Goal: Task Accomplishment & Management: Complete application form

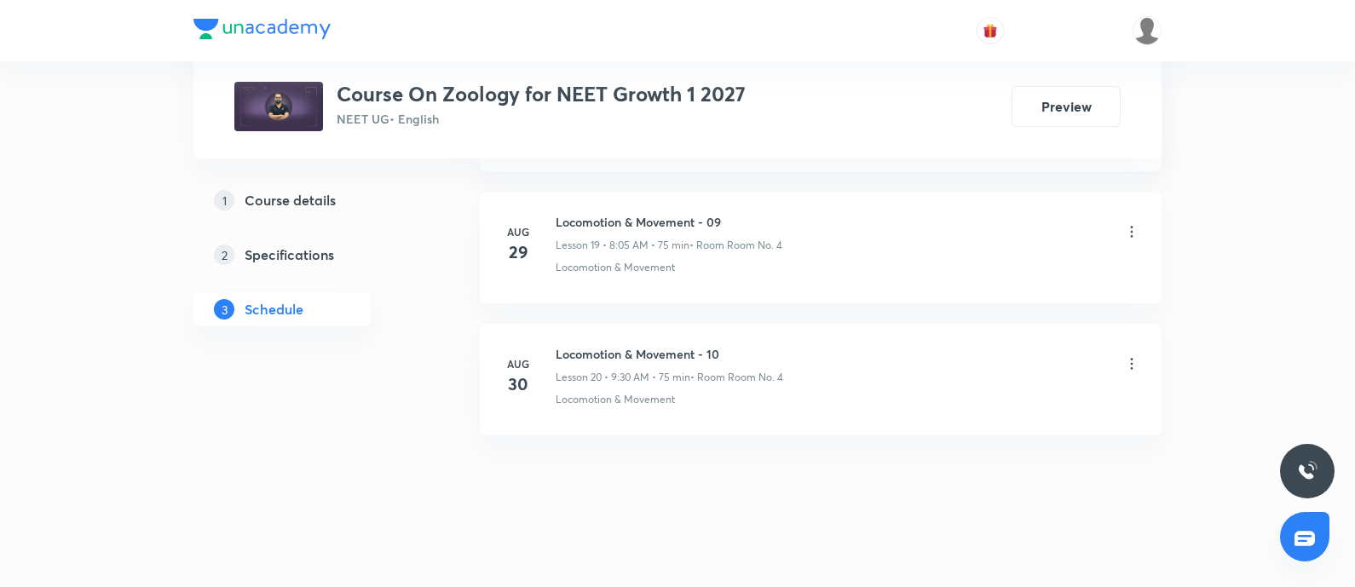
click at [556, 347] on h6 "Locomotion & Movement - 10" at bounding box center [668, 354] width 227 height 18
copy h6 "Locomotion & Movement - 10"
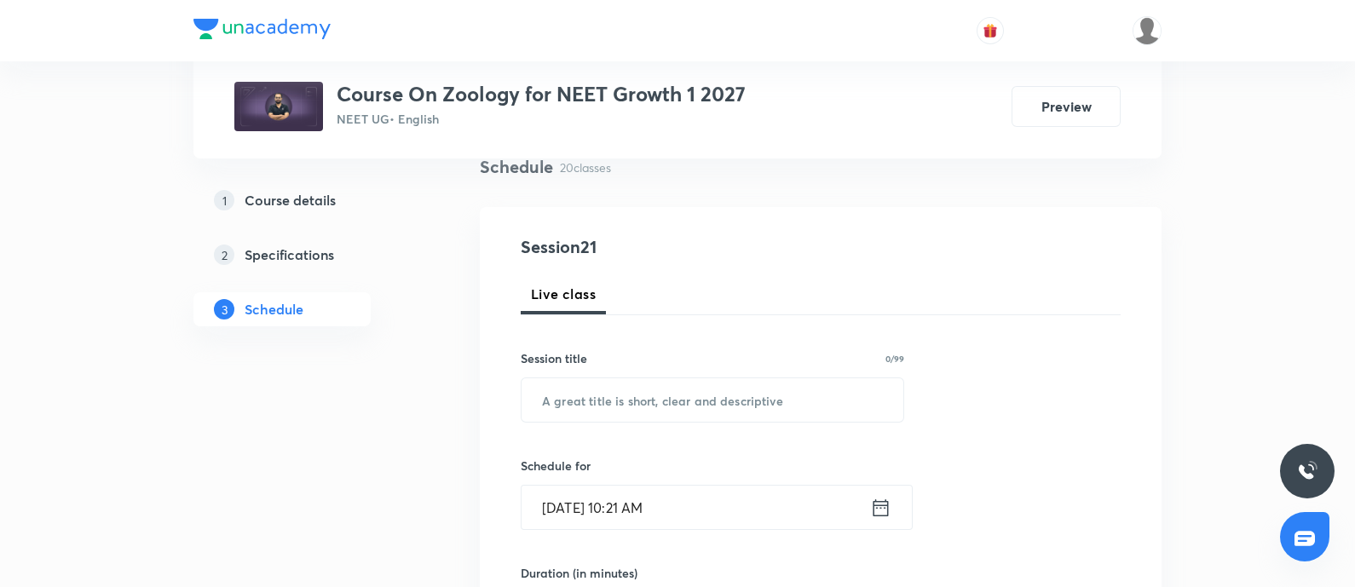
scroll to position [137, 0]
click at [584, 403] on input "text" at bounding box center [712, 396] width 382 height 43
paste input "Locomotion & Movement - 10"
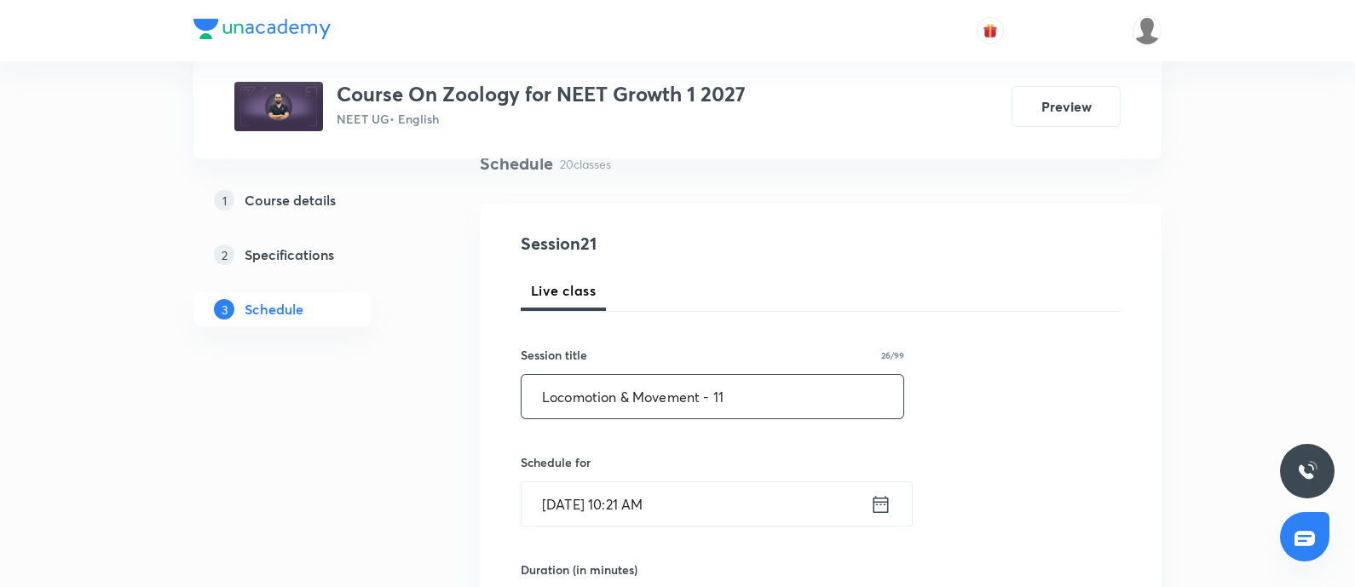
type input "Locomotion & Movement - 11"
click at [696, 499] on input "Aug 31, 2025, 10:21 AM" at bounding box center [695, 503] width 348 height 43
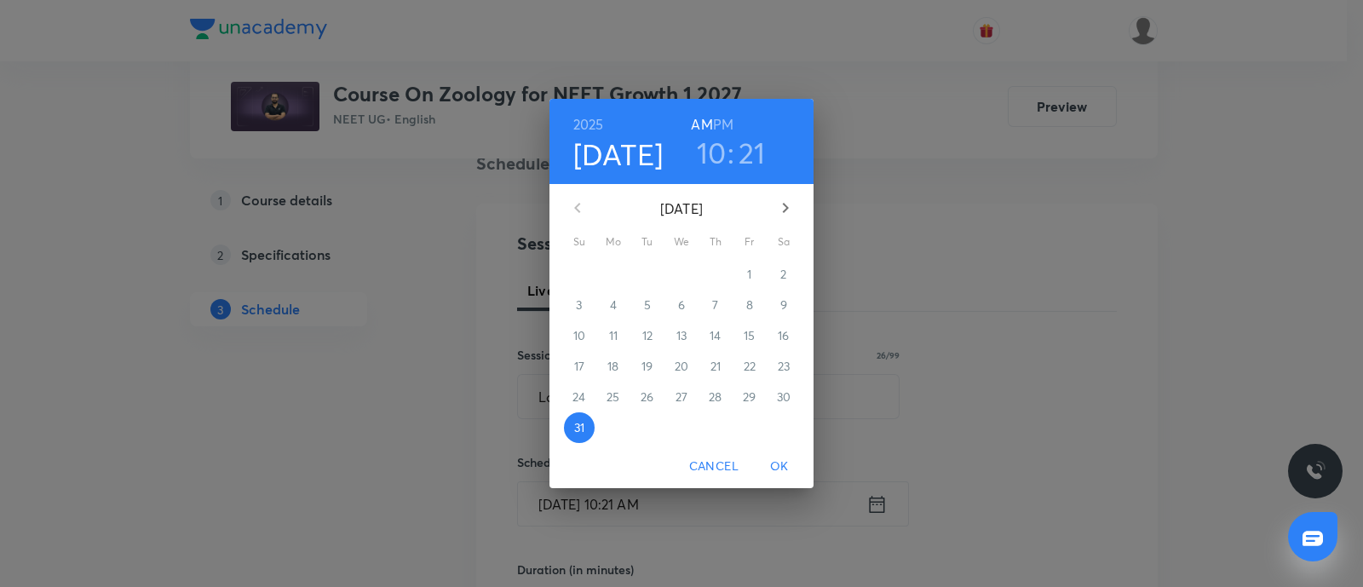
click at [784, 201] on icon "button" at bounding box center [785, 208] width 20 height 20
click at [608, 272] on span "1" at bounding box center [613, 274] width 31 height 17
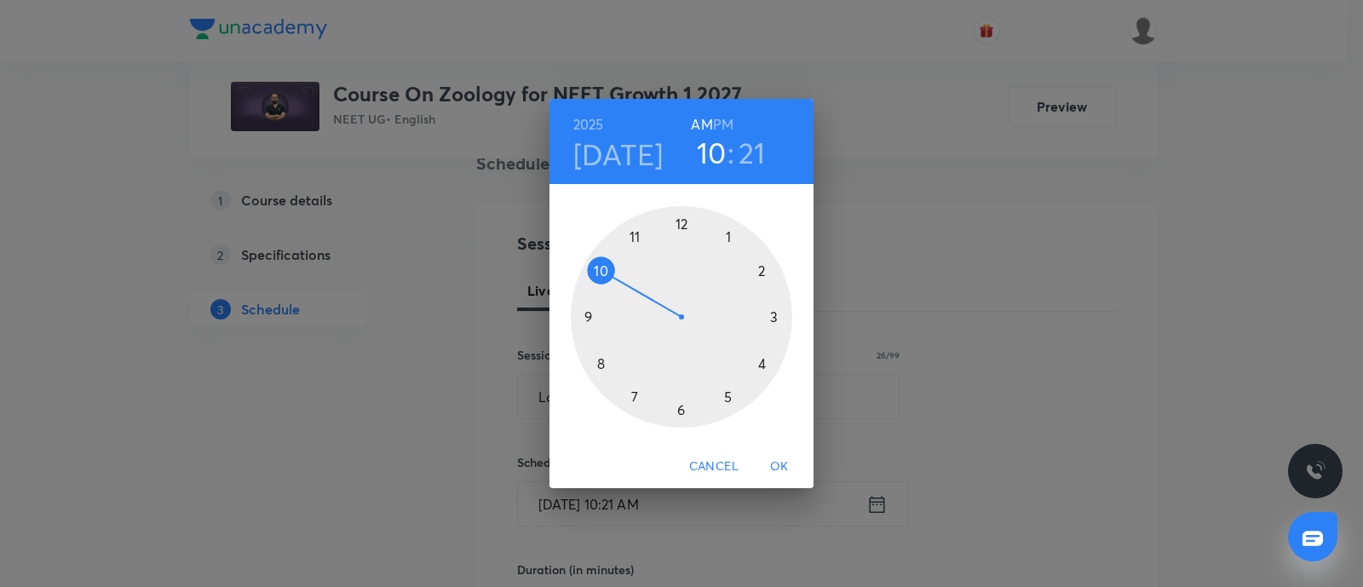
click at [605, 364] on div at bounding box center [681, 316] width 221 height 221
click at [726, 236] on div at bounding box center [681, 316] width 221 height 221
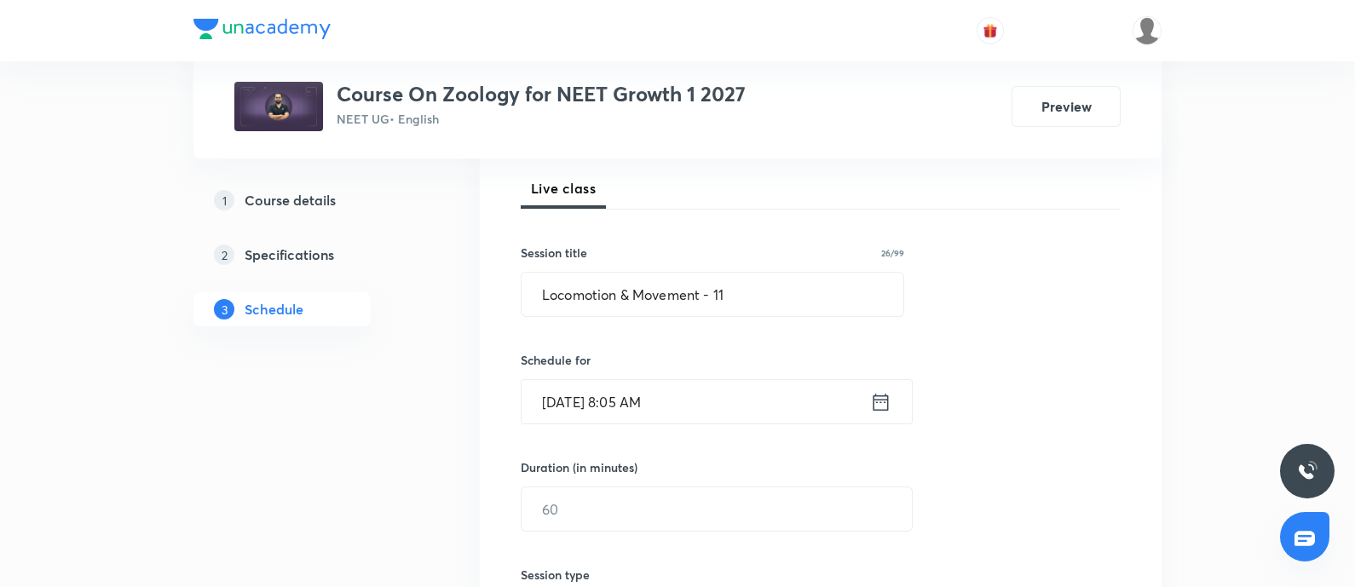
scroll to position [264, 0]
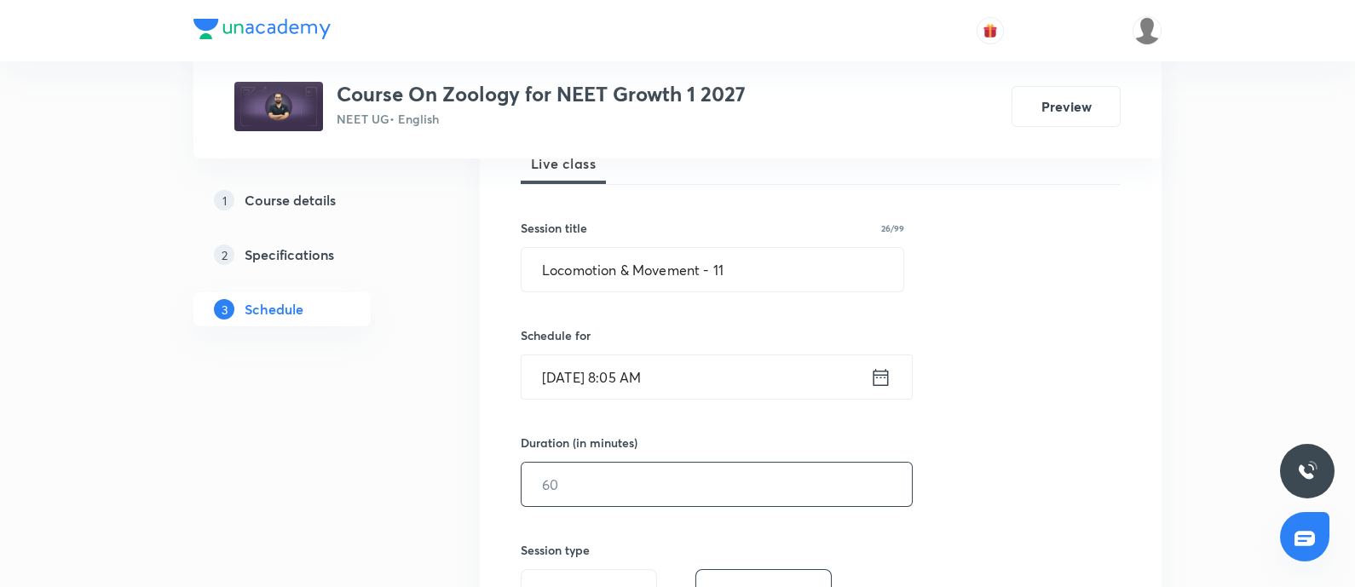
click at [596, 486] on input "text" at bounding box center [716, 484] width 390 height 43
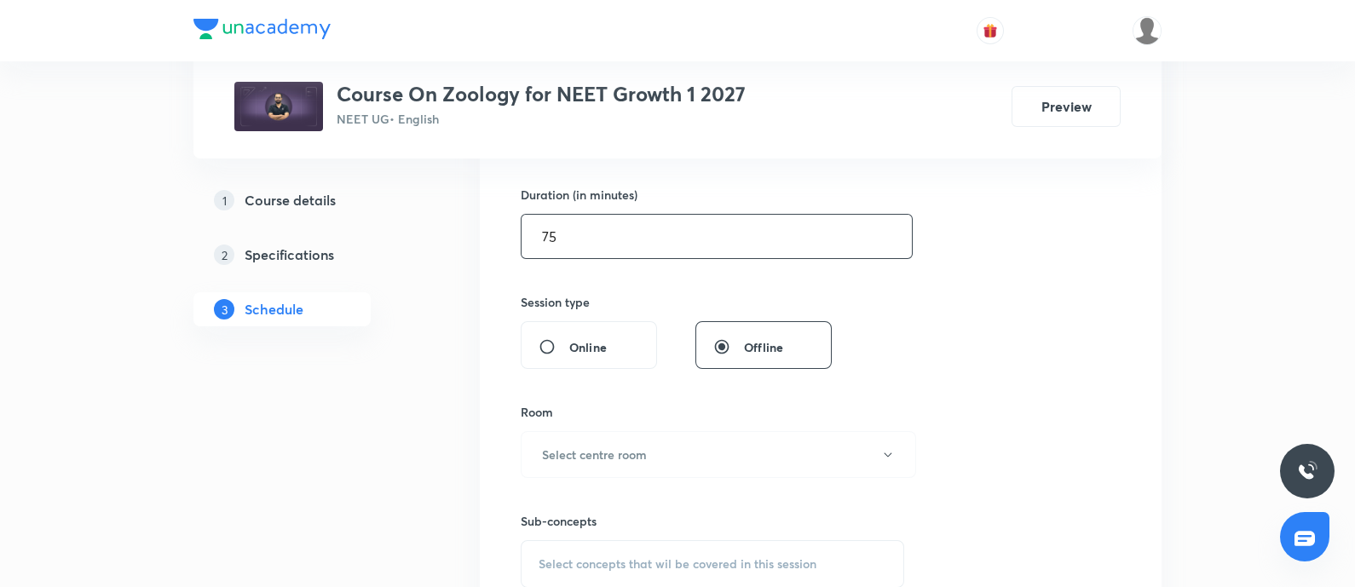
scroll to position [513, 0]
type input "75"
click at [630, 460] on h6 "Select centre room" at bounding box center [594, 454] width 105 height 18
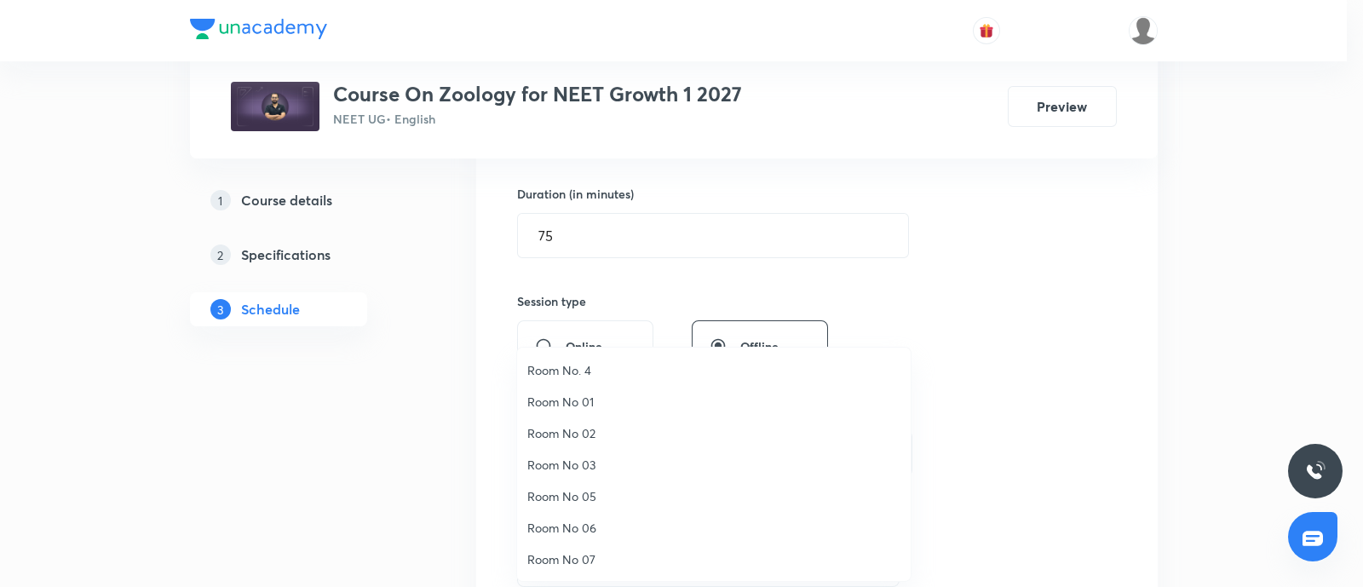
click at [583, 369] on span "Room No. 4" at bounding box center [713, 370] width 373 height 18
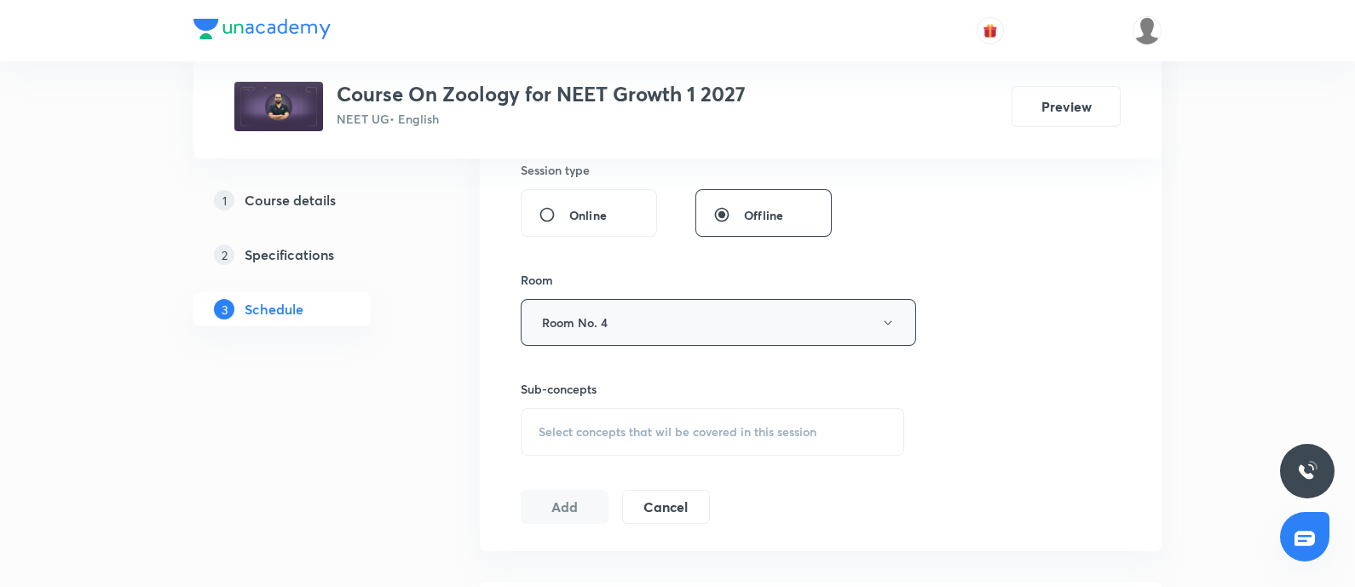
scroll to position [651, 0]
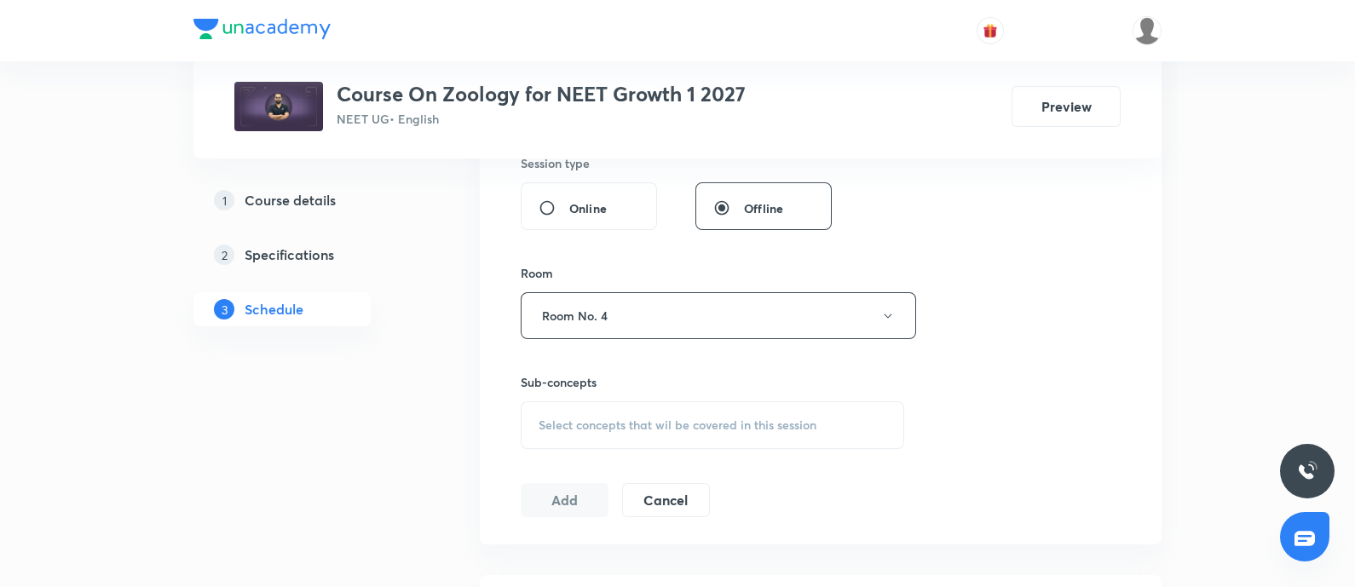
click at [605, 423] on span "Select concepts that wil be covered in this session" at bounding box center [677, 425] width 278 height 14
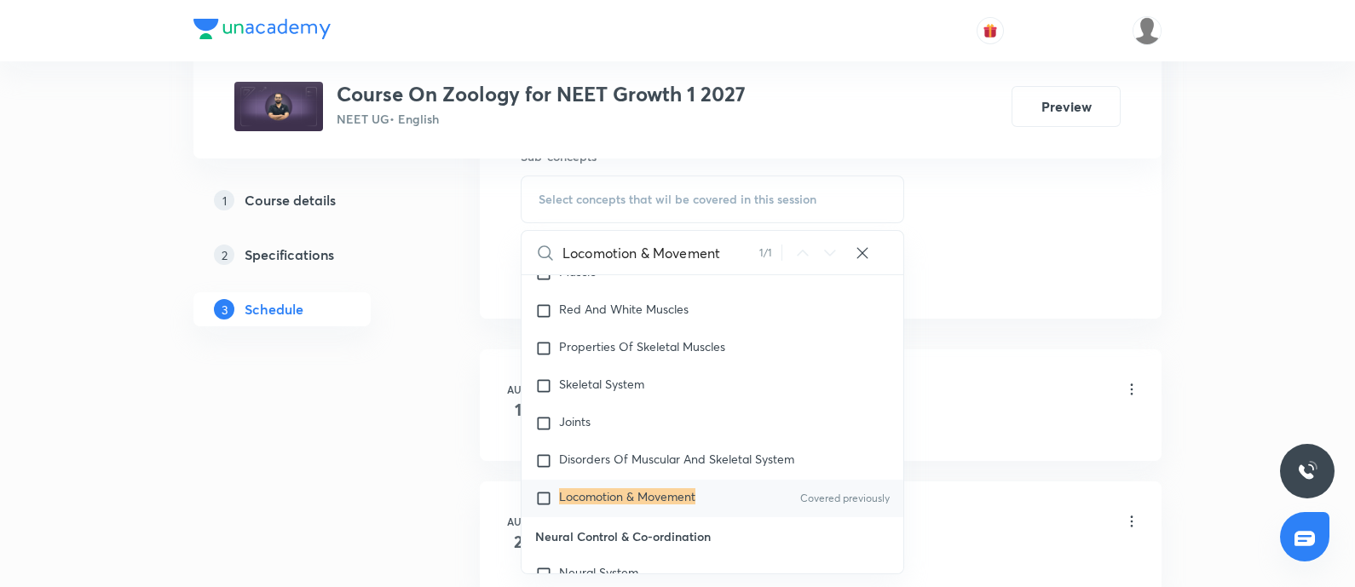
scroll to position [883, 0]
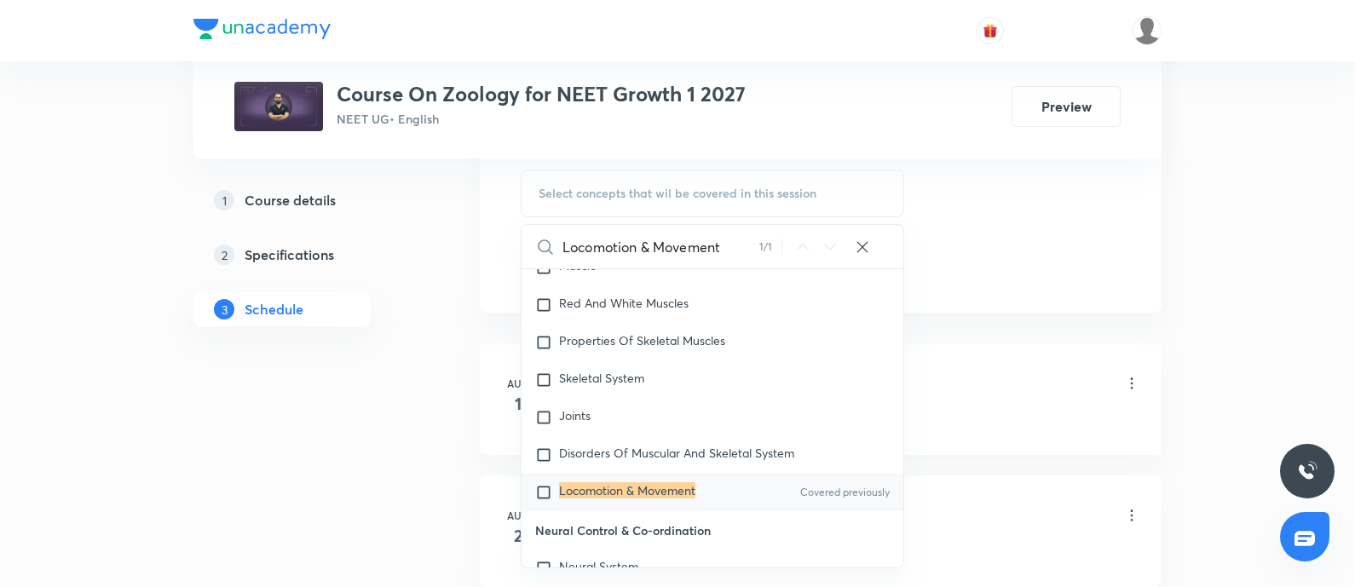
type input "Locomotion & Movement"
click at [541, 485] on input "checkbox" at bounding box center [547, 492] width 24 height 17
checkbox input "true"
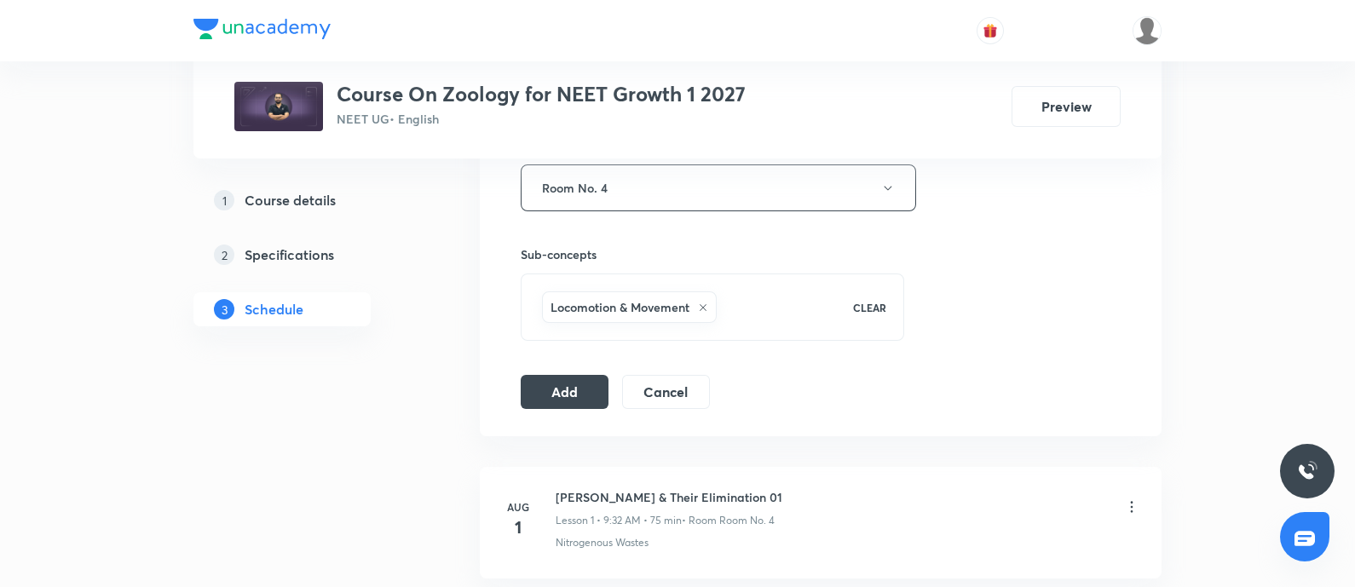
scroll to position [779, 0]
click at [566, 383] on button "Add" at bounding box center [565, 390] width 88 height 34
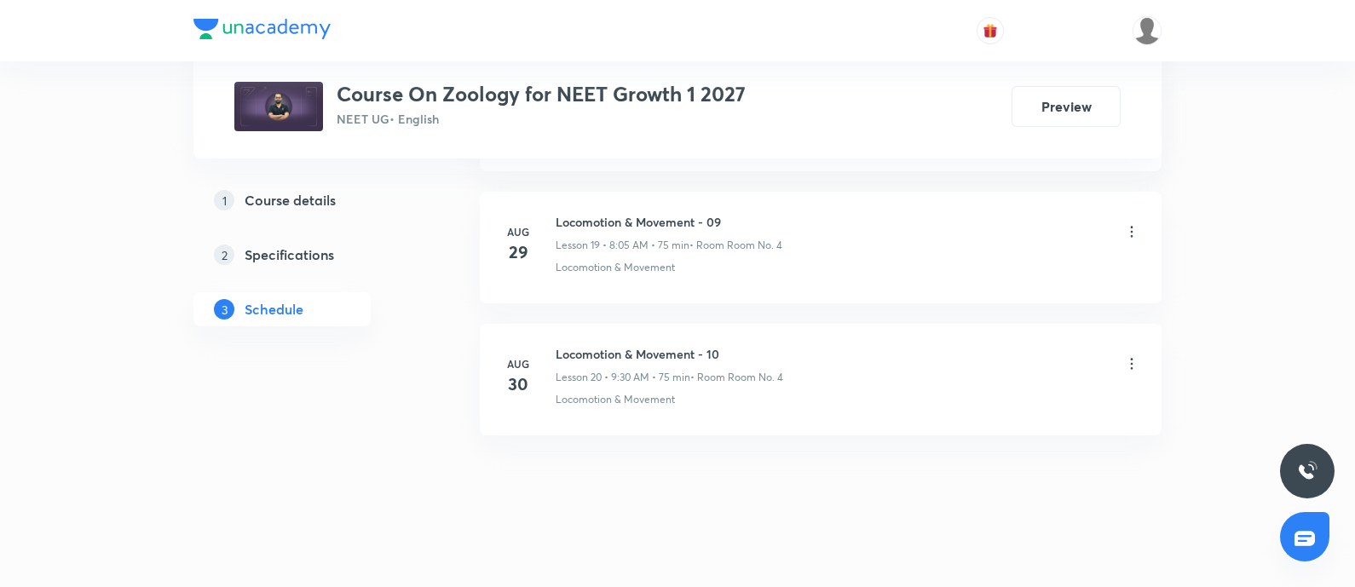
scroll to position [2630, 0]
click at [561, 342] on h6 "Newton's laws of motion - 03" at bounding box center [669, 351] width 229 height 18
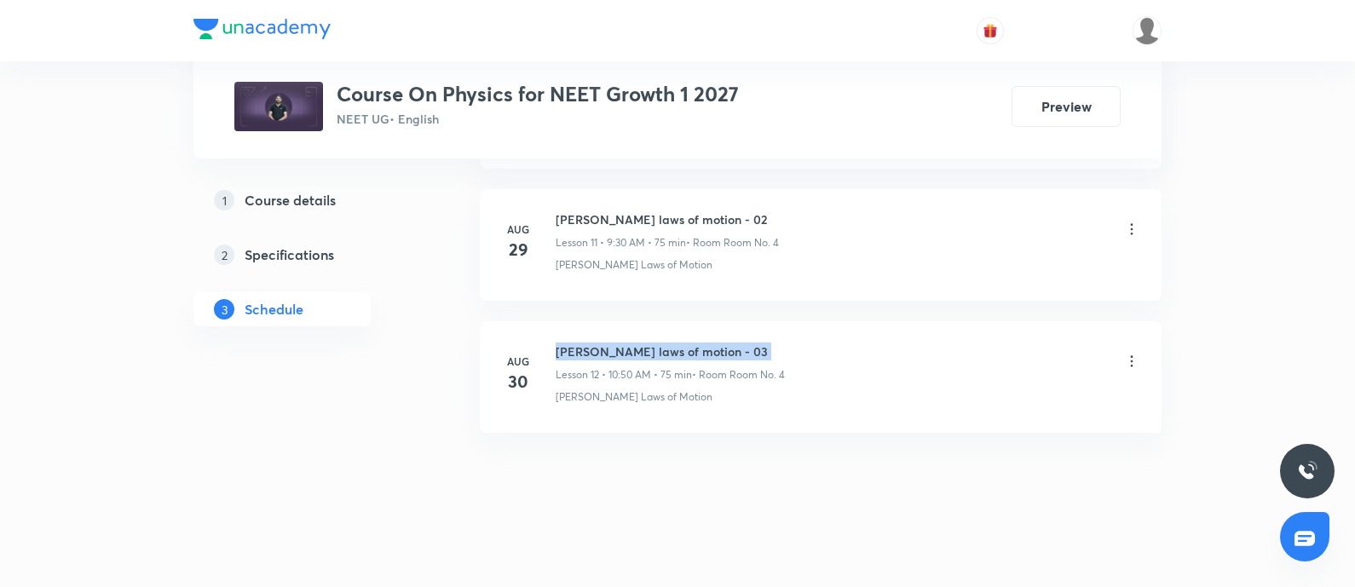
click at [561, 342] on h6 "Newton's laws of motion - 03" at bounding box center [669, 351] width 229 height 18
copy h6 "Newton's laws of motion - 03"
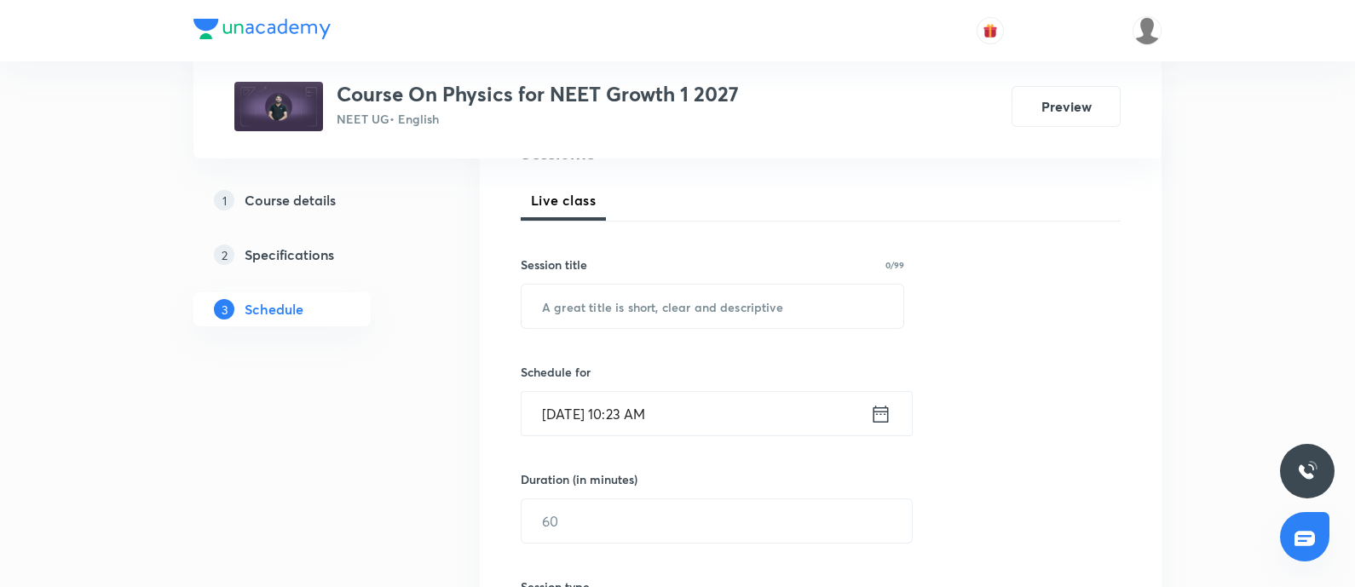
scroll to position [239, 0]
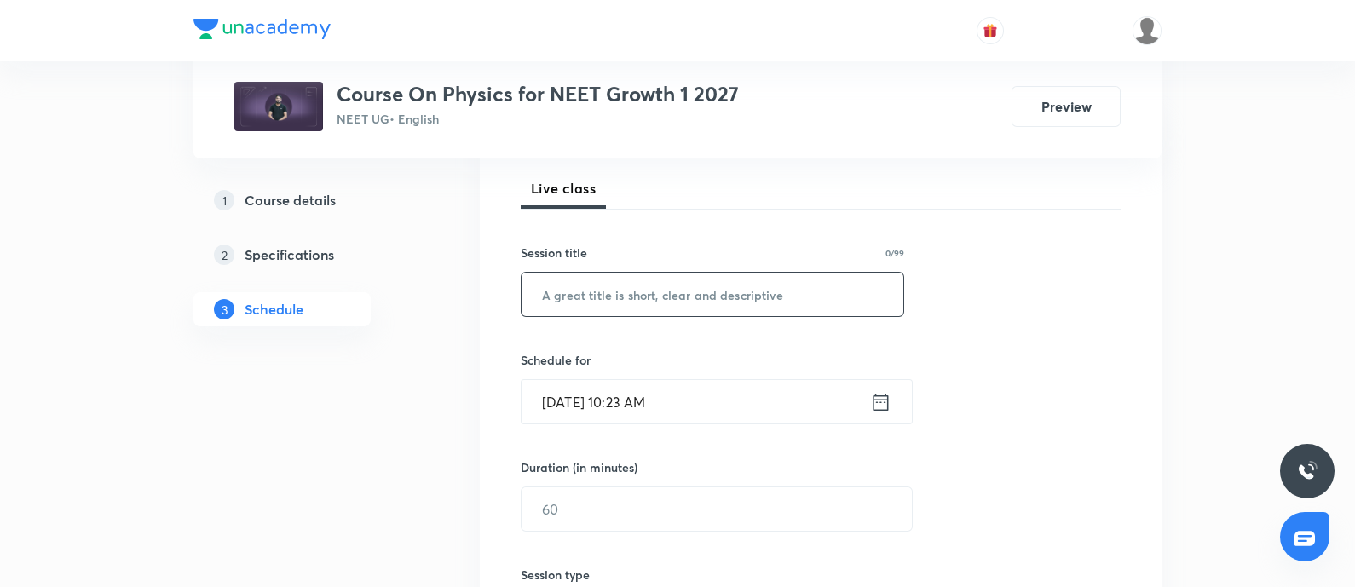
click at [622, 296] on input "text" at bounding box center [712, 294] width 382 height 43
paste input "Newton's laws of motion - 03"
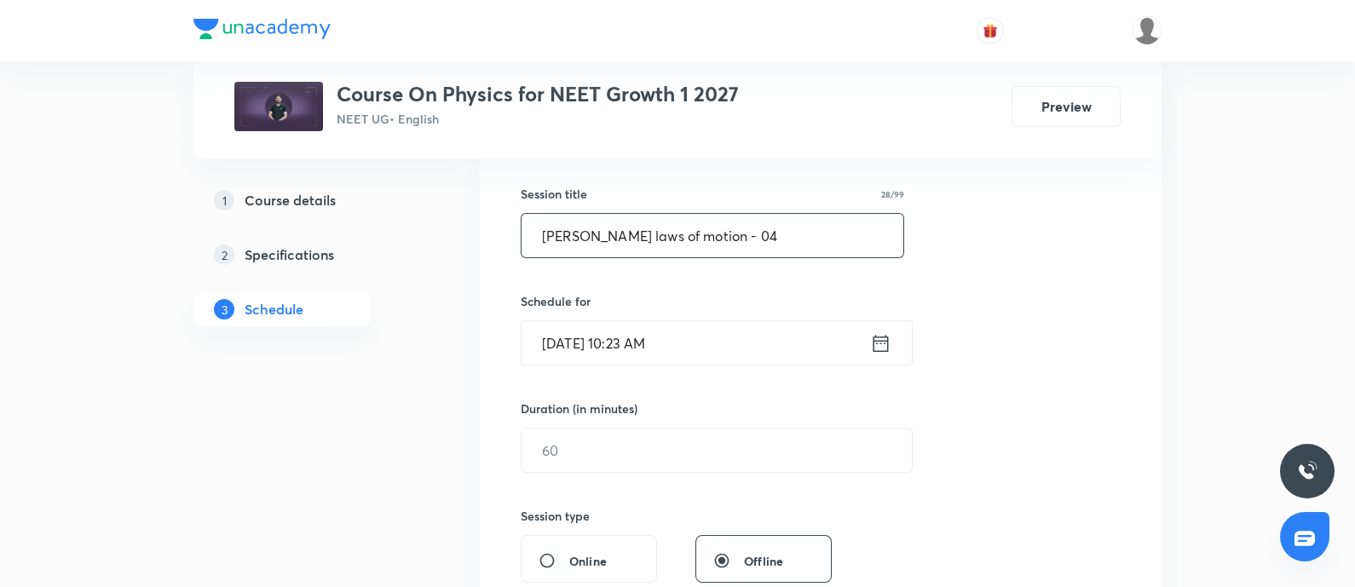
scroll to position [299, 0]
type input "Newton's laws of motion - 04"
click at [728, 333] on input "Aug 31, 2025, 10:23 AM" at bounding box center [695, 341] width 348 height 43
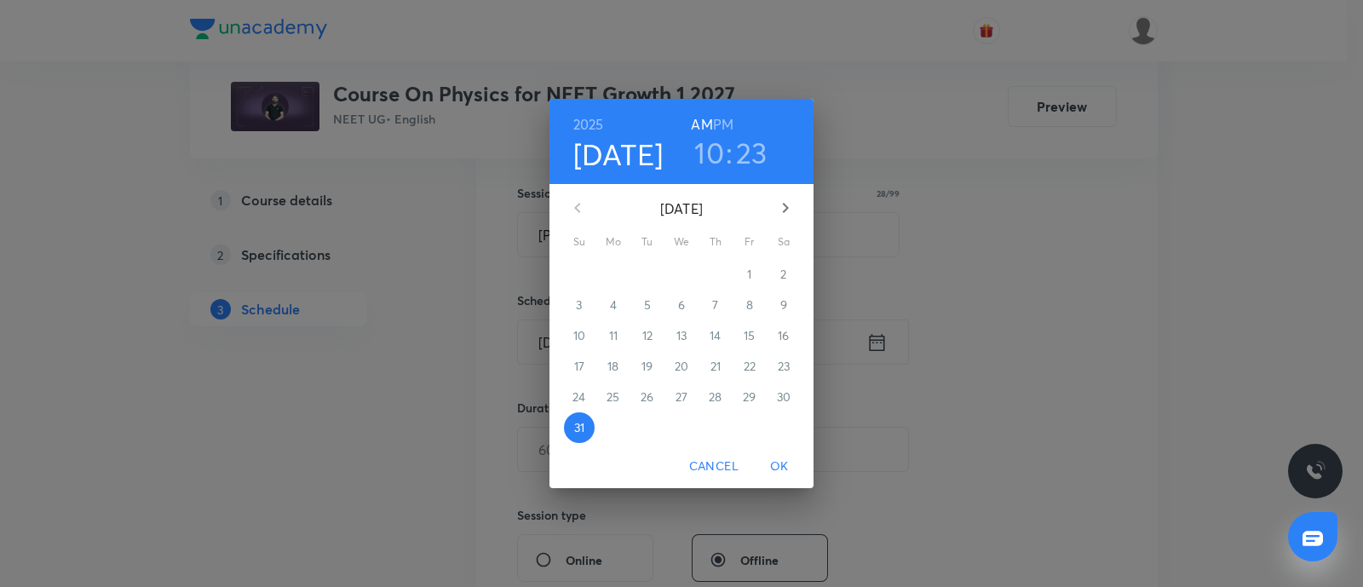
click at [780, 206] on icon "button" at bounding box center [785, 208] width 20 height 20
click at [618, 278] on span "1" at bounding box center [613, 274] width 31 height 17
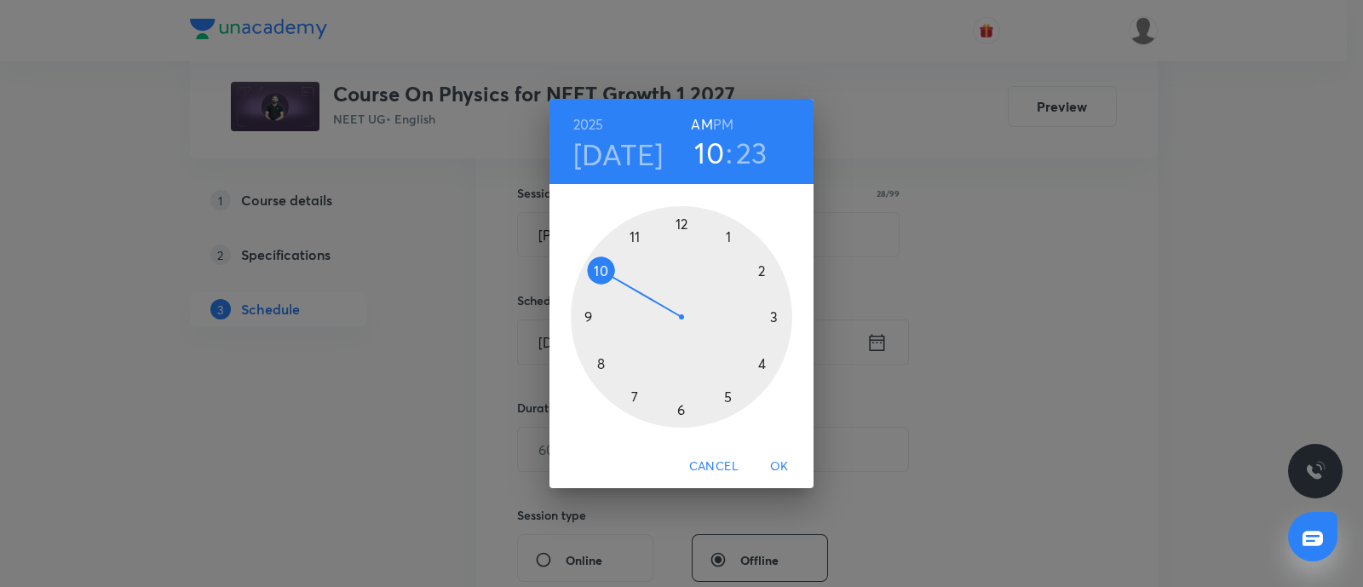
click at [588, 316] on div at bounding box center [681, 316] width 221 height 221
click at [681, 411] on div at bounding box center [681, 316] width 221 height 221
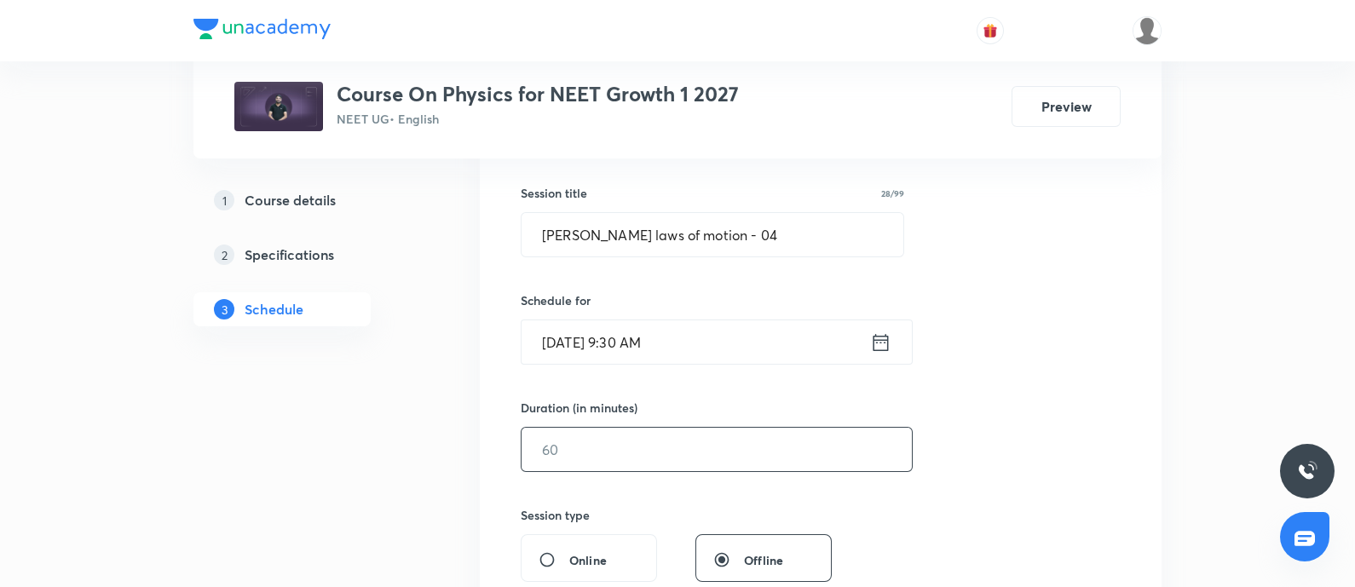
click at [597, 453] on input "text" at bounding box center [716, 449] width 390 height 43
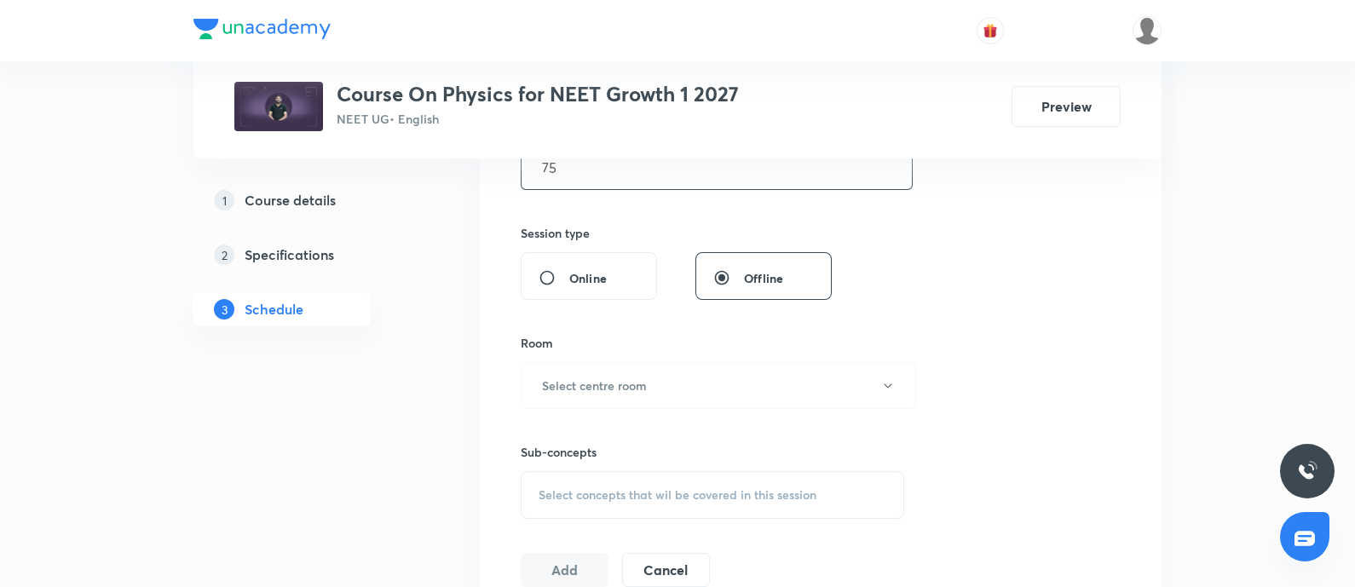
scroll to position [587, 0]
type input "75"
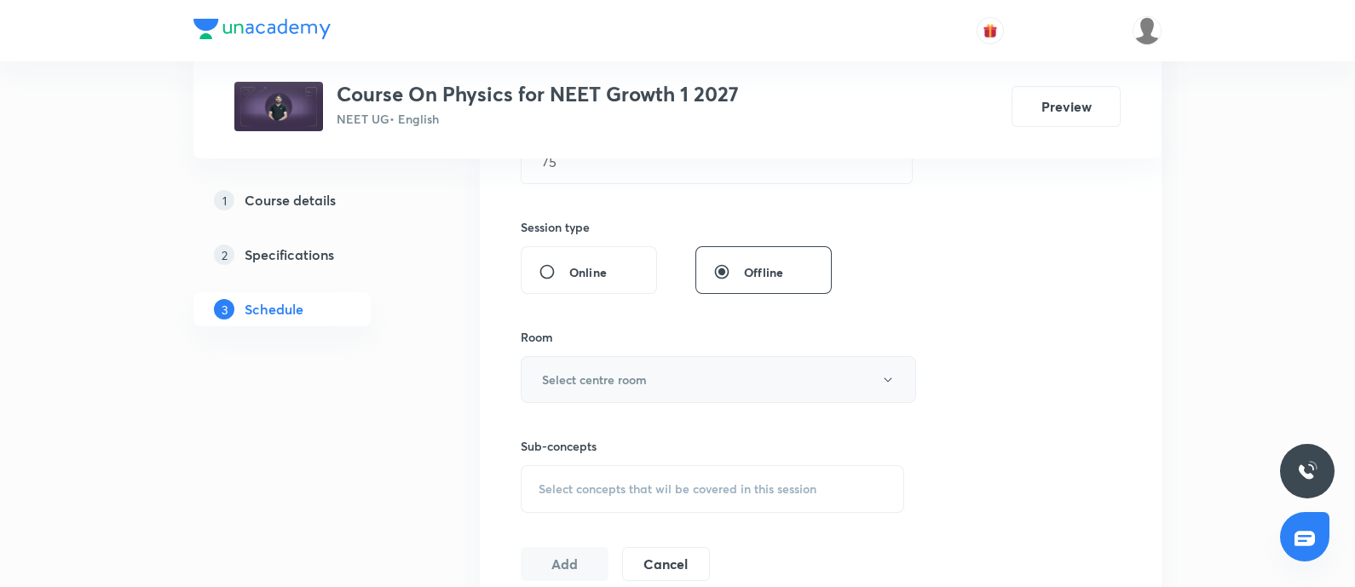
click at [602, 376] on h6 "Select centre room" at bounding box center [594, 380] width 105 height 18
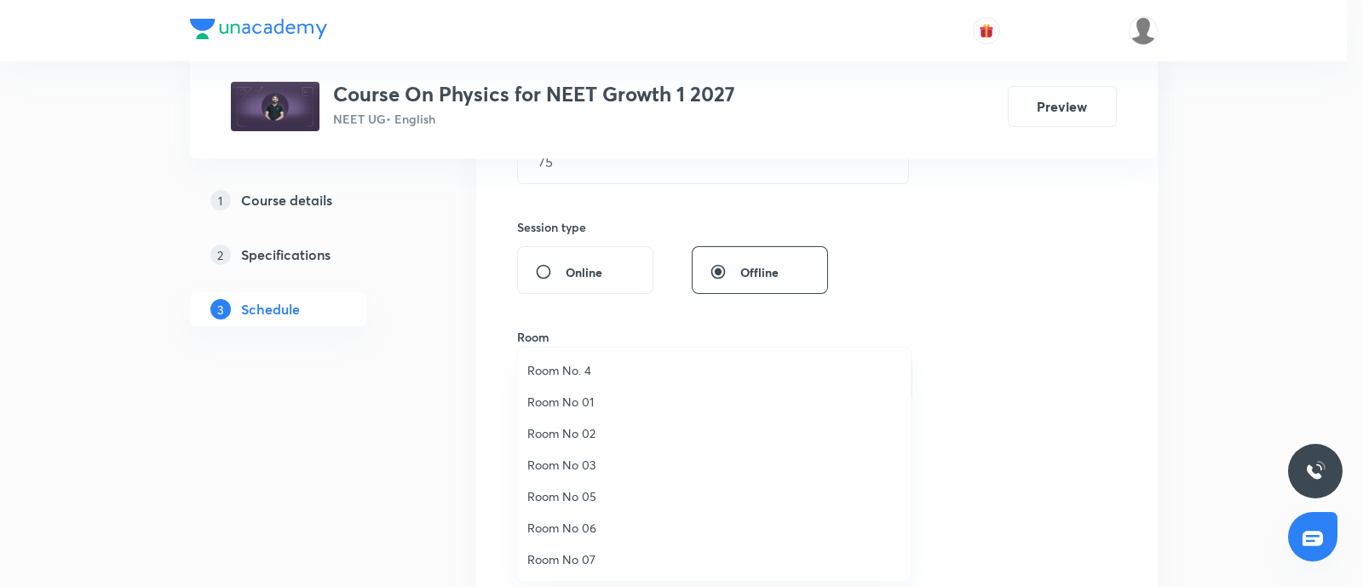
click at [565, 367] on span "Room No. 4" at bounding box center [713, 370] width 373 height 18
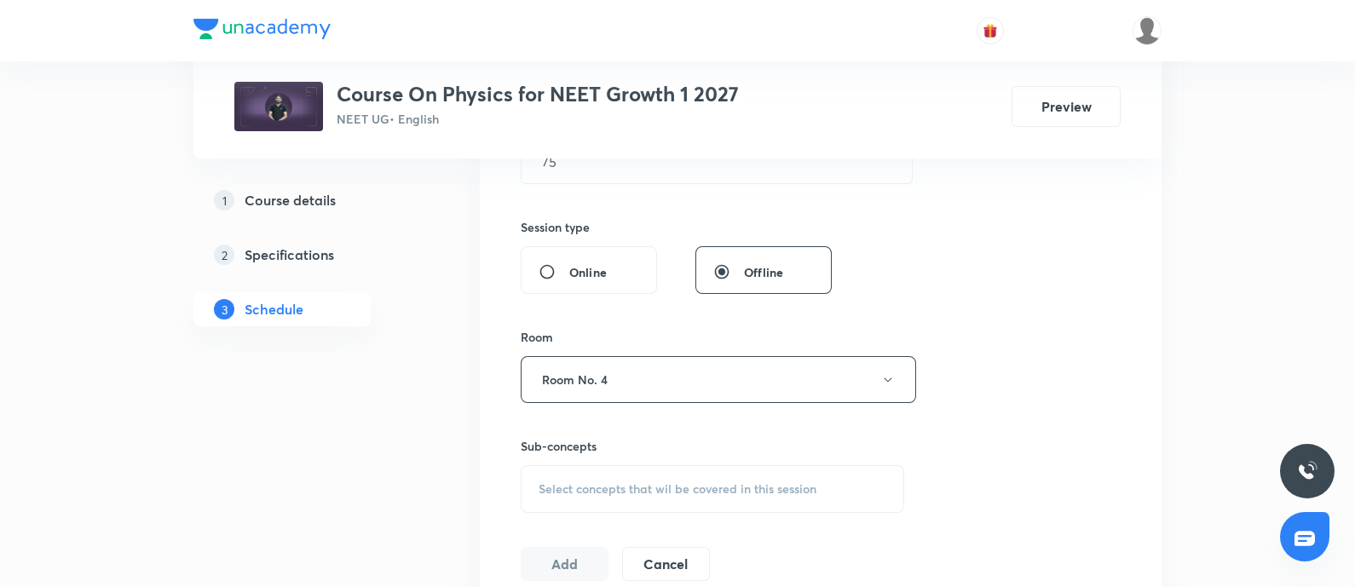
click at [585, 489] on span "Select concepts that wil be covered in this session" at bounding box center [677, 489] width 278 height 14
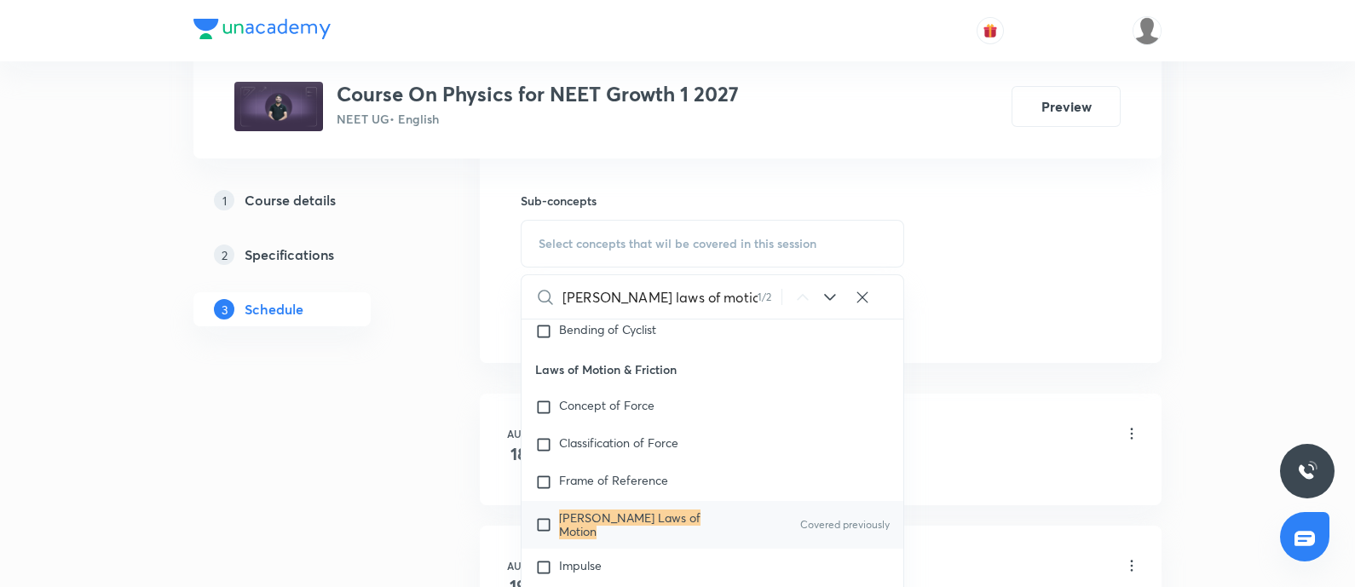
scroll to position [837, 0]
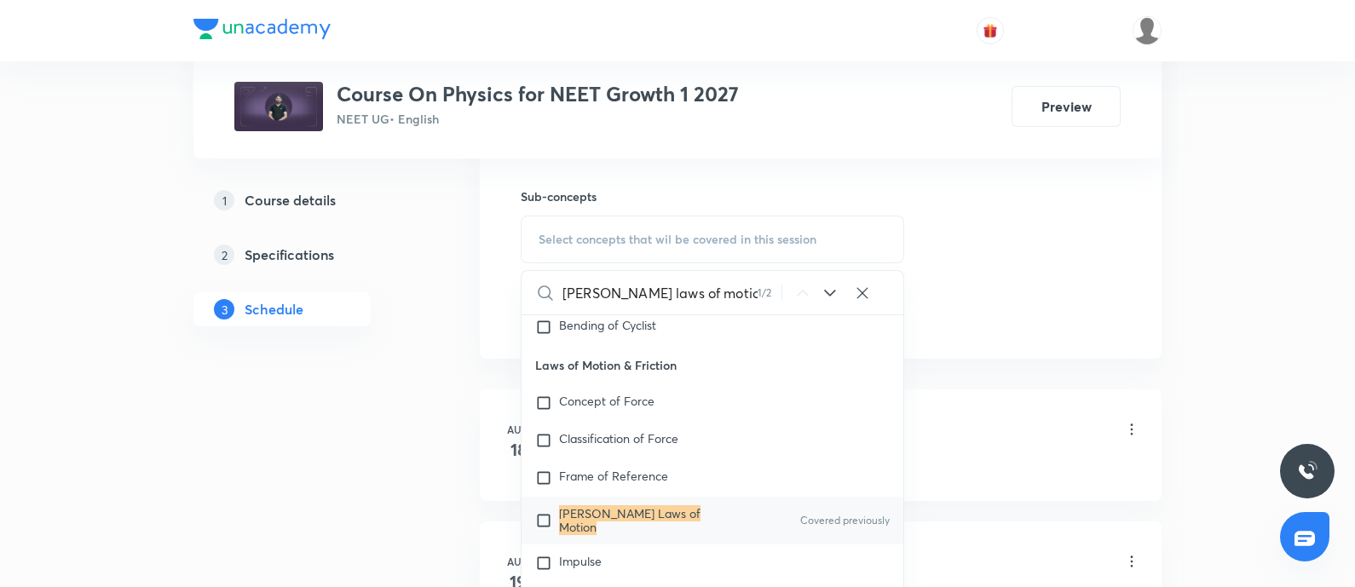
type input "Newton's laws of motion"
click at [557, 522] on div "Newton's Laws of Motion Covered previously" at bounding box center [712, 521] width 382 height 48
checkbox input "true"
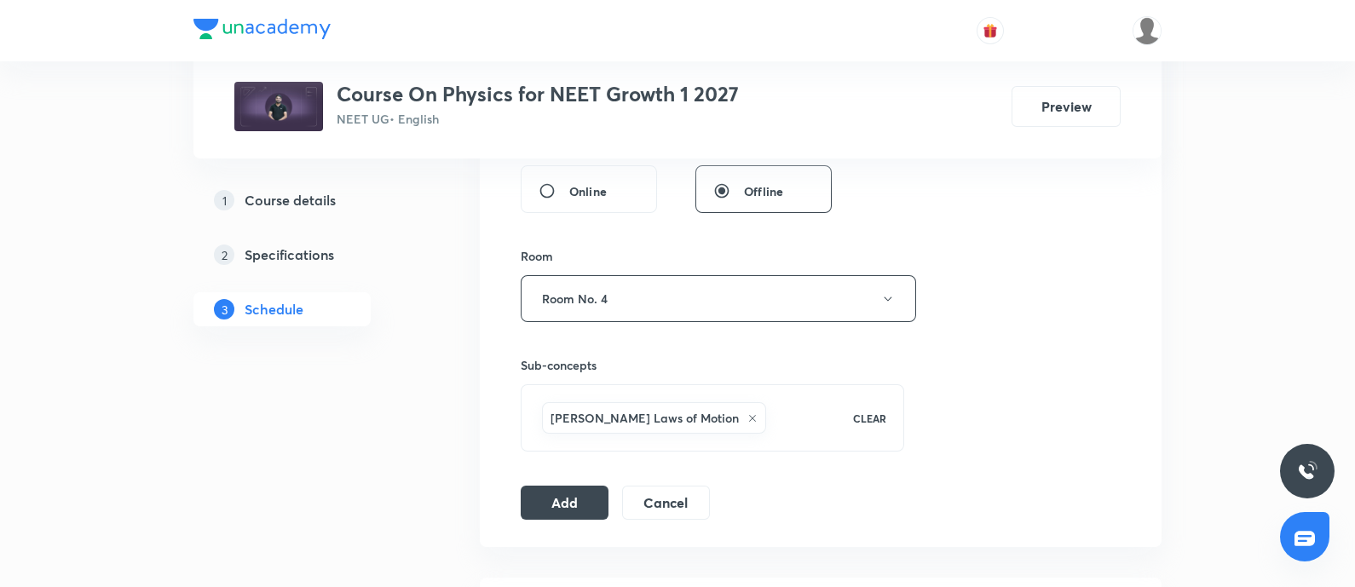
scroll to position [655, 0]
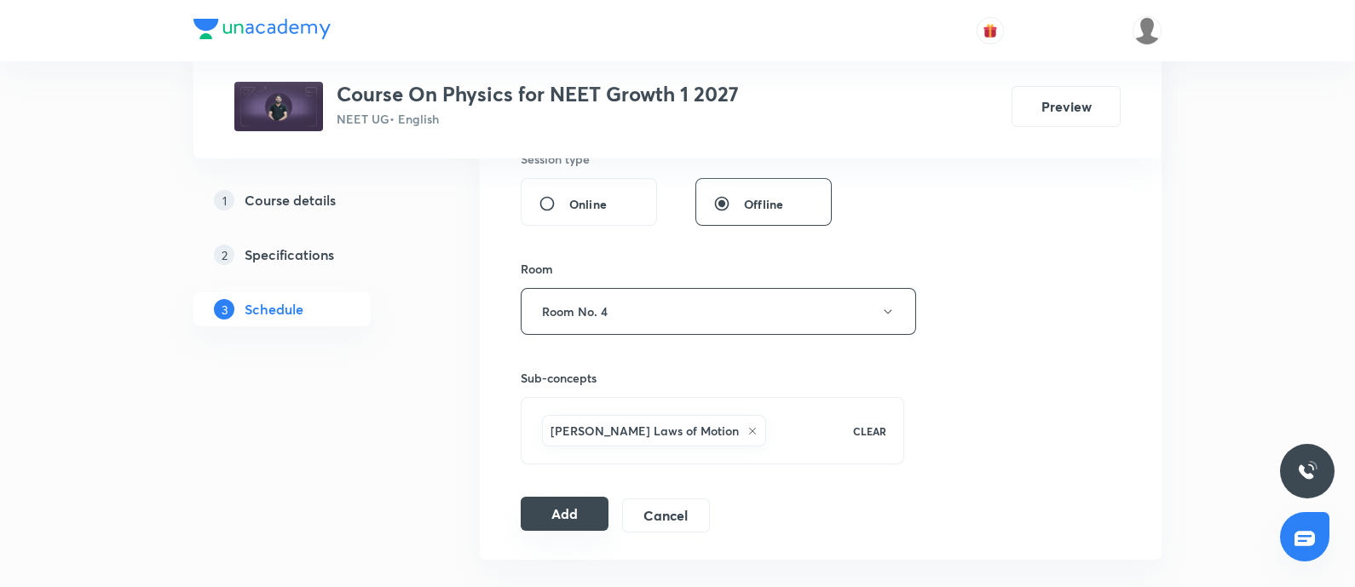
click at [560, 503] on button "Add" at bounding box center [565, 514] width 88 height 34
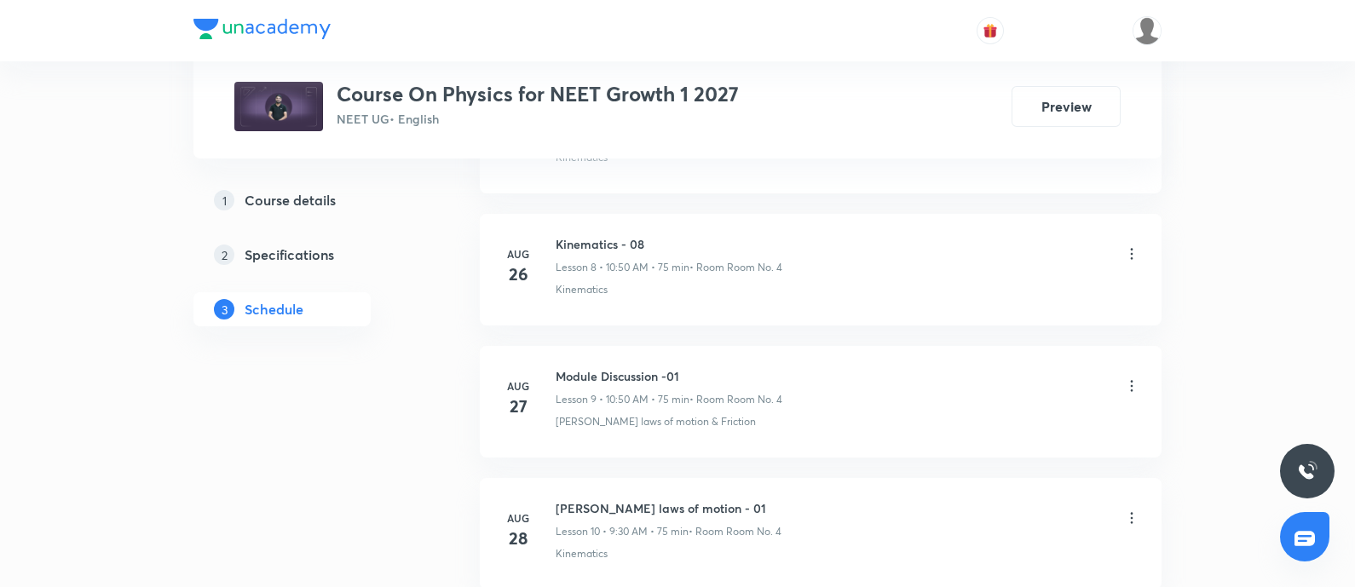
scroll to position [2377, 0]
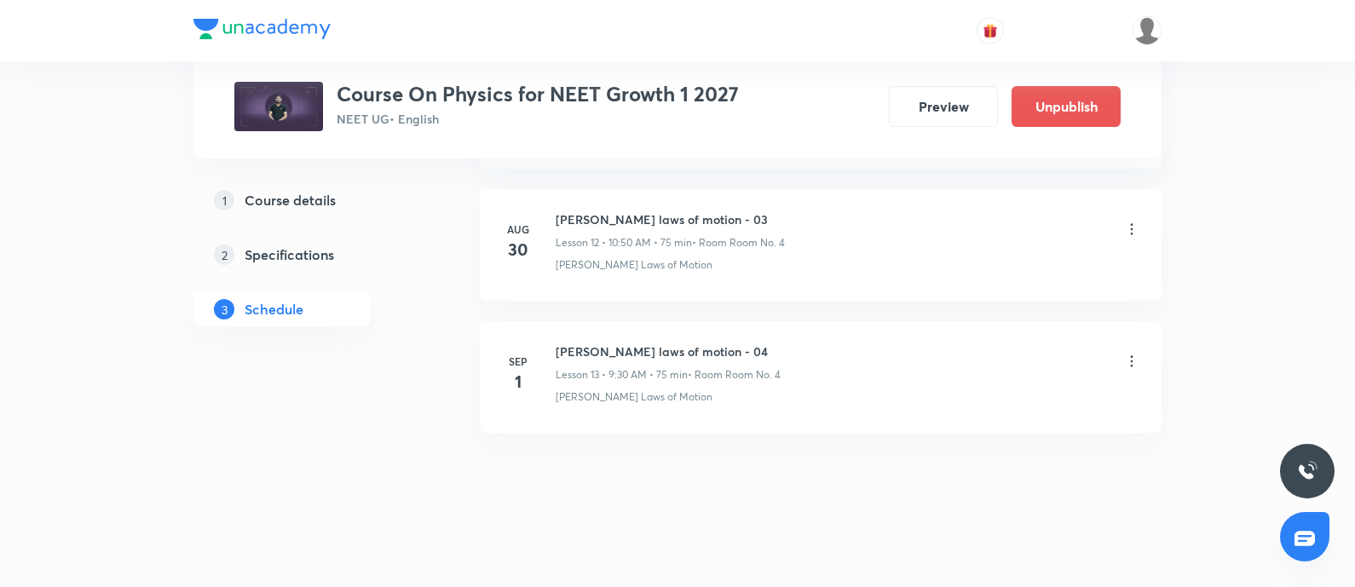
scroll to position [2489, 0]
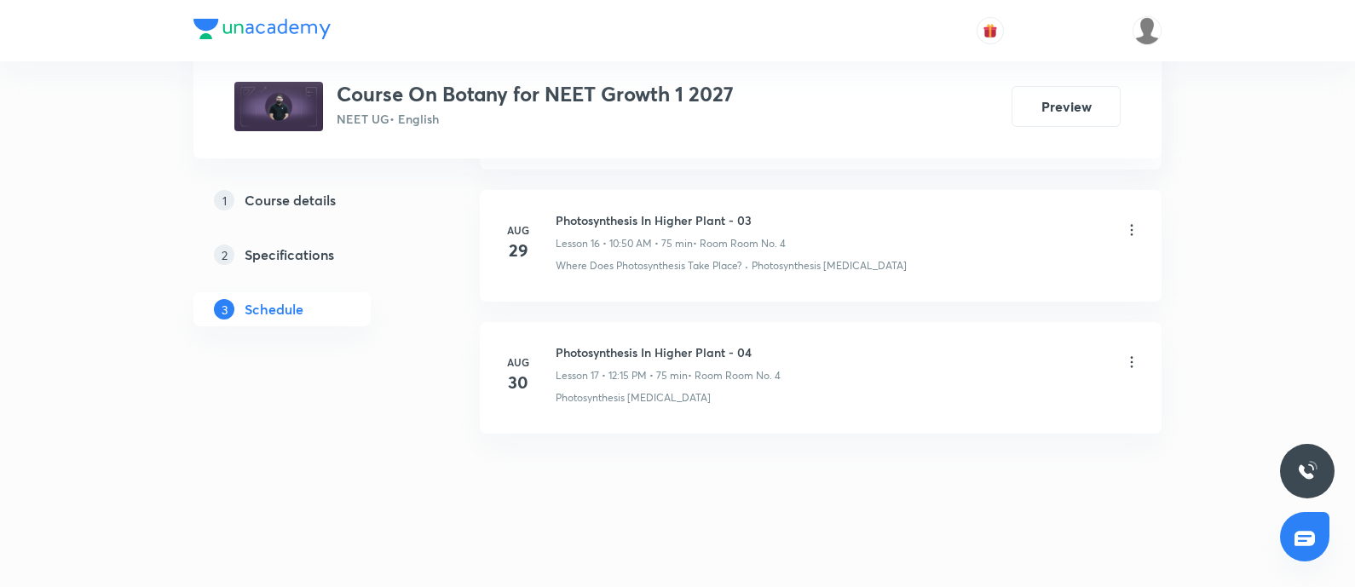
click at [558, 343] on h6 "Photosynthesis In Higher Plant - 04" at bounding box center [667, 352] width 225 height 18
copy h6 "Photosynthesis In Higher Plant - 04"
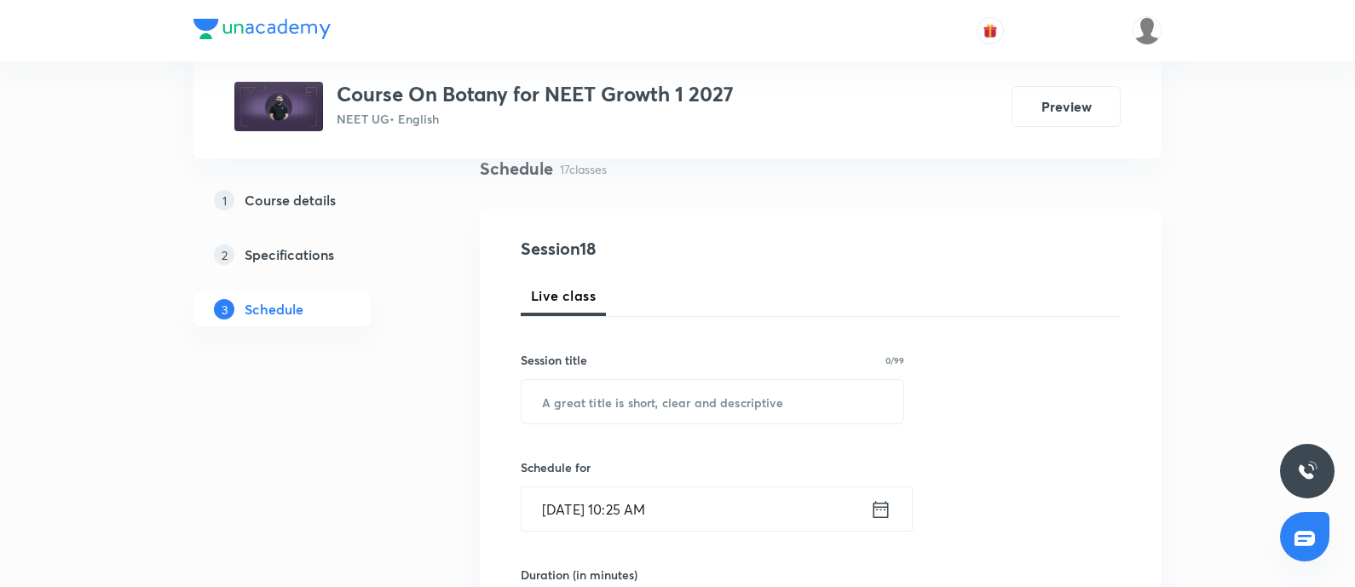
scroll to position [138, 0]
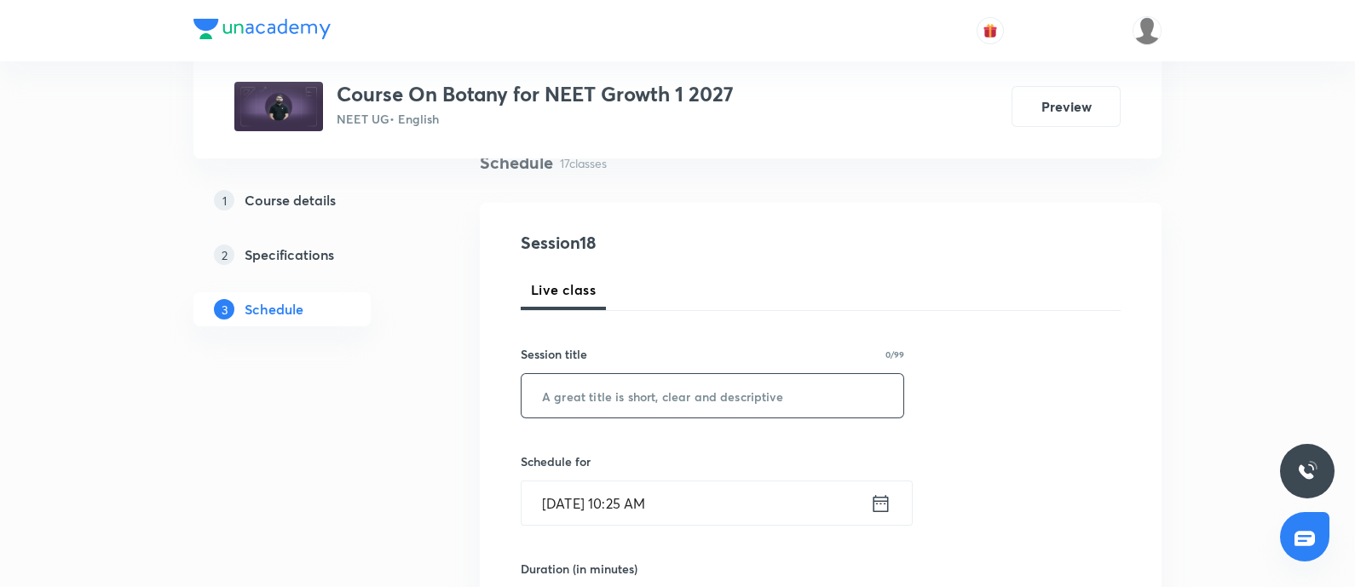
click at [590, 399] on input "text" at bounding box center [712, 395] width 382 height 43
paste input "Photosynthesis In Higher Plant - 04"
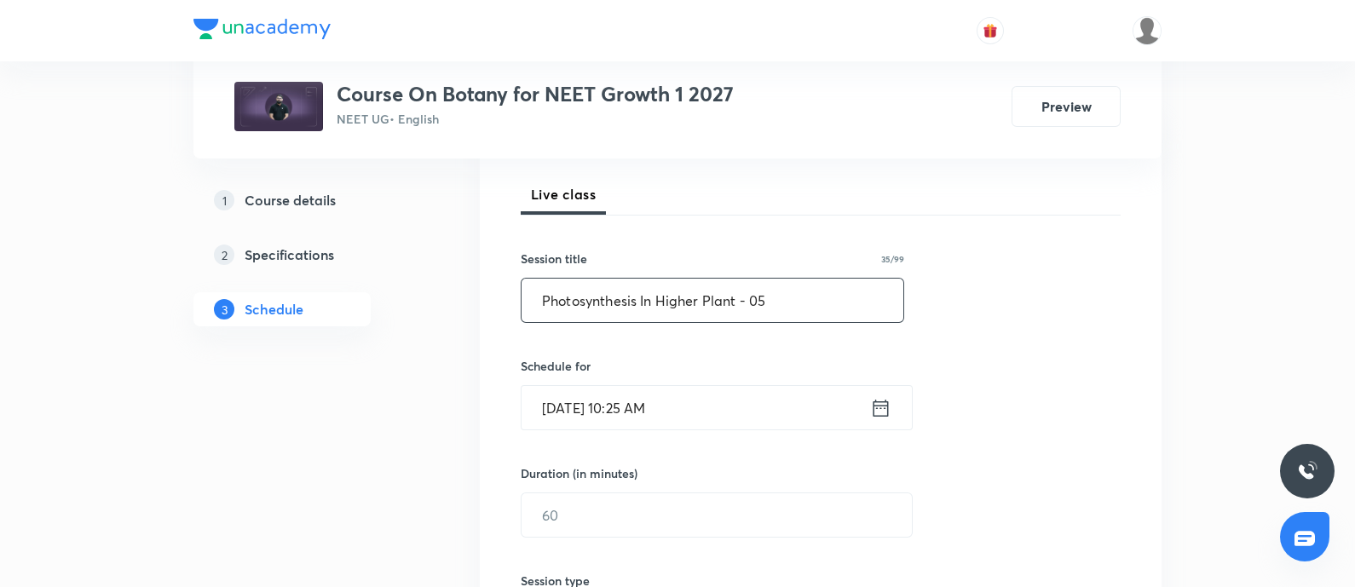
scroll to position [244, 0]
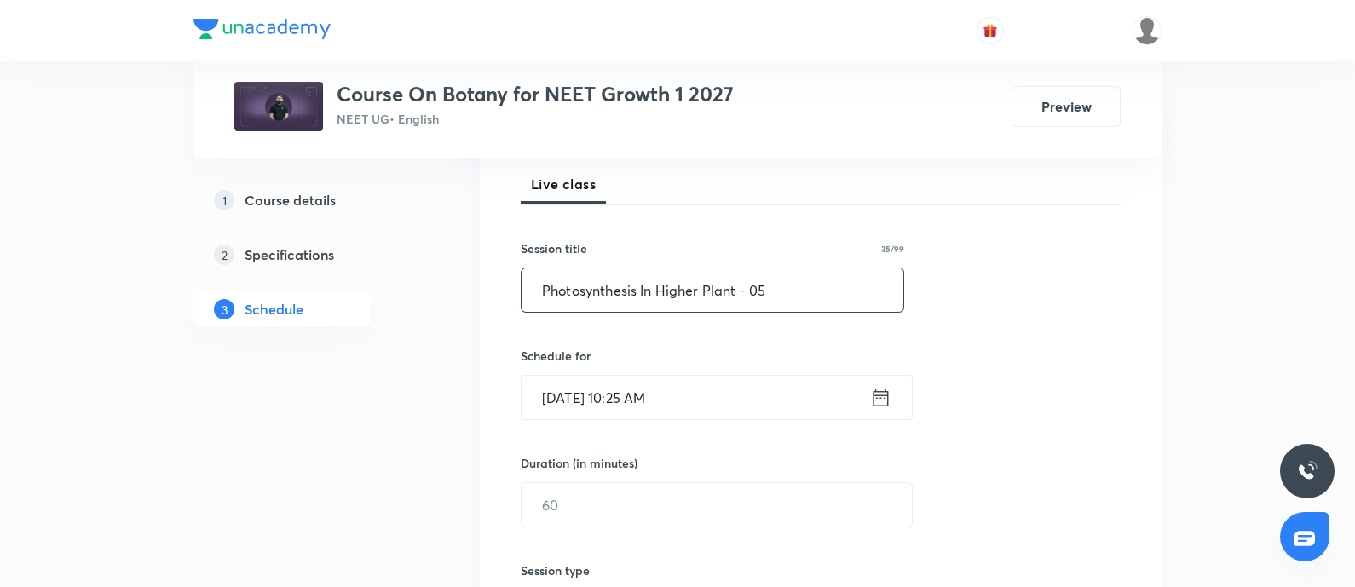
type input "Photosynthesis In Higher Plant - 05"
click at [706, 395] on input "Aug 31, 2025, 10:25 AM" at bounding box center [695, 397] width 348 height 43
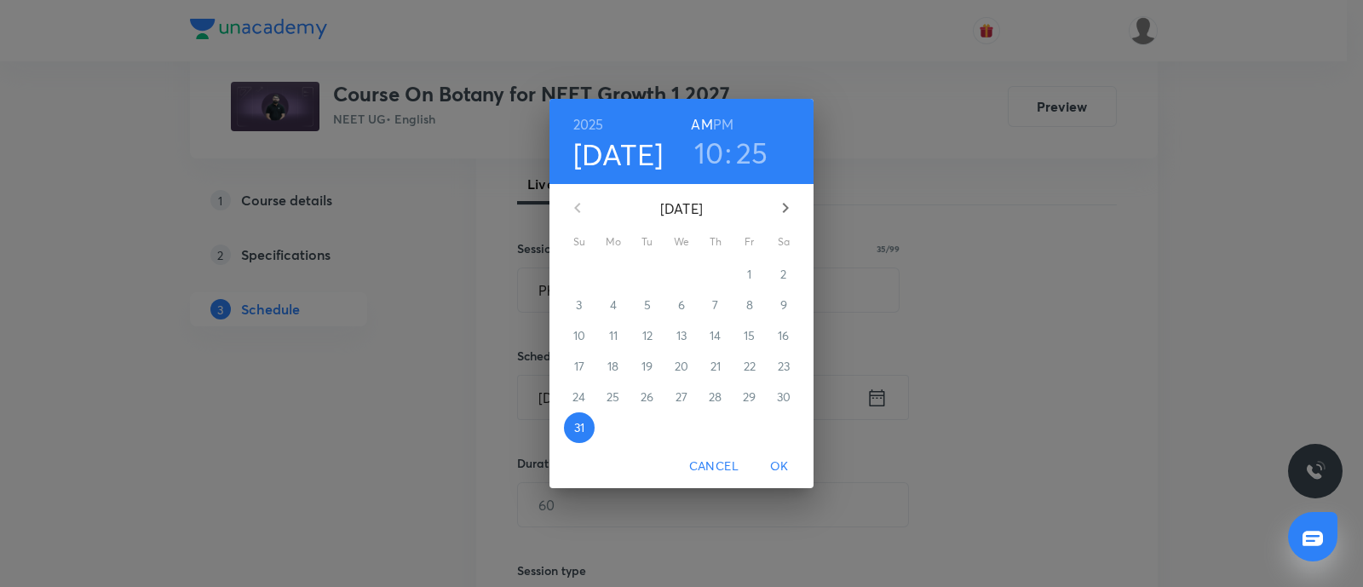
click at [786, 202] on icon "button" at bounding box center [785, 208] width 20 height 20
click at [615, 276] on p "1" at bounding box center [613, 274] width 4 height 17
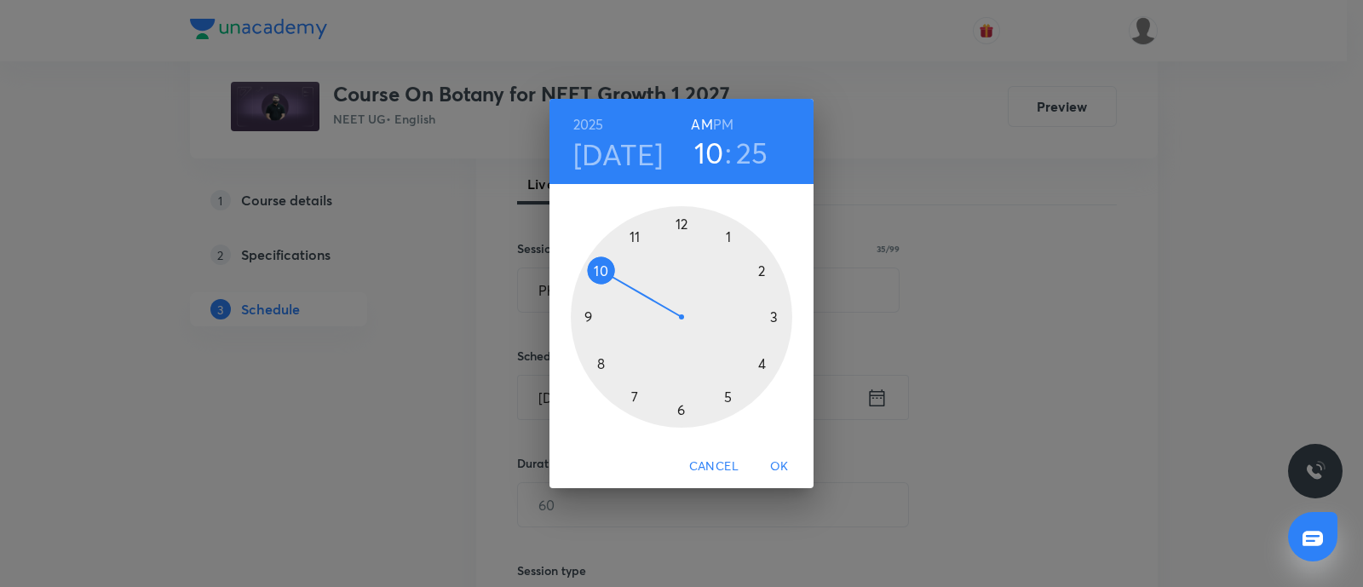
click at [600, 271] on div at bounding box center [681, 316] width 221 height 221
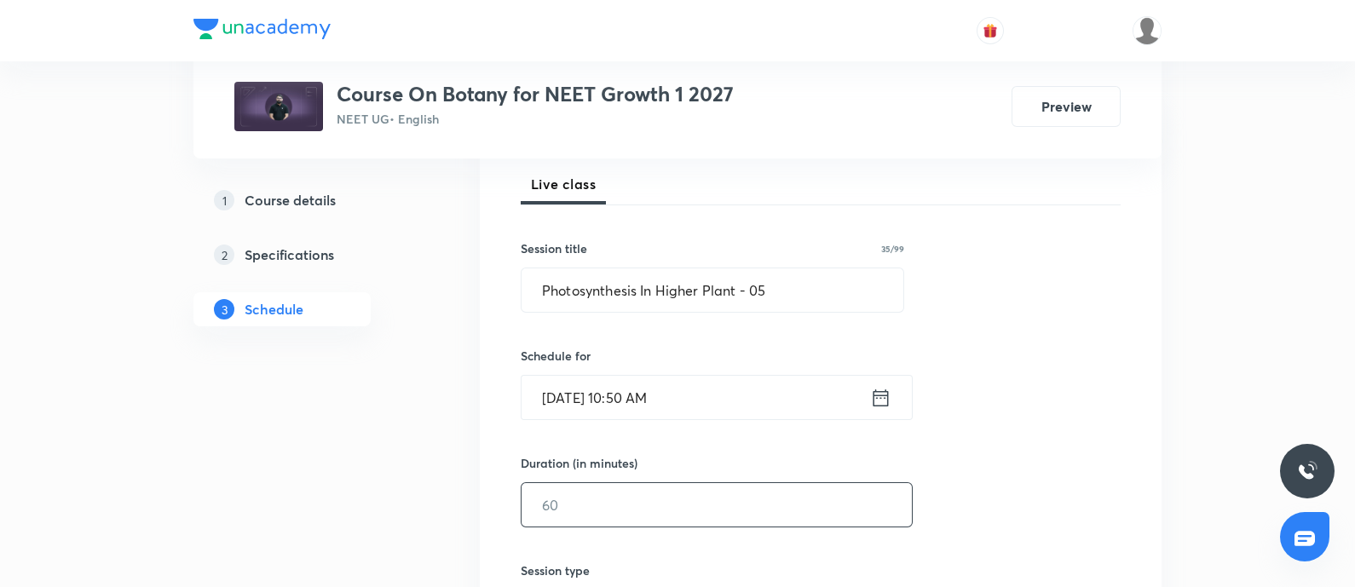
click at [576, 510] on input "text" at bounding box center [716, 504] width 390 height 43
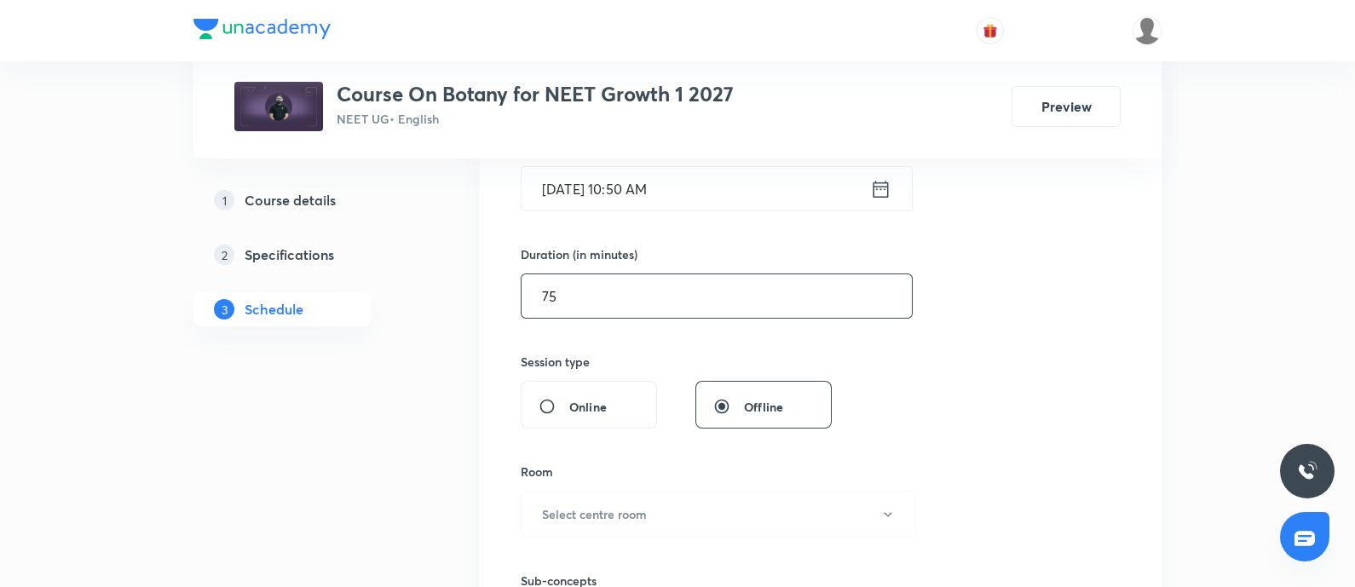
scroll to position [487, 0]
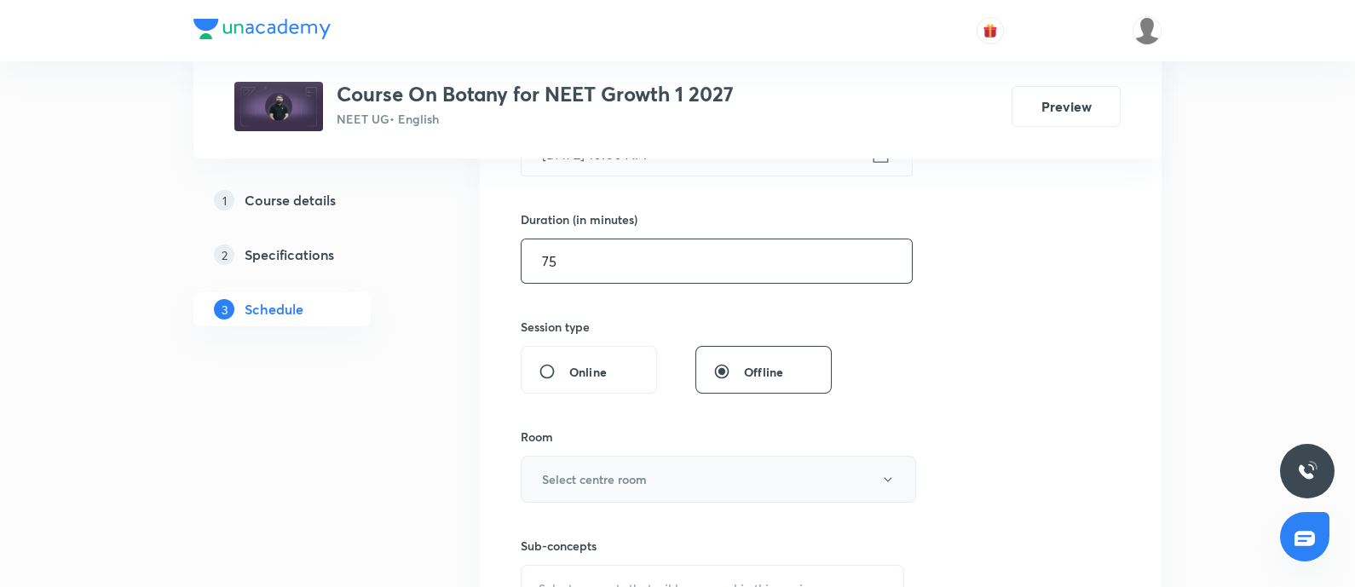
type input "75"
click at [598, 470] on h6 "Select centre room" at bounding box center [594, 479] width 105 height 18
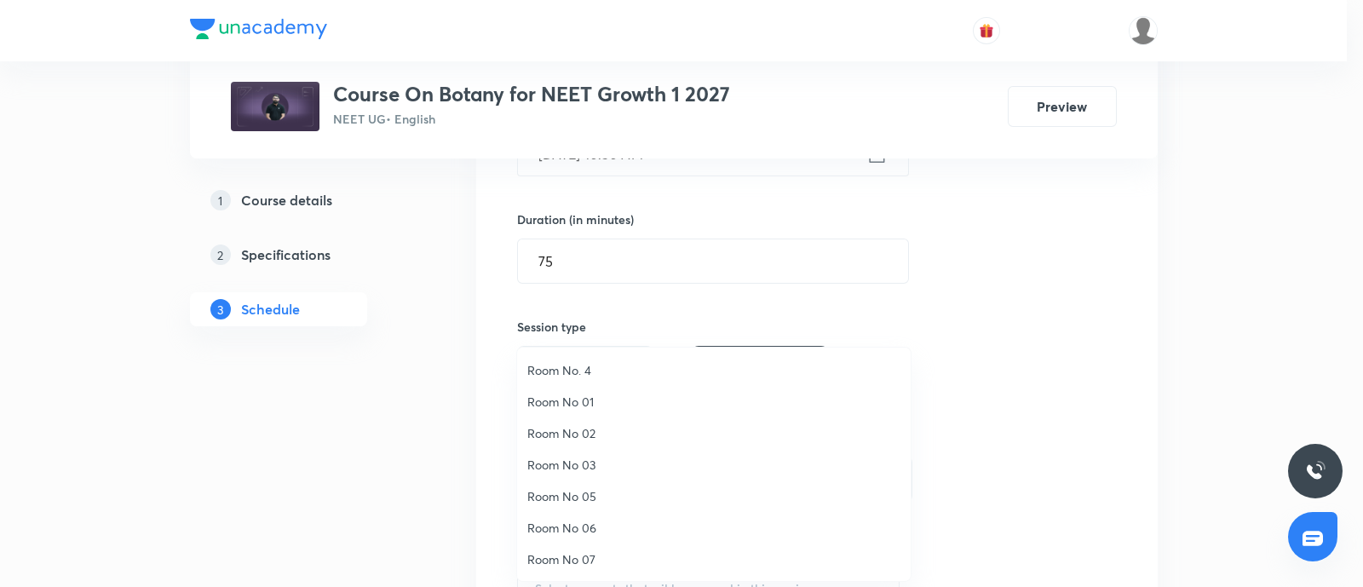
click at [589, 362] on span "Room No. 4" at bounding box center [713, 370] width 373 height 18
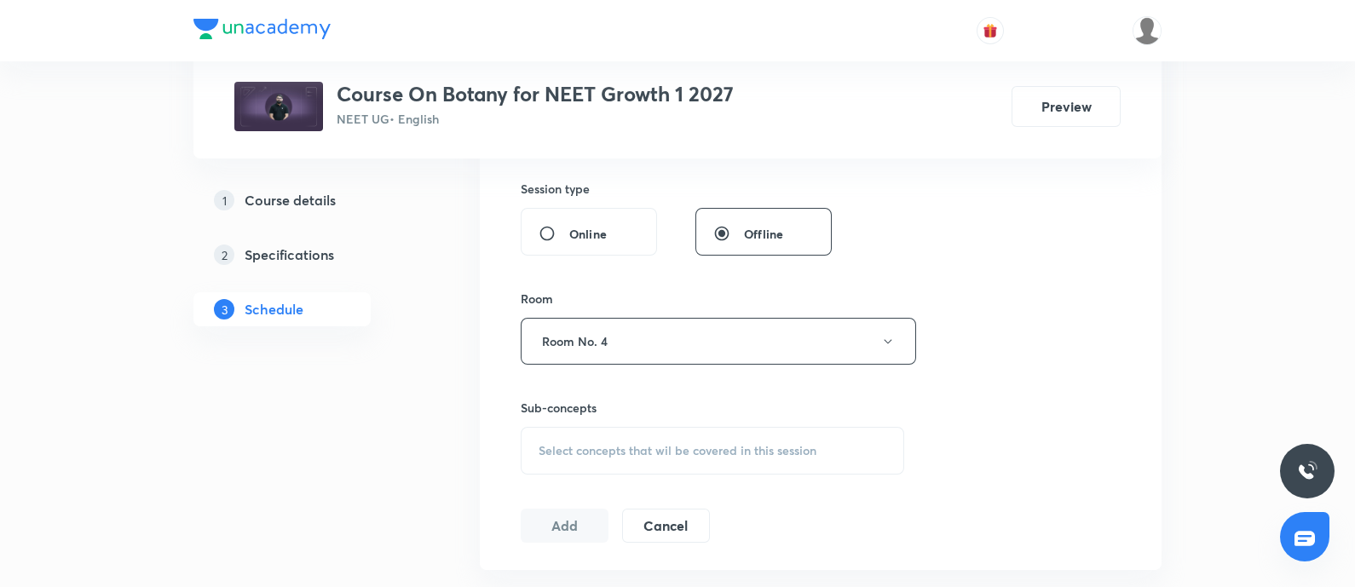
scroll to position [626, 0]
click at [609, 455] on span "Select concepts that wil be covered in this session" at bounding box center [677, 450] width 278 height 14
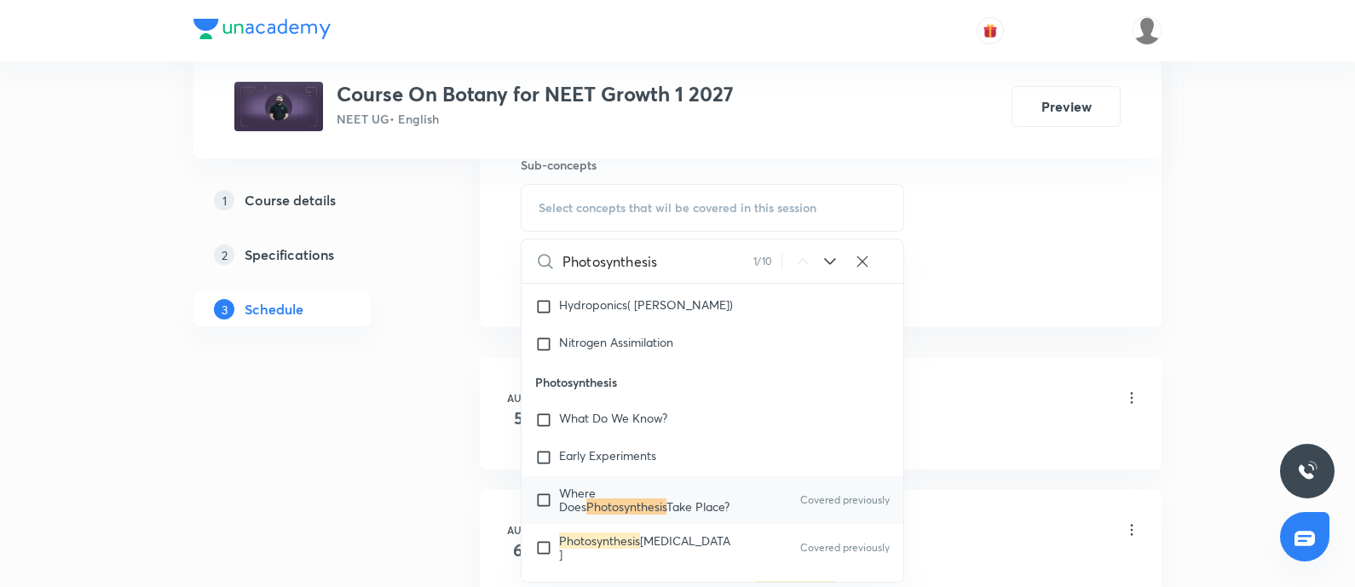
scroll to position [871, 0]
type input "Photosynthesis"
click at [545, 549] on input "checkbox" at bounding box center [547, 545] width 24 height 27
checkbox input "true"
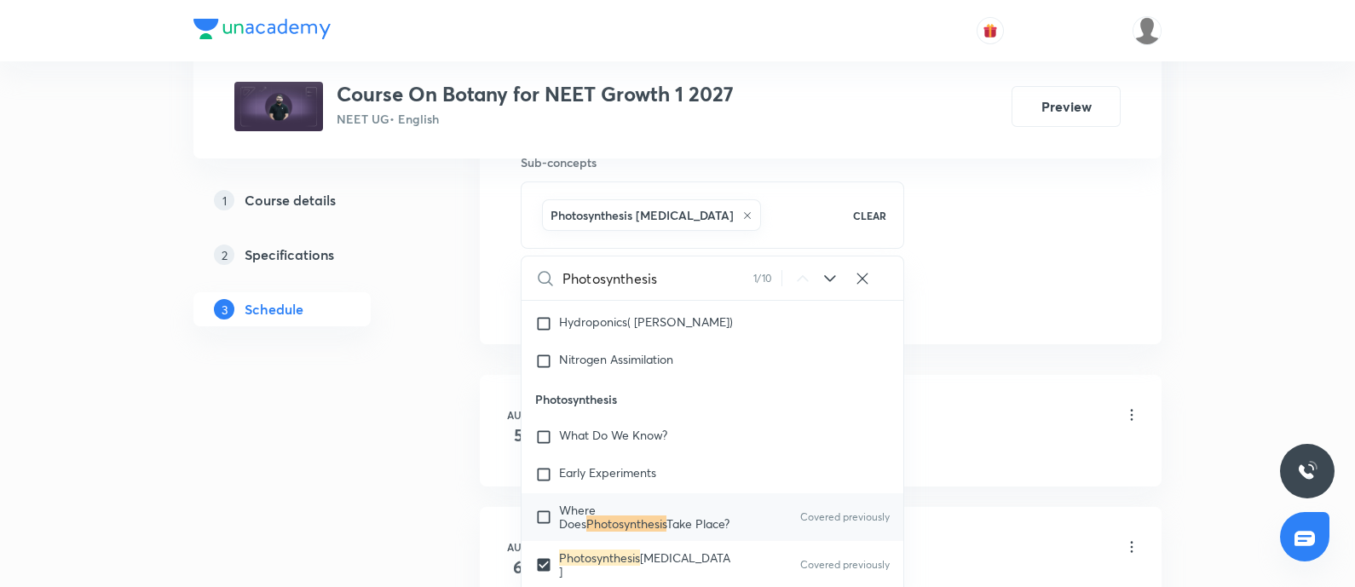
click at [548, 498] on div "Where Does Photosynthesis Take Place? Covered previously" at bounding box center [712, 517] width 382 height 48
checkbox input "true"
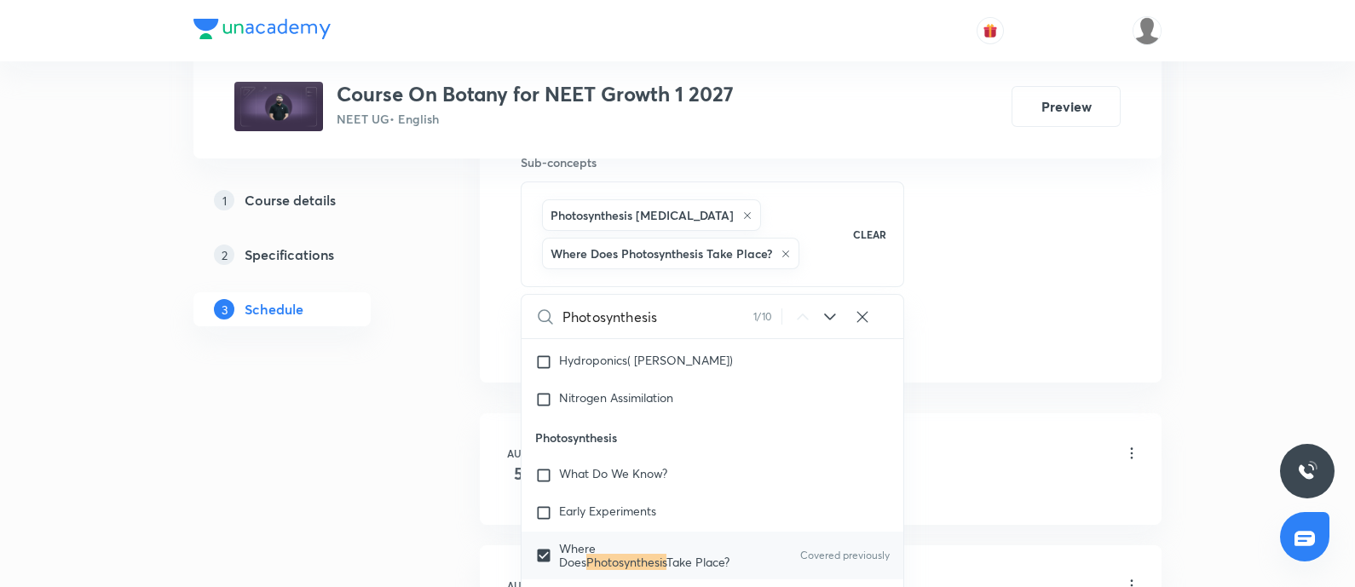
click at [998, 436] on div "Morphology of Flowering Plant-08 Lesson 1 • 9:30 AM • 75 min • Room Room No. 4" at bounding box center [847, 454] width 584 height 40
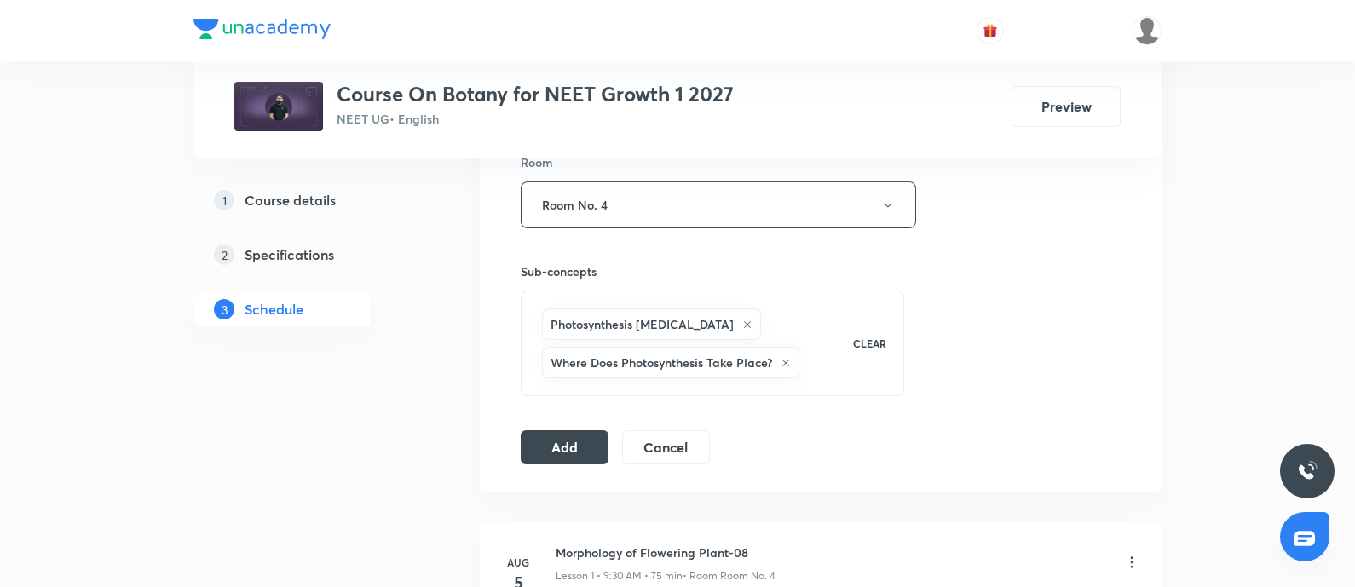
scroll to position [760, 0]
click at [561, 441] on button "Add" at bounding box center [565, 447] width 88 height 34
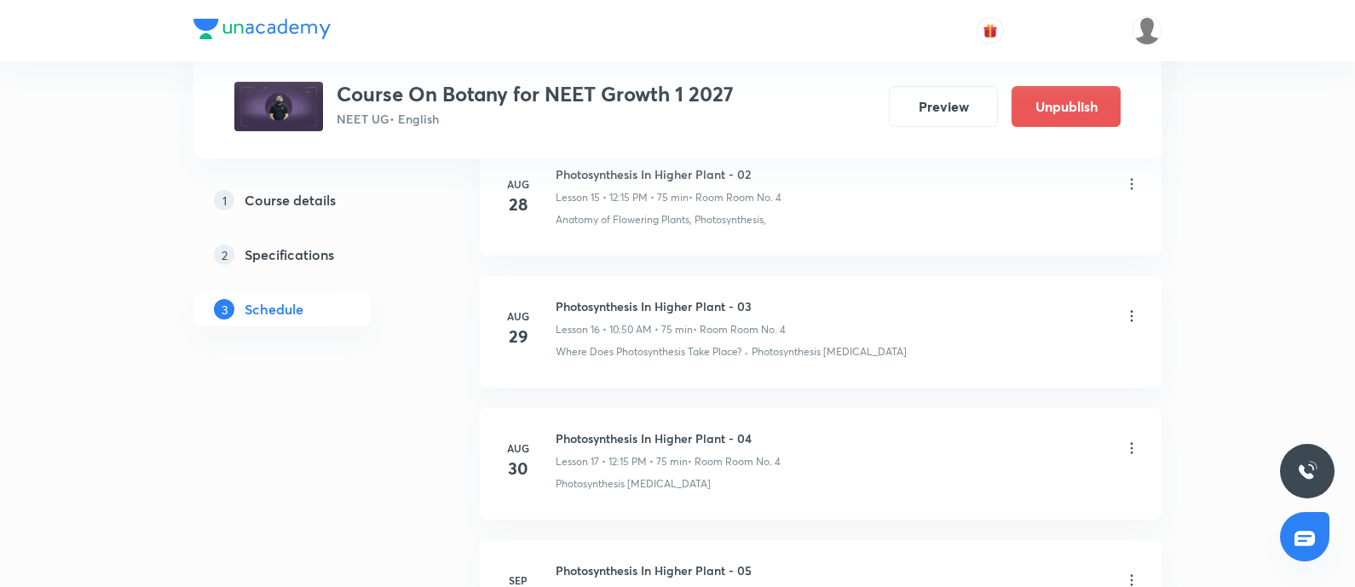
scroll to position [2367, 0]
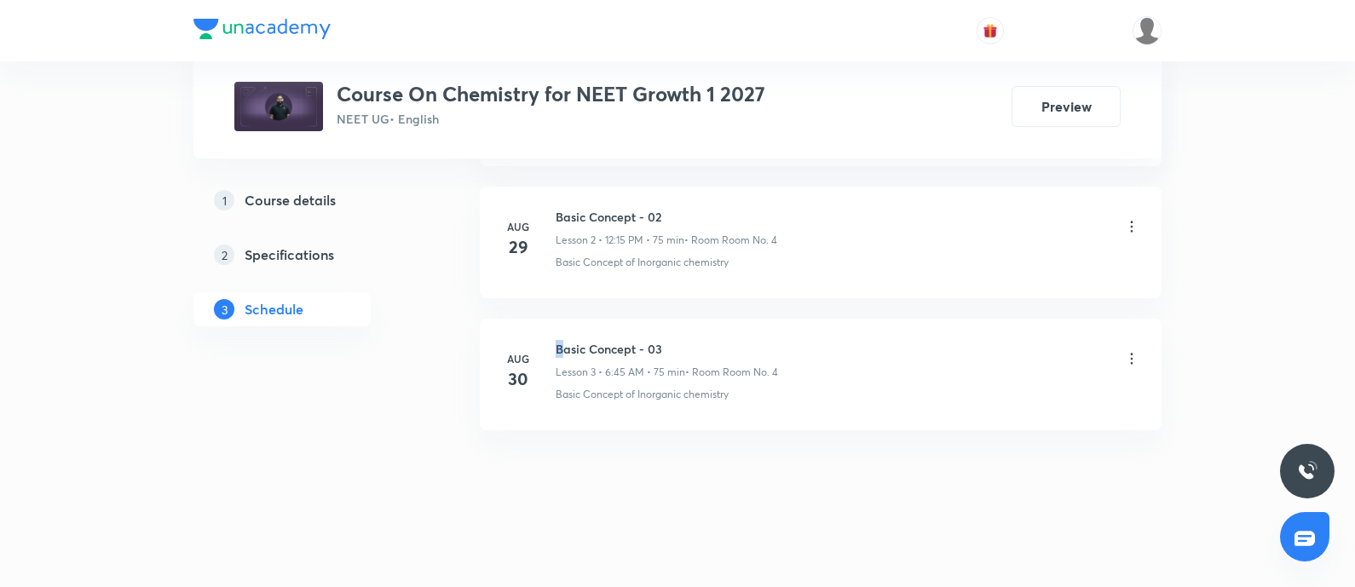
drag, startPoint x: 0, startPoint y: 0, endPoint x: 562, endPoint y: 347, distance: 660.6
click at [562, 347] on div "Aug 30 Basic Concept - 03 Lesson 3 • 6:45 AM • 75 min • Room Room No. 4 Basic C…" at bounding box center [820, 371] width 639 height 62
click at [562, 347] on h6 "Basic Concept - 03" at bounding box center [666, 349] width 222 height 18
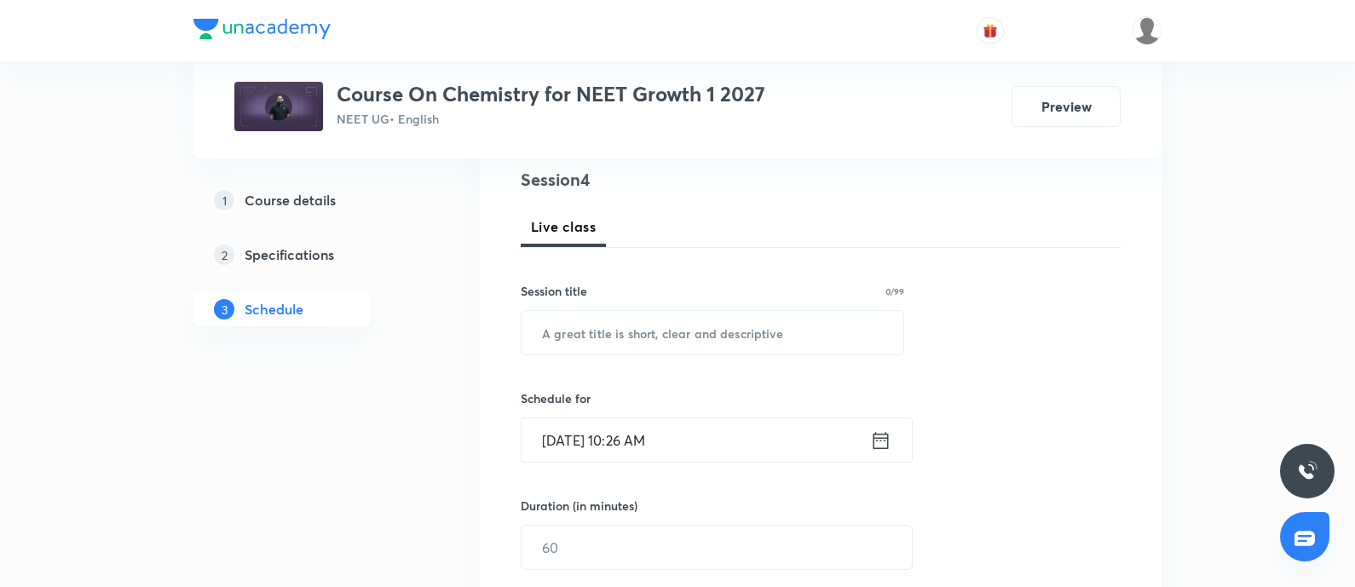
scroll to position [204, 0]
click at [562, 347] on input "text" at bounding box center [712, 329] width 382 height 43
paste input "Basic Concept - 03"
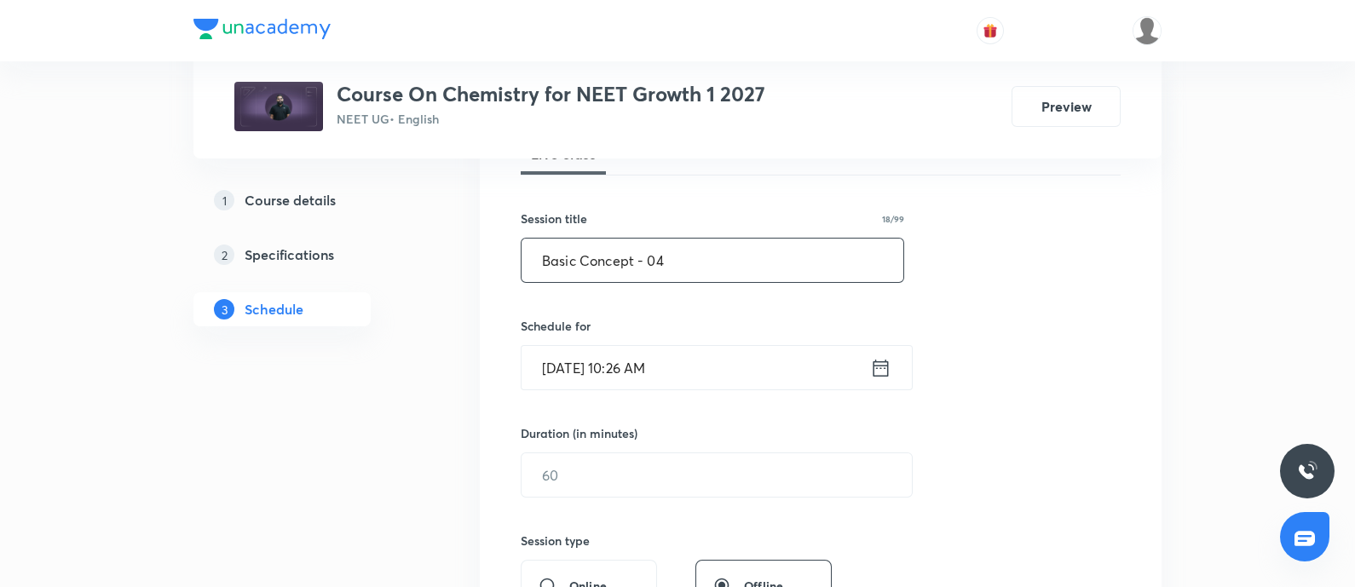
scroll to position [272, 0]
type input "Basic Concept - 04"
click at [719, 368] on input "Aug 31, 2025, 10:26 AM" at bounding box center [695, 369] width 348 height 43
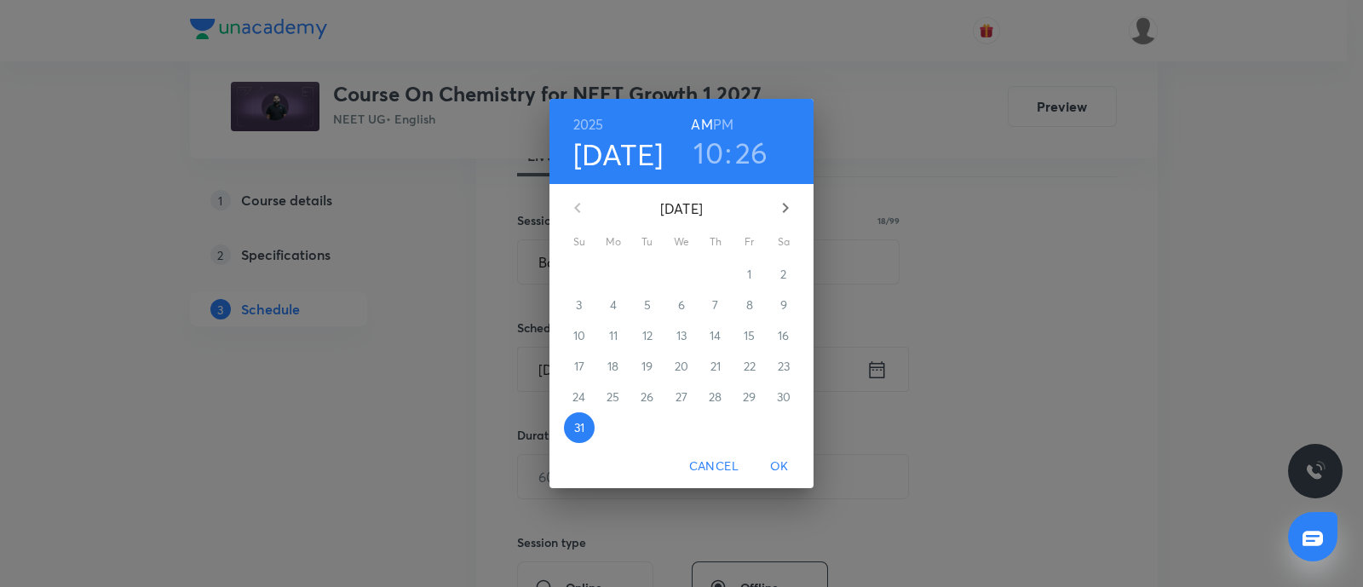
click at [780, 210] on icon "button" at bounding box center [785, 208] width 20 height 20
click at [613, 271] on p "1" at bounding box center [613, 274] width 4 height 17
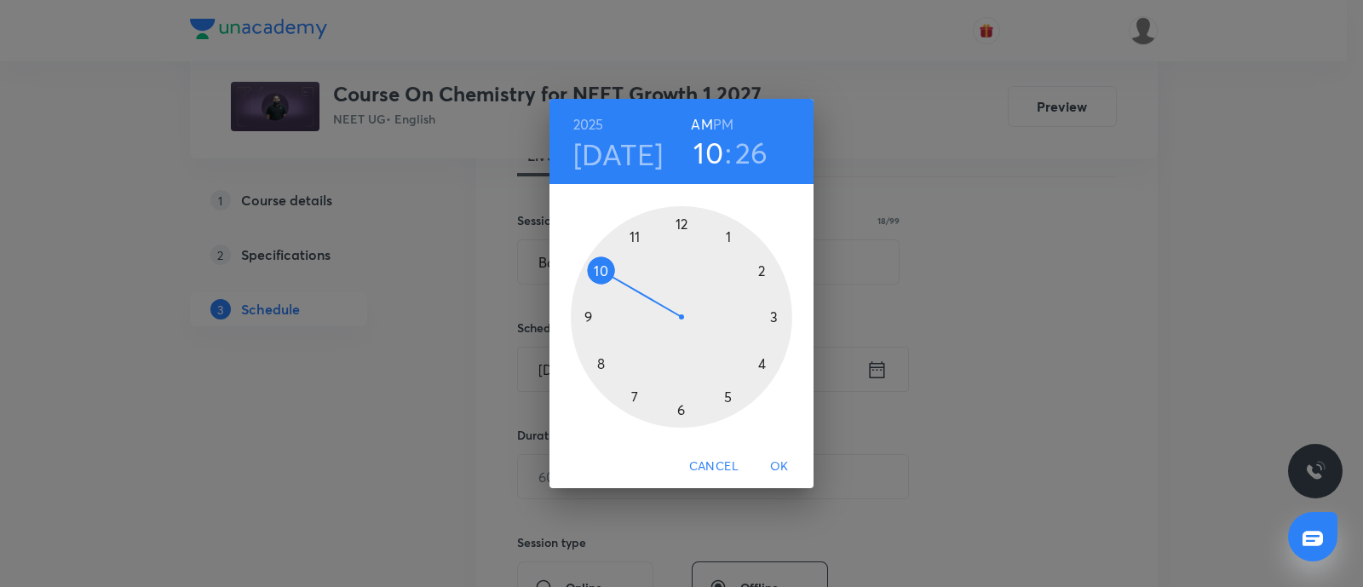
click at [724, 116] on h6 "PM" at bounding box center [723, 124] width 20 height 24
click at [682, 223] on div at bounding box center [681, 316] width 221 height 221
click at [773, 317] on div at bounding box center [681, 316] width 221 height 221
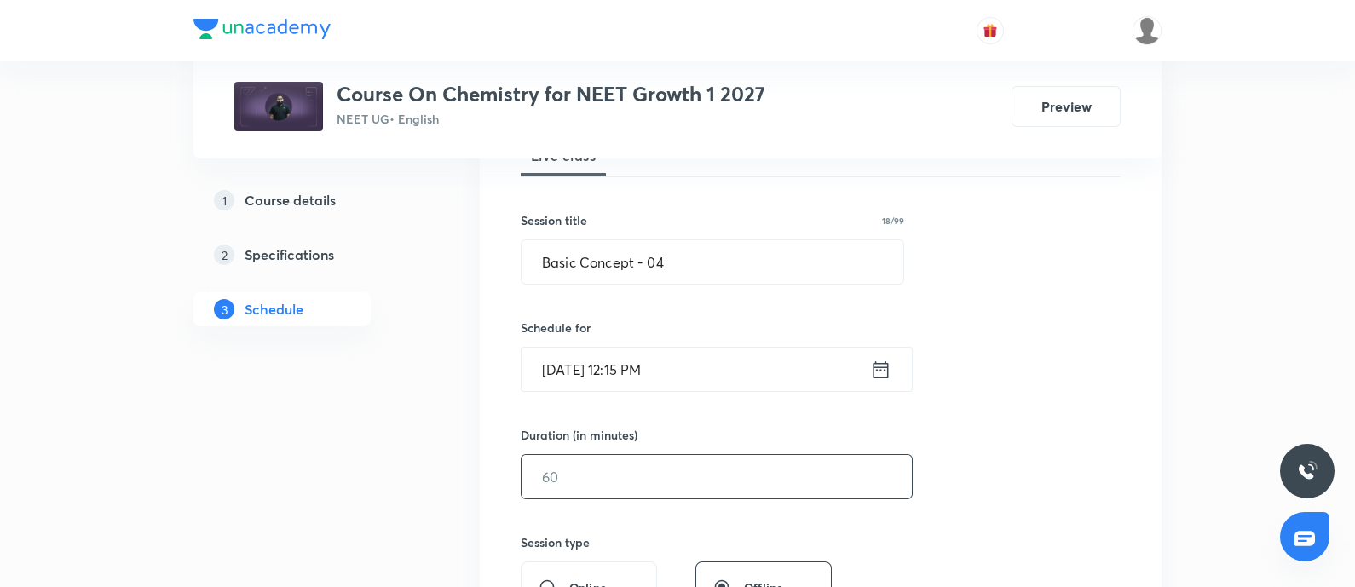
click at [630, 485] on input "text" at bounding box center [716, 476] width 390 height 43
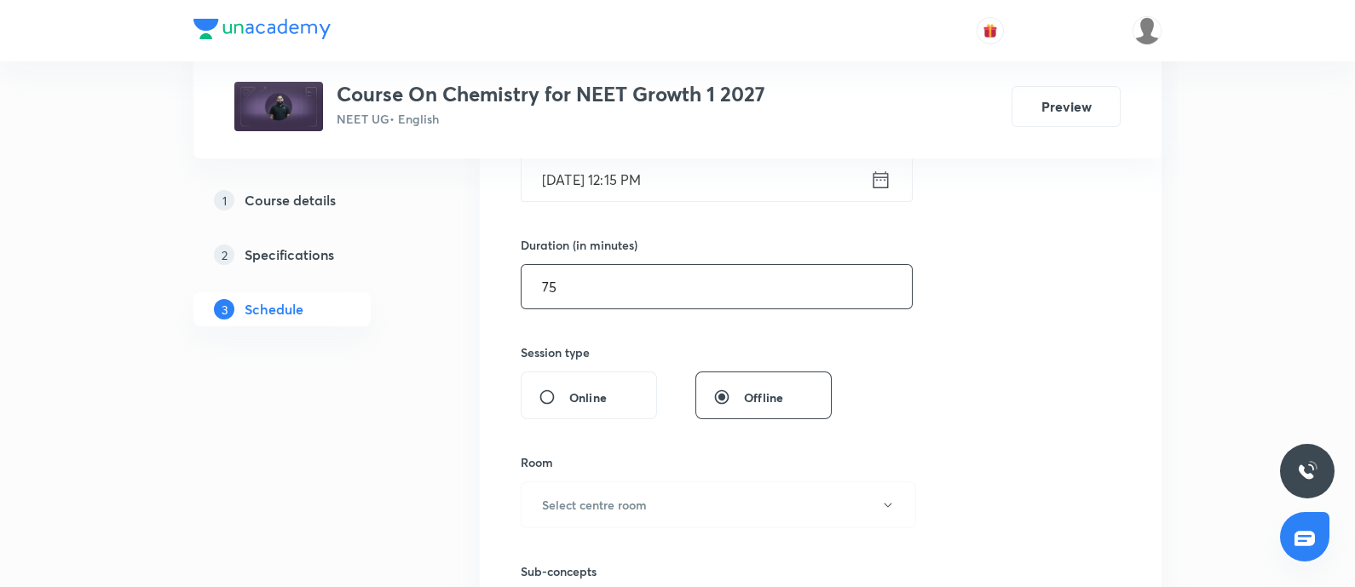
scroll to position [463, 0]
type input "75"
click at [575, 509] on h6 "Select centre room" at bounding box center [594, 503] width 105 height 18
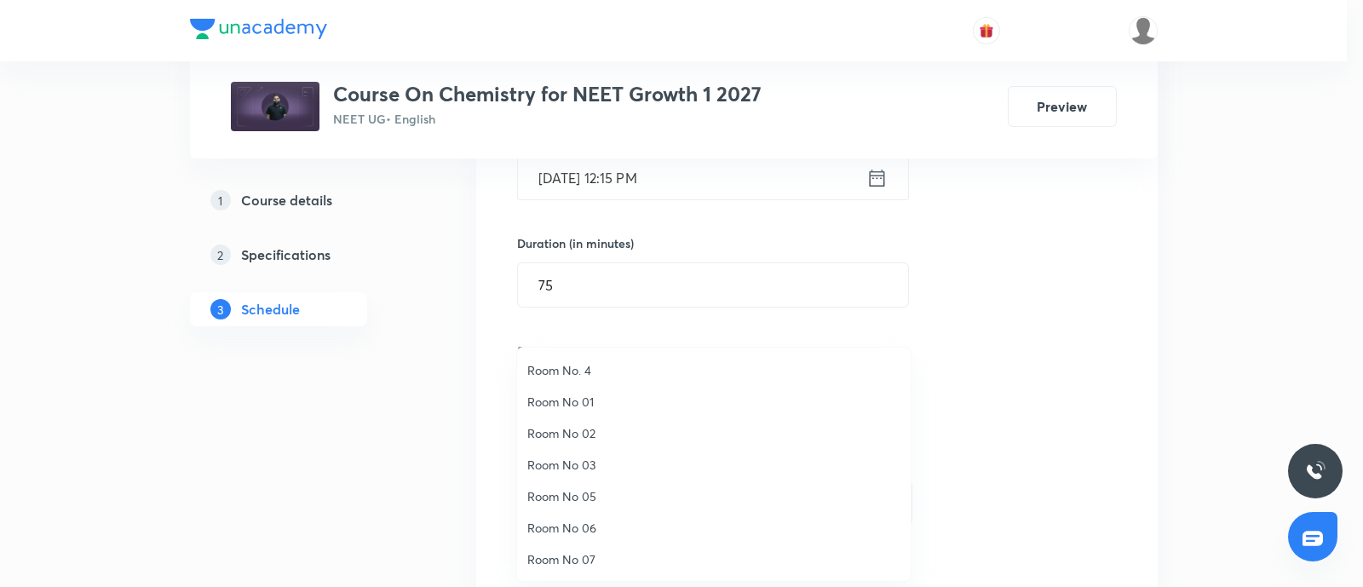
click at [578, 374] on span "Room No. 4" at bounding box center [713, 370] width 373 height 18
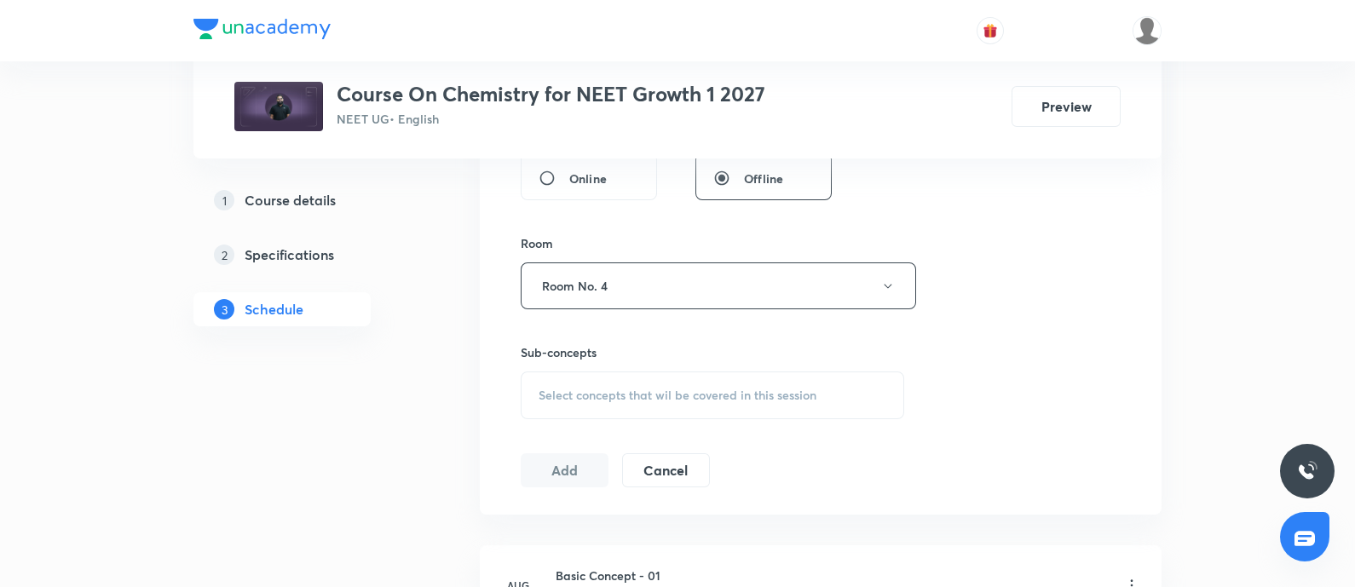
scroll to position [682, 0]
click at [578, 374] on div "Select concepts that wil be covered in this session" at bounding box center [712, 394] width 383 height 48
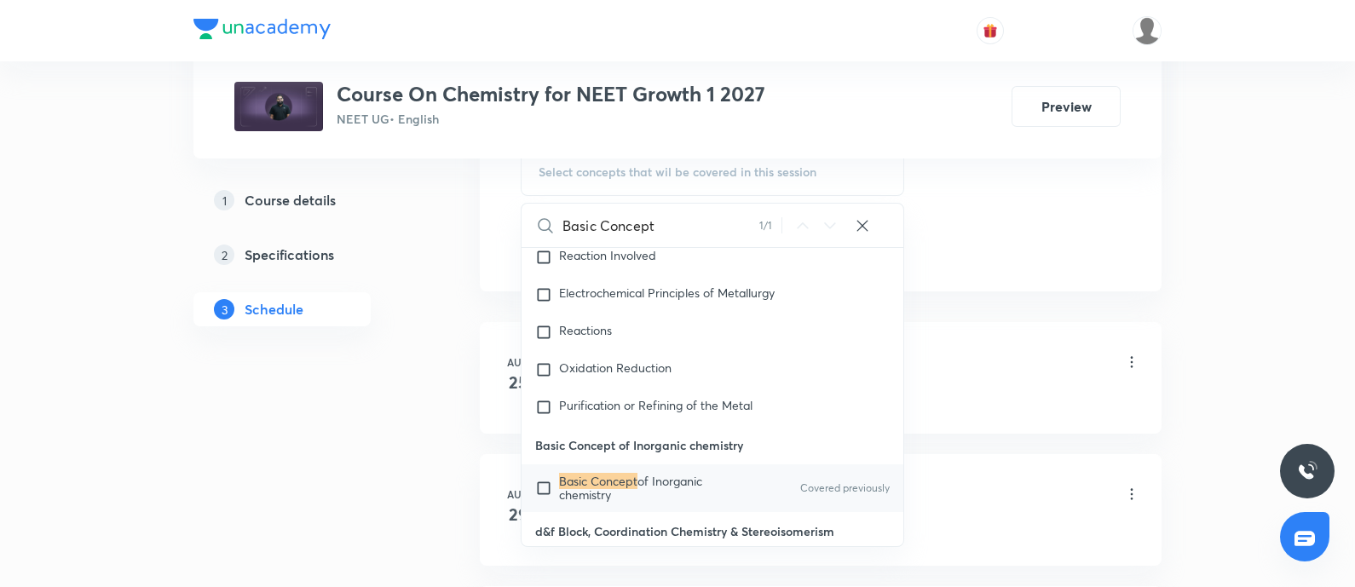
scroll to position [912, 0]
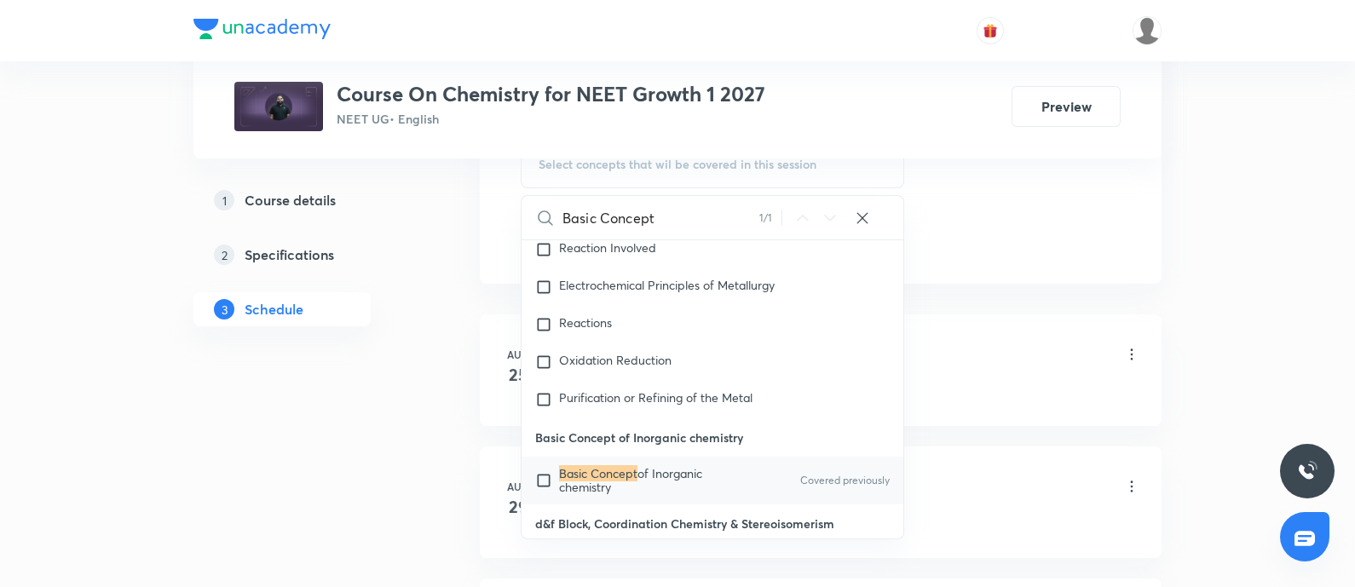
type input "Basic Concept"
click at [567, 465] on mark "Basic Concept" at bounding box center [598, 473] width 78 height 16
checkbox input "true"
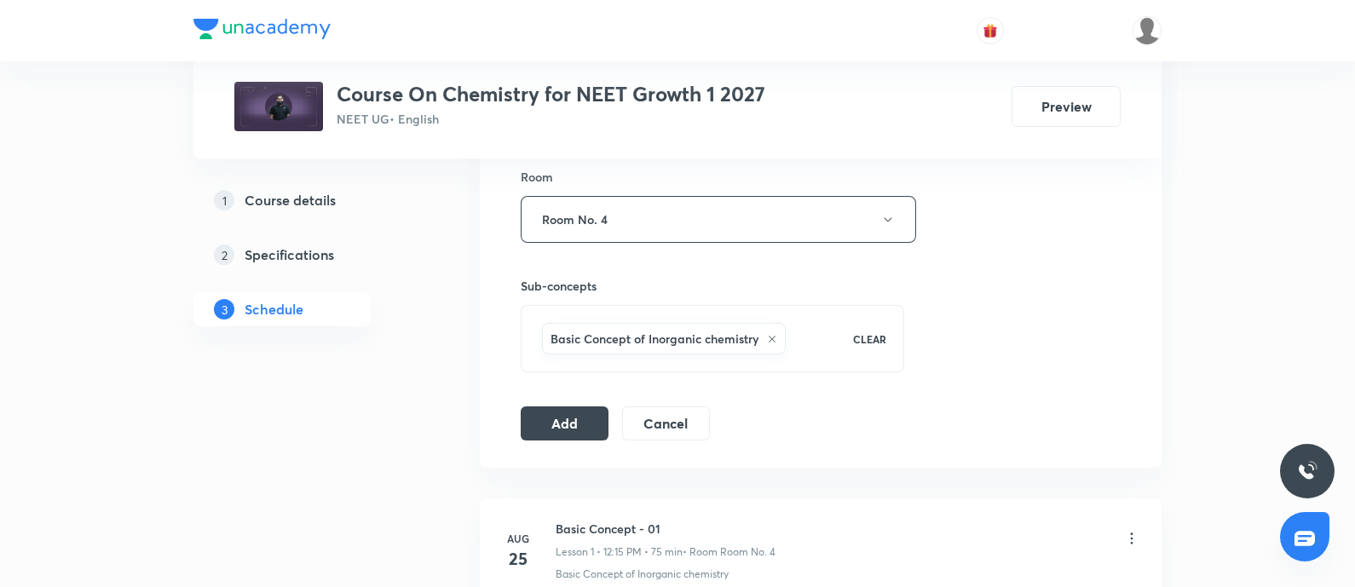
scroll to position [738, 0]
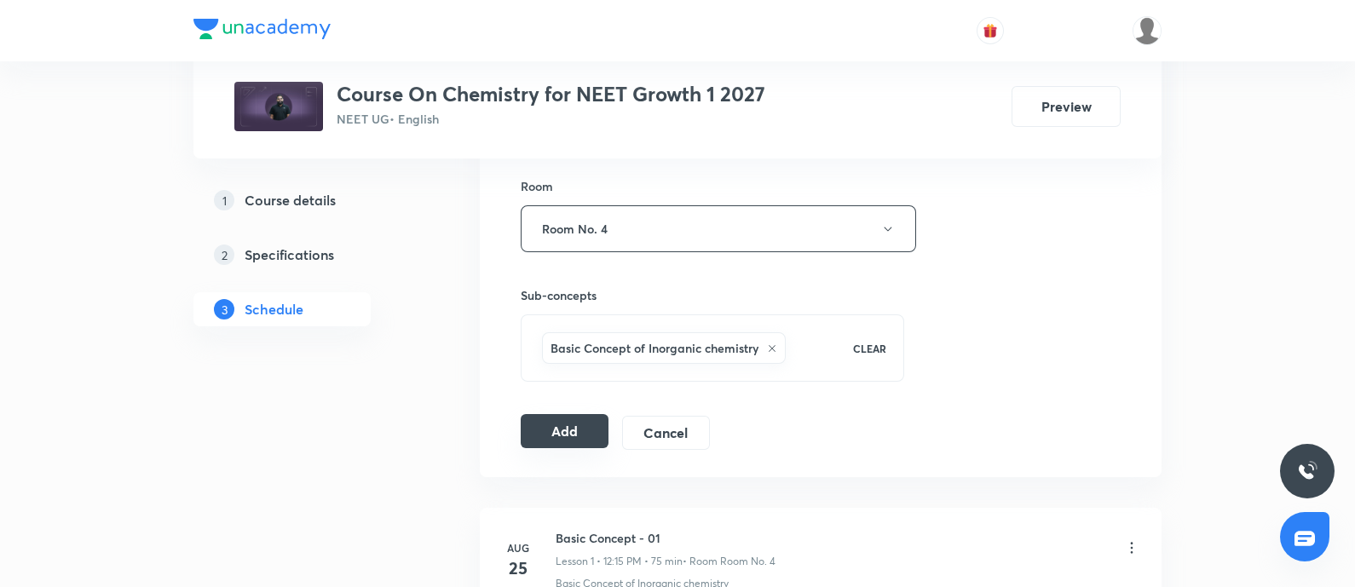
click at [552, 418] on button "Add" at bounding box center [565, 431] width 88 height 34
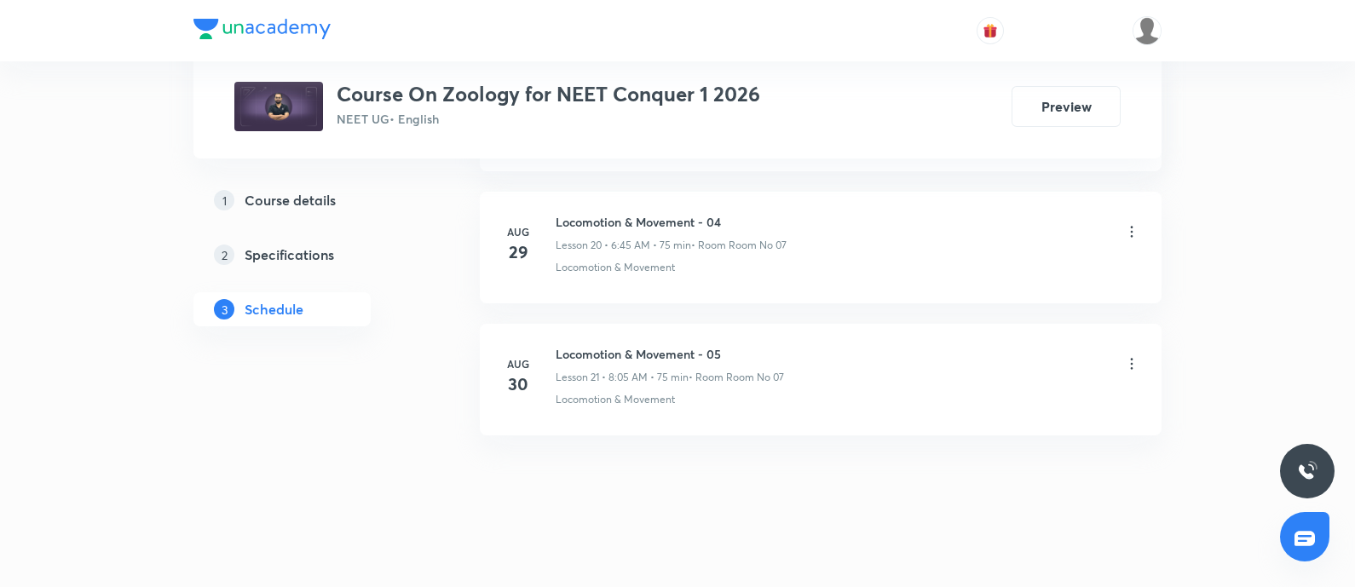
click at [565, 346] on h6 "Locomotion & Movement - 05" at bounding box center [669, 354] width 228 height 18
copy h6 "Locomotion & Movement - 05"
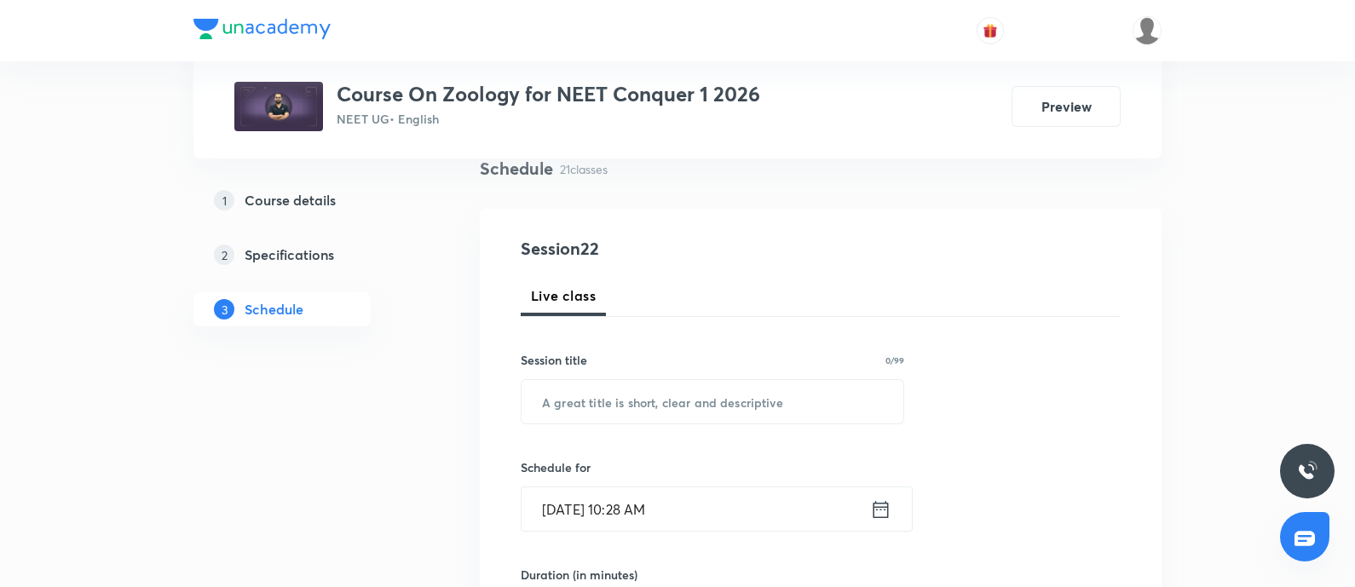
scroll to position [133, 0]
click at [587, 411] on input "text" at bounding box center [712, 400] width 382 height 43
paste input "Locomotion & Movement - 05"
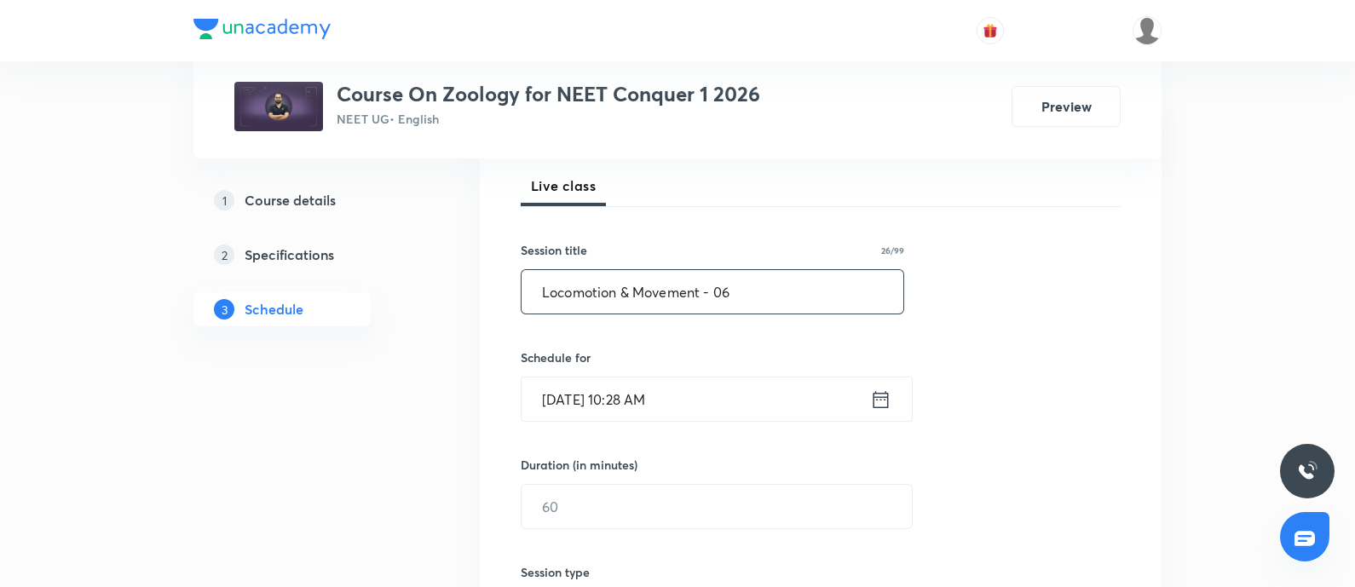
scroll to position [265, 0]
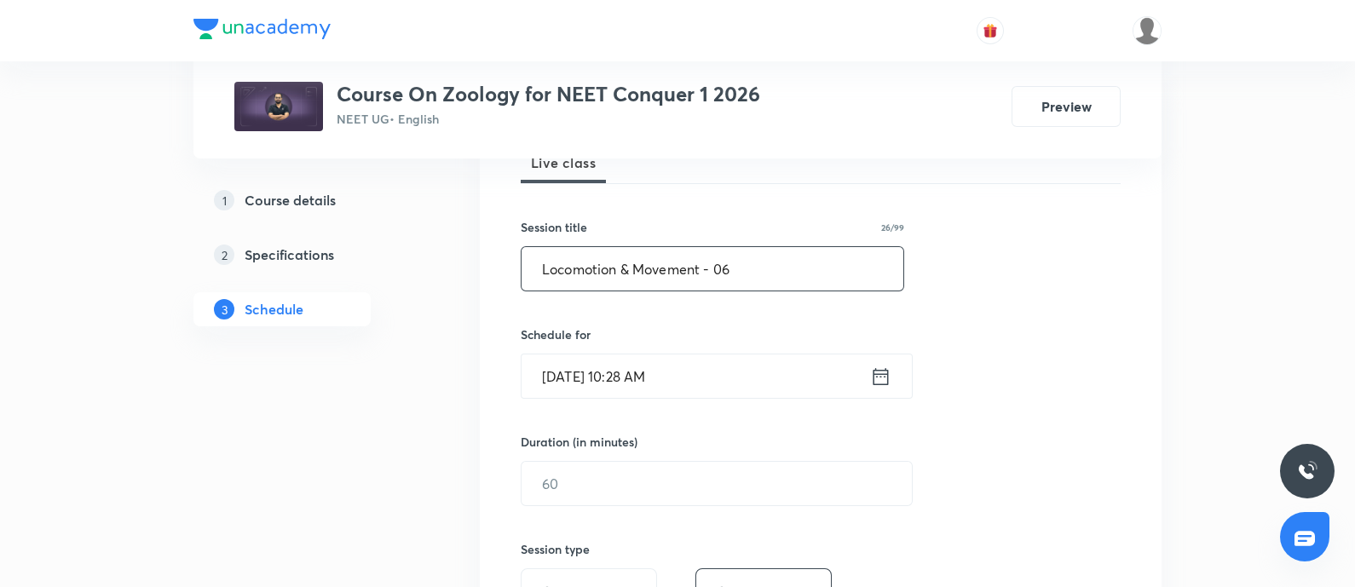
type input "Locomotion & Movement - 06"
click at [722, 377] on input "[DATE] 10:28 AM" at bounding box center [695, 375] width 348 height 43
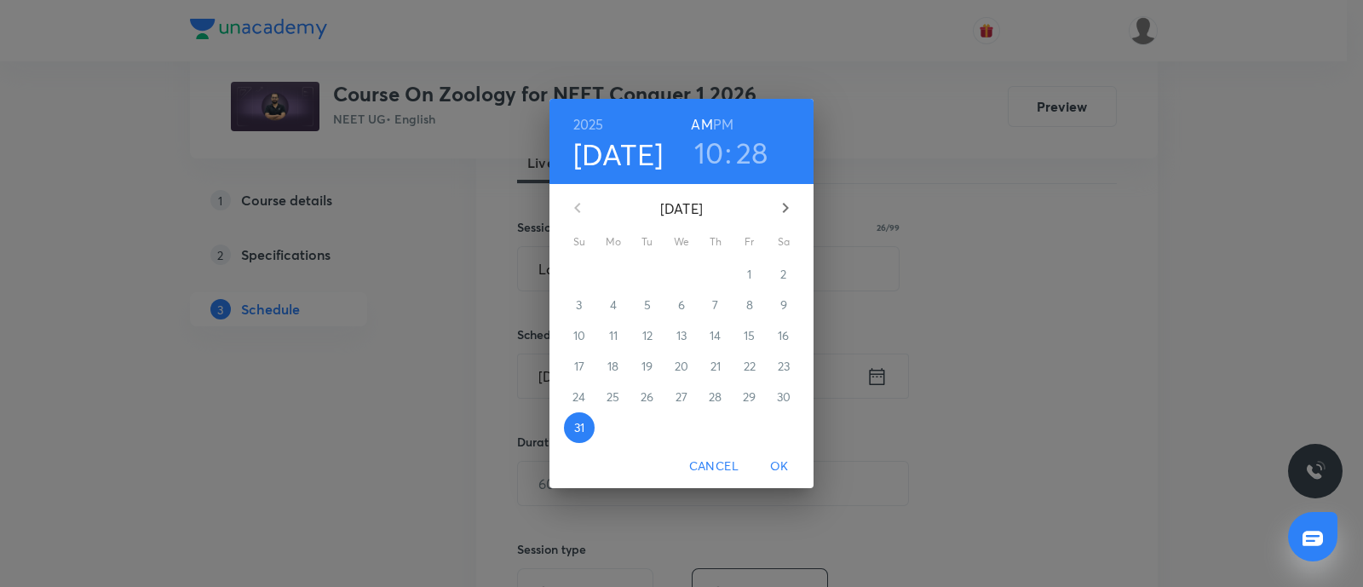
click at [785, 202] on icon "button" at bounding box center [785, 208] width 20 height 20
click at [613, 272] on p "1" at bounding box center [613, 274] width 4 height 17
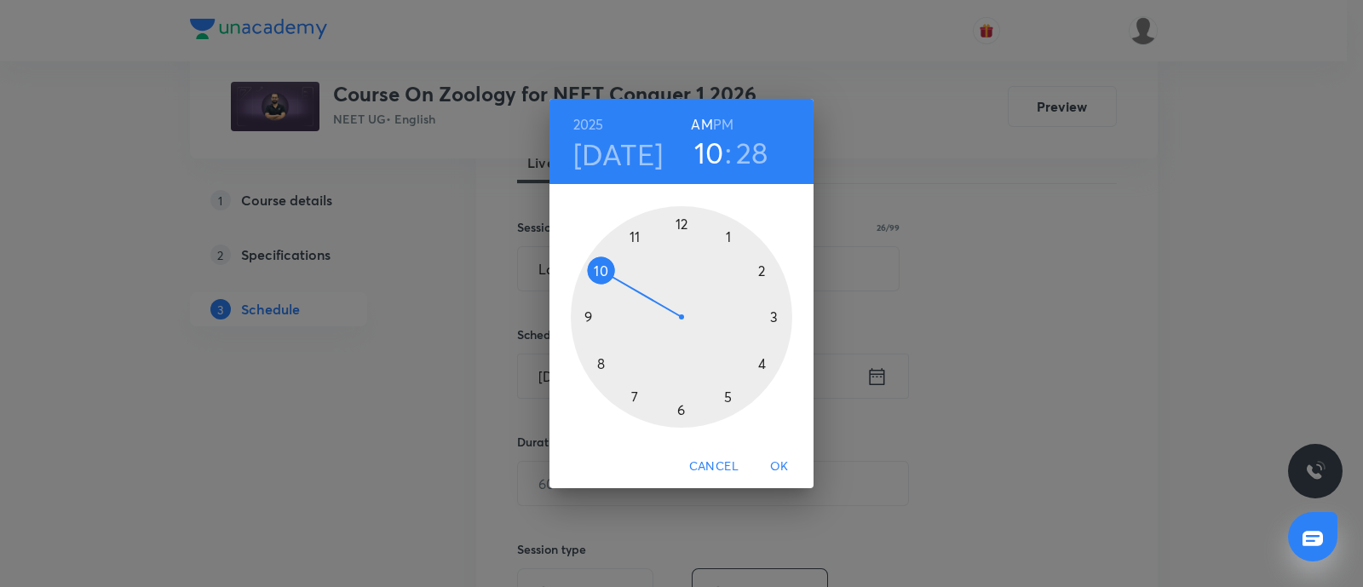
click at [682, 406] on div at bounding box center [681, 316] width 221 height 221
click at [593, 317] on div at bounding box center [681, 316] width 221 height 221
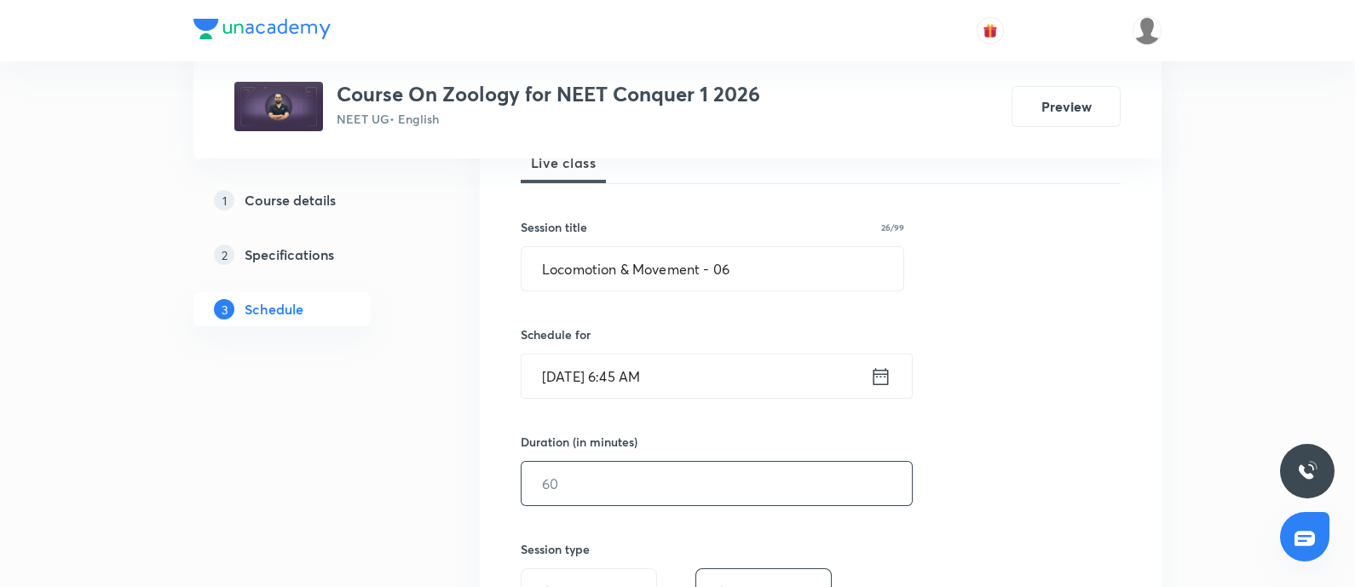
click at [613, 494] on input "text" at bounding box center [716, 483] width 390 height 43
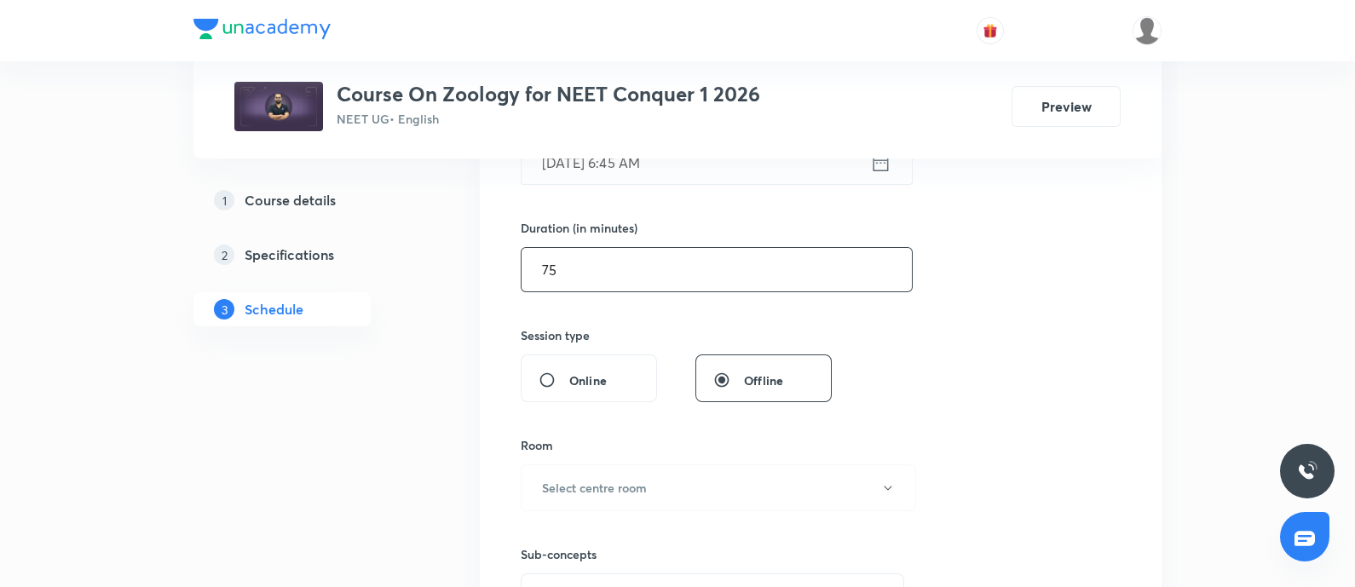
scroll to position [485, 0]
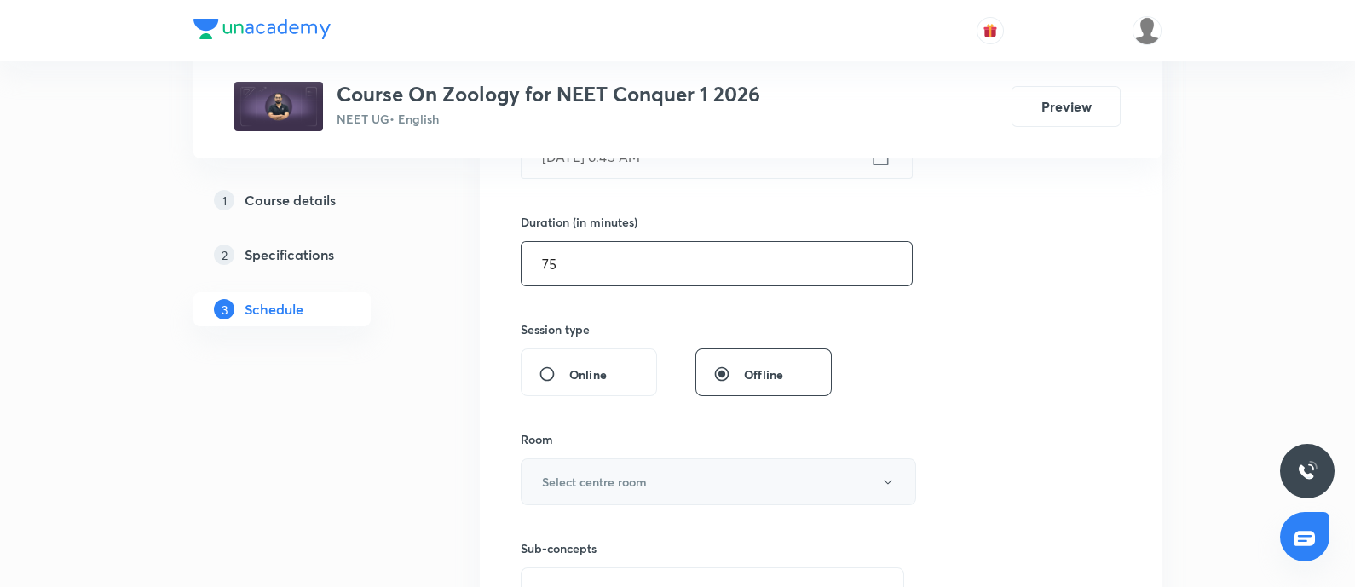
type input "75"
click at [581, 477] on h6 "Select centre room" at bounding box center [594, 482] width 105 height 18
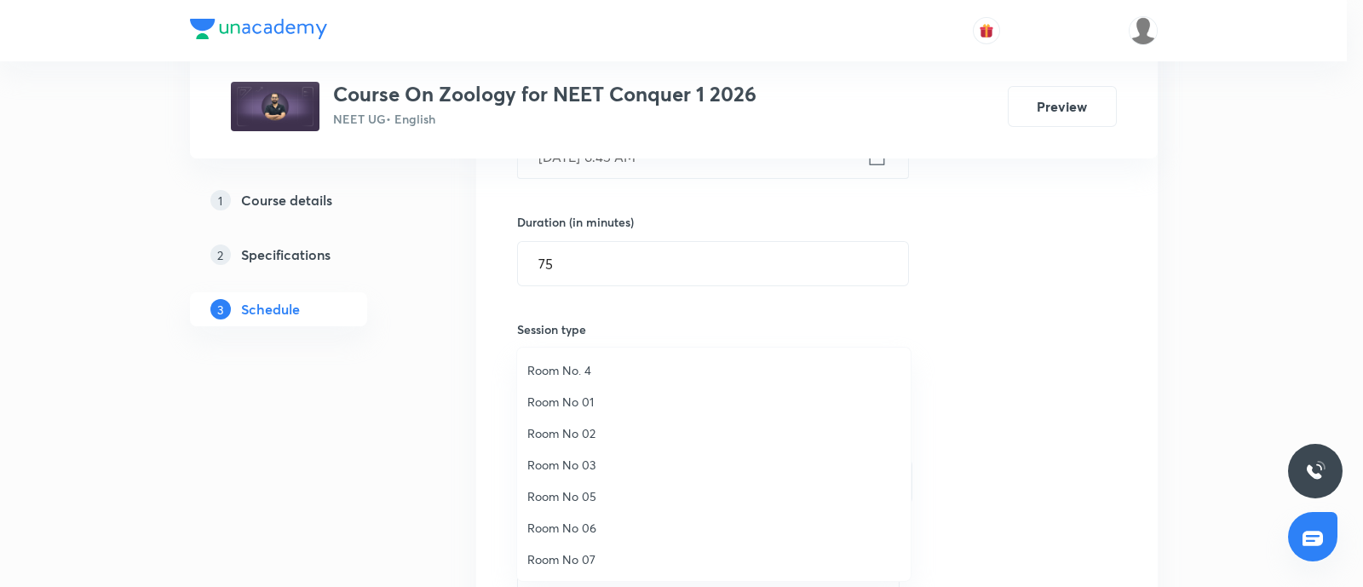
click at [565, 555] on span "Room No 07" at bounding box center [713, 559] width 373 height 18
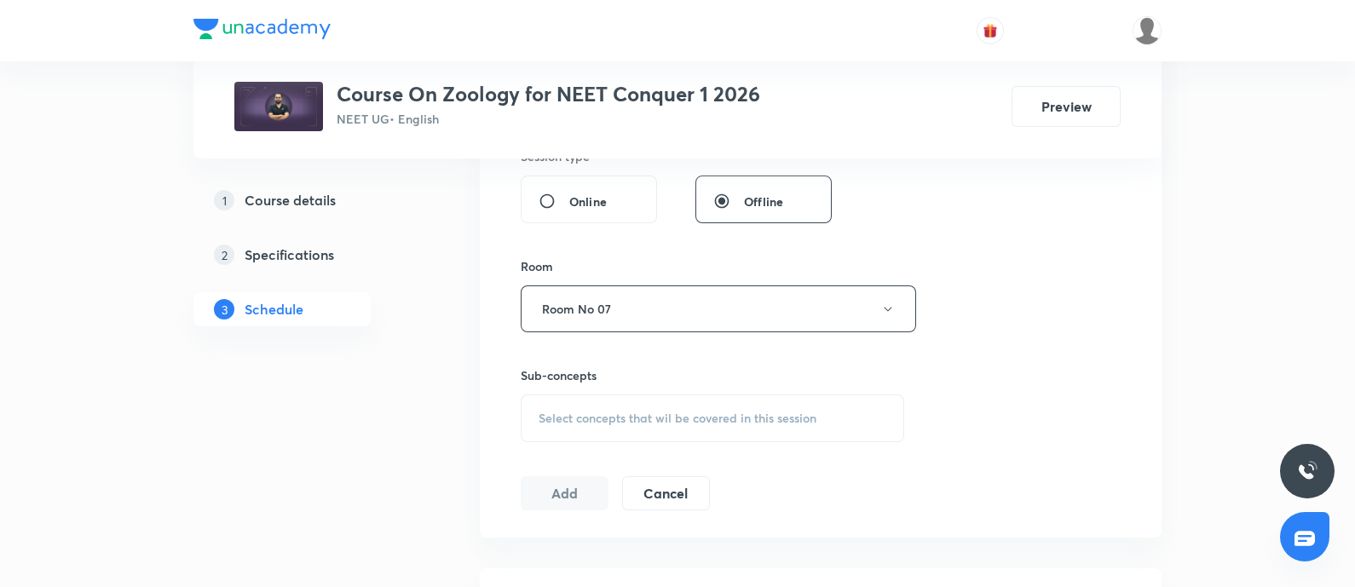
scroll to position [661, 0]
click at [605, 411] on span "Select concepts that wil be covered in this session" at bounding box center [677, 415] width 278 height 14
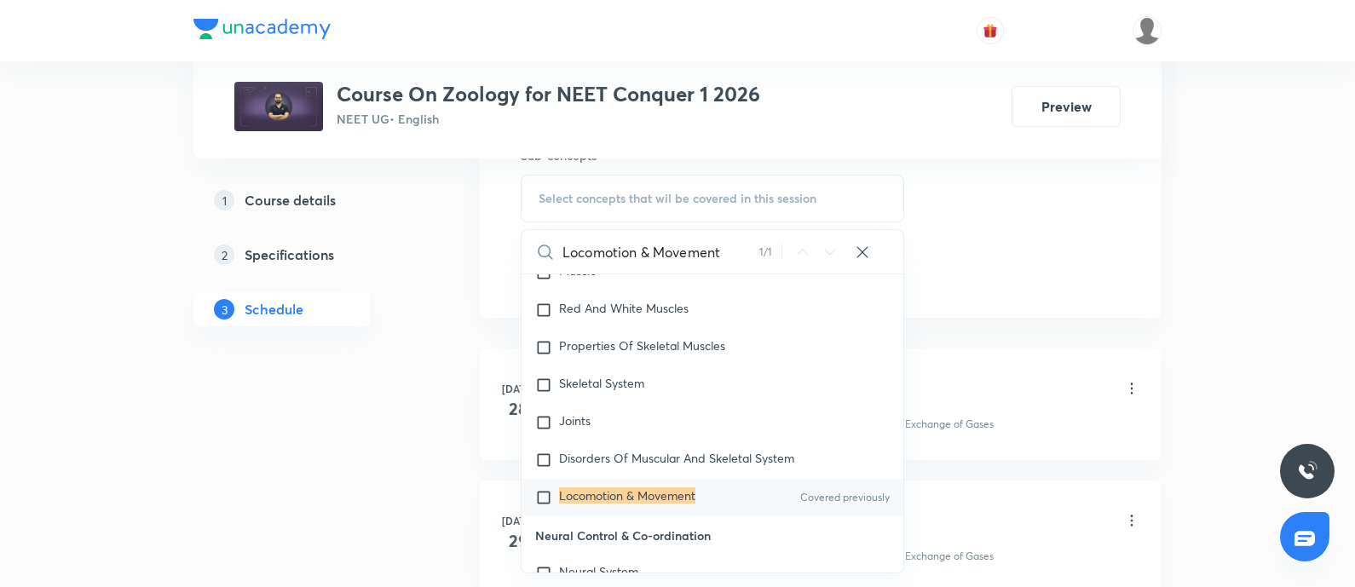
scroll to position [885, 0]
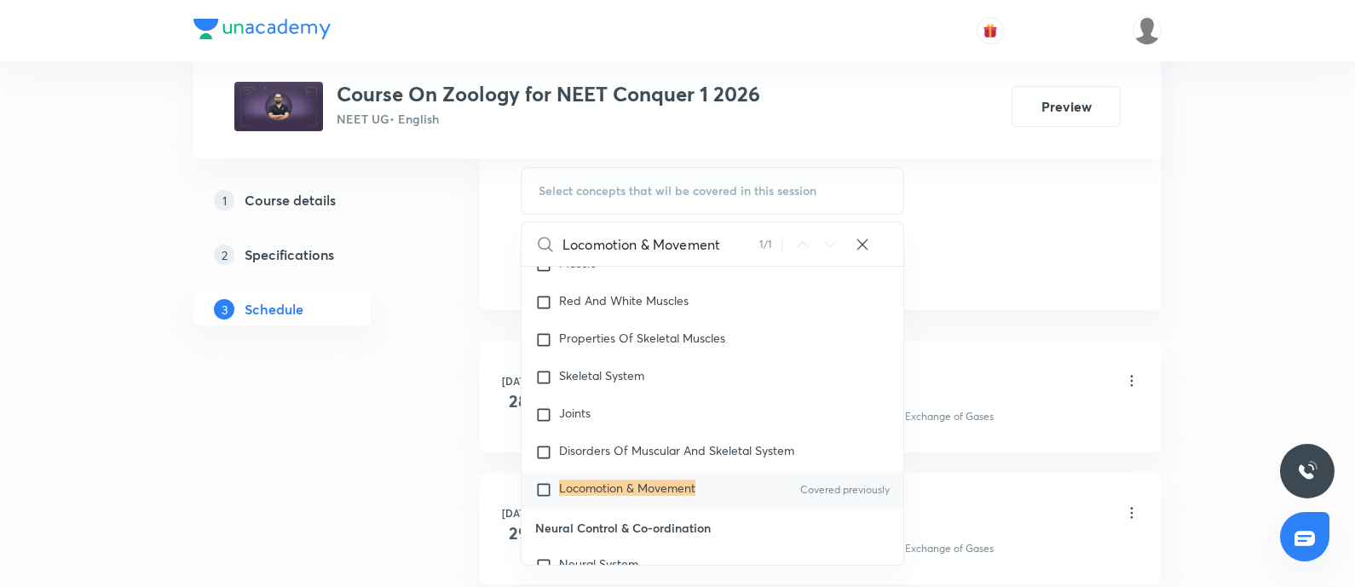
type input "Locomotion & Movement"
click at [545, 491] on input "checkbox" at bounding box center [547, 489] width 24 height 17
checkbox input "true"
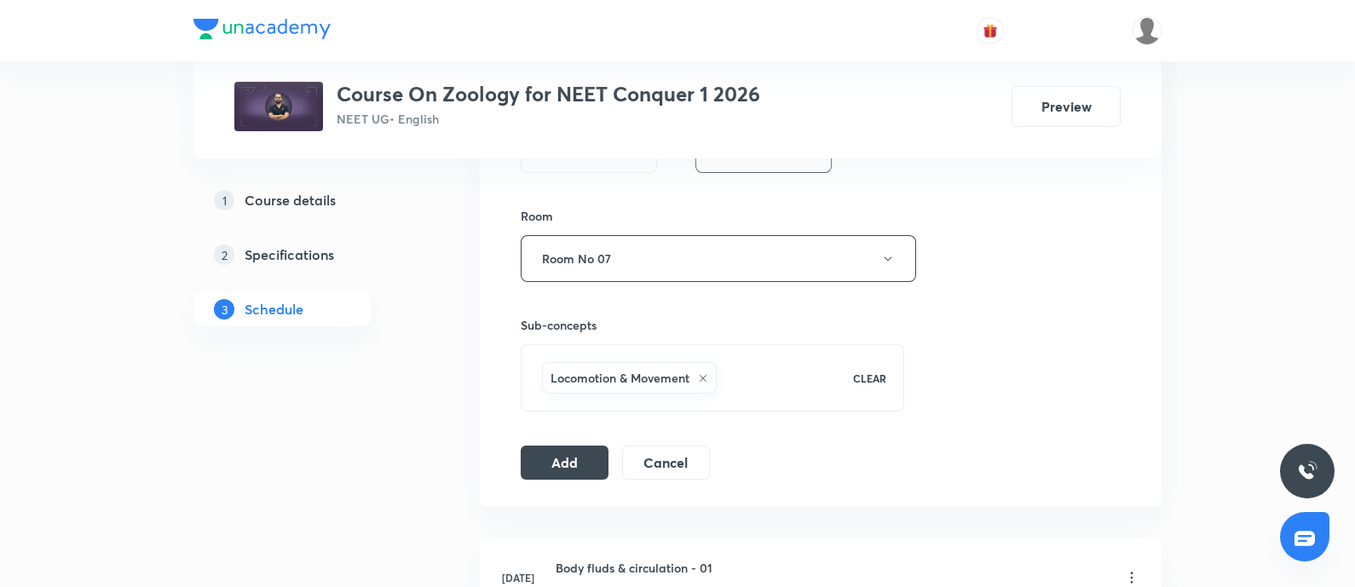
scroll to position [706, 0]
click at [547, 453] on button "Add" at bounding box center [565, 463] width 88 height 34
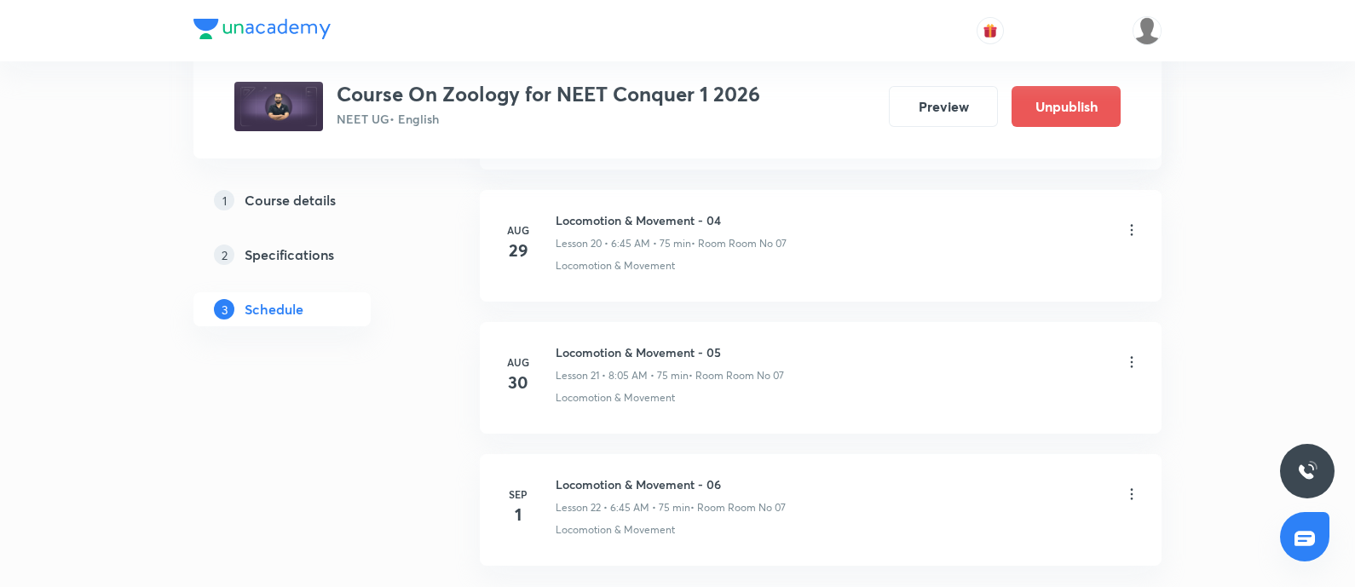
scroll to position [2893, 0]
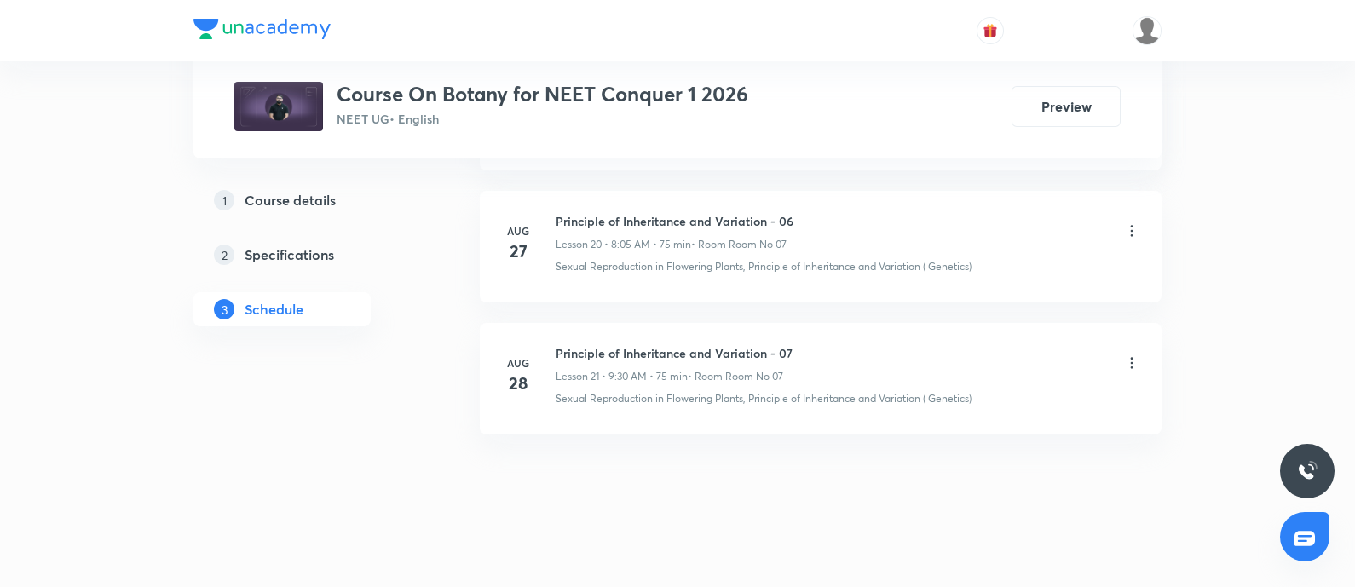
click at [560, 344] on h6 "Principle of Inheritance and Variation - 07" at bounding box center [673, 353] width 237 height 18
copy h6 "Principle of Inheritance and Variation - 07"
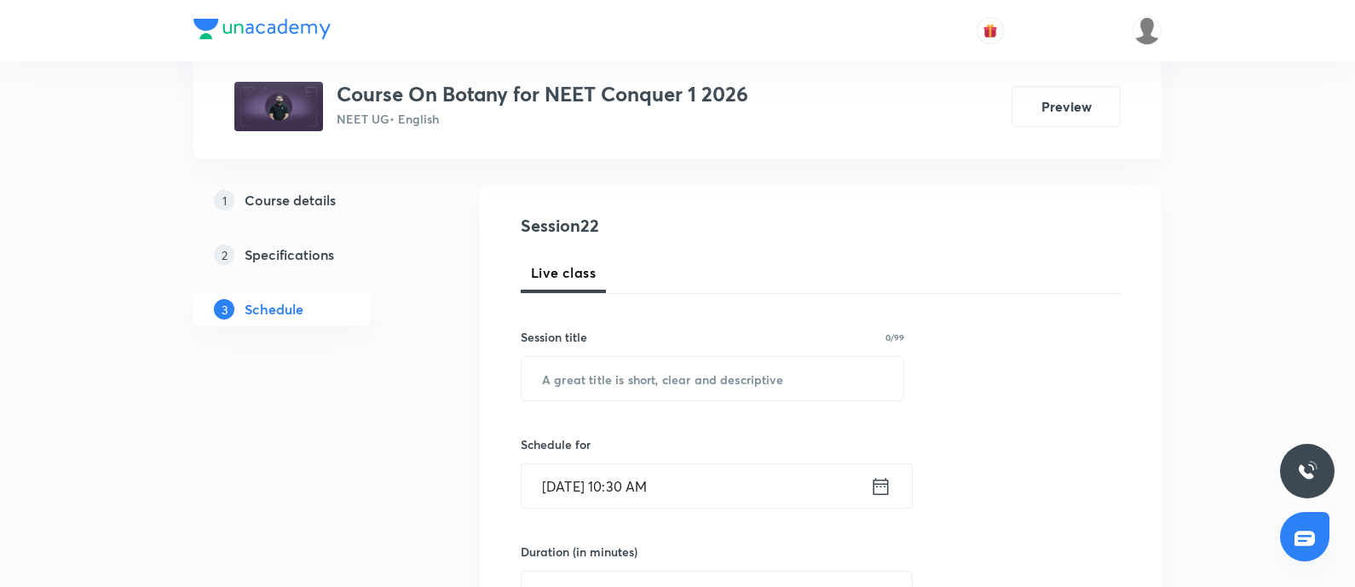
scroll to position [157, 0]
click at [602, 372] on input "text" at bounding box center [712, 376] width 382 height 43
paste input "Principle of Inheritance and Variation - 07"
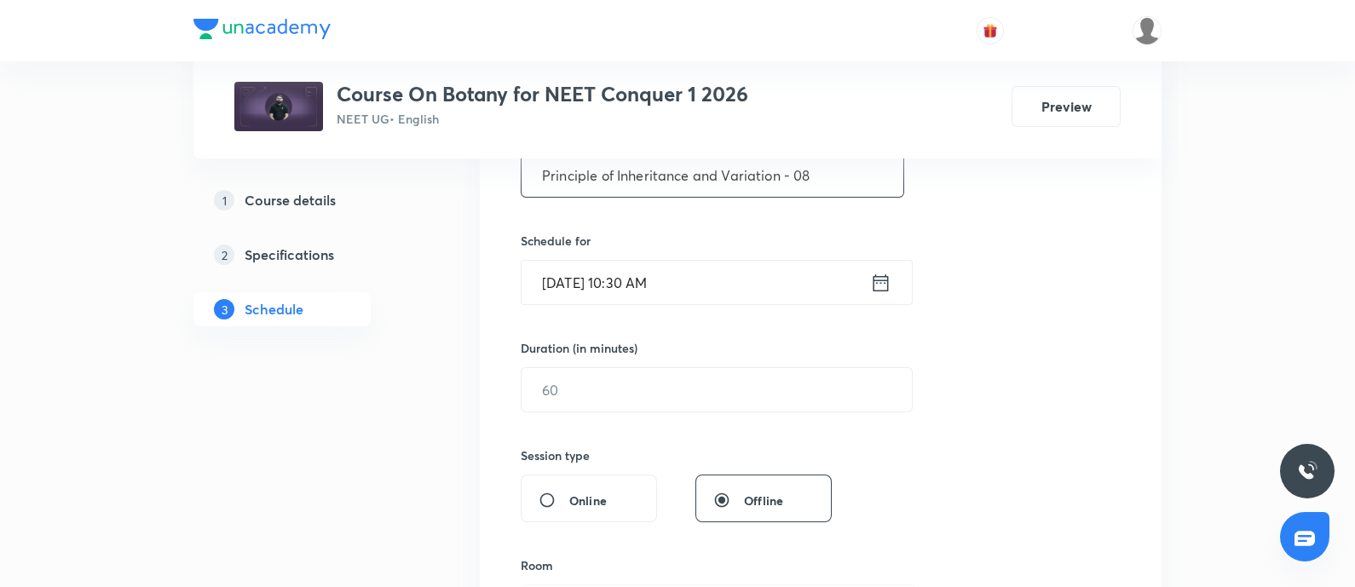
scroll to position [363, 0]
type input "Principle of Inheritance and Variation - 08"
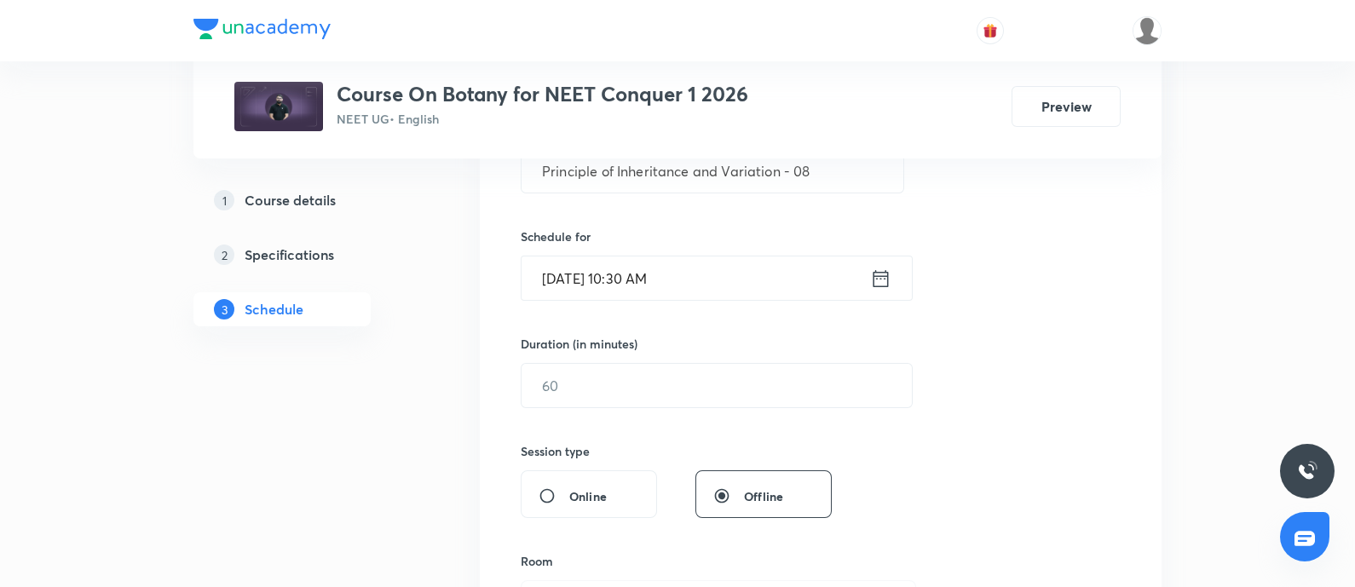
click at [726, 276] on input "[DATE] 10:30 AM" at bounding box center [695, 277] width 348 height 43
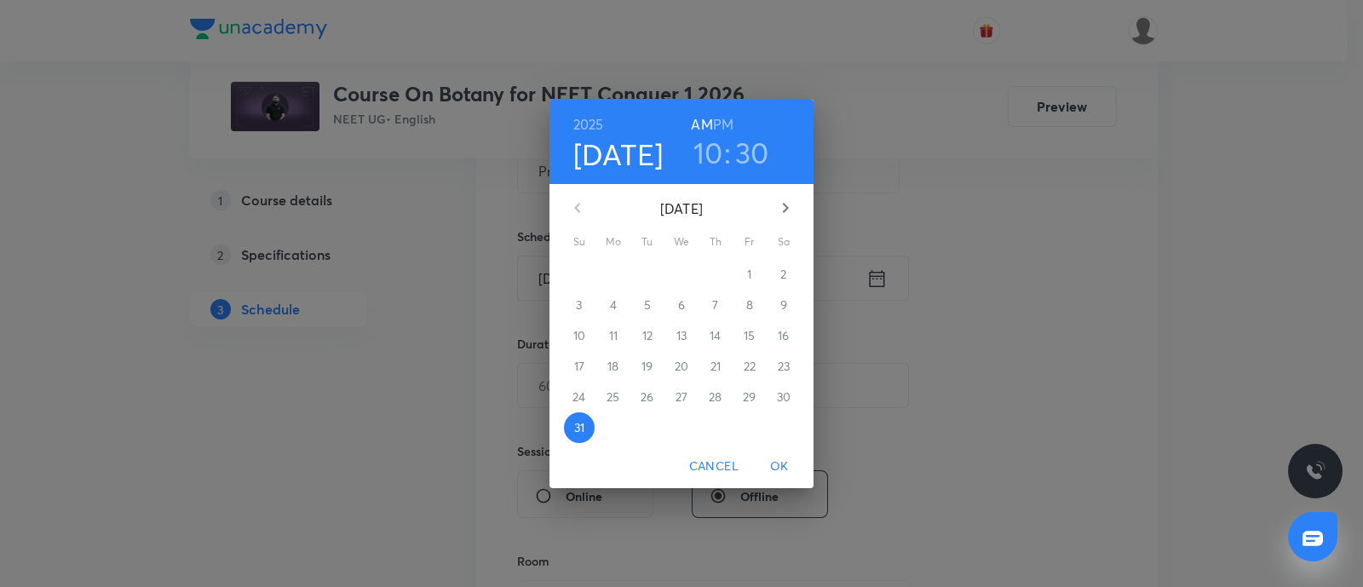
click at [792, 210] on icon "button" at bounding box center [785, 208] width 20 height 20
click at [613, 270] on p "1" at bounding box center [613, 274] width 4 height 17
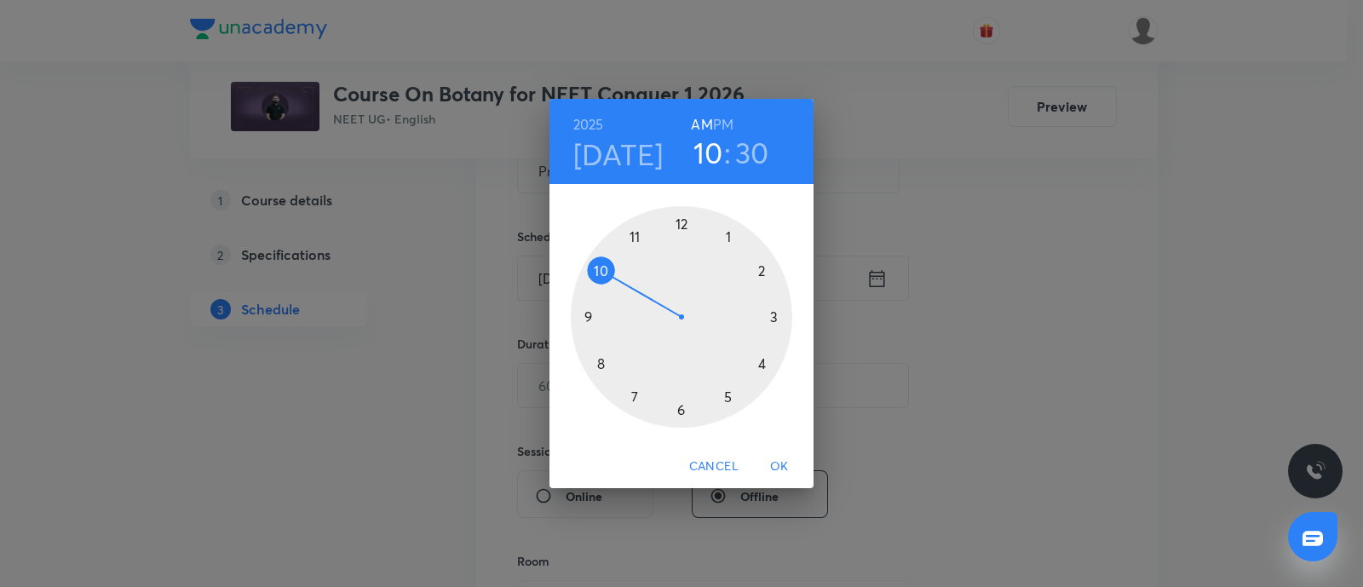
click at [604, 364] on div at bounding box center [681, 316] width 221 height 221
click at [732, 234] on div at bounding box center [681, 316] width 221 height 221
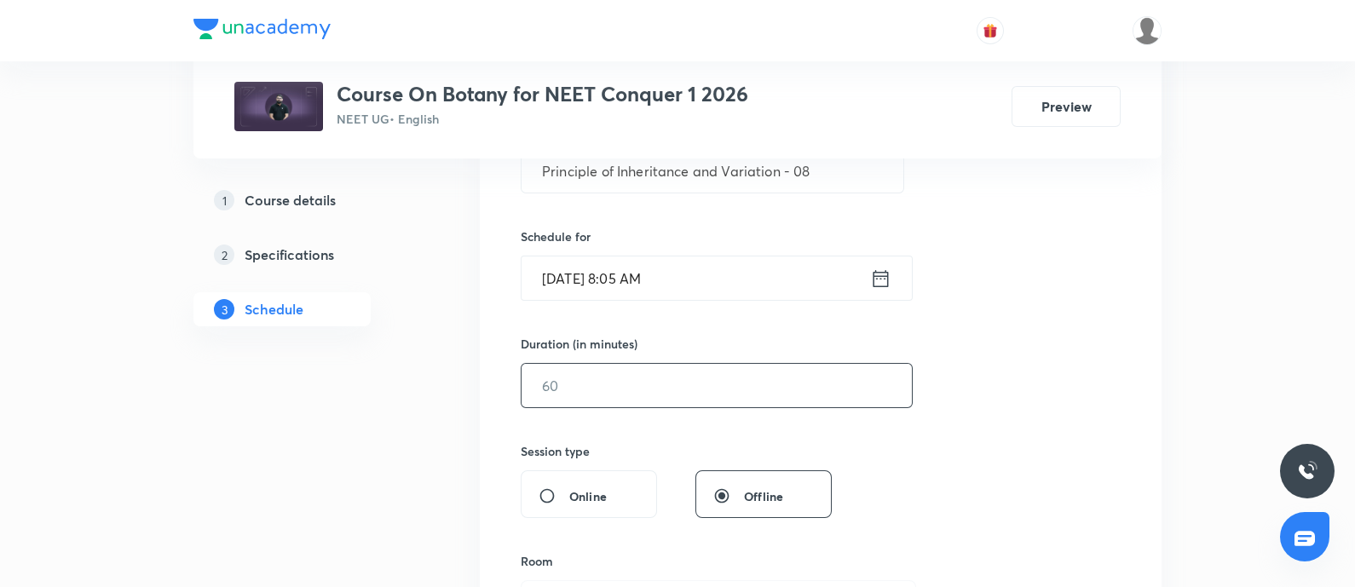
click at [599, 397] on input "text" at bounding box center [716, 385] width 390 height 43
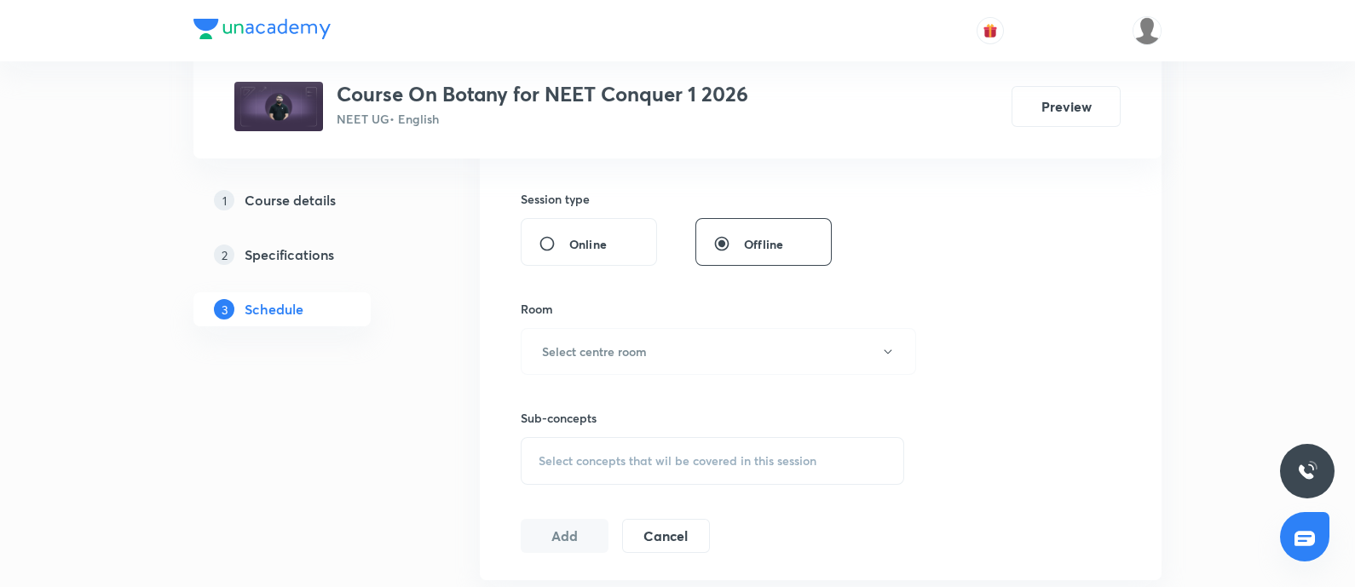
scroll to position [617, 0]
type input "75"
click at [605, 350] on h6 "Select centre room" at bounding box center [594, 350] width 105 height 18
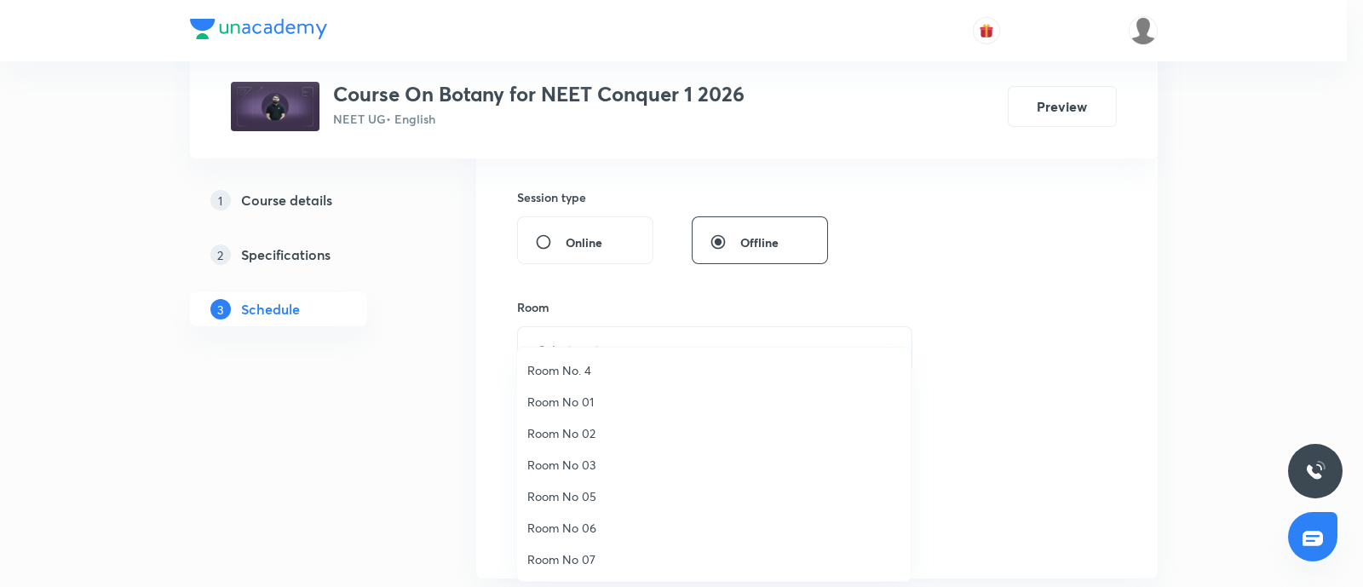
click at [555, 556] on span "Room No 07" at bounding box center [713, 559] width 373 height 18
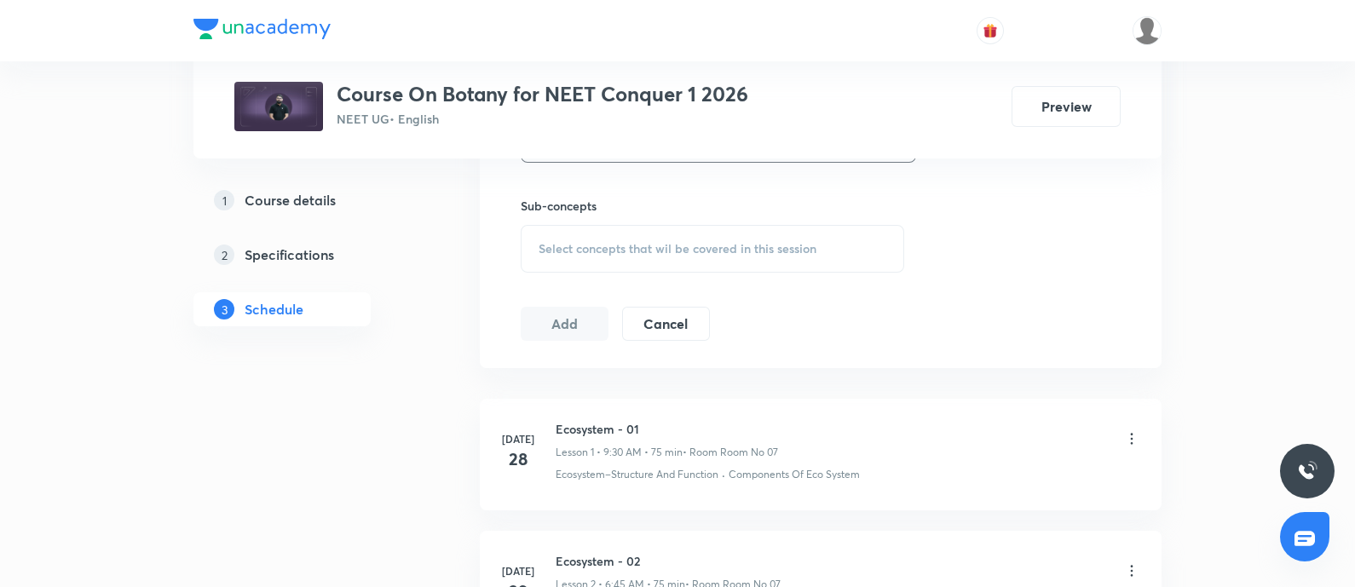
scroll to position [830, 0]
click at [605, 256] on div "Select concepts that wil be covered in this session" at bounding box center [712, 246] width 383 height 48
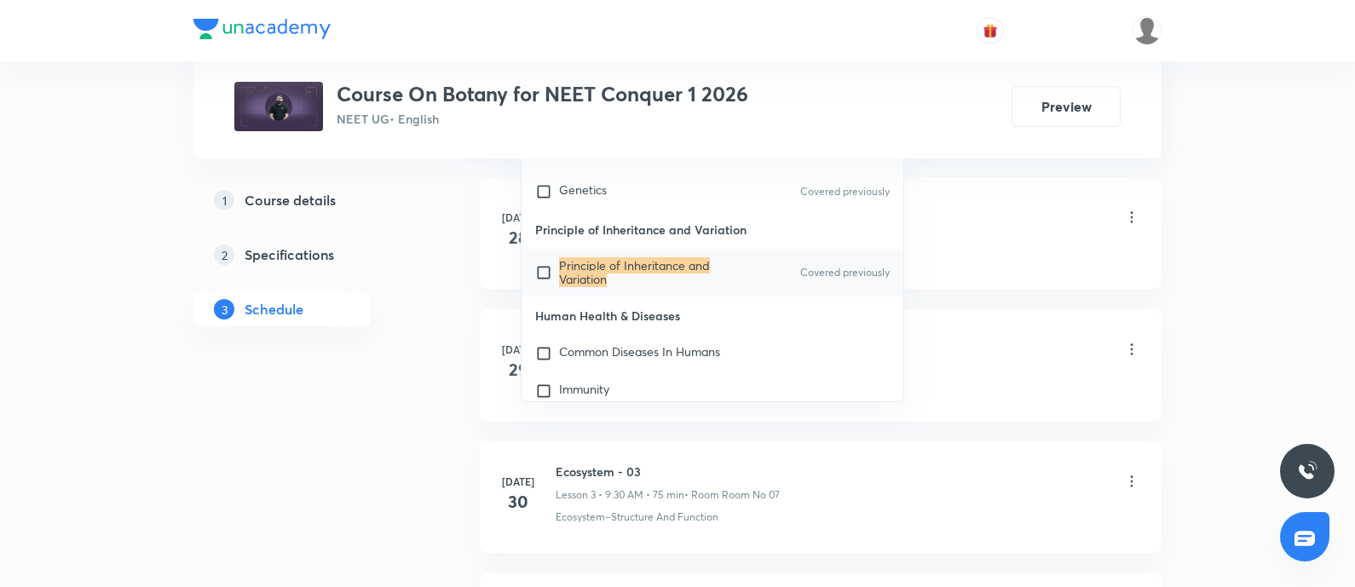
scroll to position [13447, 0]
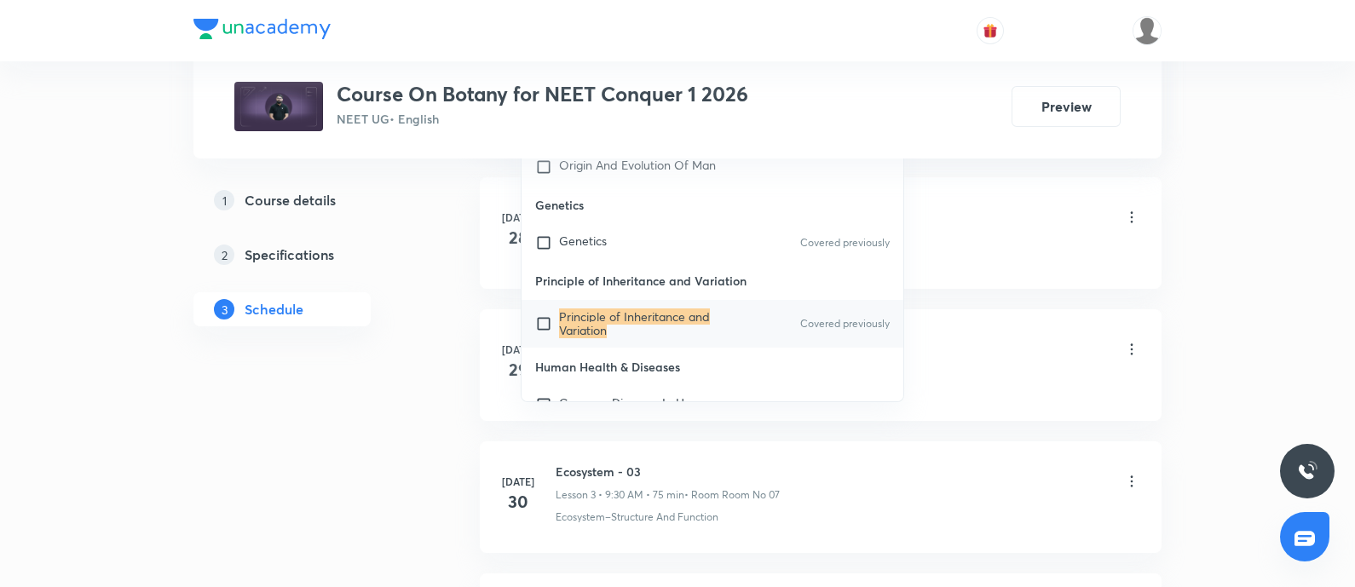
type input "Principle of Inheritance and Variation"
click at [572, 322] on mark "Principle of Inheritance and Variation" at bounding box center [634, 323] width 151 height 30
checkbox input "true"
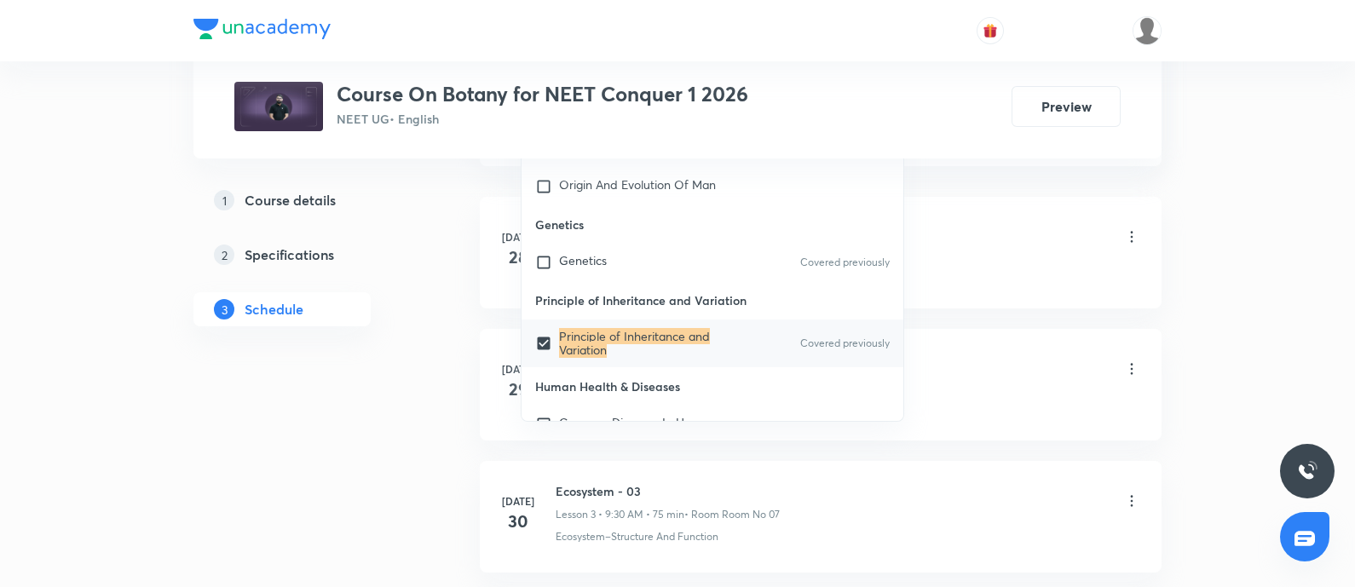
click at [983, 239] on div "Ecosystem - 01 Lesson 1 • 9:30 AM • 75 min • Room Room No 07" at bounding box center [847, 238] width 584 height 40
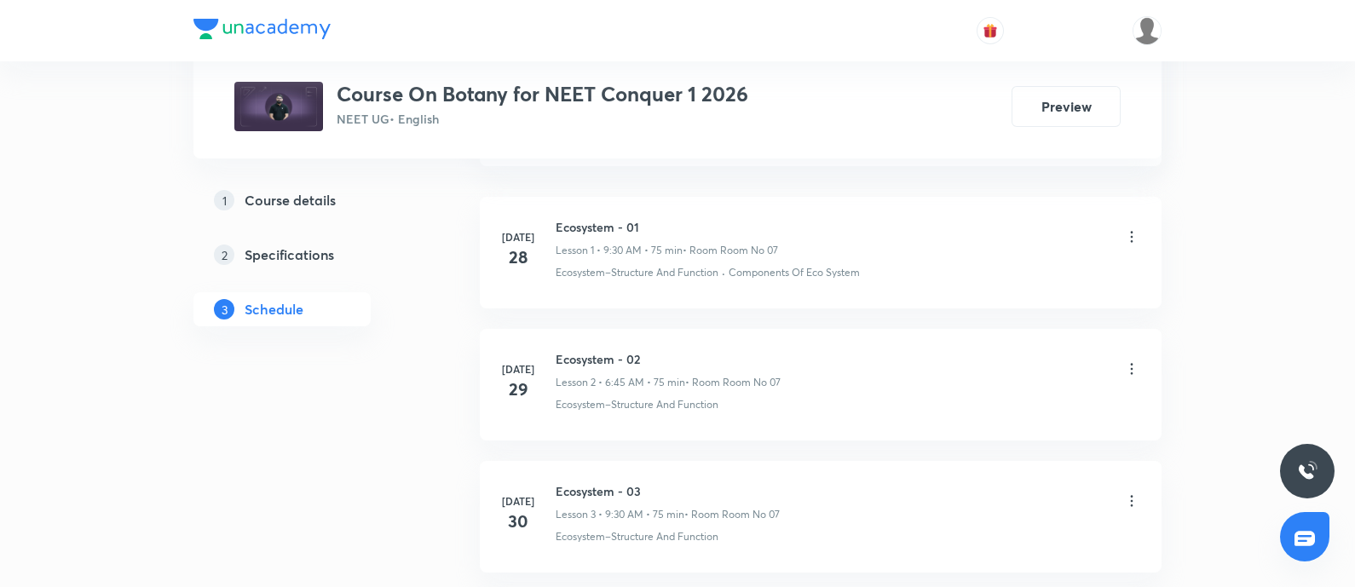
scroll to position [904, 0]
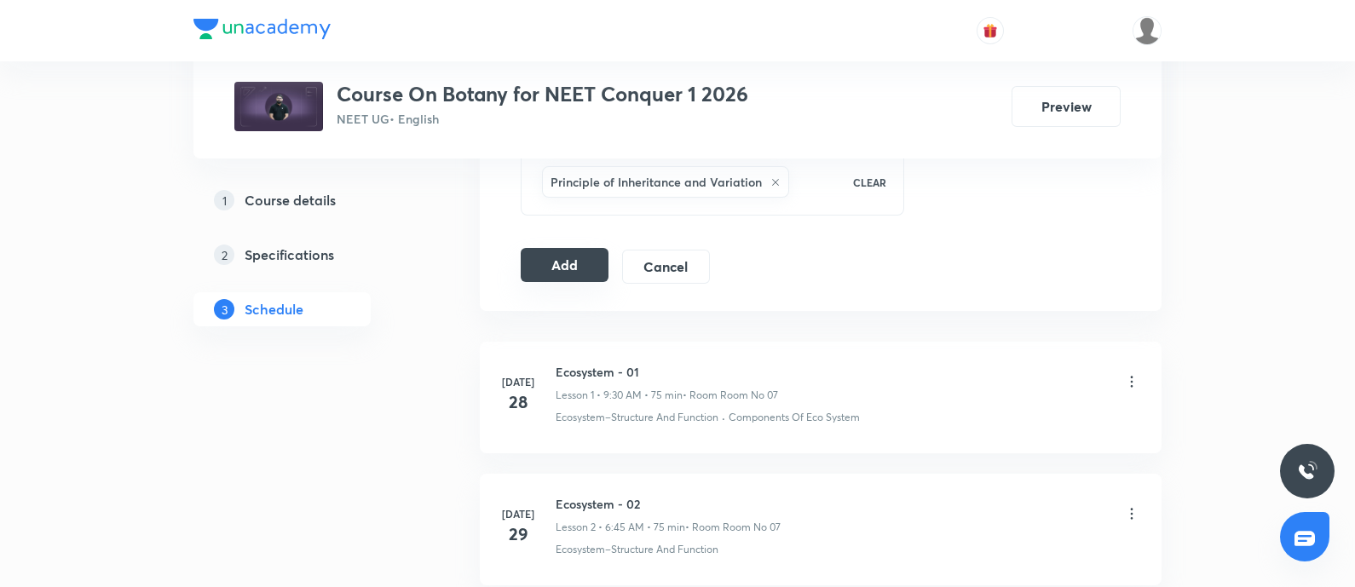
click at [558, 261] on button "Add" at bounding box center [565, 265] width 88 height 34
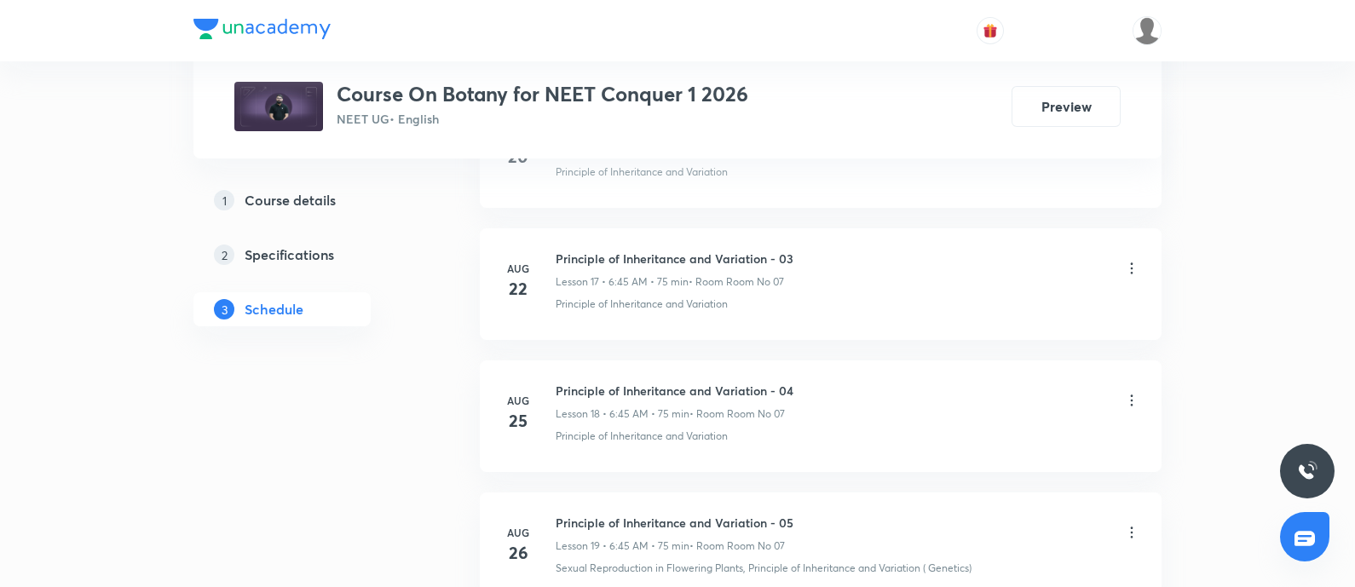
scroll to position [3563, 0]
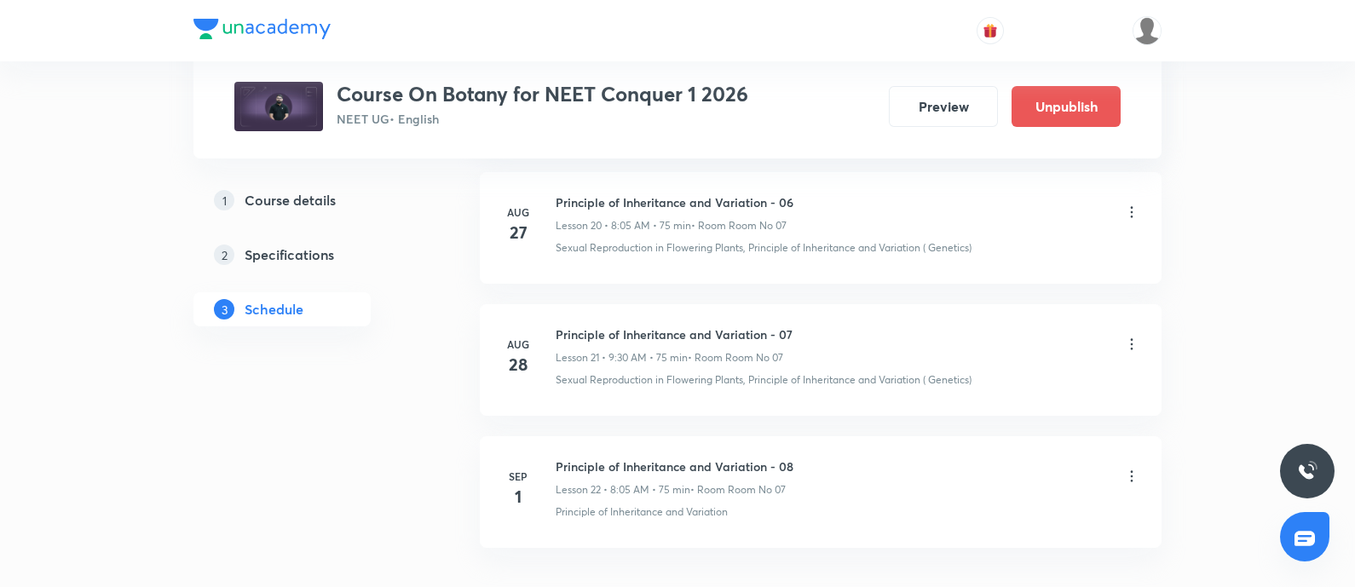
scroll to position [3675, 0]
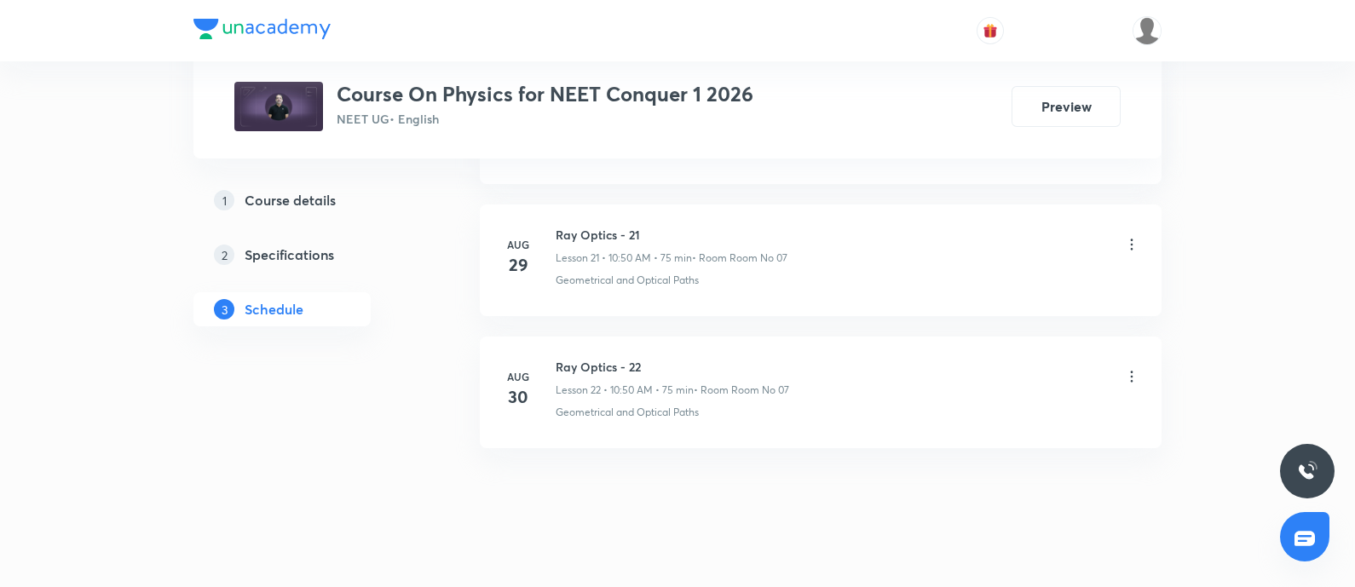
scroll to position [3675, 0]
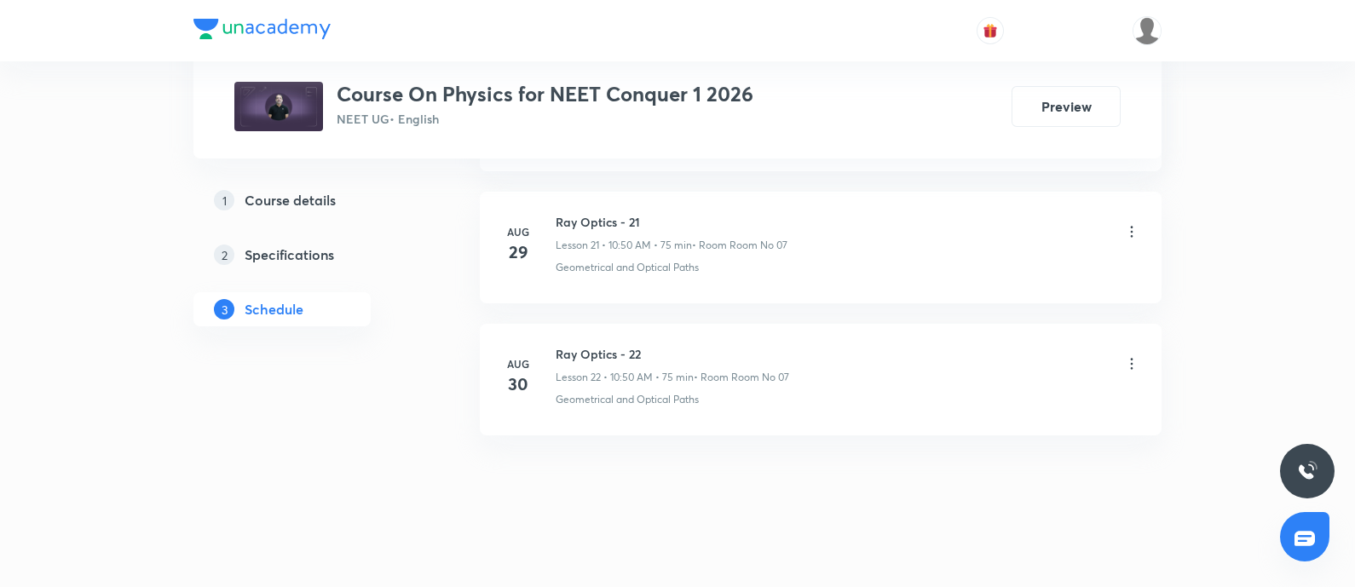
click at [563, 348] on h6 "Ray Optics - 22" at bounding box center [671, 354] width 233 height 18
copy h6 "Ray Optics - 22"
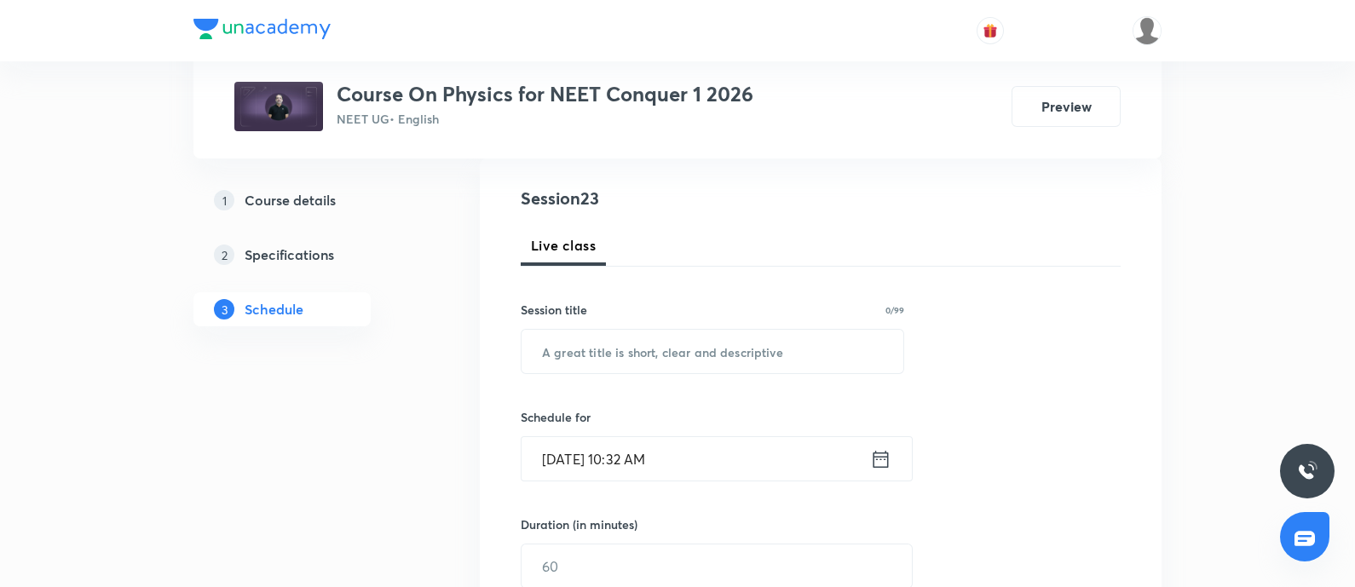
scroll to position [185, 0]
click at [594, 351] on input "text" at bounding box center [712, 348] width 382 height 43
paste input "Ray Optics - 22"
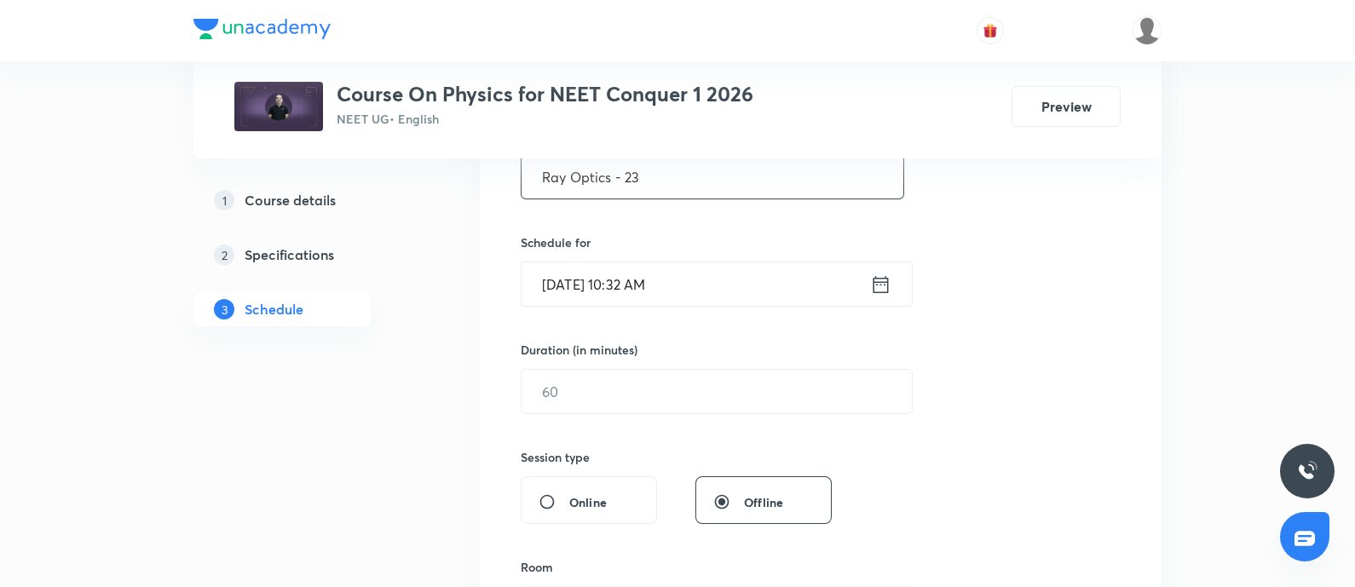
scroll to position [357, 0]
type input "Ray Optics - 23"
click at [734, 282] on input "Aug 31, 2025, 10:32 AM" at bounding box center [695, 283] width 348 height 43
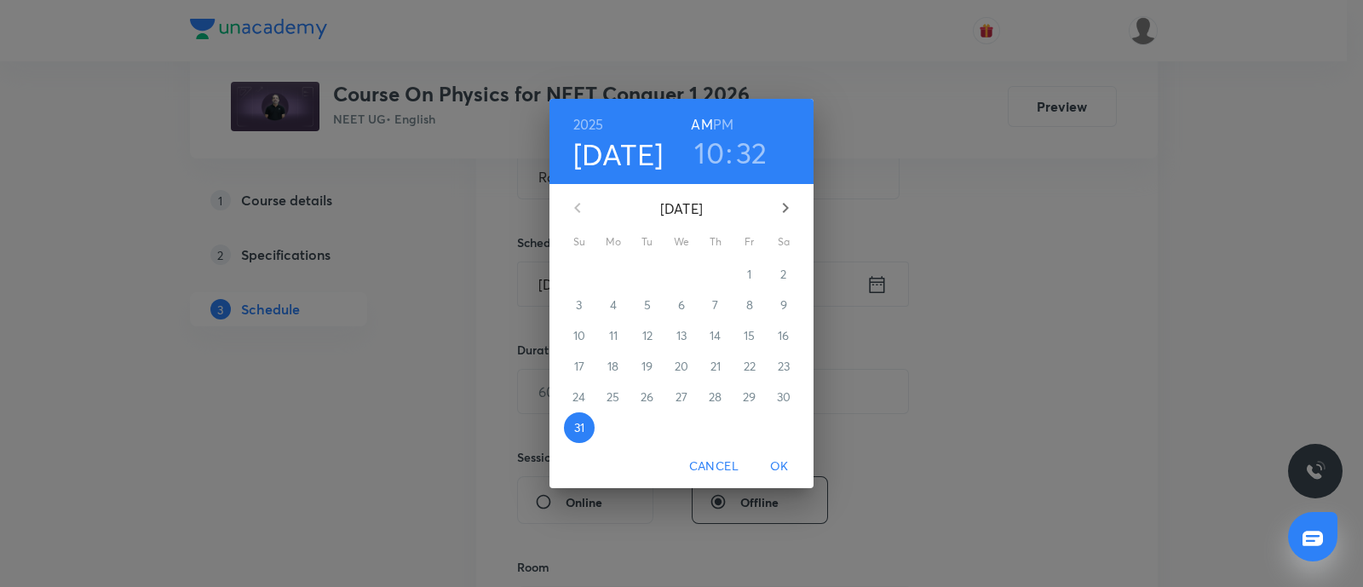
click at [779, 206] on icon "button" at bounding box center [785, 208] width 20 height 20
click at [609, 270] on span "1" at bounding box center [613, 274] width 31 height 17
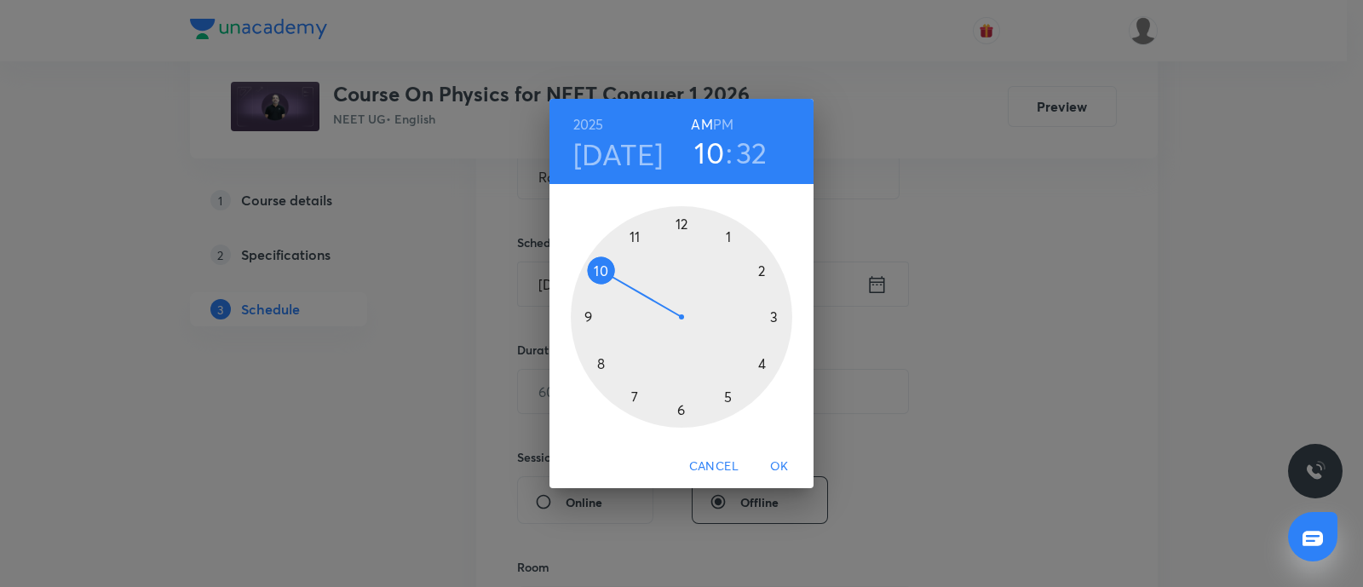
click at [592, 317] on div at bounding box center [681, 316] width 221 height 221
click at [682, 410] on div at bounding box center [681, 316] width 221 height 221
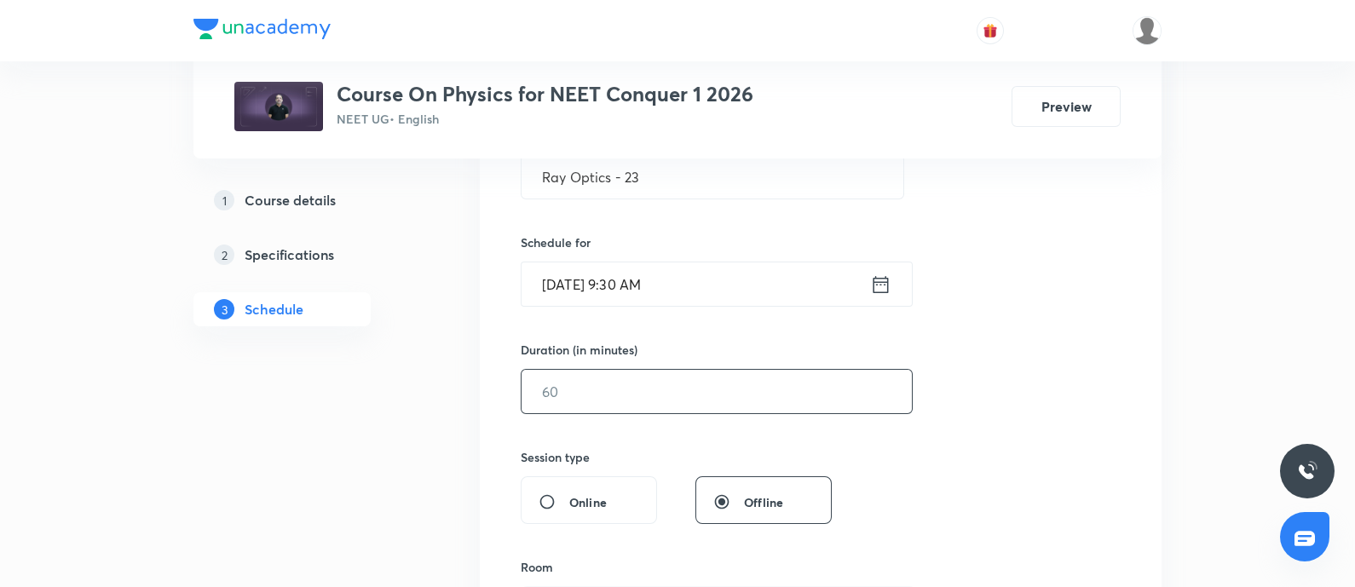
click at [618, 397] on input "text" at bounding box center [716, 391] width 390 height 43
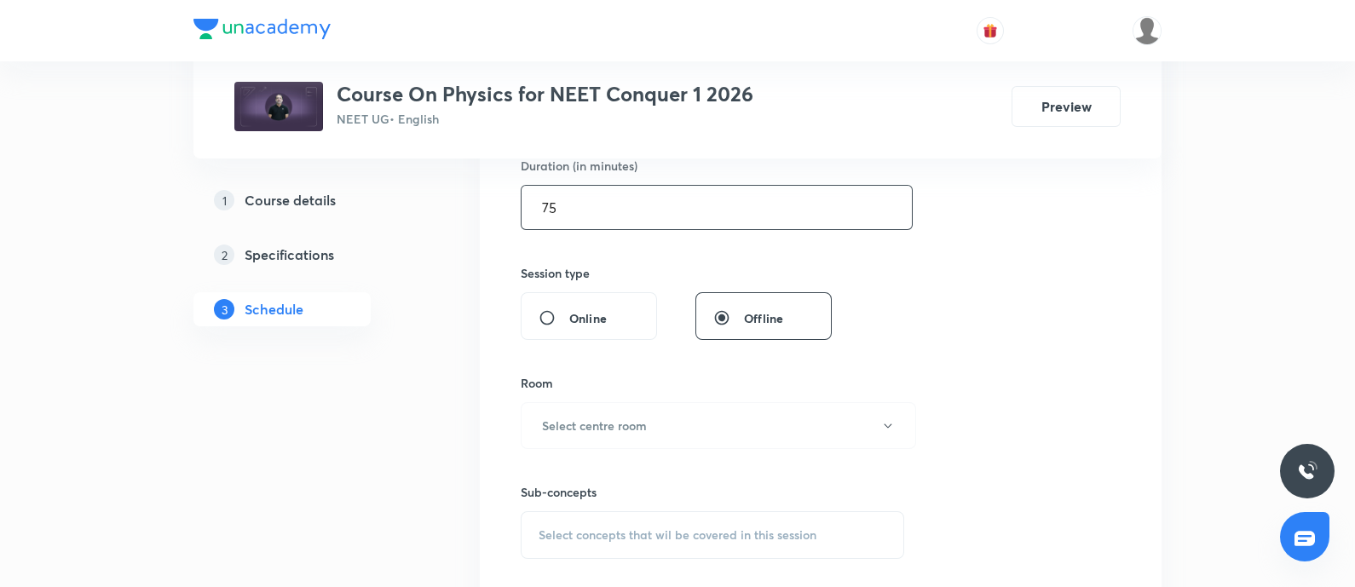
scroll to position [546, 0]
type input "75"
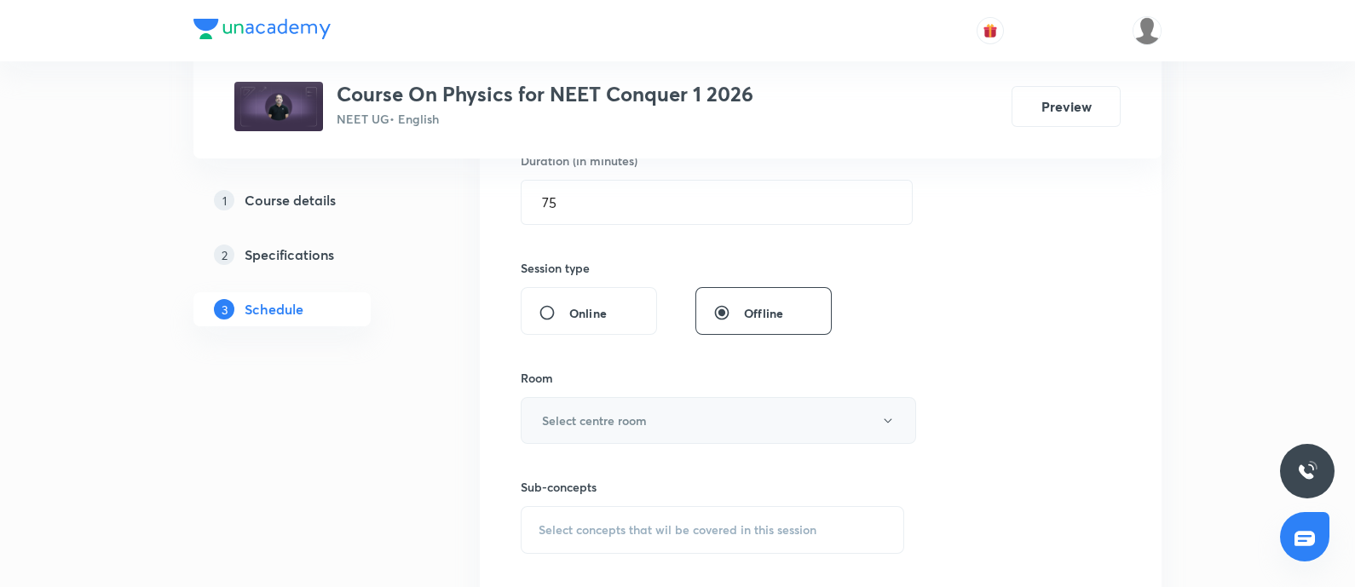
click at [574, 413] on h6 "Select centre room" at bounding box center [594, 420] width 105 height 18
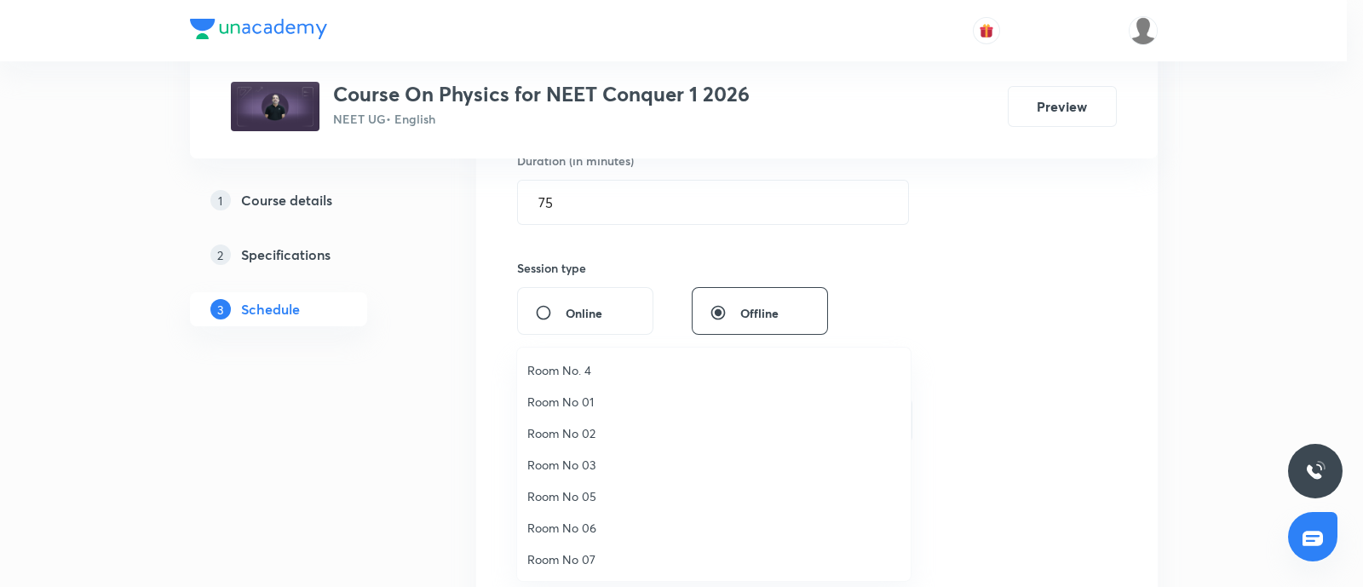
click at [579, 551] on span "Room No 07" at bounding box center [713, 559] width 373 height 18
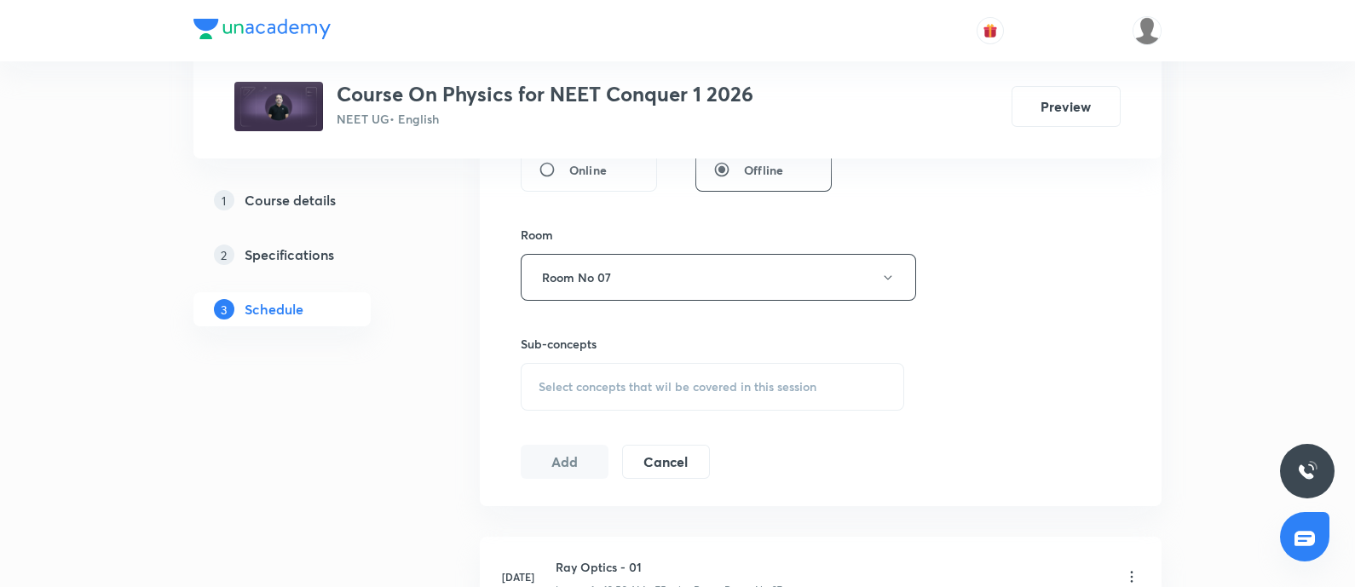
scroll to position [699, 0]
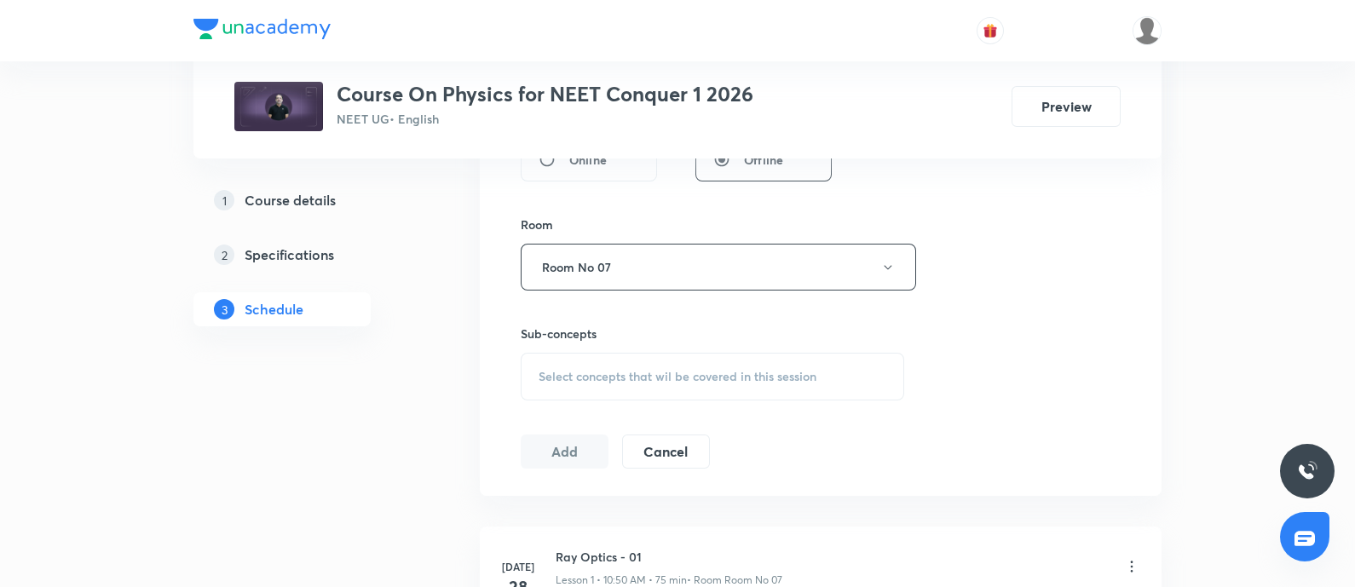
click at [614, 364] on div "Select concepts that wil be covered in this session" at bounding box center [712, 377] width 383 height 48
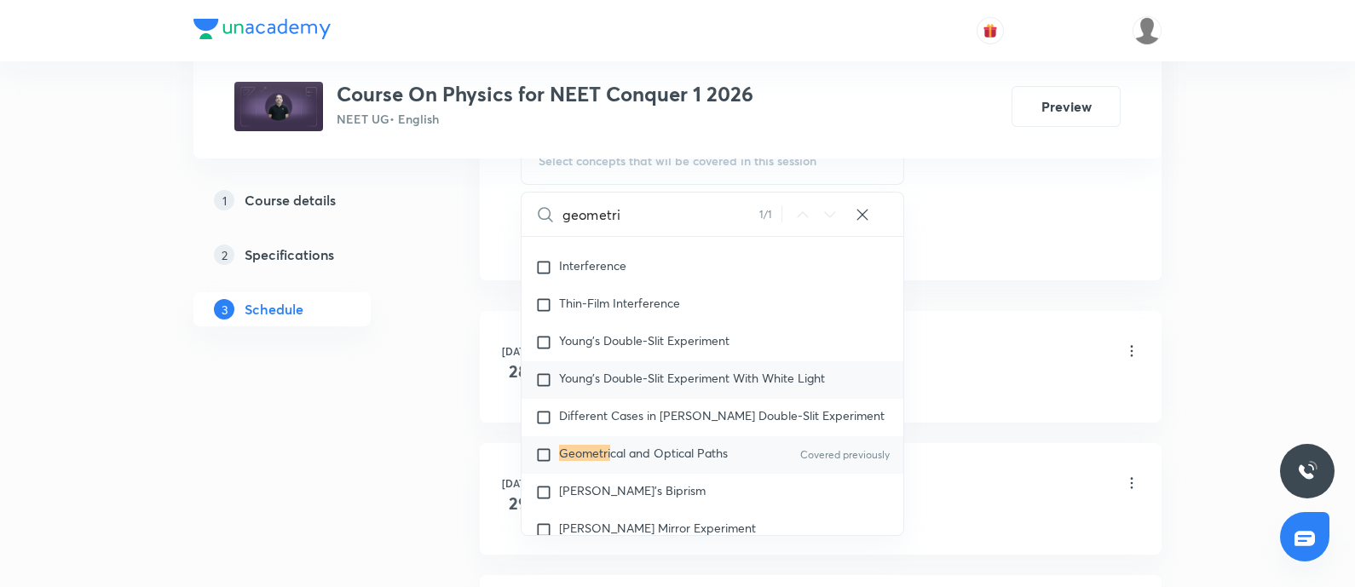
scroll to position [25469, 0]
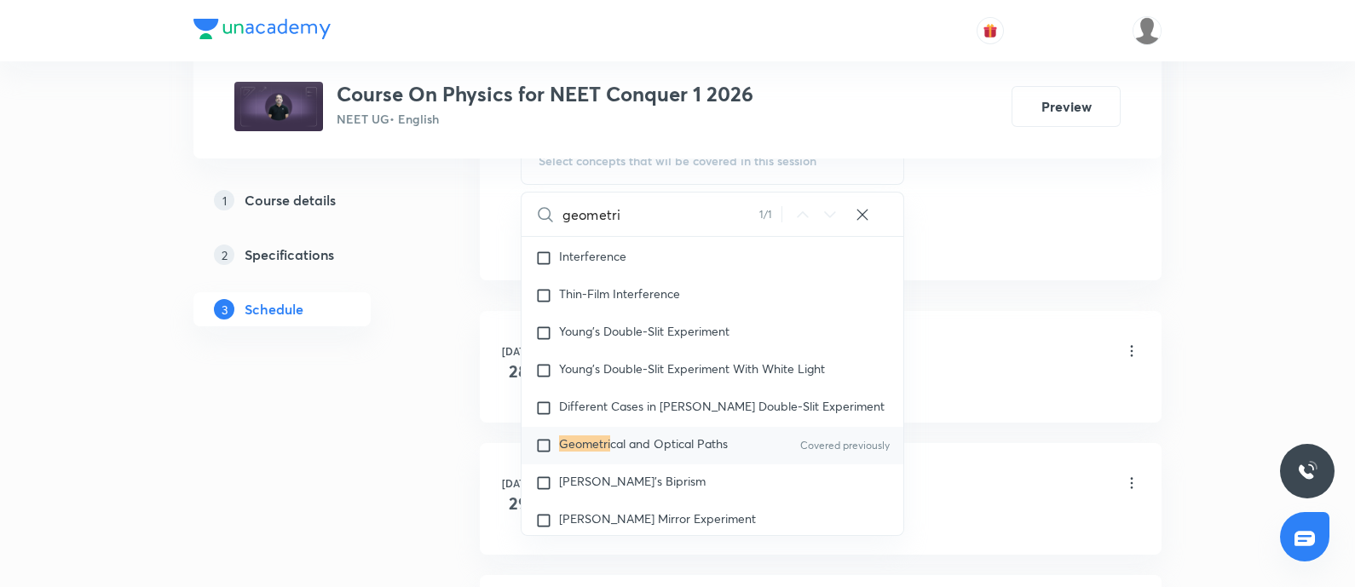
type input "geometri"
click at [575, 448] on mark "Geometri" at bounding box center [584, 443] width 51 height 16
checkbox input "true"
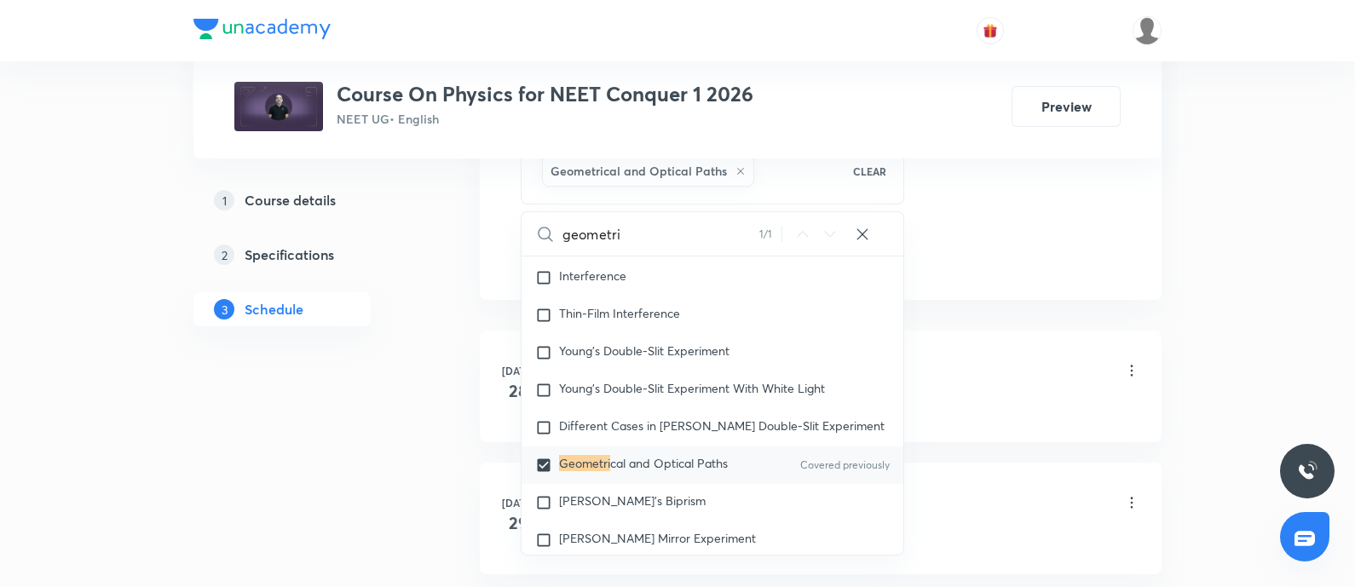
click at [1005, 385] on div "Ray Optics - 01 Lesson 1 • 10:50 AM • 75 min • Room Room No 07" at bounding box center [847, 372] width 584 height 40
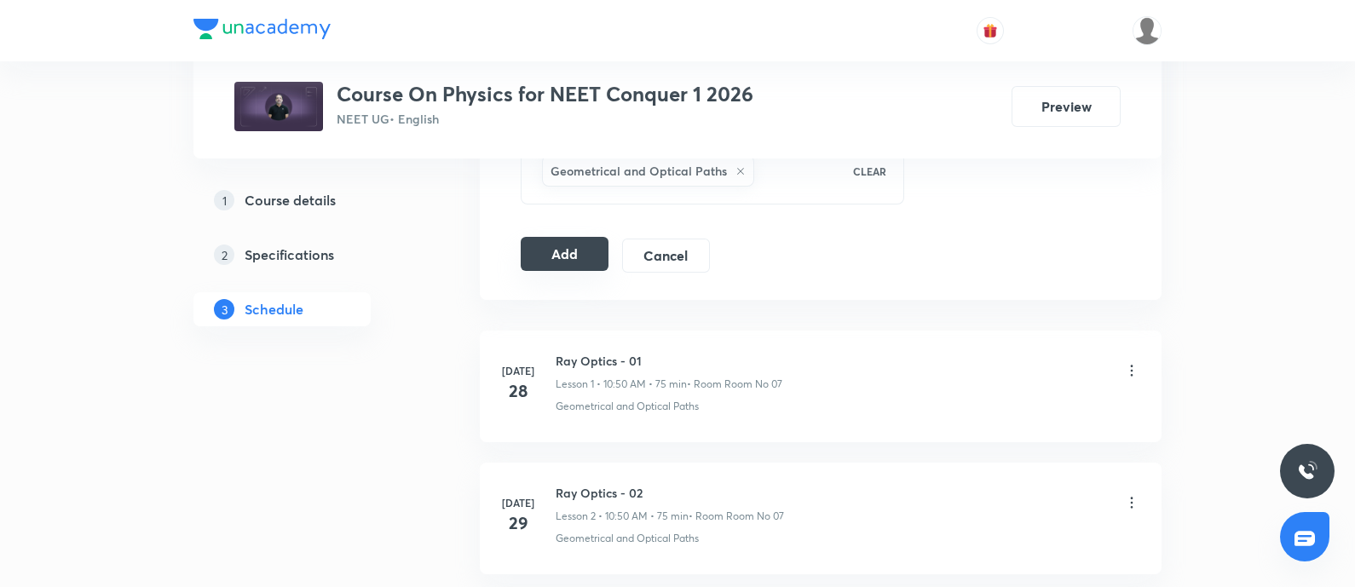
click at [584, 249] on button "Add" at bounding box center [565, 254] width 88 height 34
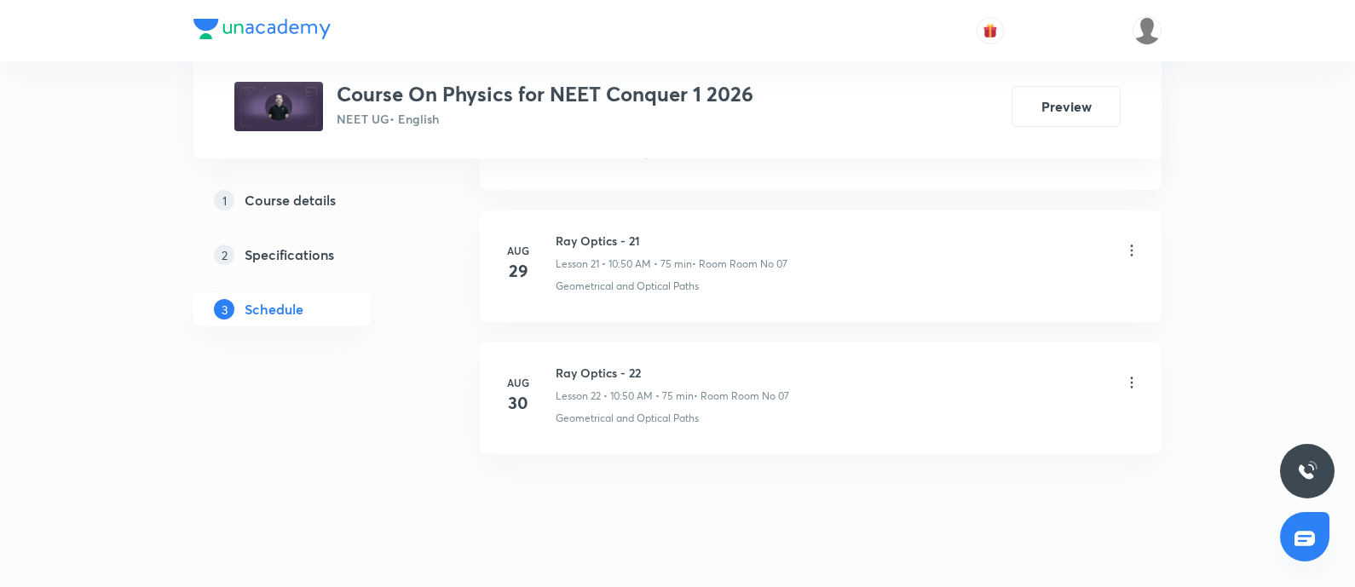
scroll to position [3694, 0]
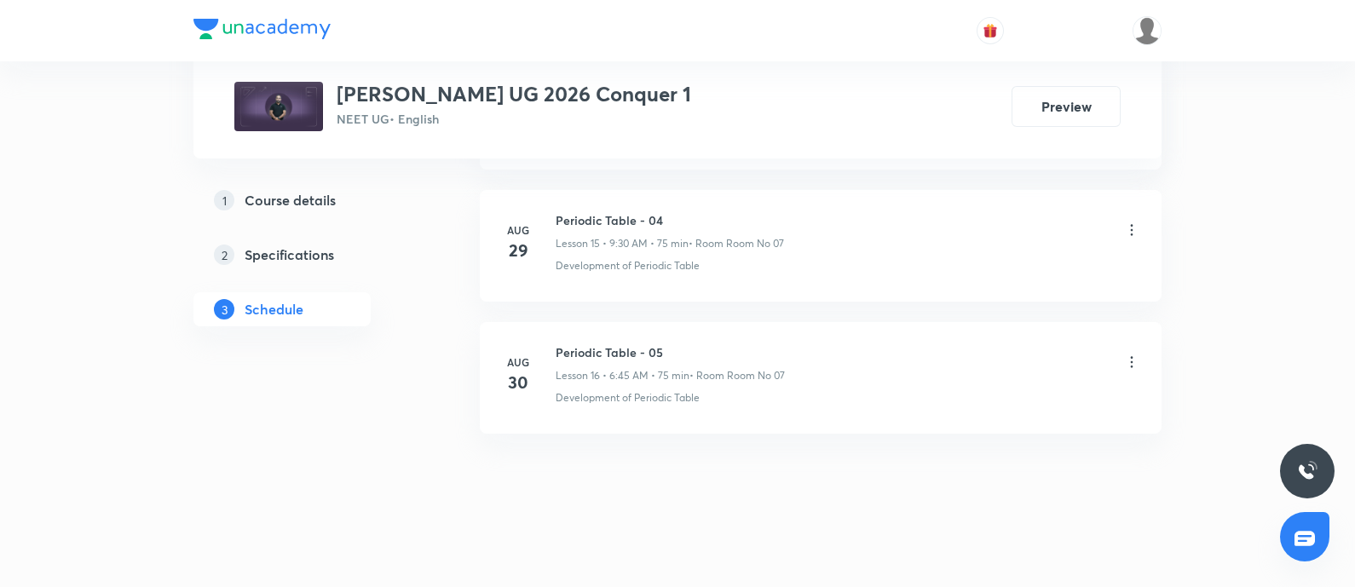
click at [561, 343] on h6 "Periodic Table - 05" at bounding box center [669, 352] width 229 height 18
copy h6 "Periodic Table - 05"
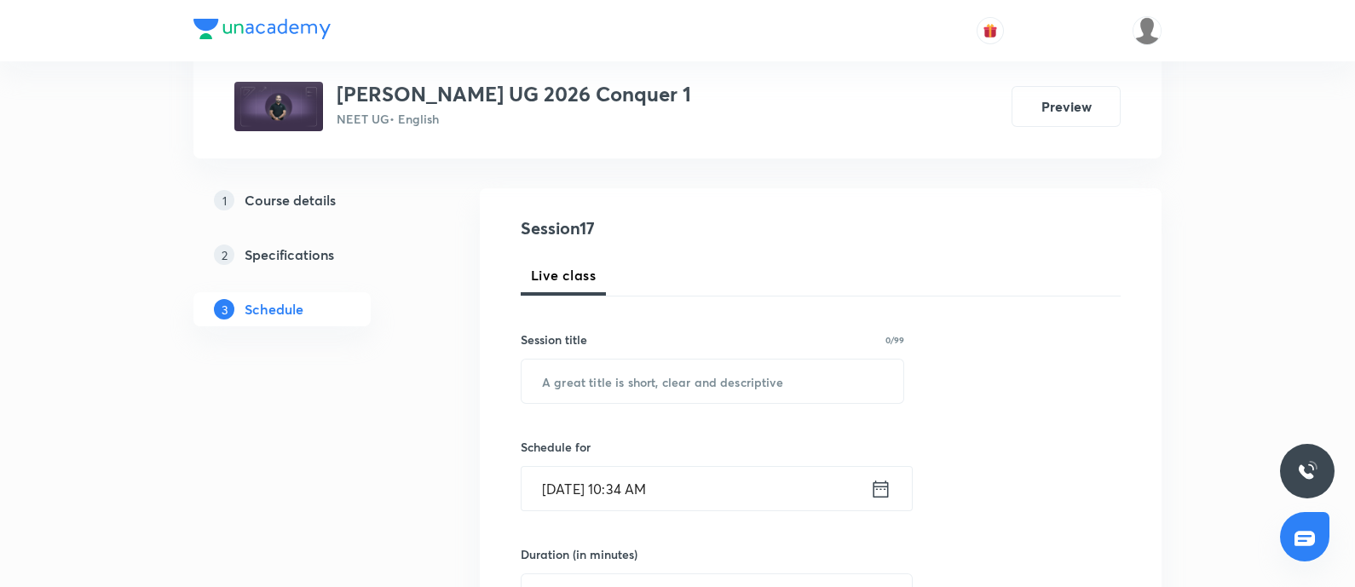
scroll to position [171, 0]
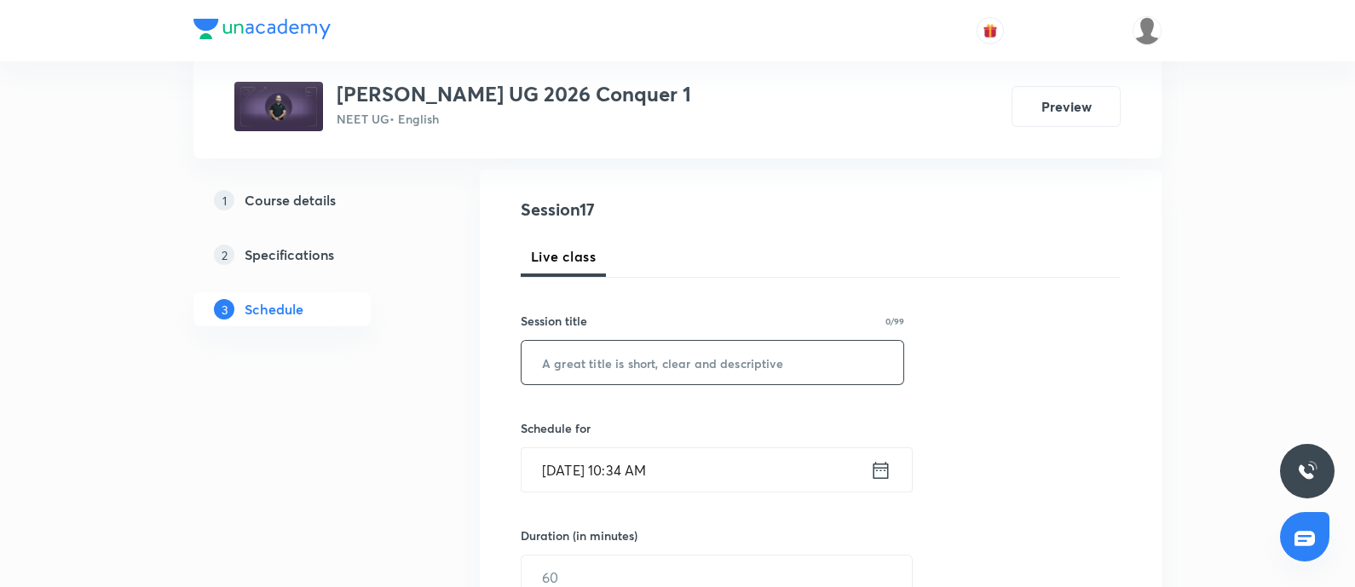
click at [594, 371] on input "text" at bounding box center [712, 362] width 382 height 43
paste input "Periodic Table - 05"
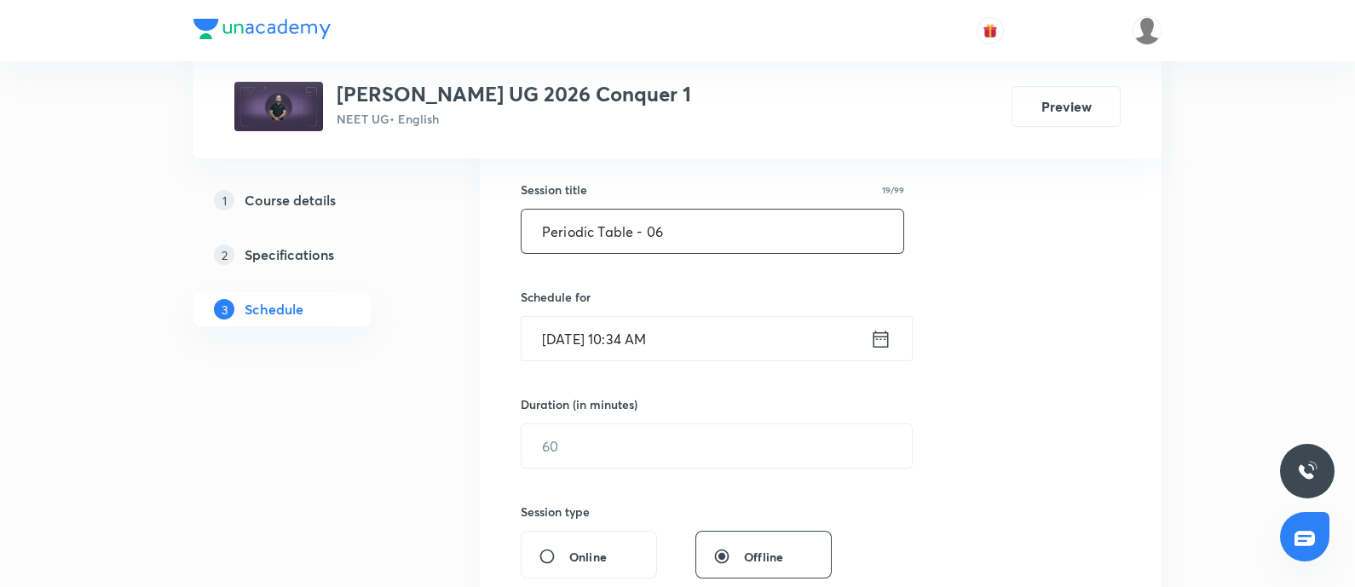
scroll to position [325, 0]
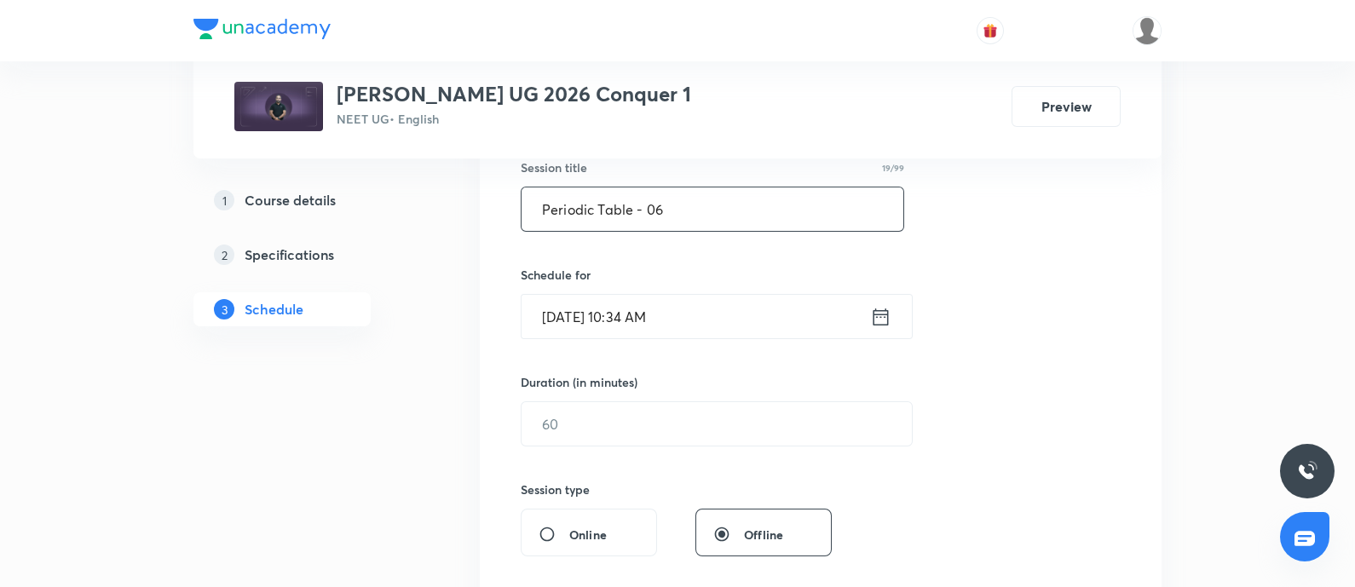
type input "Periodic Table - 06"
click at [714, 305] on input "Aug 31, 2025, 10:34 AM" at bounding box center [695, 316] width 348 height 43
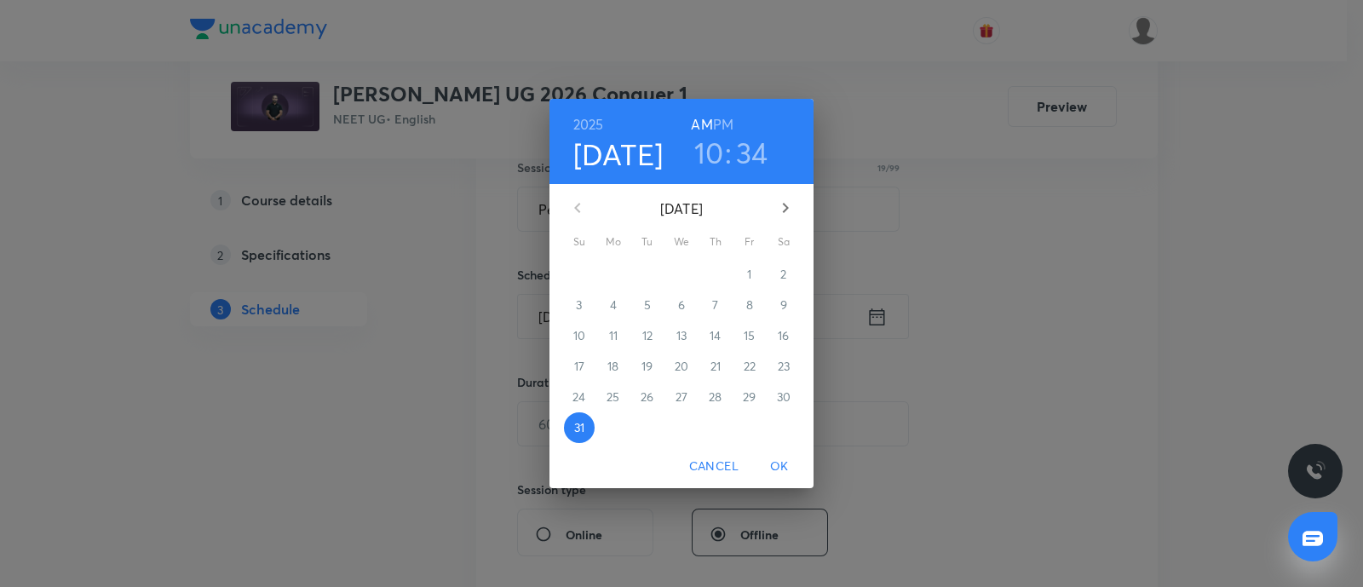
click at [784, 198] on icon "button" at bounding box center [785, 208] width 20 height 20
click at [607, 269] on span "1" at bounding box center [613, 274] width 31 height 17
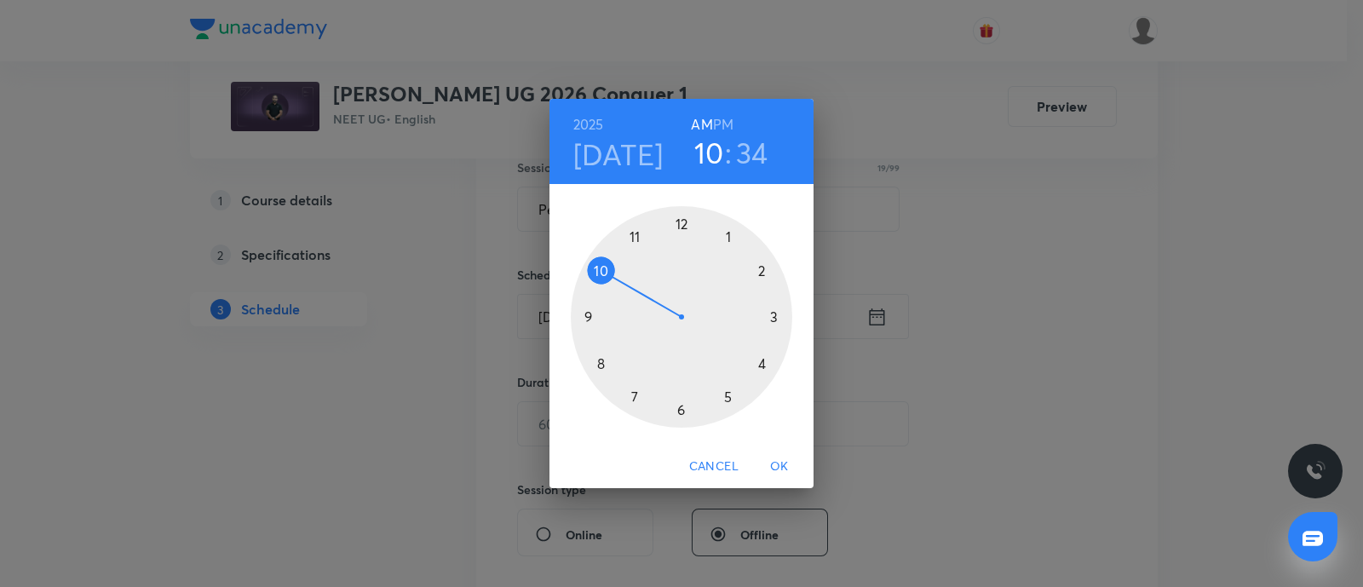
click at [601, 270] on div at bounding box center [681, 316] width 221 height 221
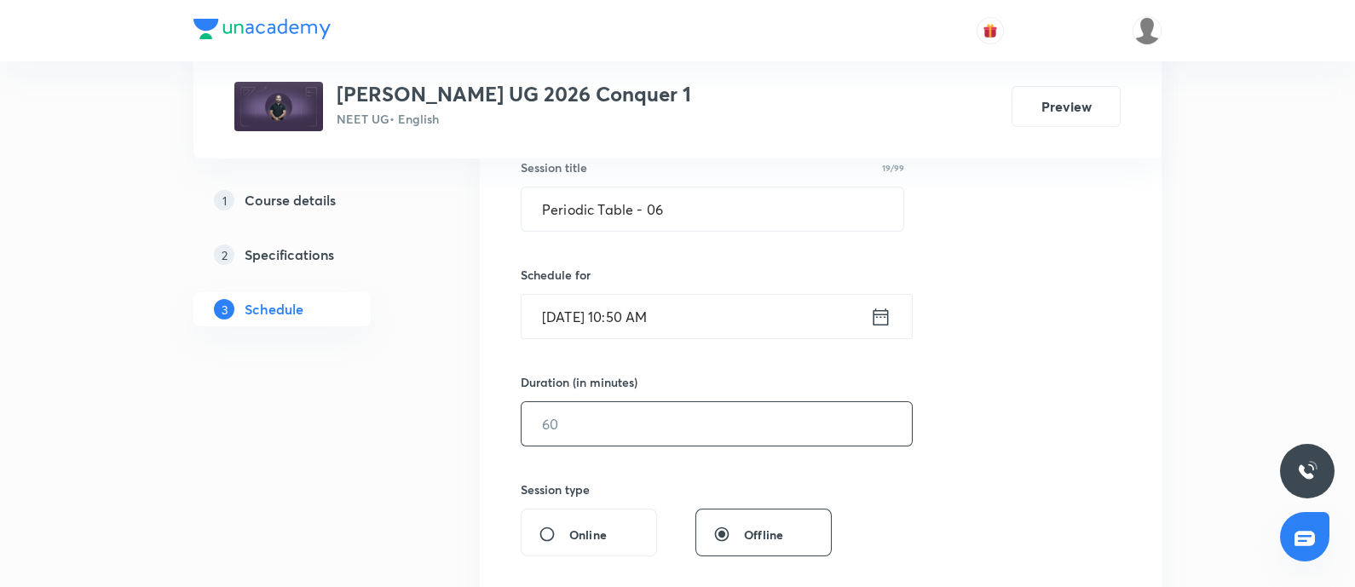
click at [598, 419] on input "text" at bounding box center [716, 423] width 390 height 43
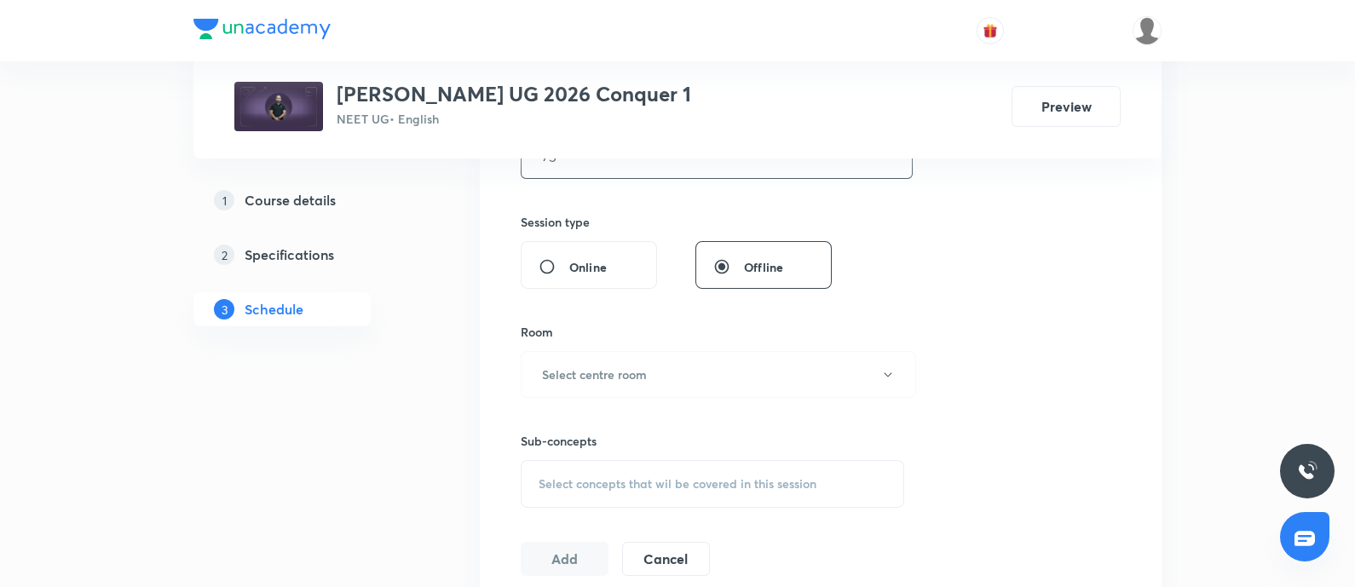
scroll to position [593, 0]
type input "75"
click at [633, 368] on h6 "Select centre room" at bounding box center [594, 374] width 105 height 18
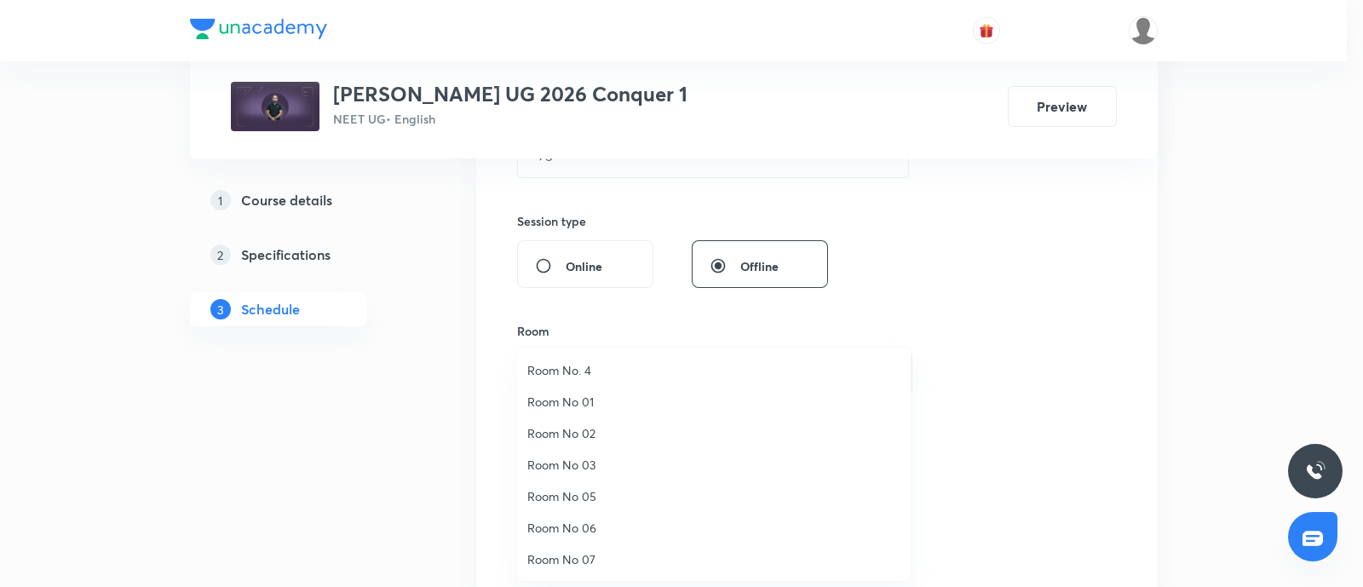
click at [573, 555] on span "Room No 07" at bounding box center [713, 559] width 373 height 18
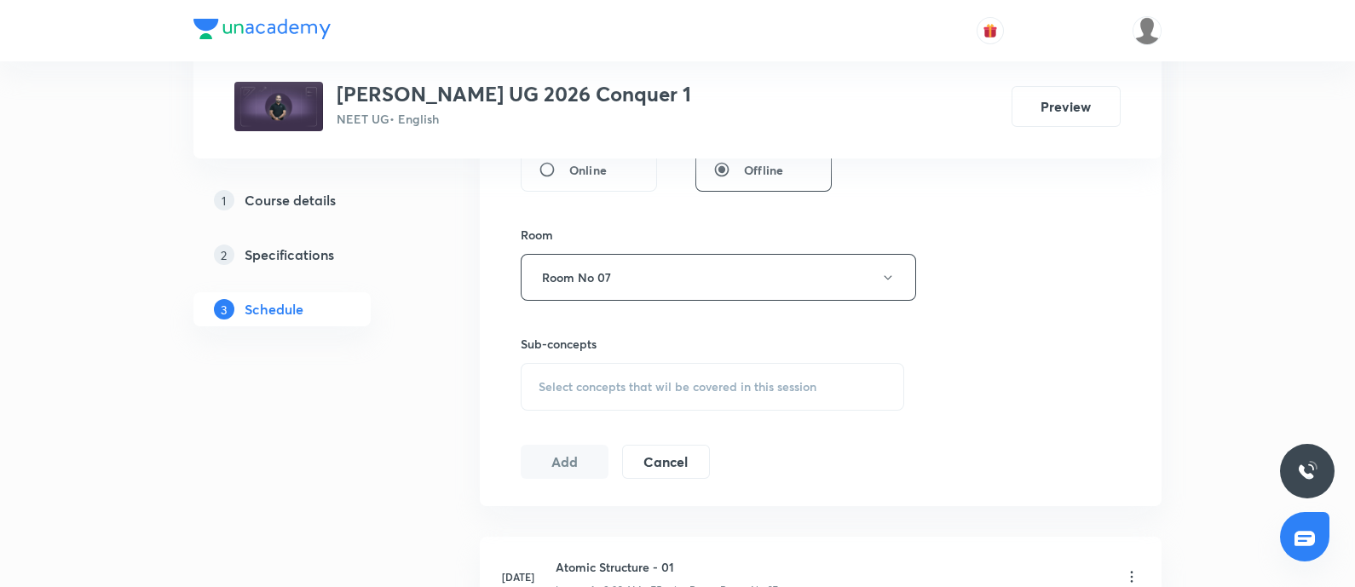
scroll to position [706, 0]
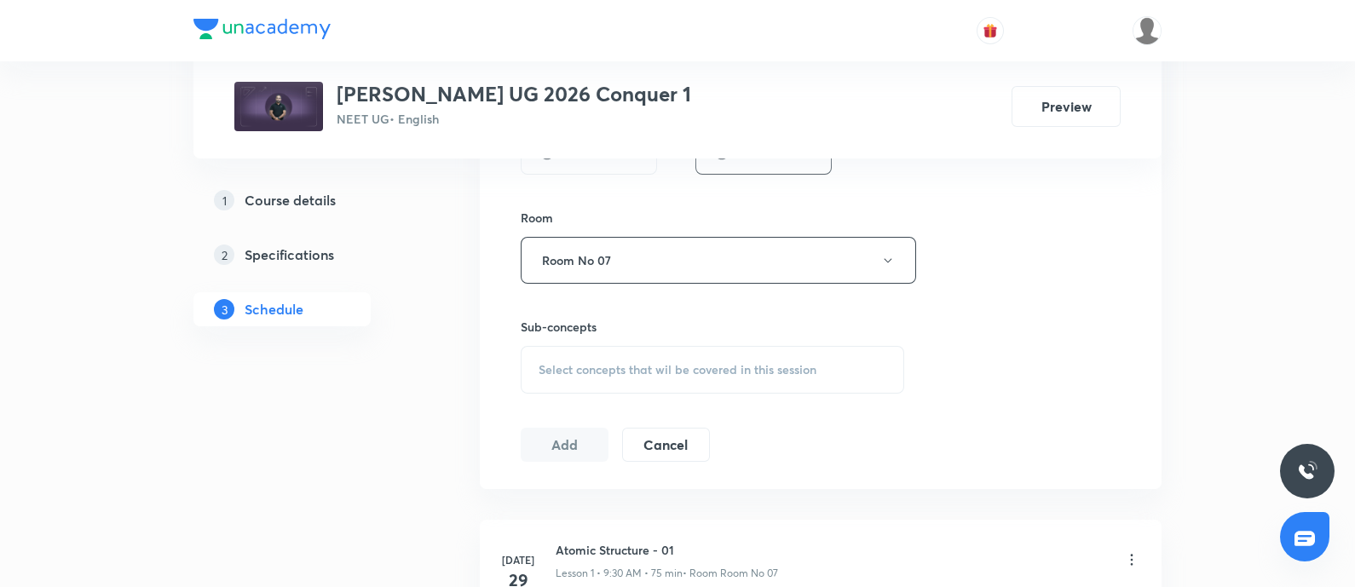
click at [593, 369] on span "Select concepts that wil be covered in this session" at bounding box center [677, 370] width 278 height 14
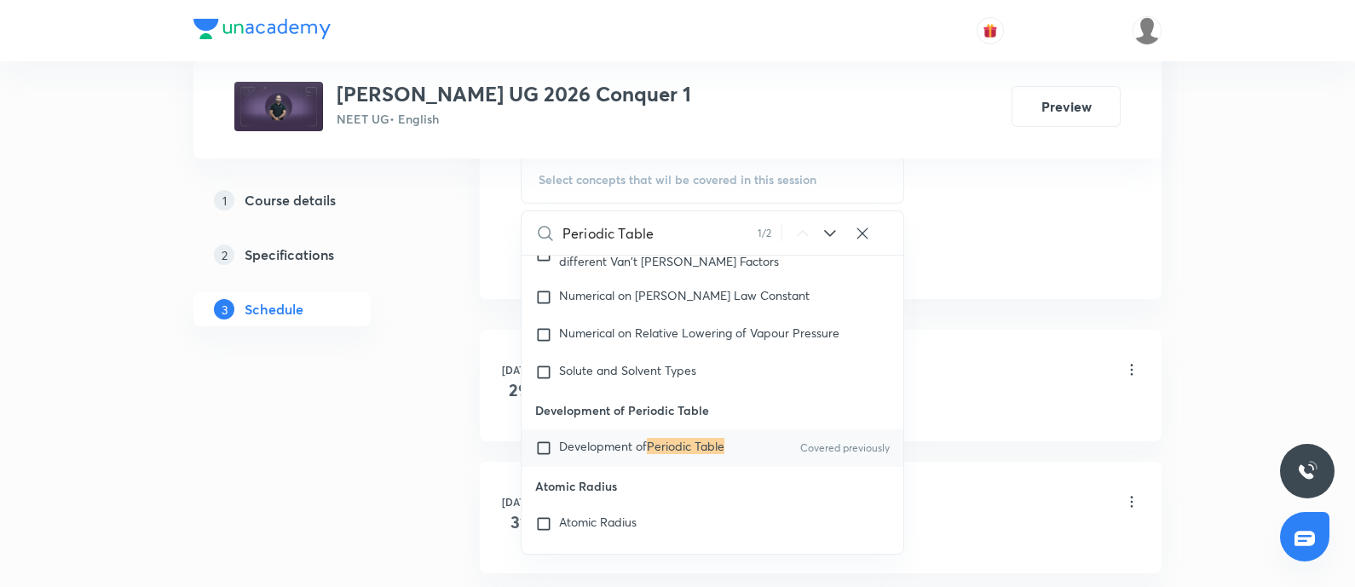
scroll to position [17823, 0]
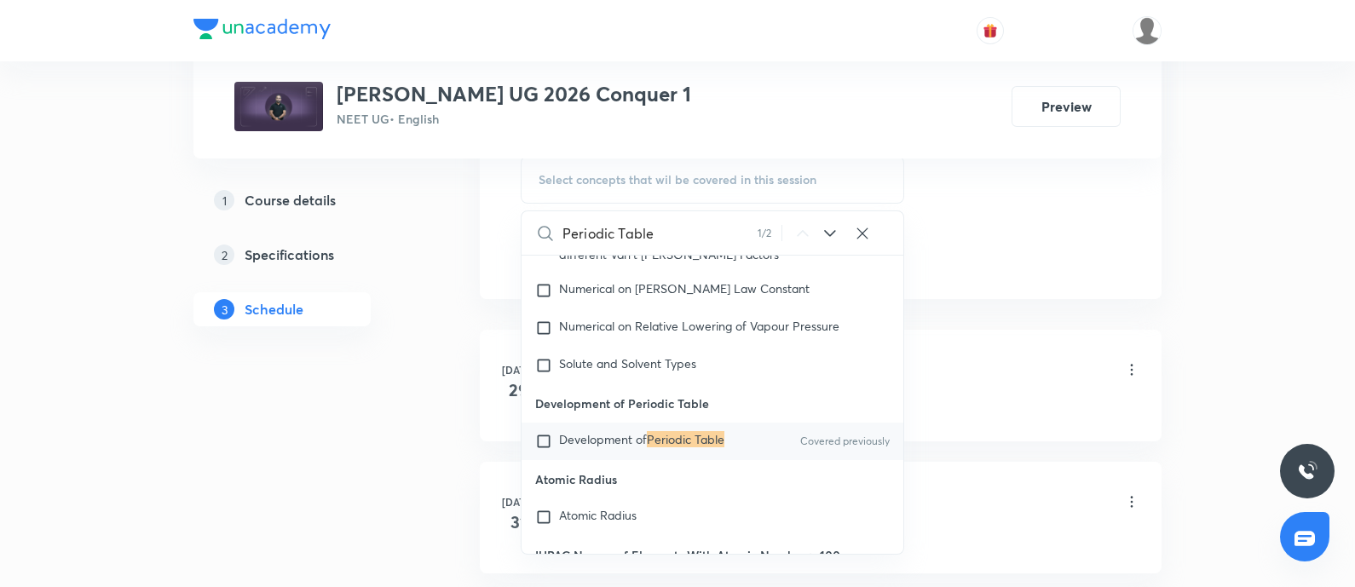
type input "Periodic Table"
click at [568, 447] on span "Development of" at bounding box center [603, 439] width 88 height 16
checkbox input "true"
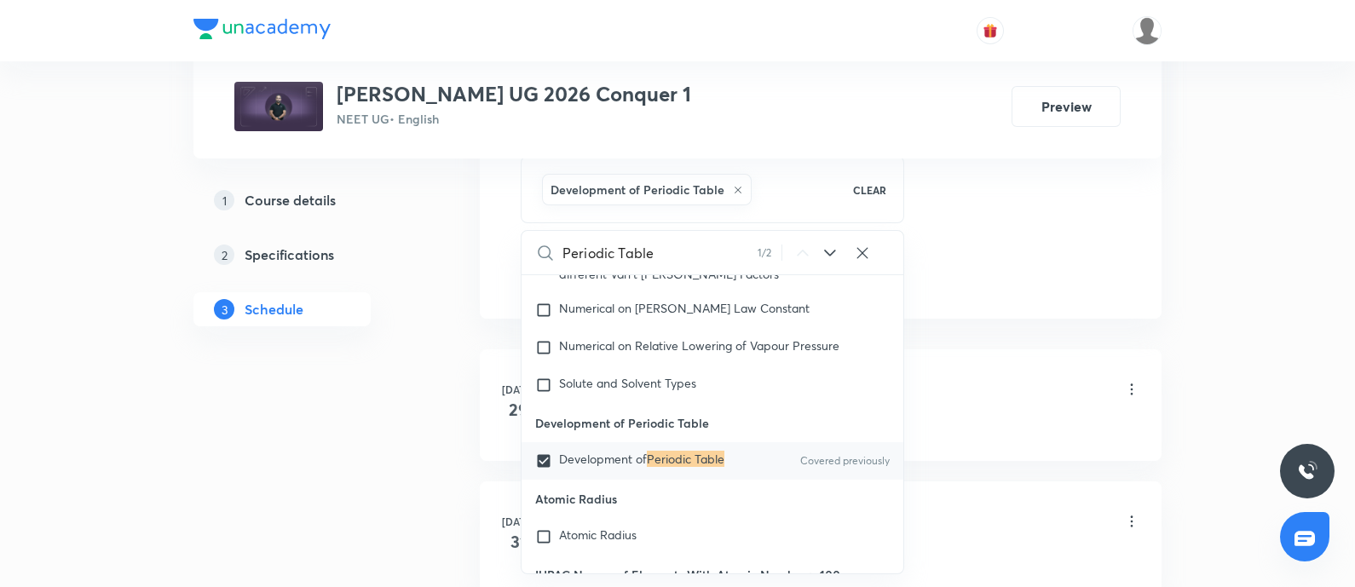
click at [997, 371] on div "Atomic Structure - 01 Lesson 1 • 9:30 AM • 75 min • Room Room No 07" at bounding box center [847, 391] width 584 height 40
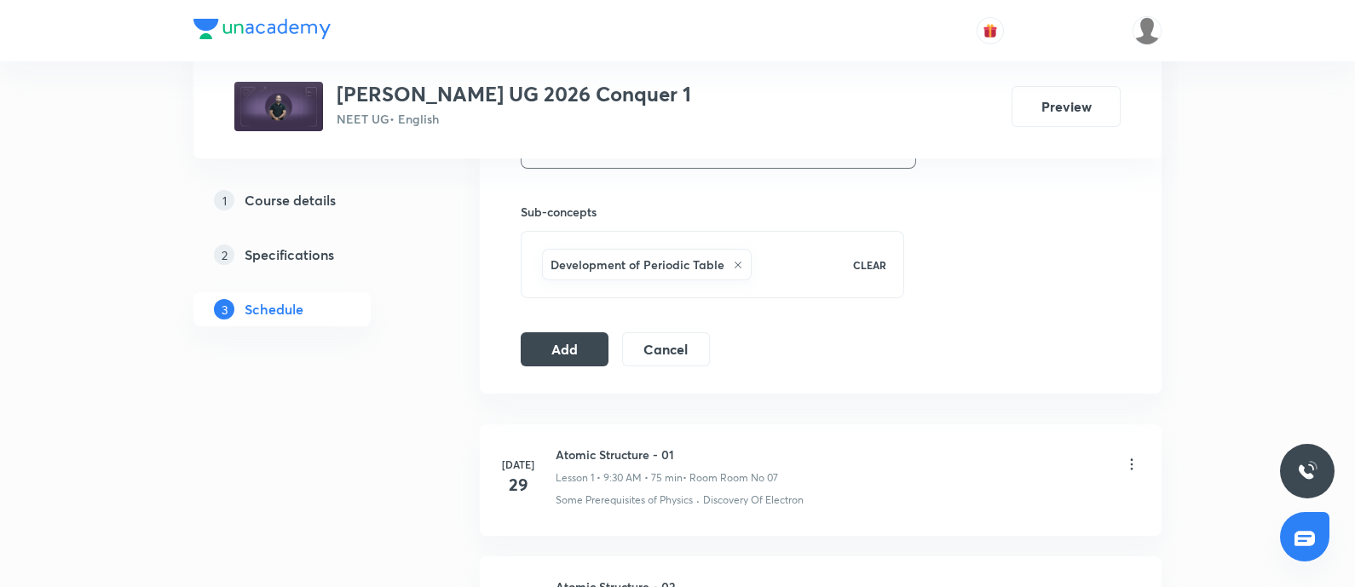
scroll to position [820, 0]
click at [568, 338] on button "Add" at bounding box center [565, 349] width 88 height 34
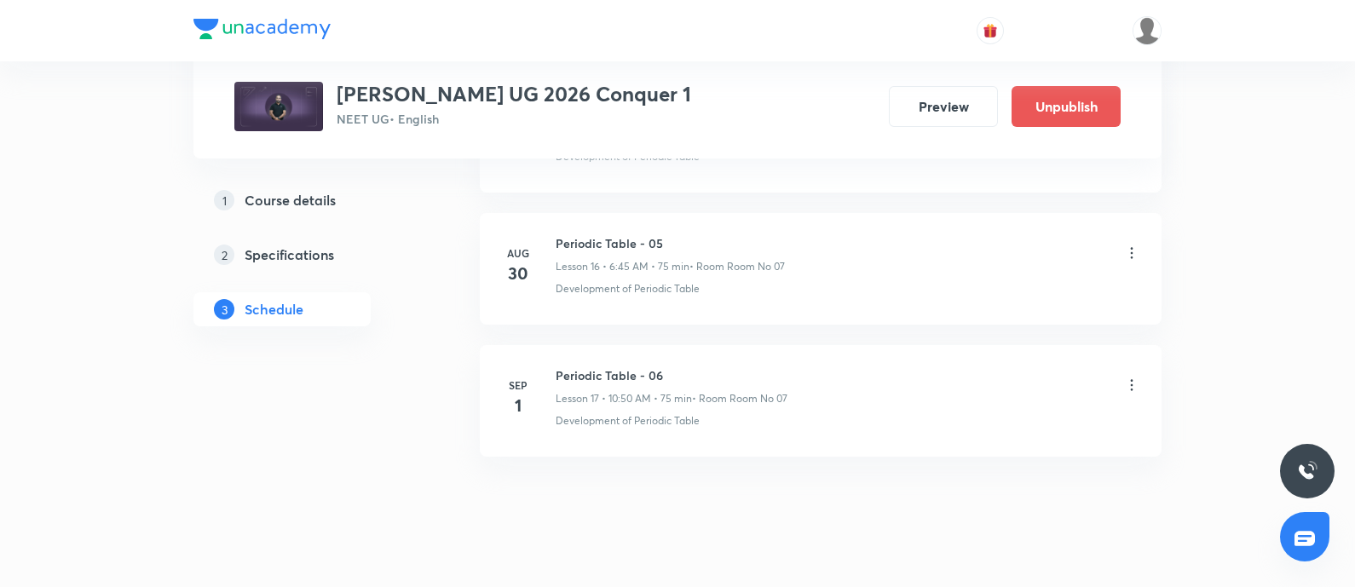
scroll to position [2235, 0]
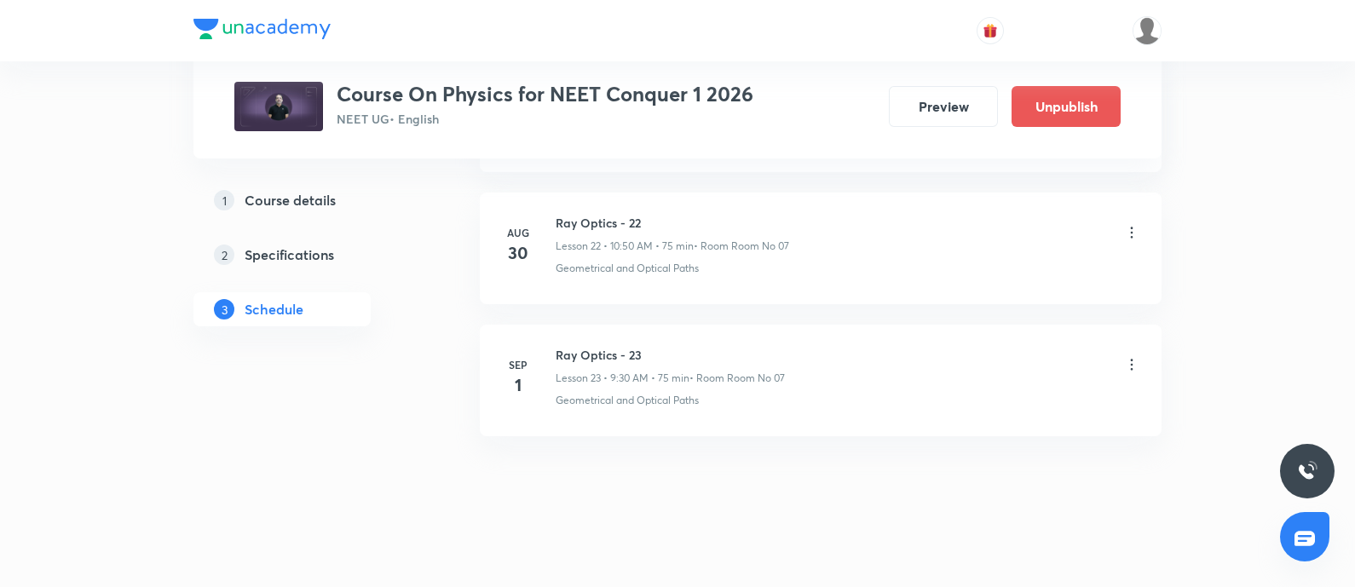
click at [562, 347] on h6 "Ray Optics - 23" at bounding box center [669, 355] width 229 height 18
copy h6 "Ray Optics - 23"
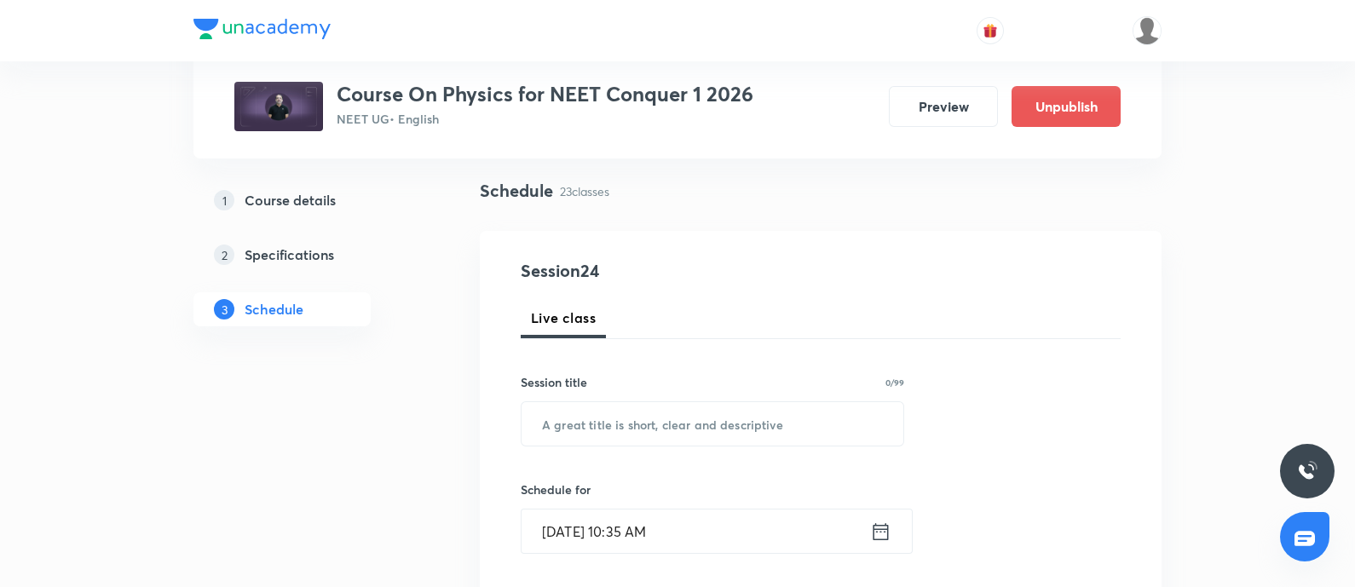
scroll to position [114, 0]
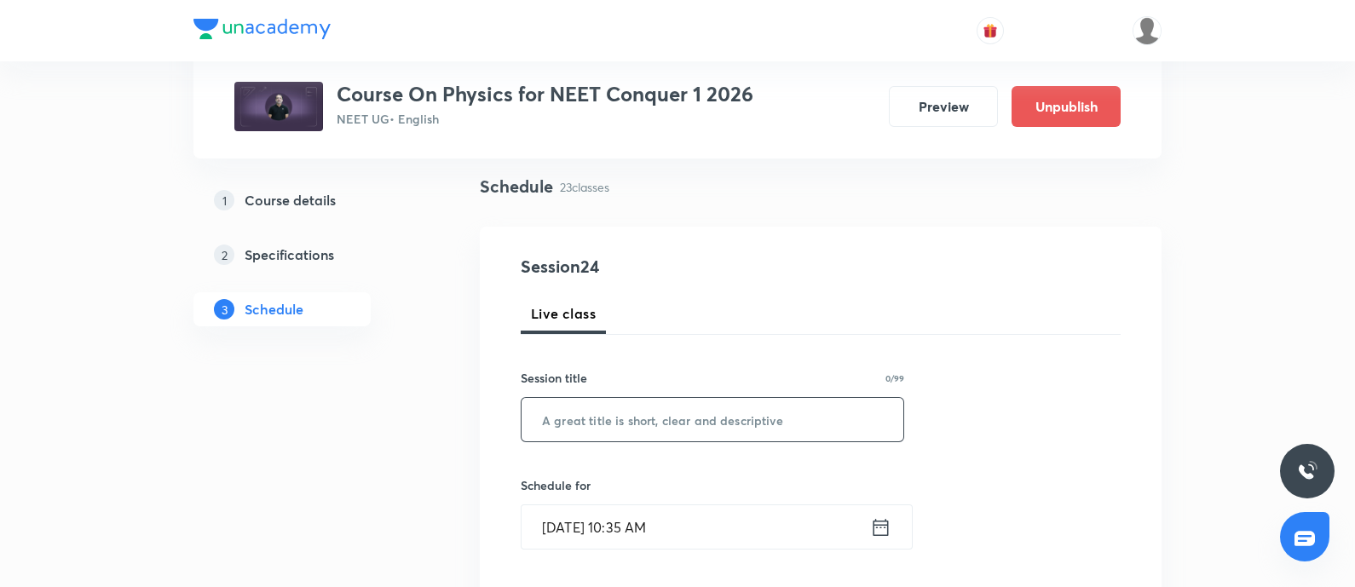
click at [584, 433] on input "text" at bounding box center [712, 419] width 382 height 43
paste input "Ray Optics - 23"
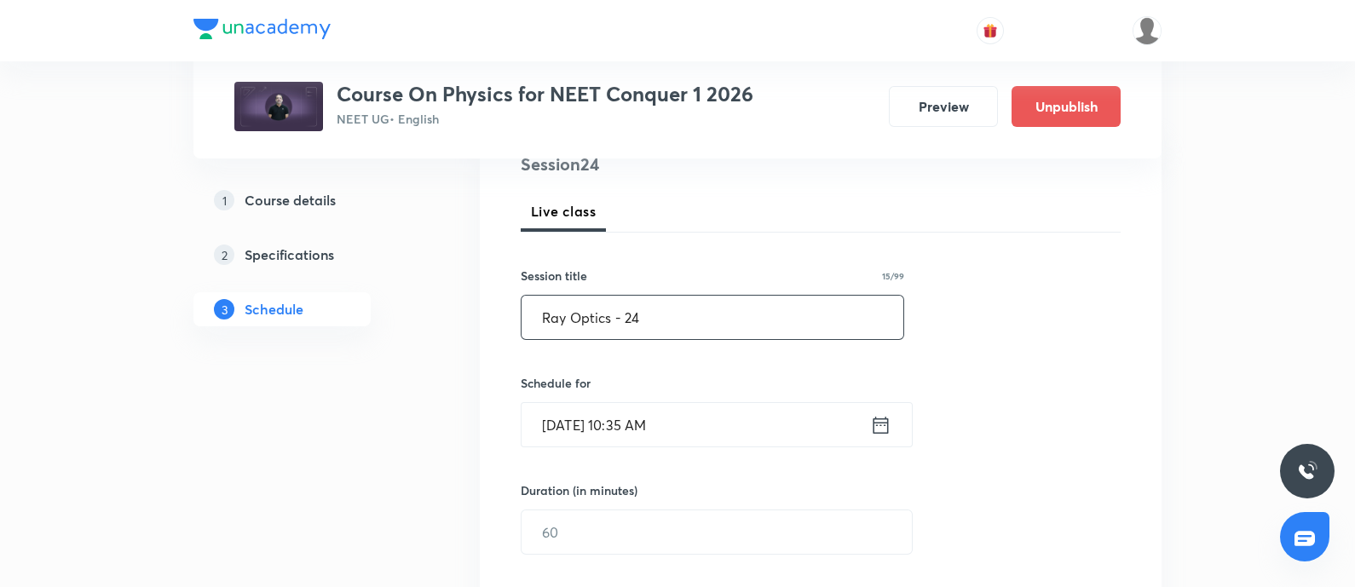
scroll to position [219, 0]
type input "Ray Optics - 24"
click at [695, 436] on input "[DATE] 10:35 AM" at bounding box center [695, 421] width 348 height 43
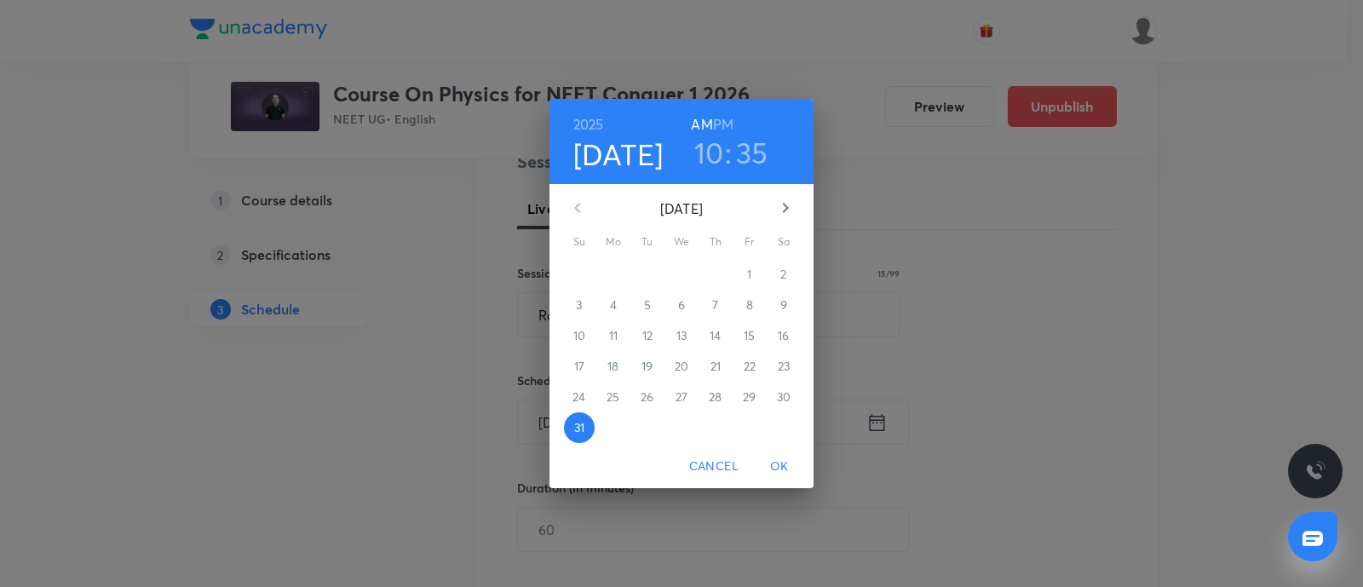
click at [782, 209] on icon "button" at bounding box center [785, 208] width 20 height 20
click at [611, 278] on p "1" at bounding box center [613, 274] width 4 height 17
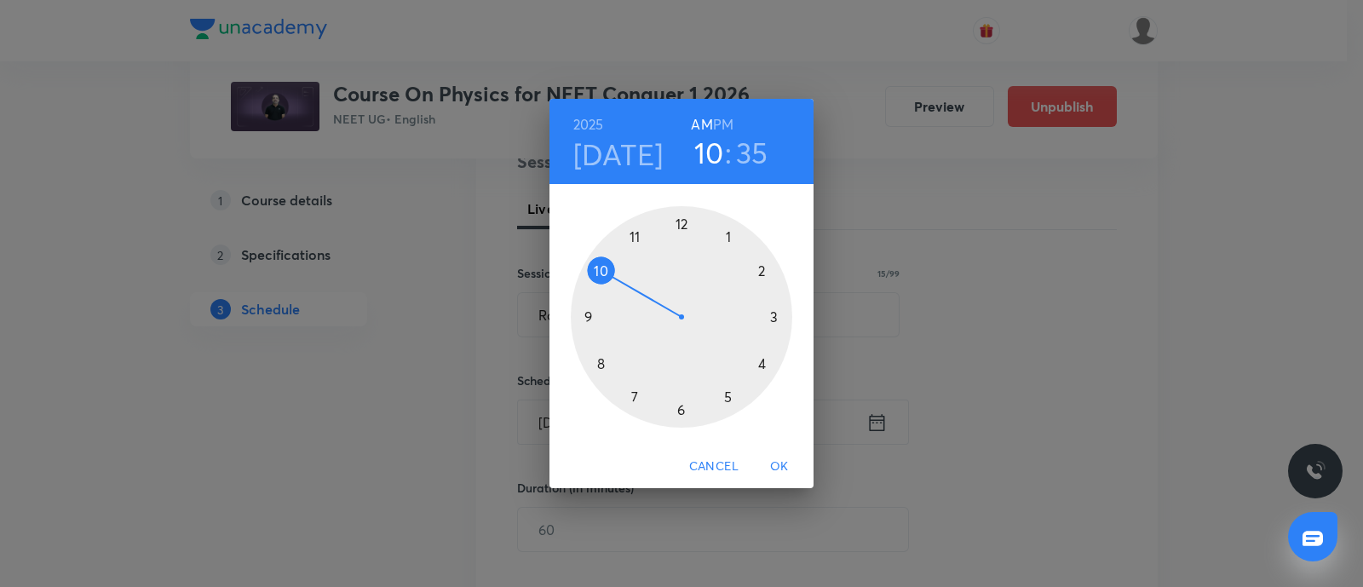
click at [733, 123] on h6 "PM" at bounding box center [723, 124] width 20 height 24
click at [682, 222] on div at bounding box center [681, 316] width 221 height 221
click at [776, 317] on div at bounding box center [681, 316] width 221 height 221
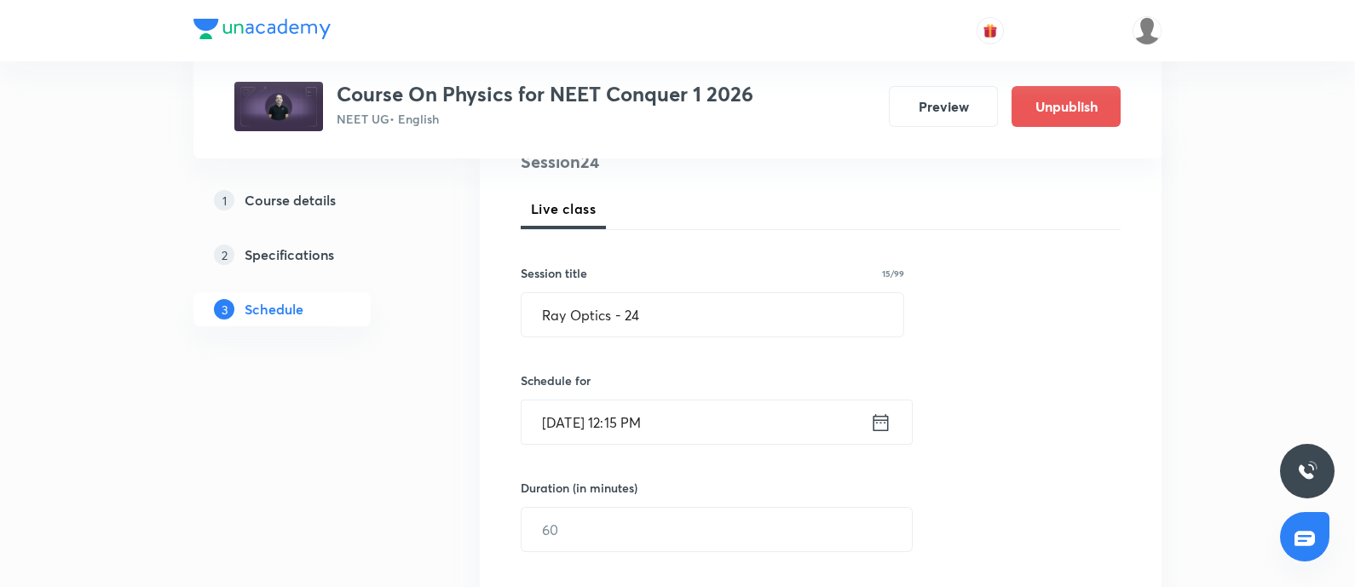
click at [698, 431] on input "[DATE] 12:15 PM" at bounding box center [695, 421] width 348 height 43
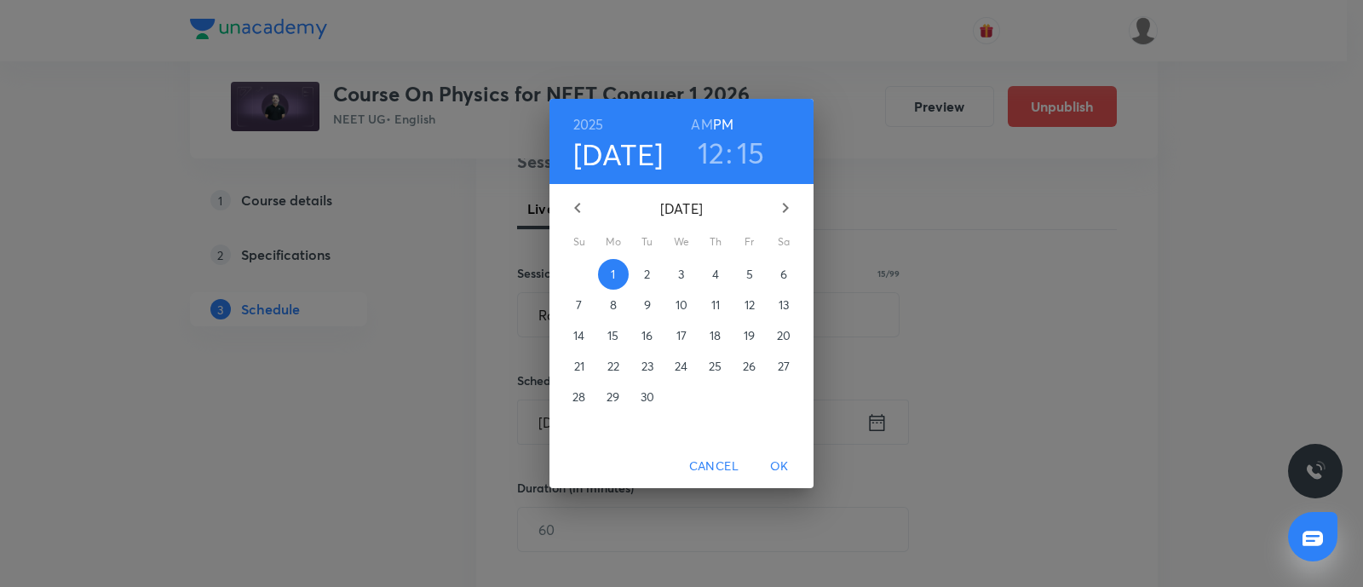
click at [780, 463] on span "OK" at bounding box center [779, 466] width 41 height 21
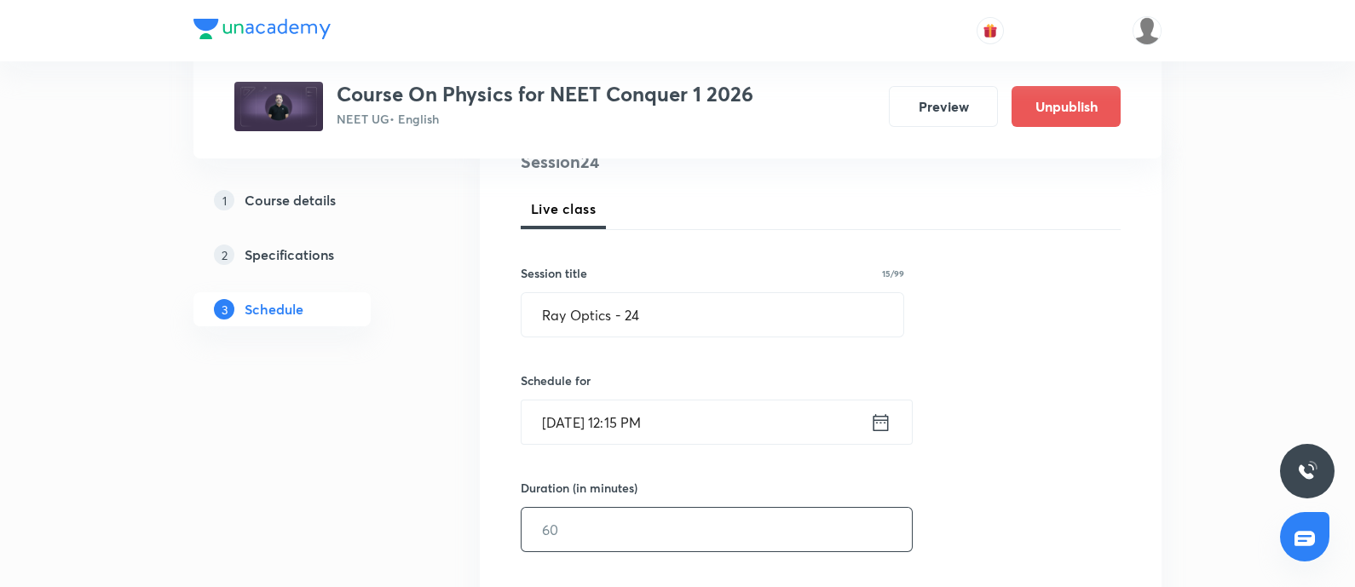
click at [622, 525] on input "text" at bounding box center [716, 529] width 390 height 43
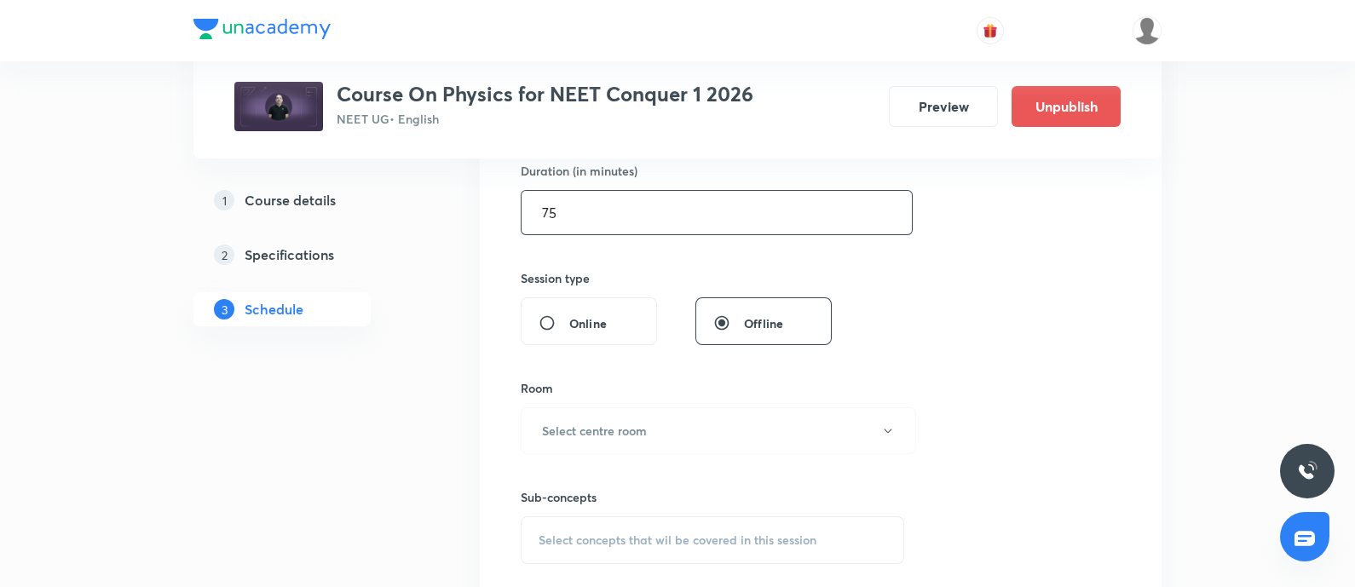
scroll to position [537, 0]
type input "75"
click at [613, 428] on h6 "Select centre room" at bounding box center [594, 430] width 105 height 18
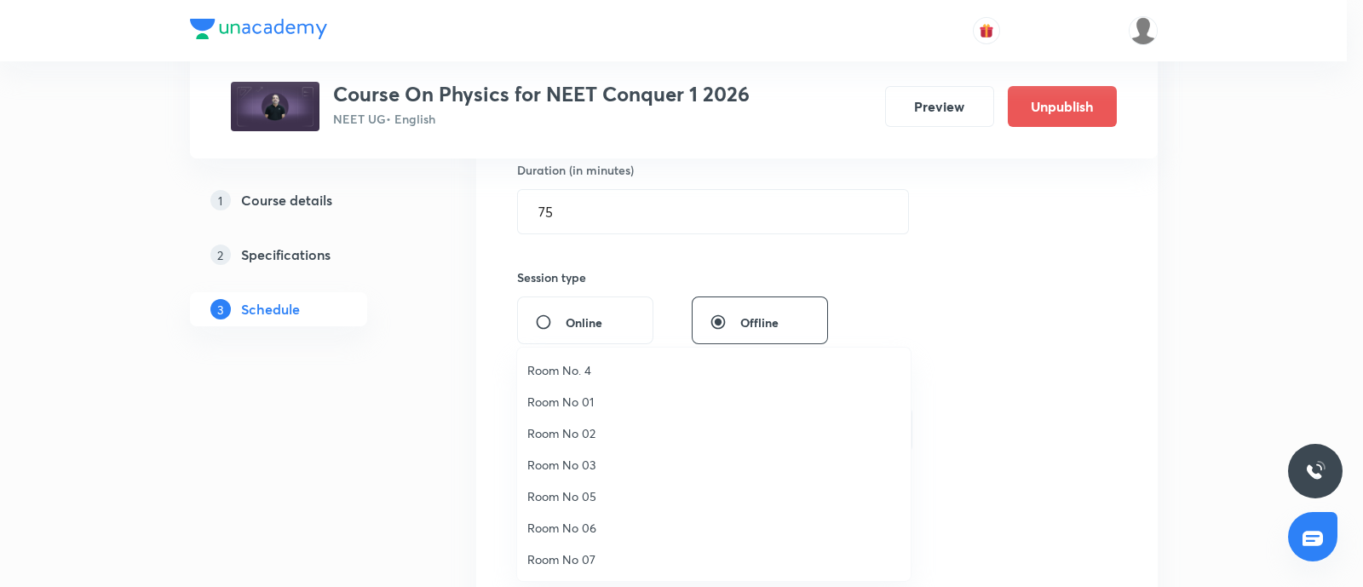
click at [567, 560] on span "Room No 07" at bounding box center [713, 559] width 373 height 18
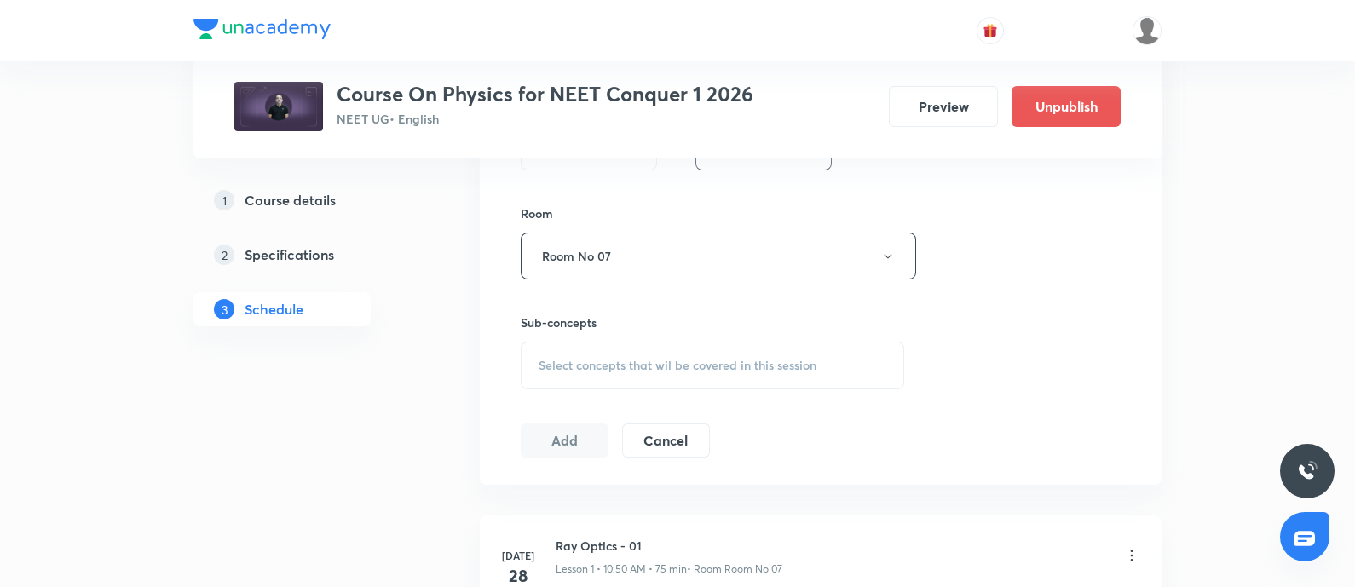
scroll to position [712, 0]
click at [572, 374] on div "Select concepts that wil be covered in this session" at bounding box center [712, 364] width 383 height 48
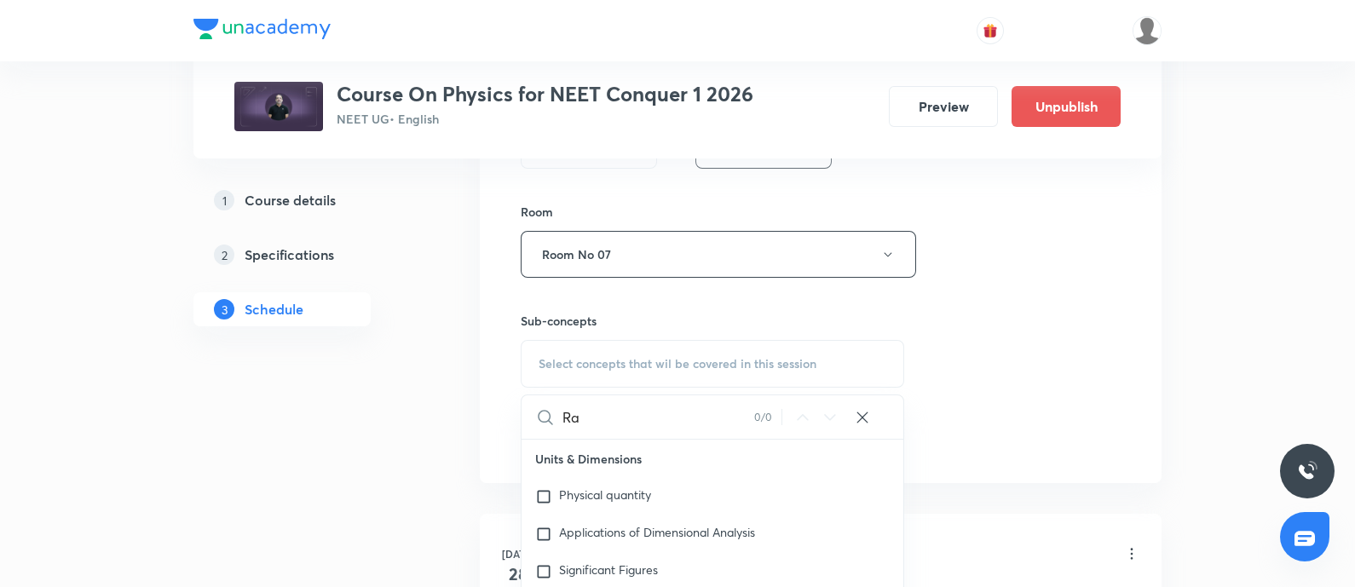
type input "R"
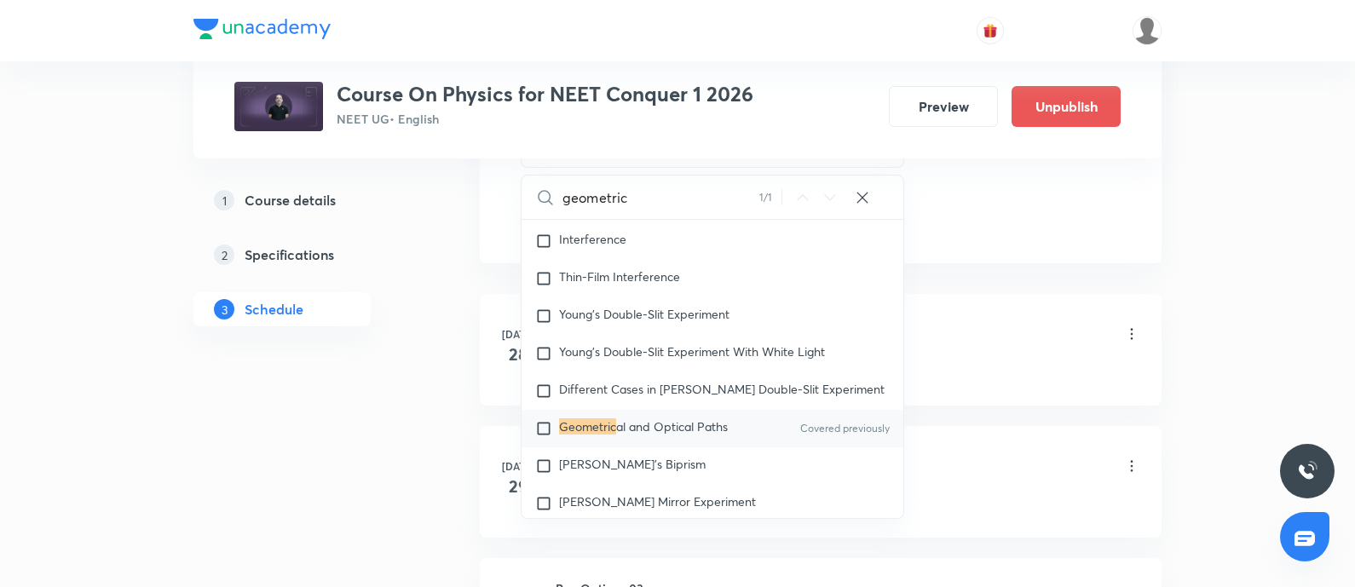
scroll to position [935, 0]
type input "geometric"
click at [553, 434] on input "checkbox" at bounding box center [547, 425] width 24 height 17
checkbox input "true"
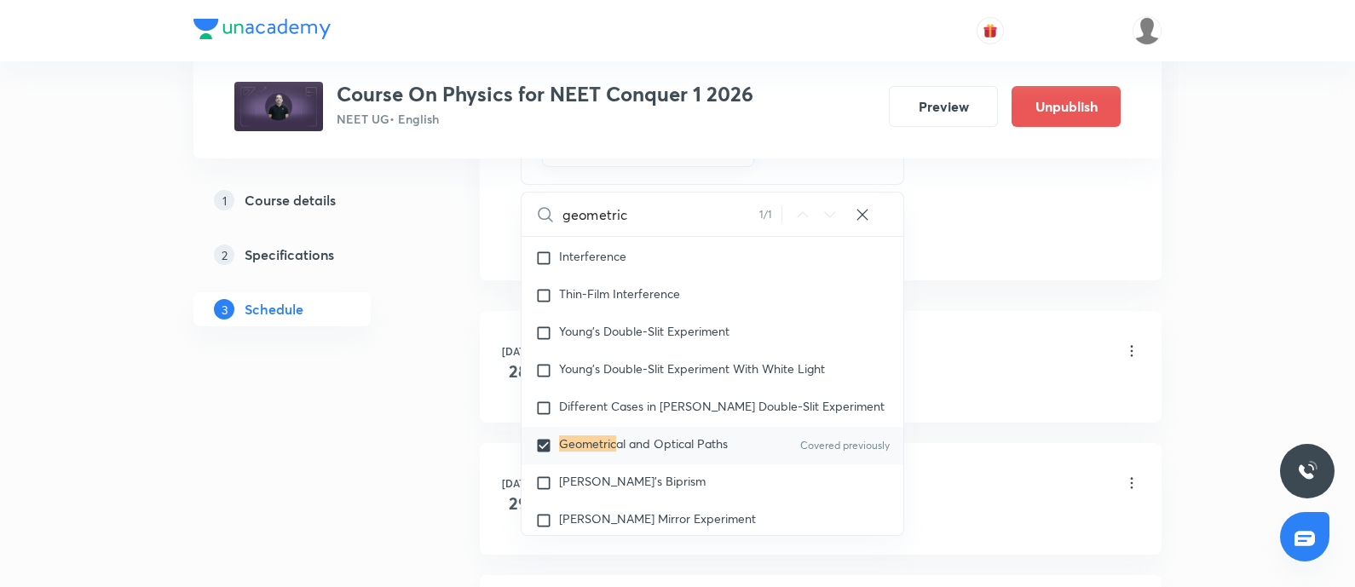
click at [997, 379] on div "Geometrical and Optical Paths" at bounding box center [847, 386] width 584 height 15
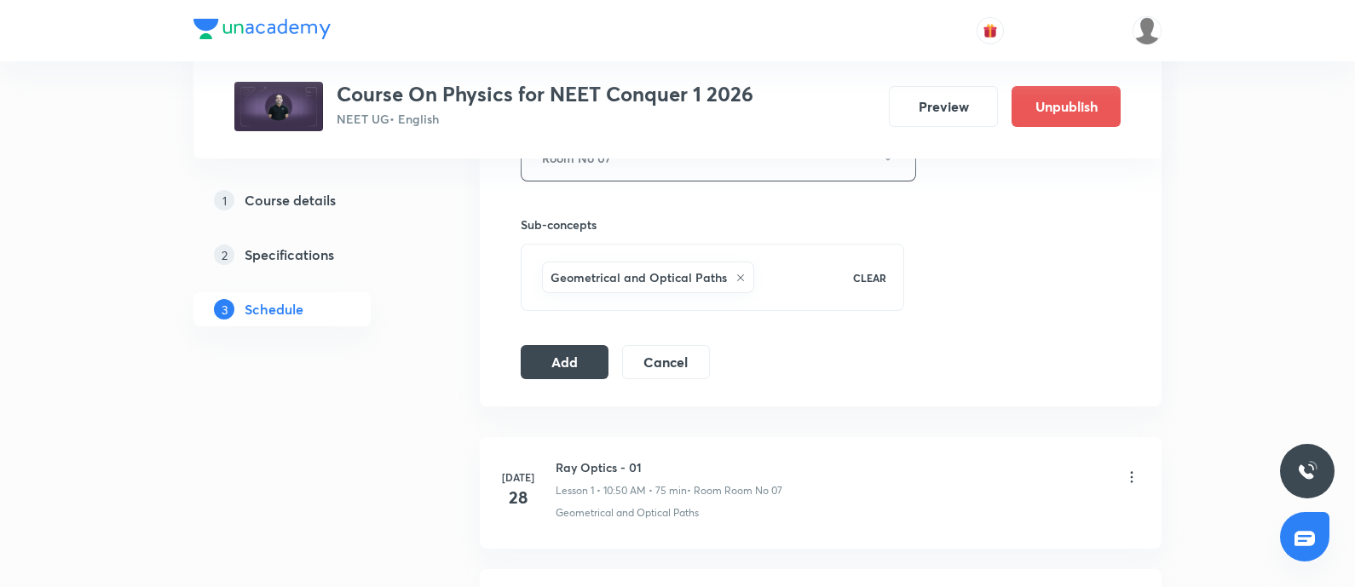
scroll to position [802, 0]
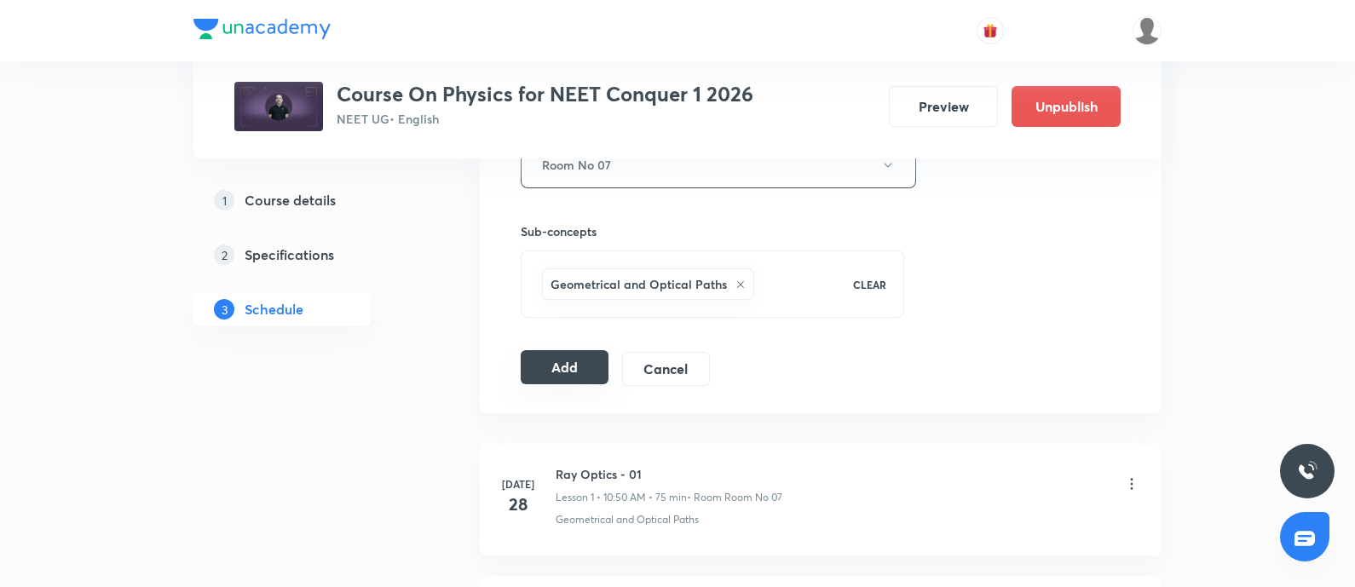
click at [579, 354] on button "Add" at bounding box center [565, 367] width 88 height 34
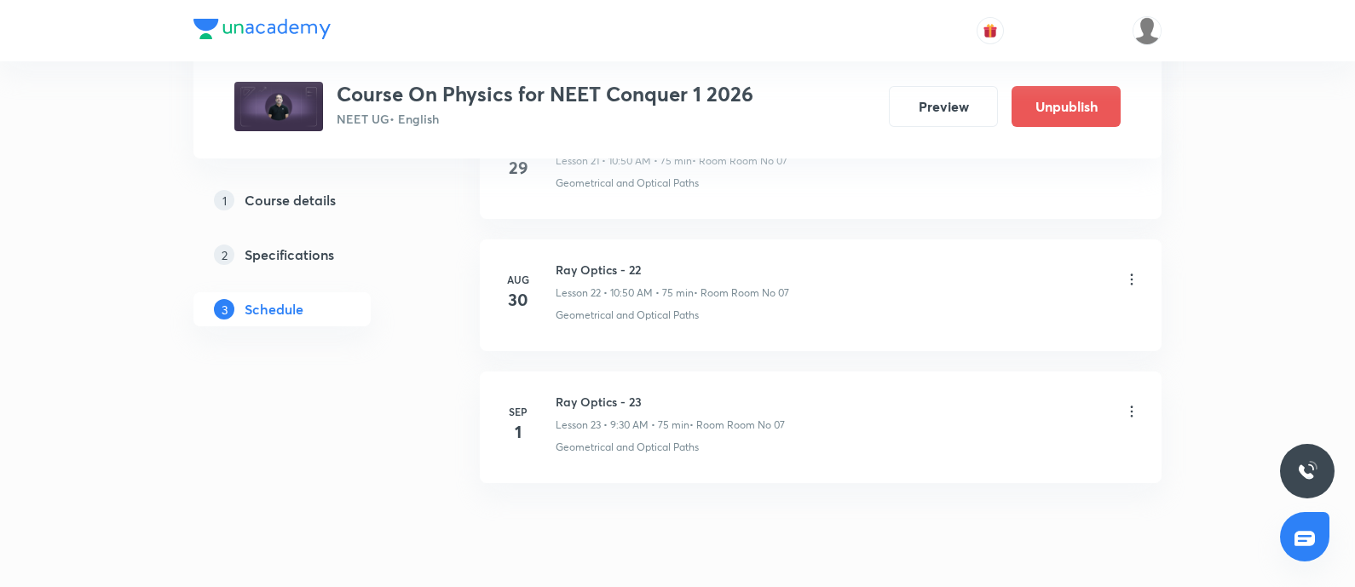
scroll to position [3825, 0]
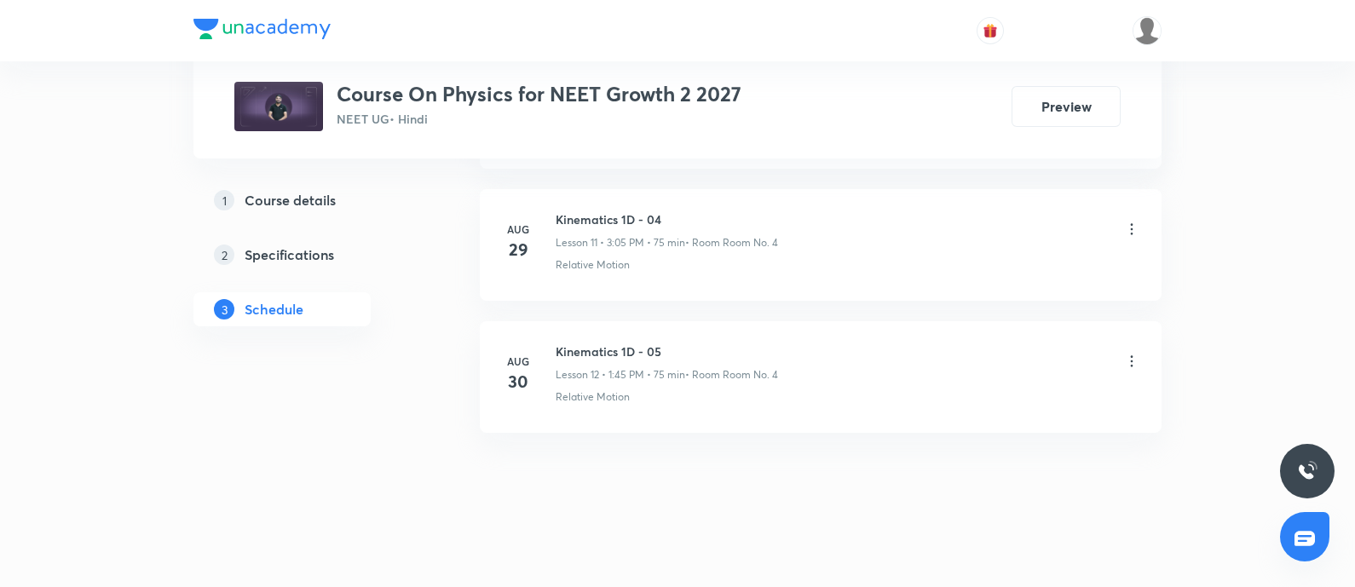
click at [558, 347] on h6 "Kinematics 1D - 05" at bounding box center [666, 351] width 222 height 18
copy h6 "Kinematics 1D - 05"
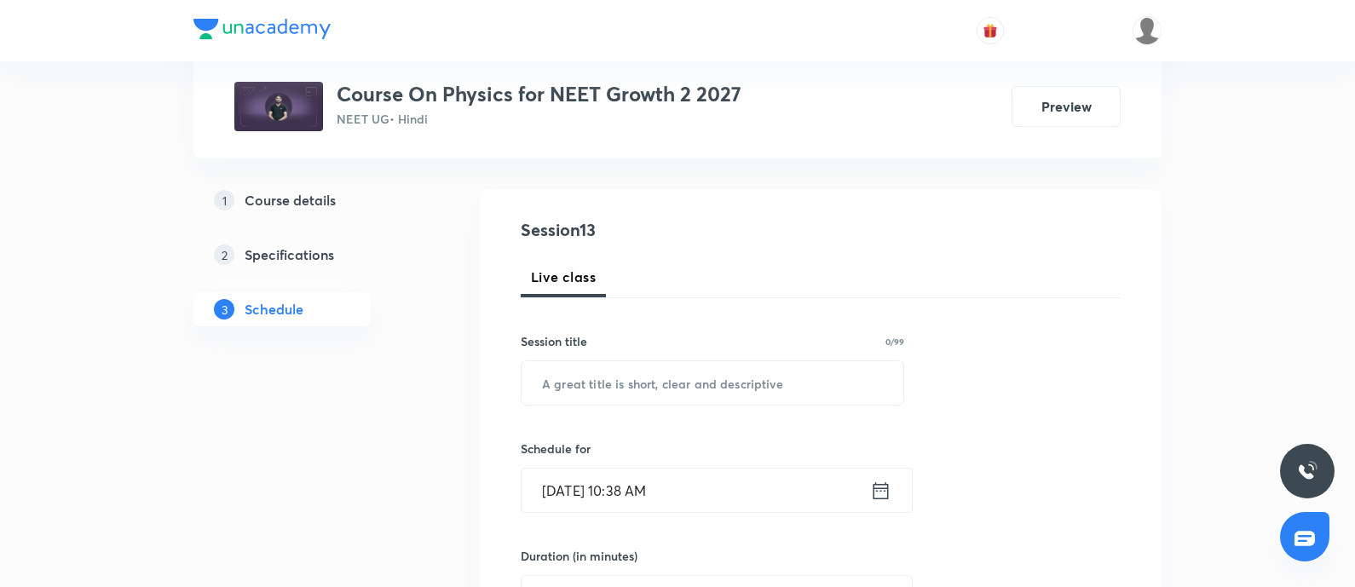
scroll to position [155, 0]
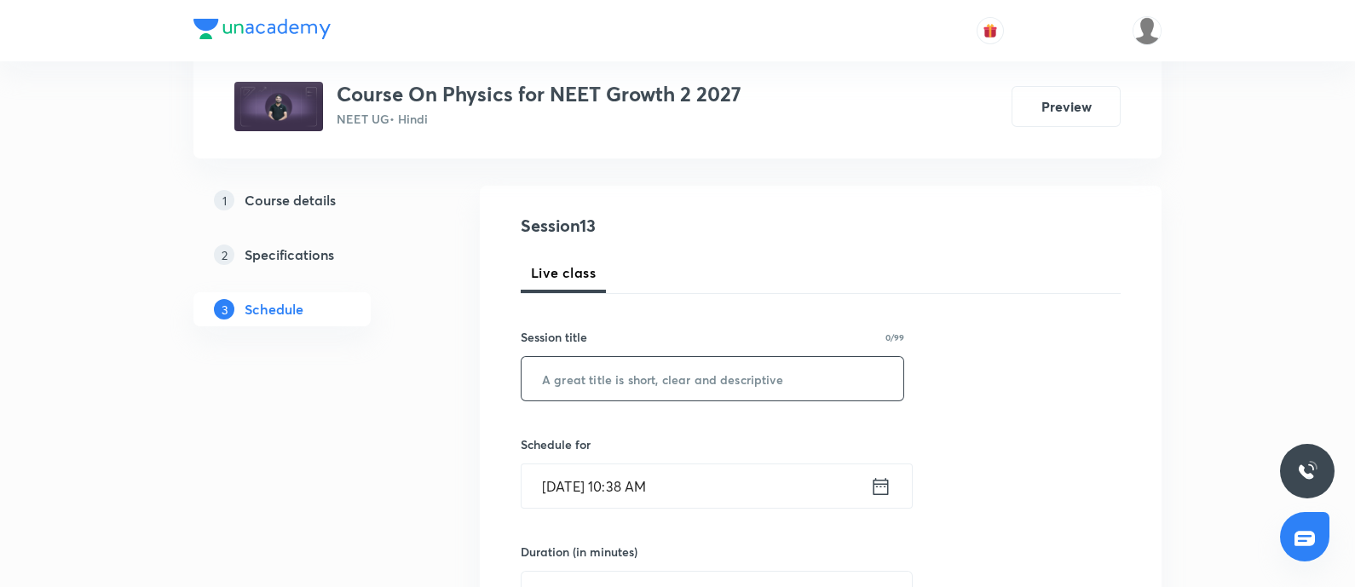
click at [641, 378] on input "text" at bounding box center [712, 378] width 382 height 43
paste input "Kinematics 1D - 05"
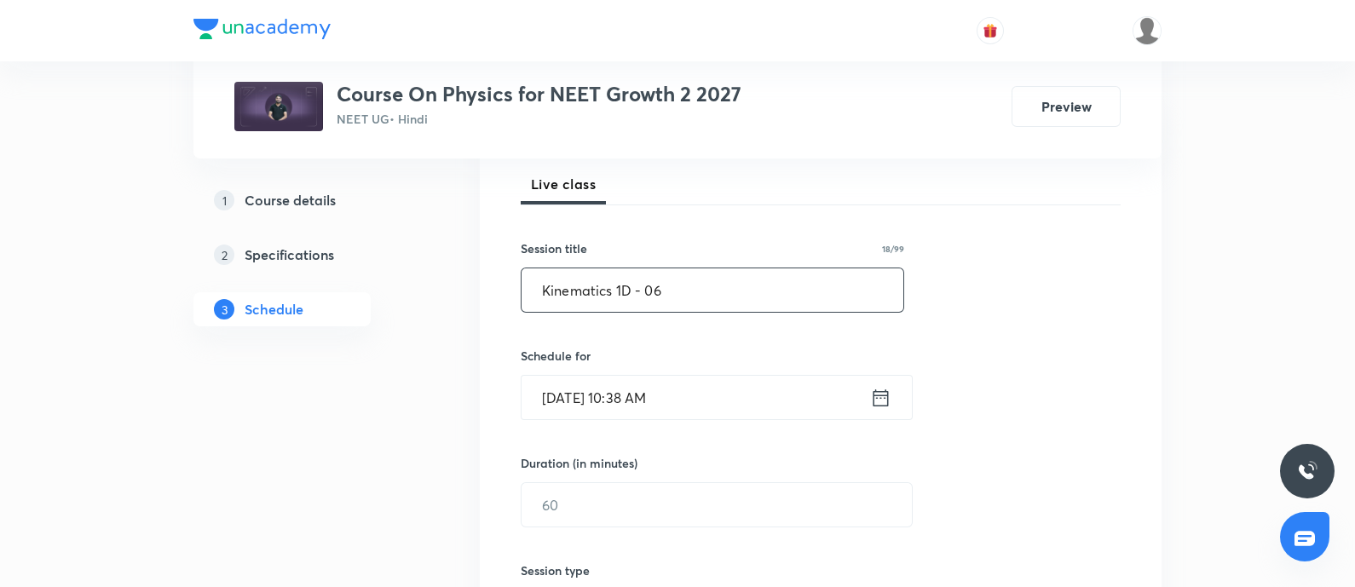
scroll to position [245, 0]
type input "Kinematics 1D - 06"
click at [745, 402] on input "[DATE] 10:38 AM" at bounding box center [695, 396] width 348 height 43
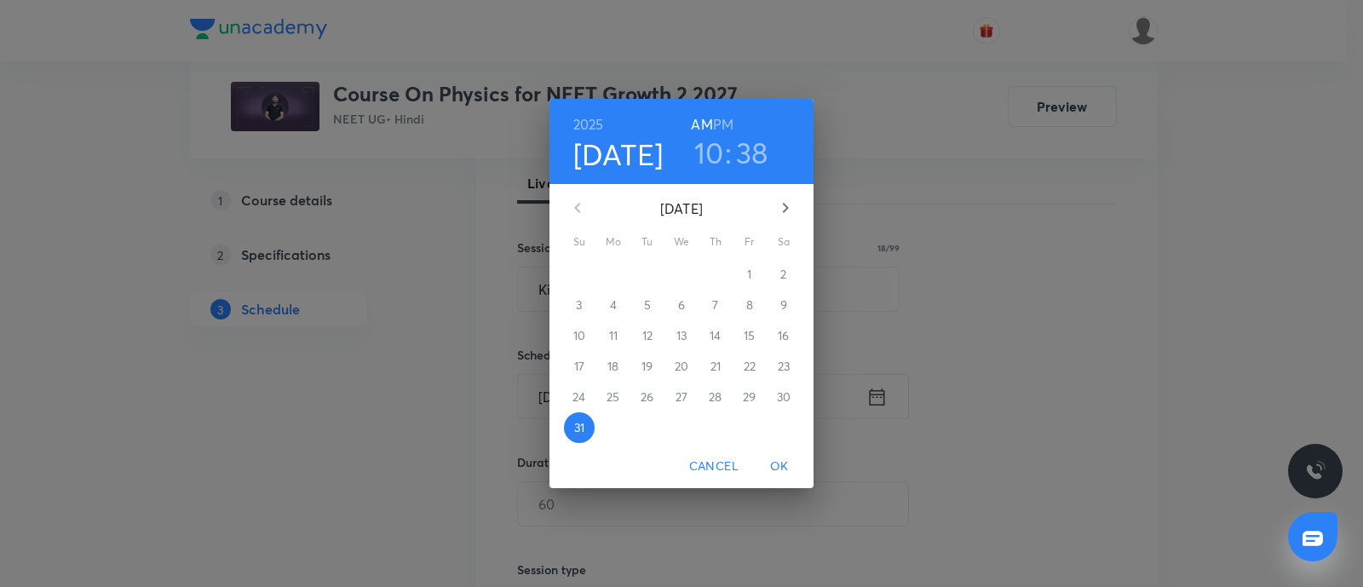
click at [780, 202] on icon "button" at bounding box center [785, 208] width 20 height 20
click at [618, 269] on span "1" at bounding box center [613, 274] width 31 height 17
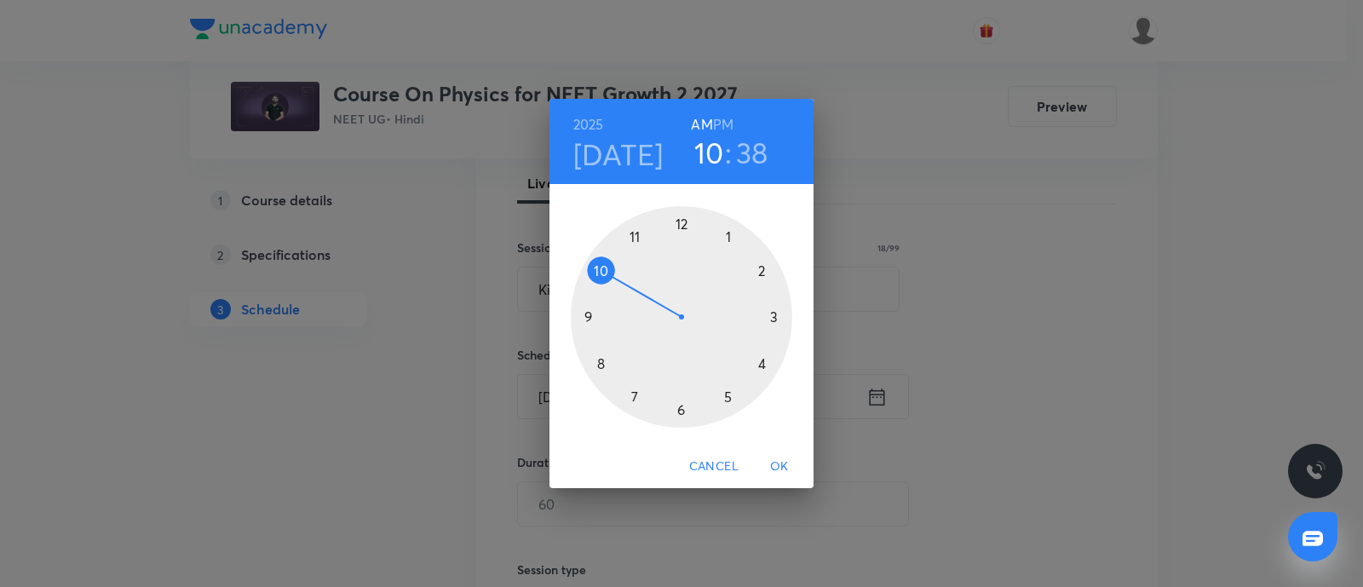
click at [721, 122] on h6 "PM" at bounding box center [723, 124] width 20 height 24
click at [728, 236] on div at bounding box center [681, 316] width 221 height 221
click at [590, 315] on div at bounding box center [681, 316] width 221 height 221
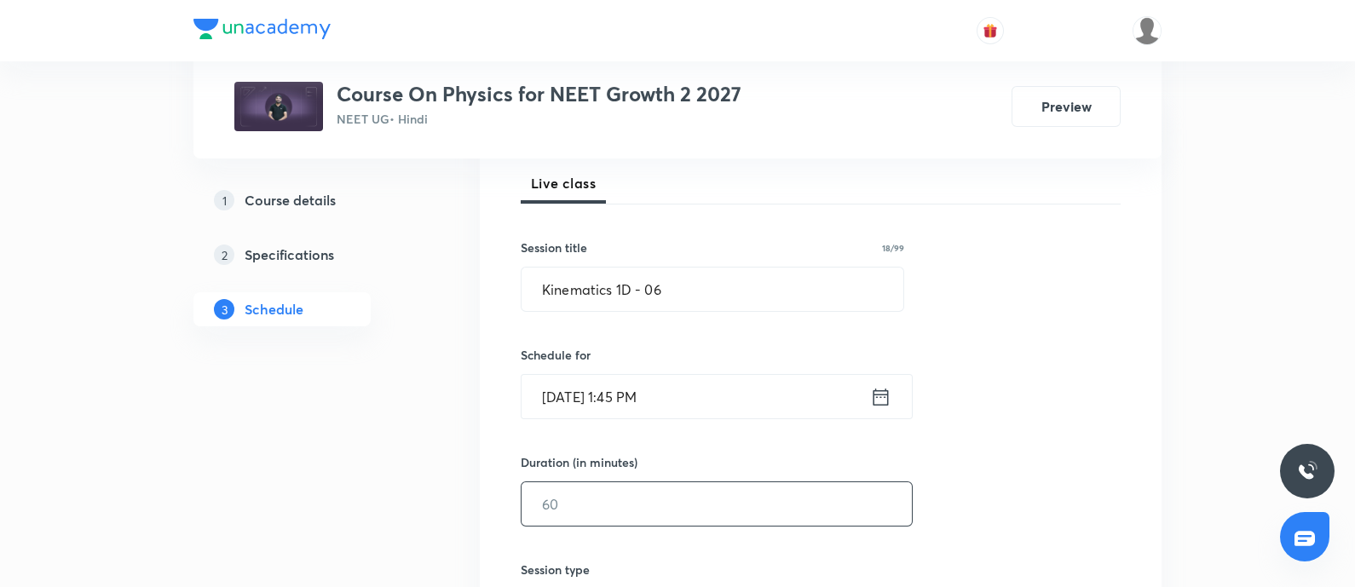
click at [592, 509] on input "text" at bounding box center [716, 503] width 390 height 43
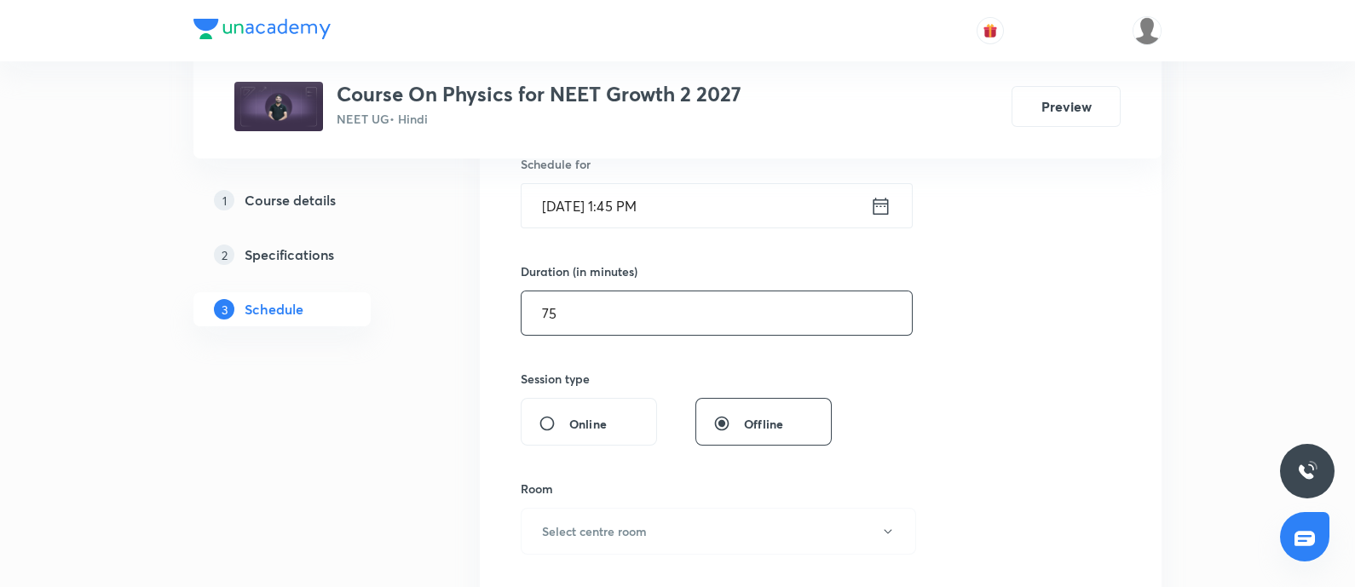
scroll to position [479, 0]
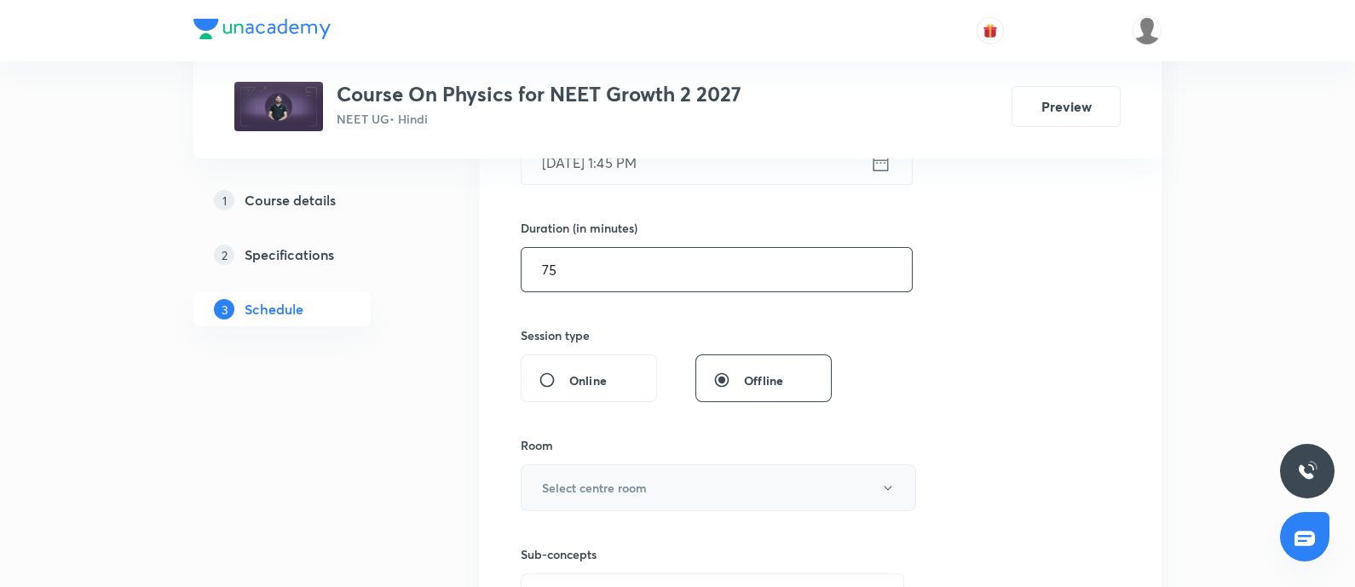
type input "75"
click at [642, 487] on h6 "Select centre room" at bounding box center [594, 488] width 105 height 18
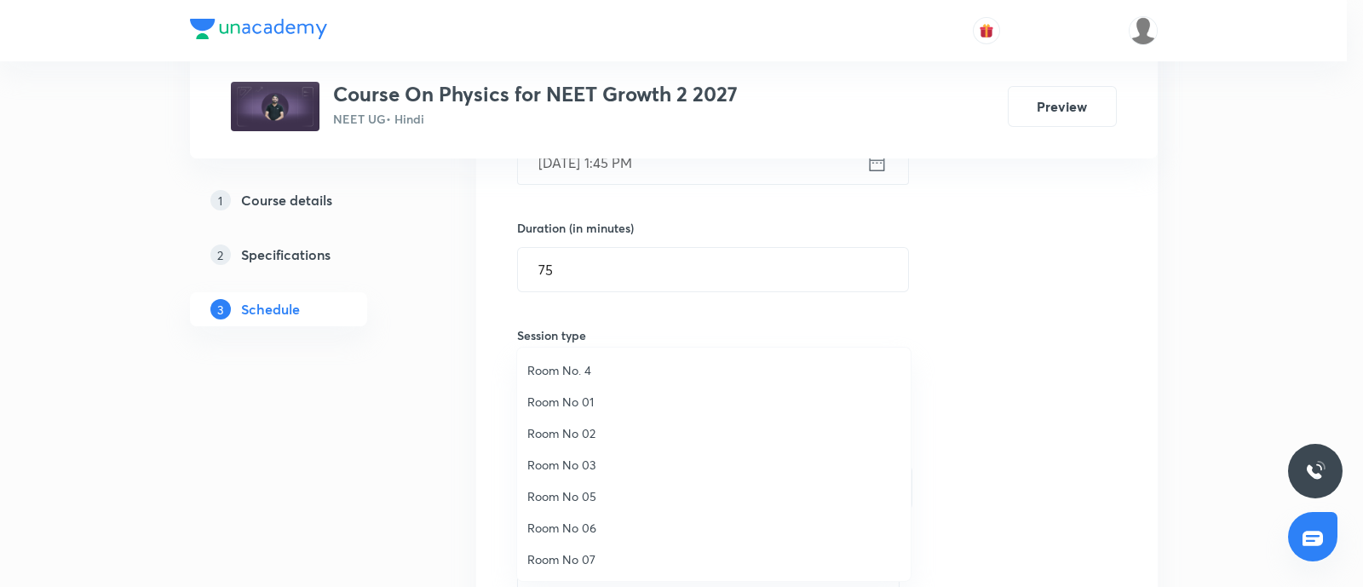
click at [585, 371] on span "Room No. 4" at bounding box center [713, 370] width 373 height 18
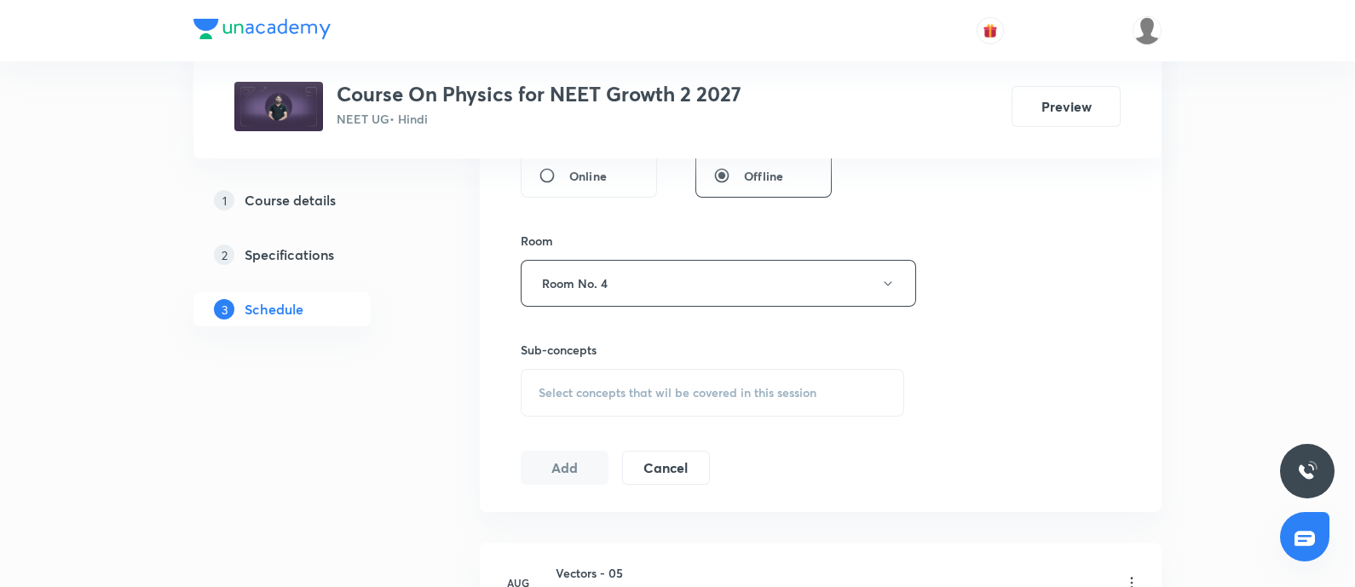
scroll to position [695, 0]
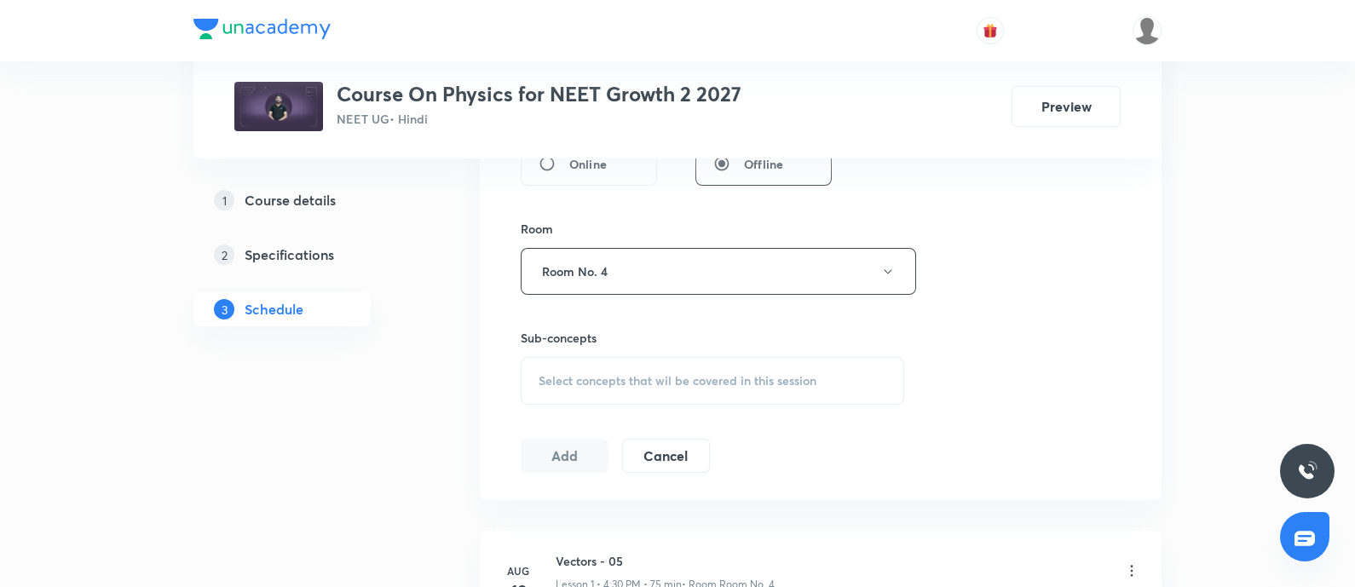
click at [629, 360] on div "Select concepts that wil be covered in this session" at bounding box center [712, 381] width 383 height 48
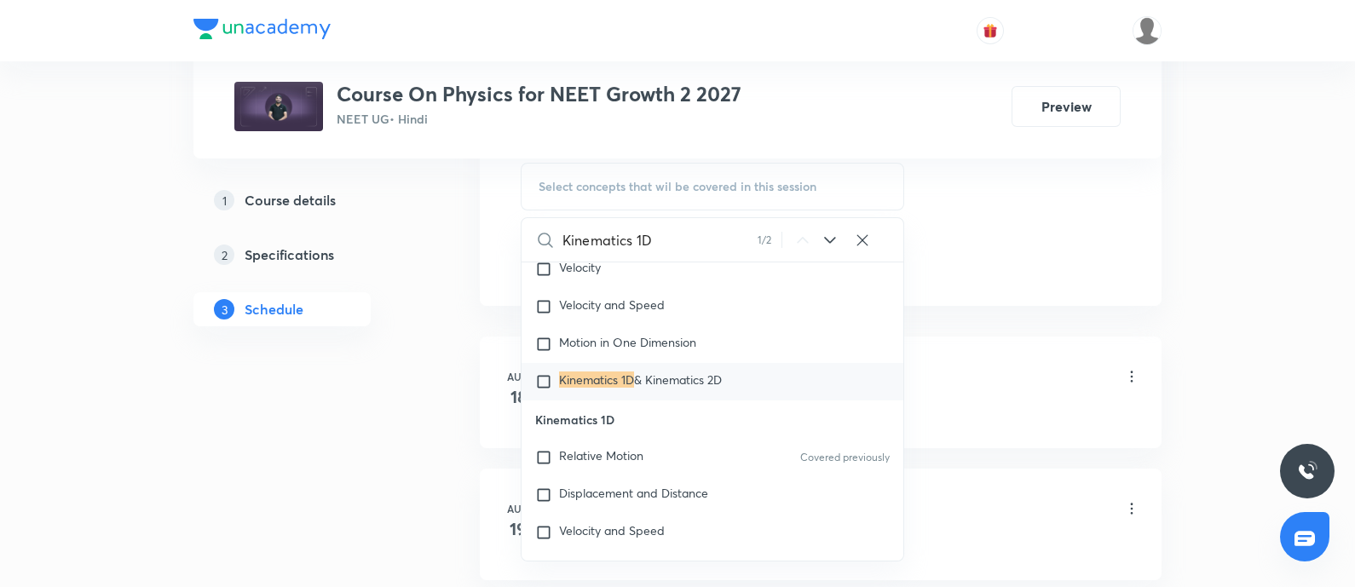
scroll to position [7977, 0]
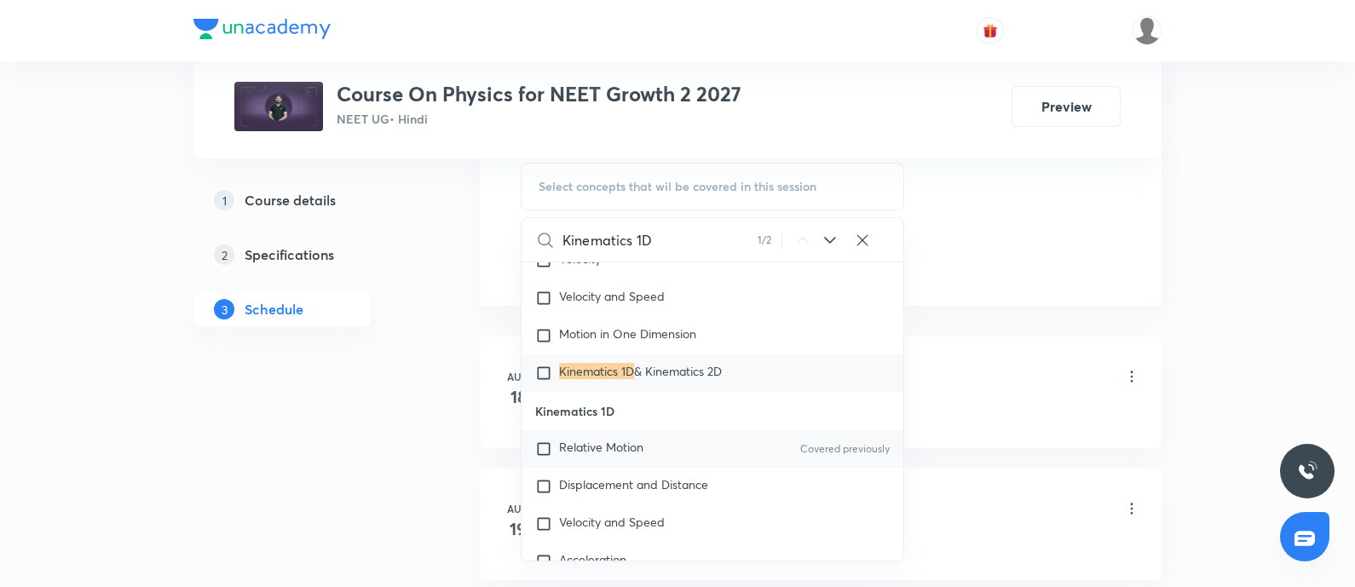
type input "Kinematics 1D"
click at [541, 457] on input "checkbox" at bounding box center [547, 448] width 24 height 17
checkbox input "true"
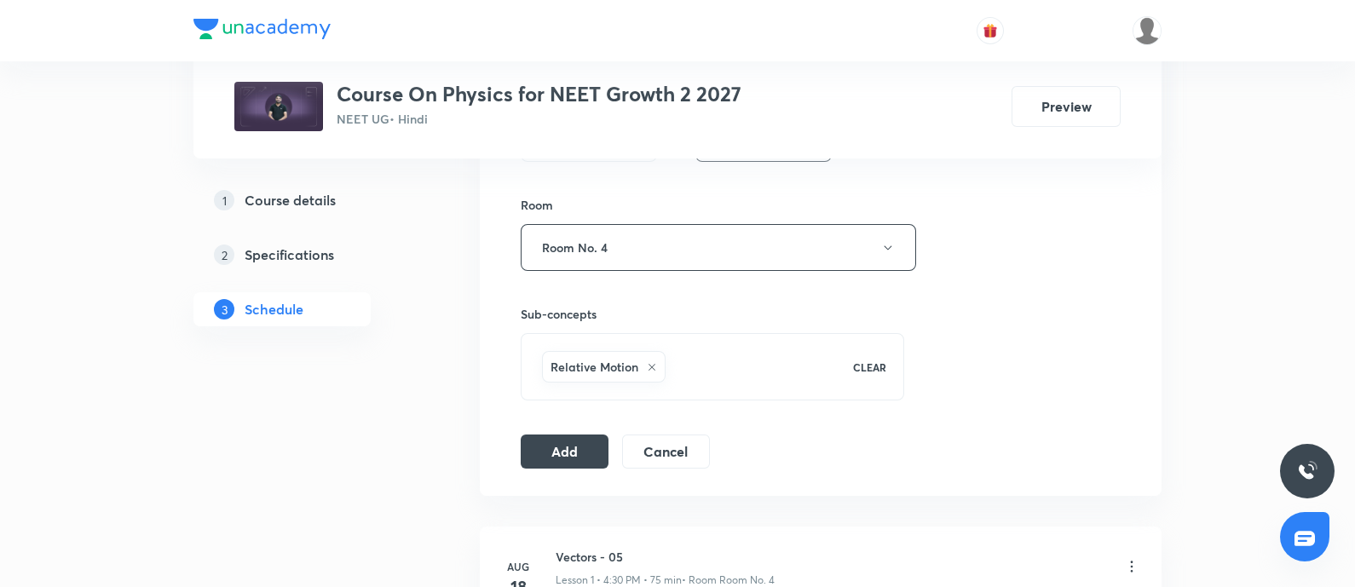
scroll to position [685, 0]
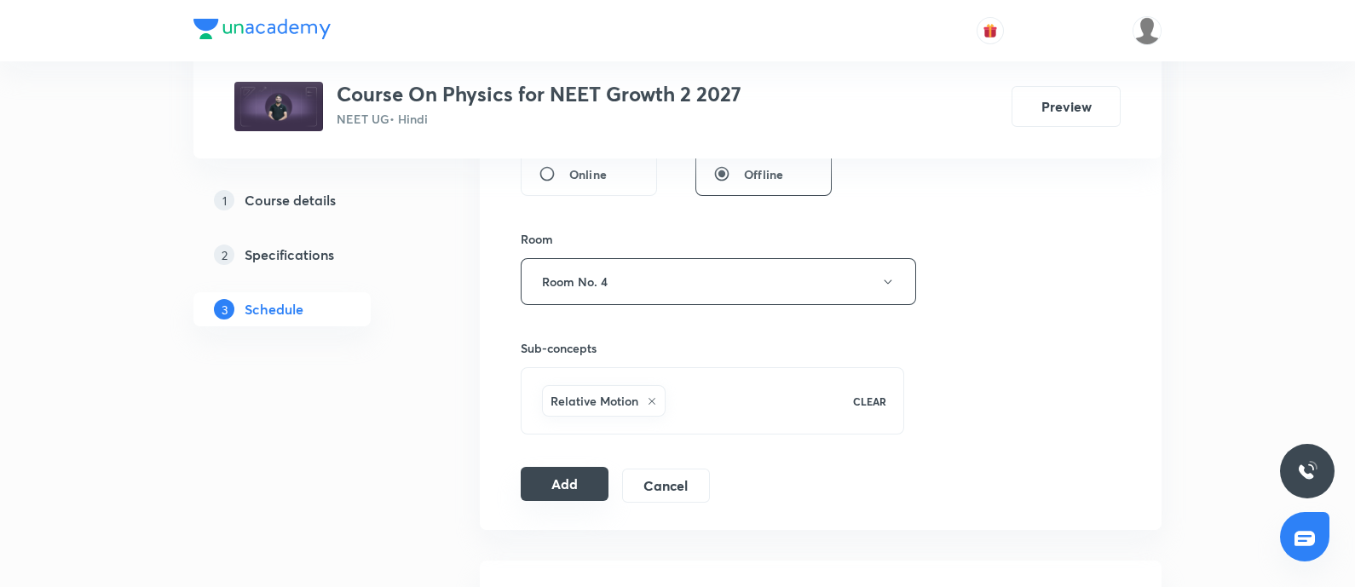
click at [561, 483] on button "Add" at bounding box center [565, 484] width 88 height 34
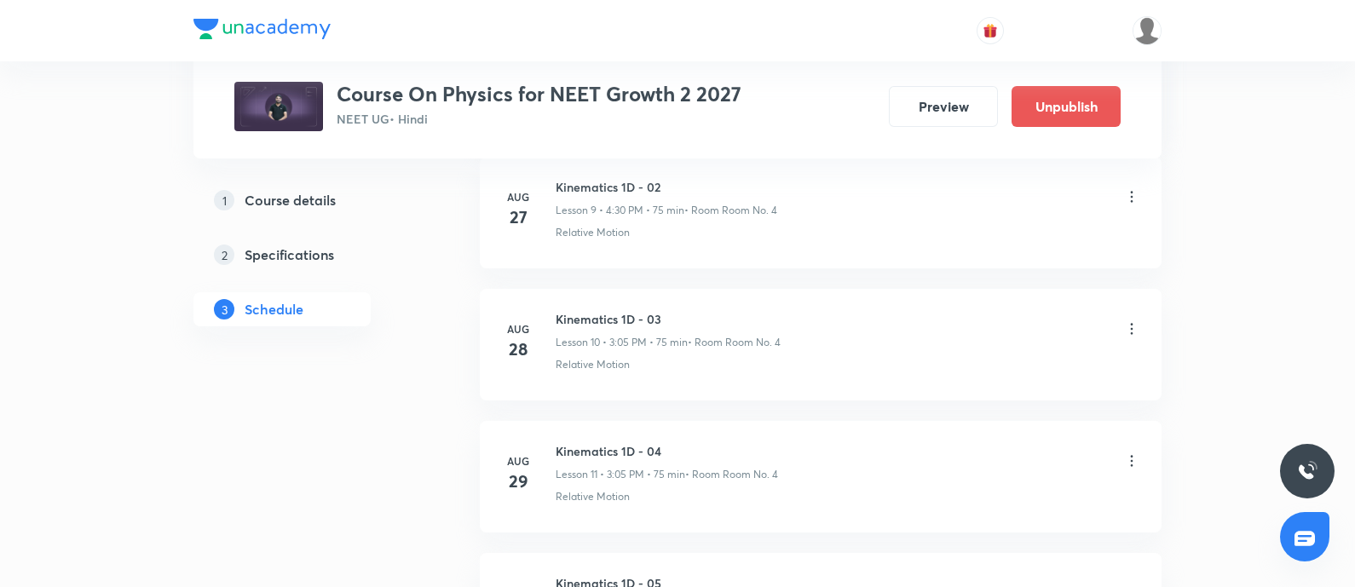
scroll to position [1707, 0]
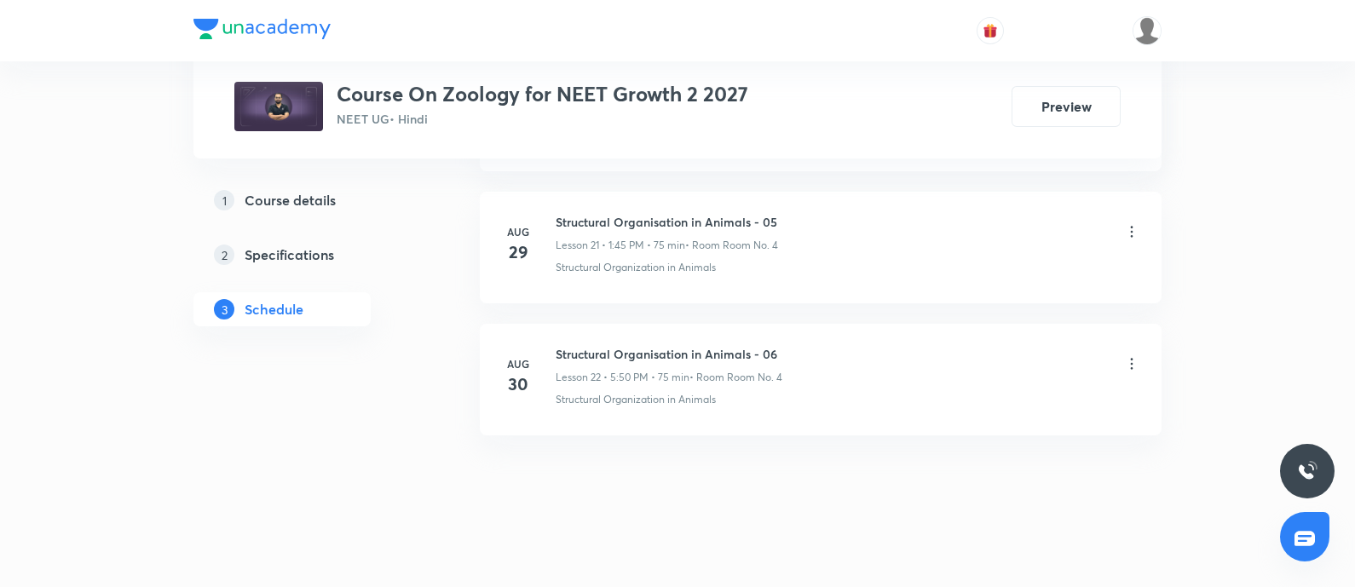
click at [562, 348] on h6 "Structural Organisation in Animals - 06" at bounding box center [668, 354] width 227 height 18
copy h6 "Structural Organisation in Animals - 06"
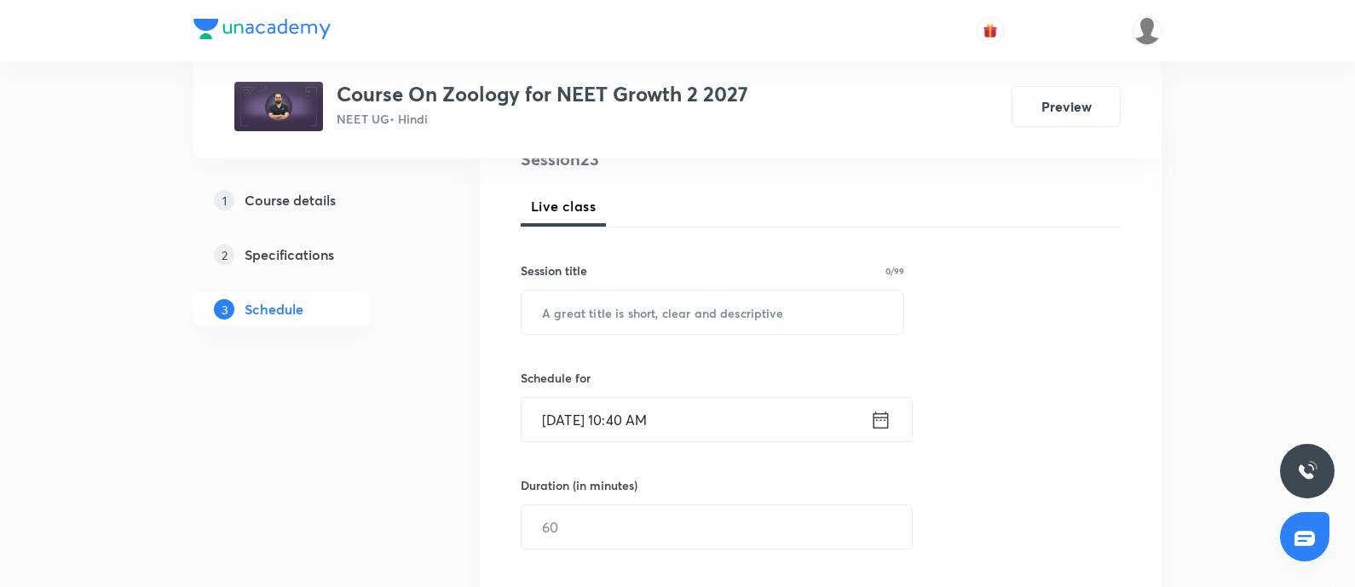
scroll to position [222, 0]
click at [609, 307] on input "text" at bounding box center [712, 311] width 382 height 43
paste input "Structural Organisation in Animals - 06"
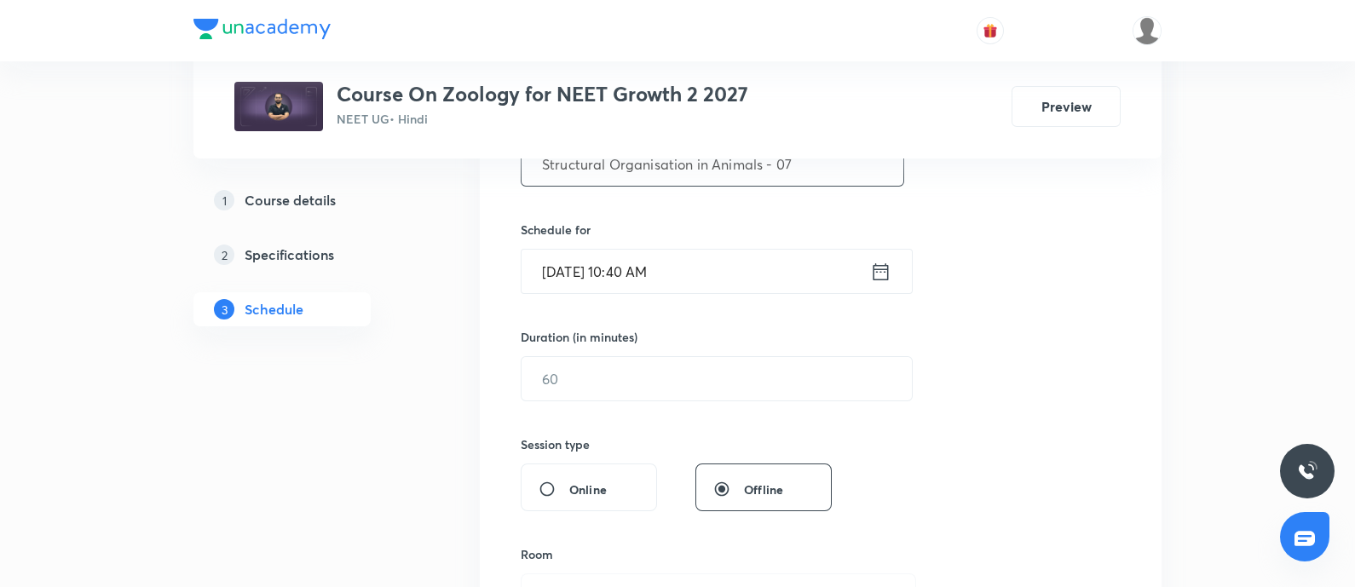
type input "Structural Organisation in Animals - 07"
click at [716, 275] on input "[DATE] 10:40 AM" at bounding box center [695, 271] width 348 height 43
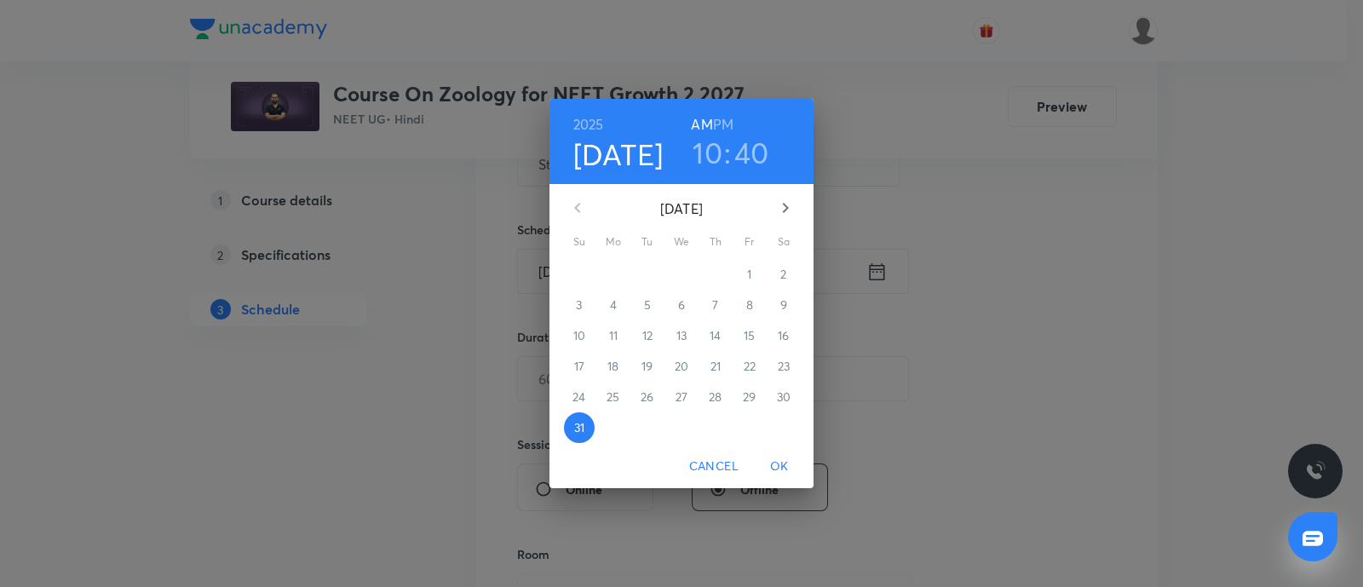
click at [781, 204] on icon "button" at bounding box center [785, 208] width 20 height 20
click at [723, 126] on h6 "PM" at bounding box center [723, 124] width 20 height 24
click at [777, 206] on icon "button" at bounding box center [785, 208] width 20 height 20
click at [609, 269] on span "1" at bounding box center [613, 274] width 31 height 17
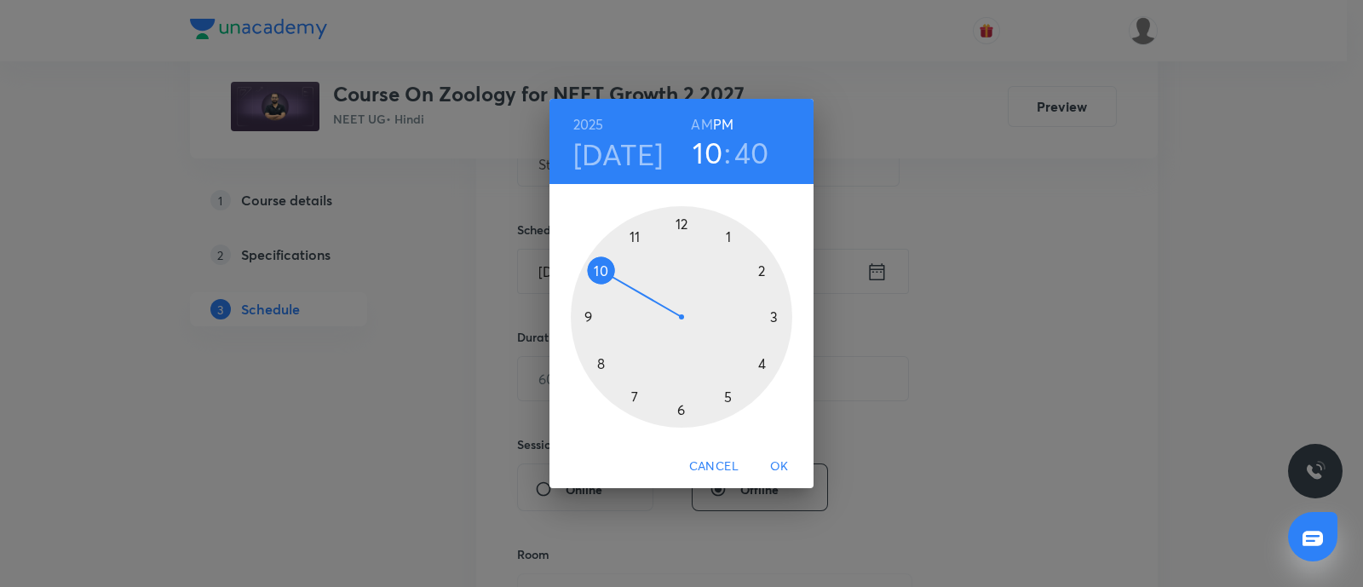
click at [774, 317] on div at bounding box center [681, 316] width 221 height 221
click at [730, 237] on div at bounding box center [681, 316] width 221 height 221
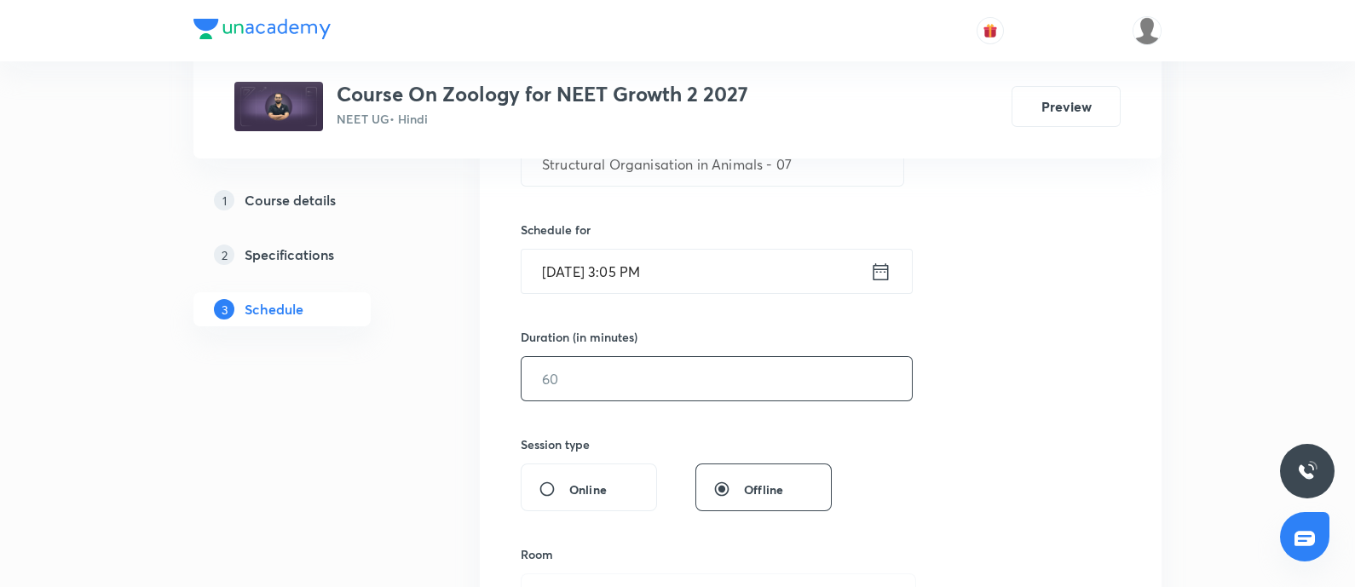
click at [596, 364] on input "text" at bounding box center [716, 378] width 390 height 43
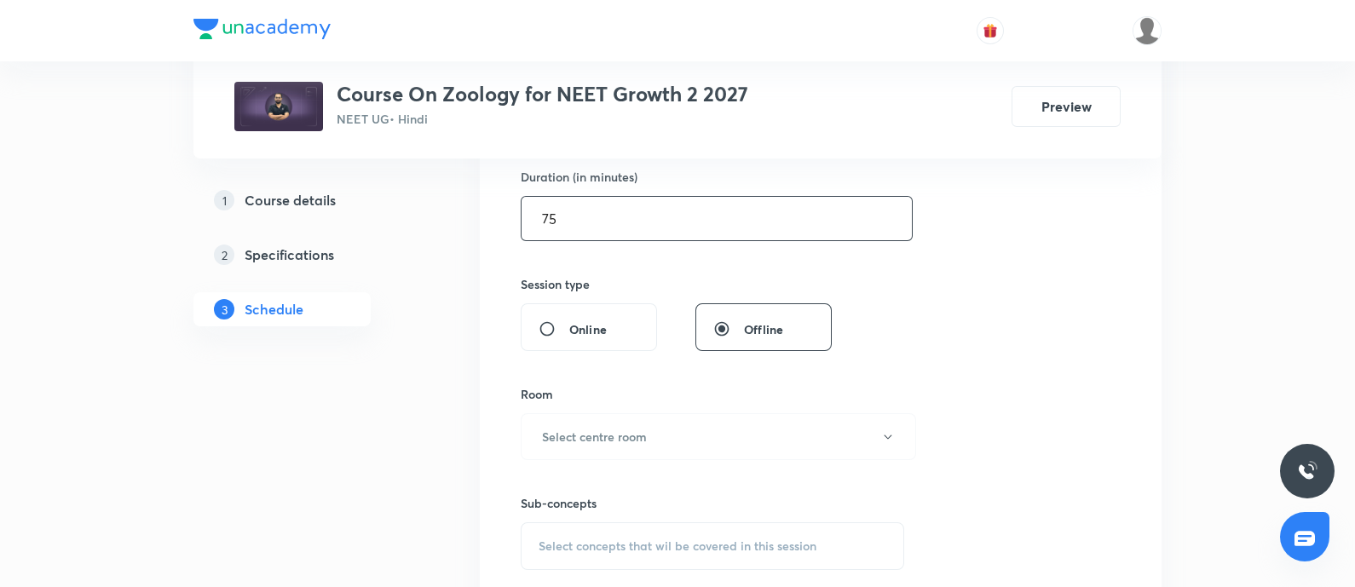
scroll to position [545, 0]
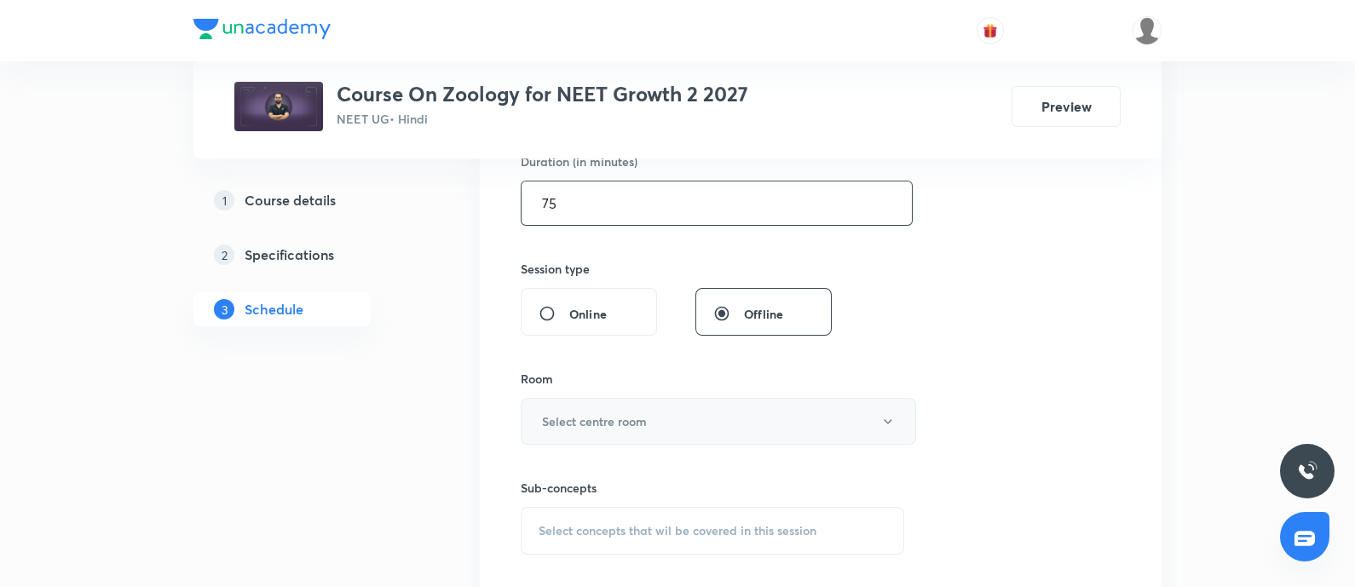
type input "75"
click at [619, 420] on h6 "Select centre room" at bounding box center [594, 421] width 105 height 18
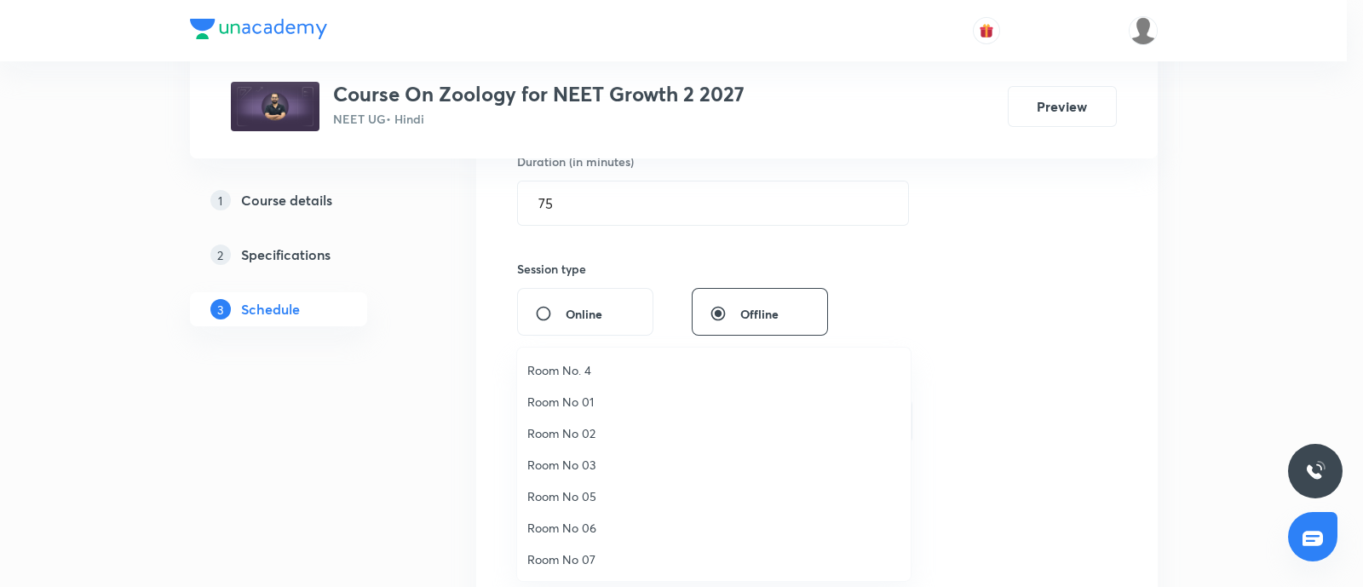
click at [562, 365] on span "Room No. 4" at bounding box center [713, 370] width 373 height 18
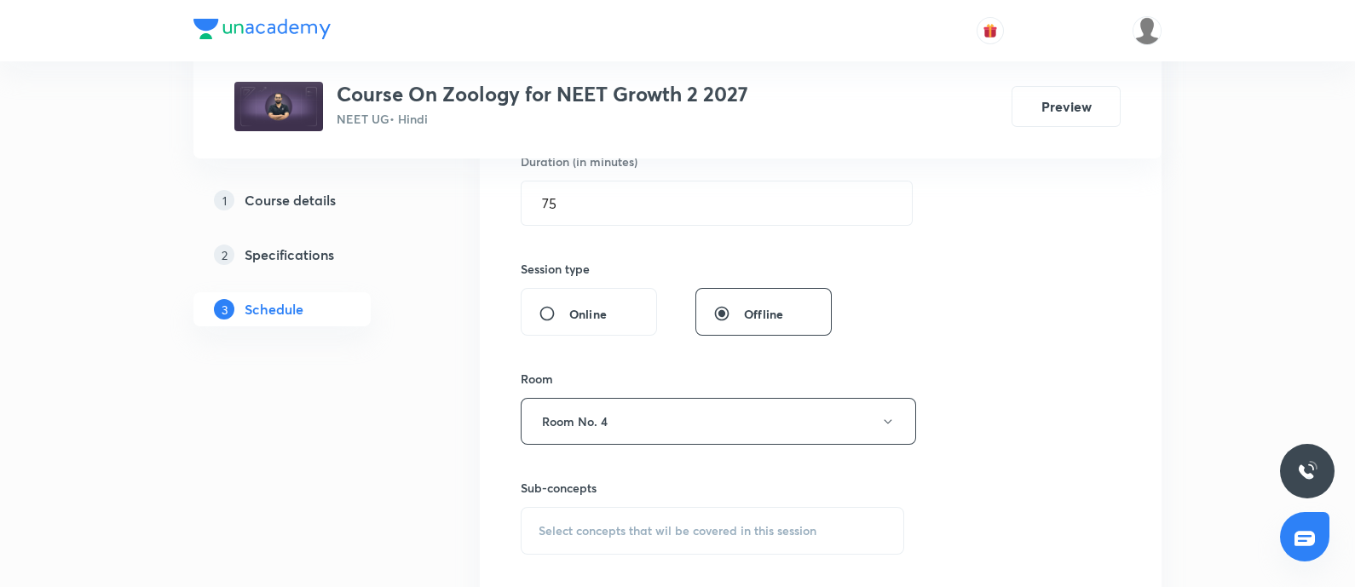
click at [598, 526] on span "Select concepts that wil be covered in this session" at bounding box center [677, 531] width 278 height 14
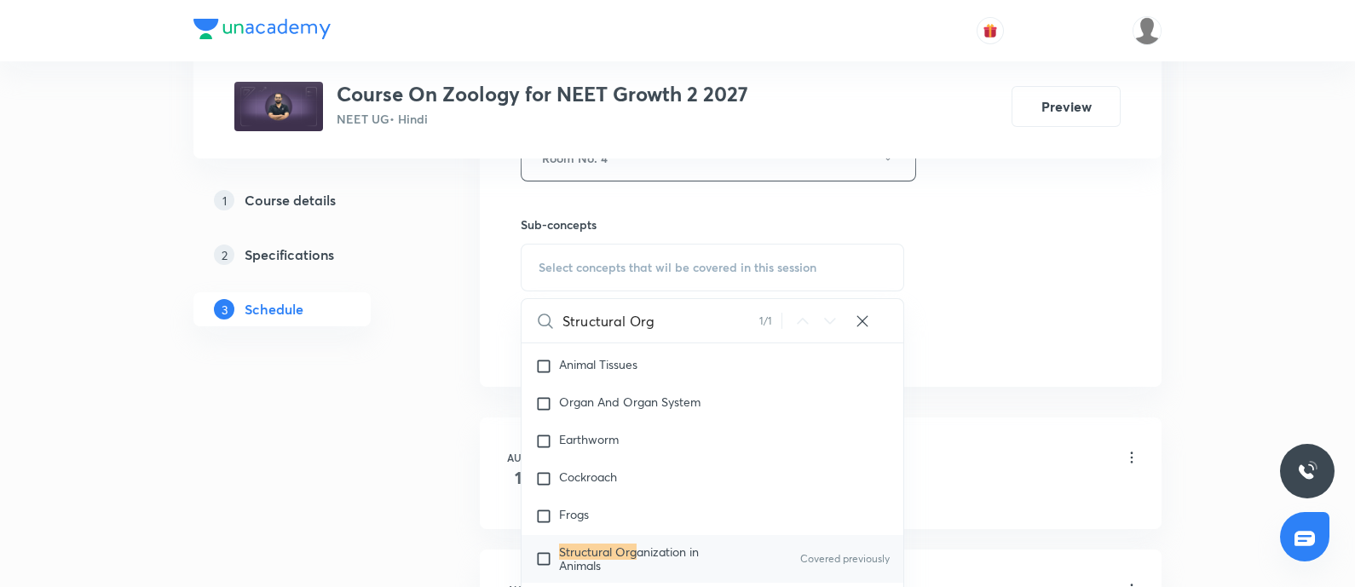
scroll to position [817, 0]
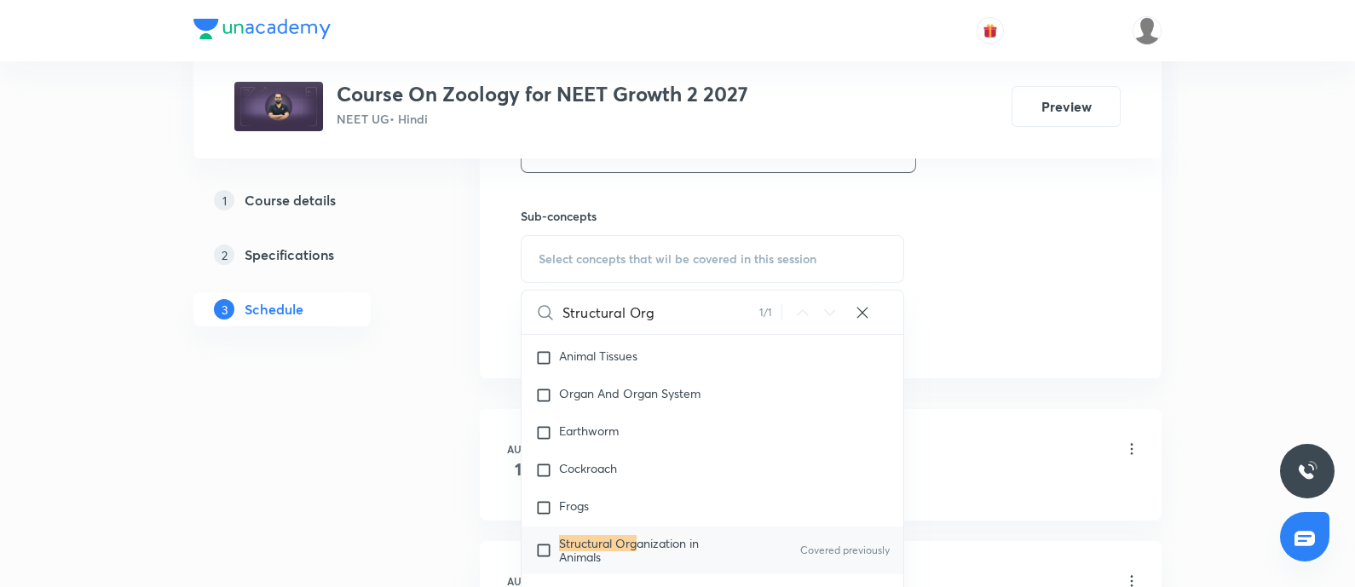
type input "Structural Org"
click at [555, 560] on input "checkbox" at bounding box center [547, 550] width 24 height 27
checkbox input "true"
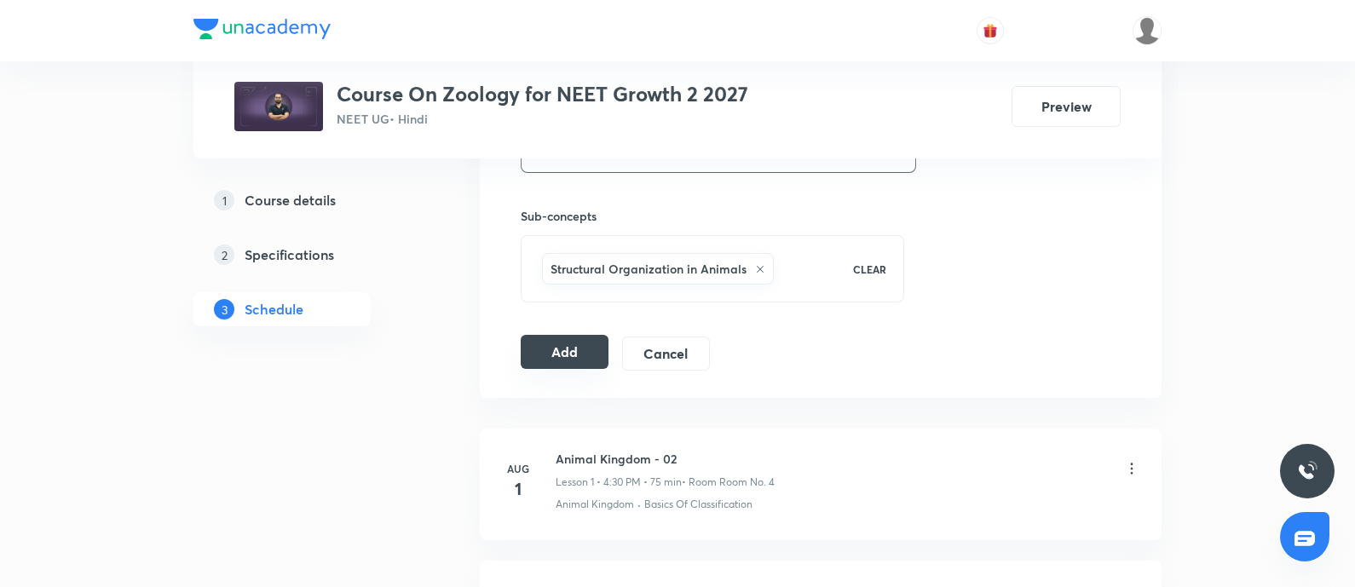
click at [554, 343] on button "Add" at bounding box center [565, 352] width 88 height 34
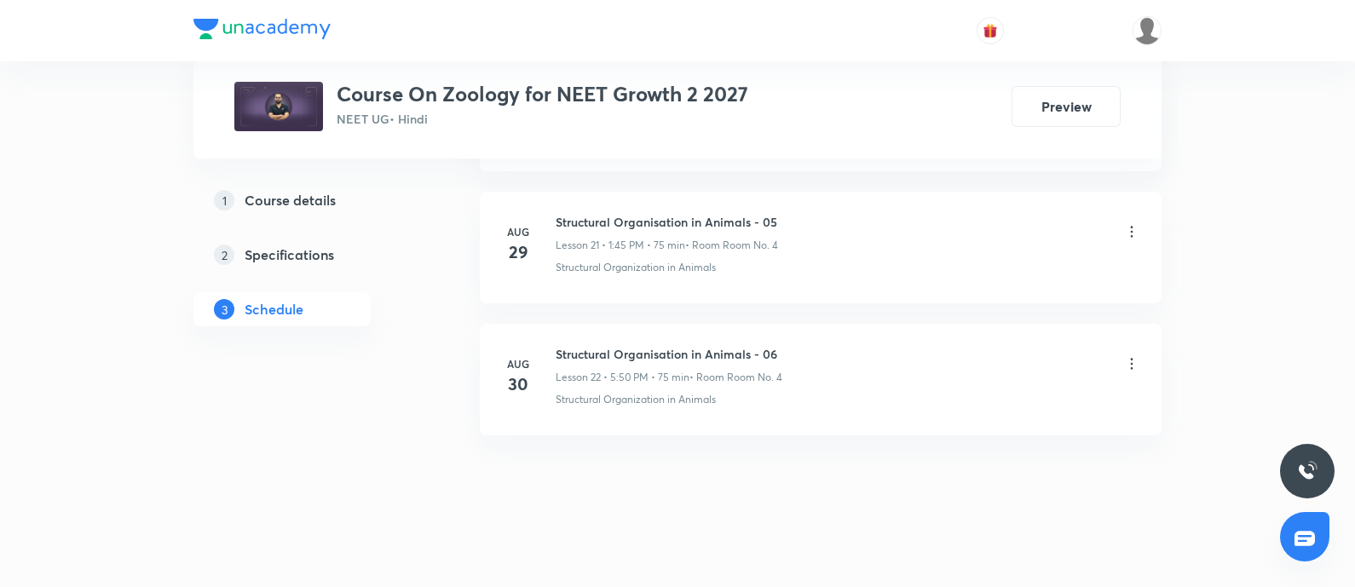
scroll to position [2895, 0]
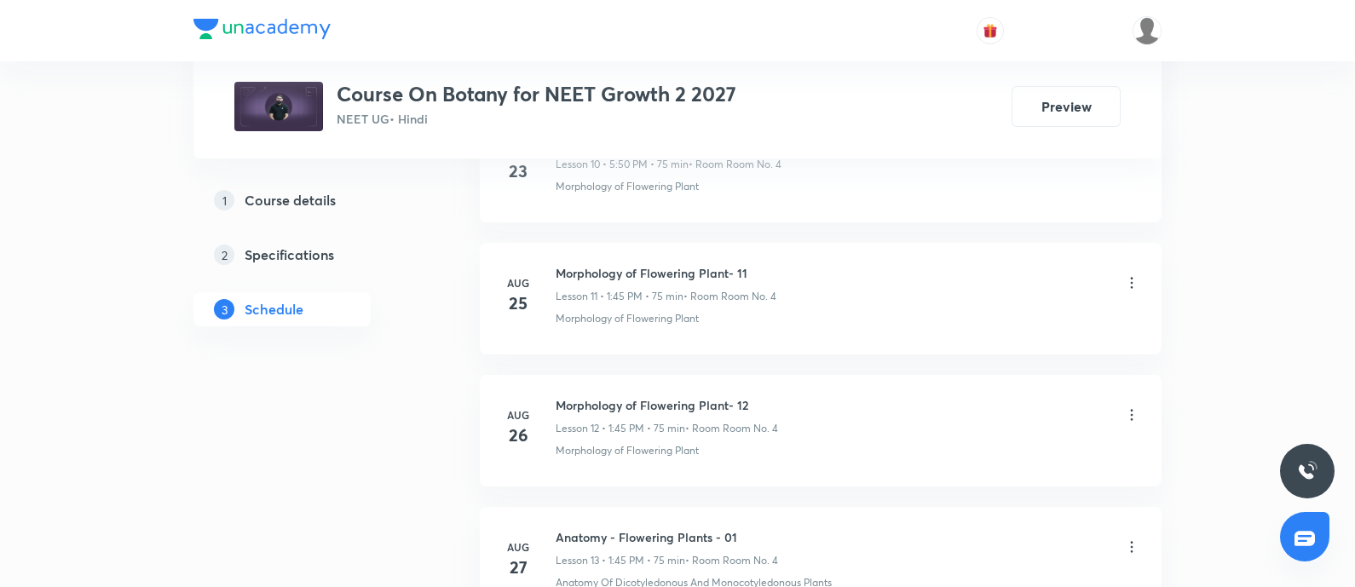
scroll to position [2884, 0]
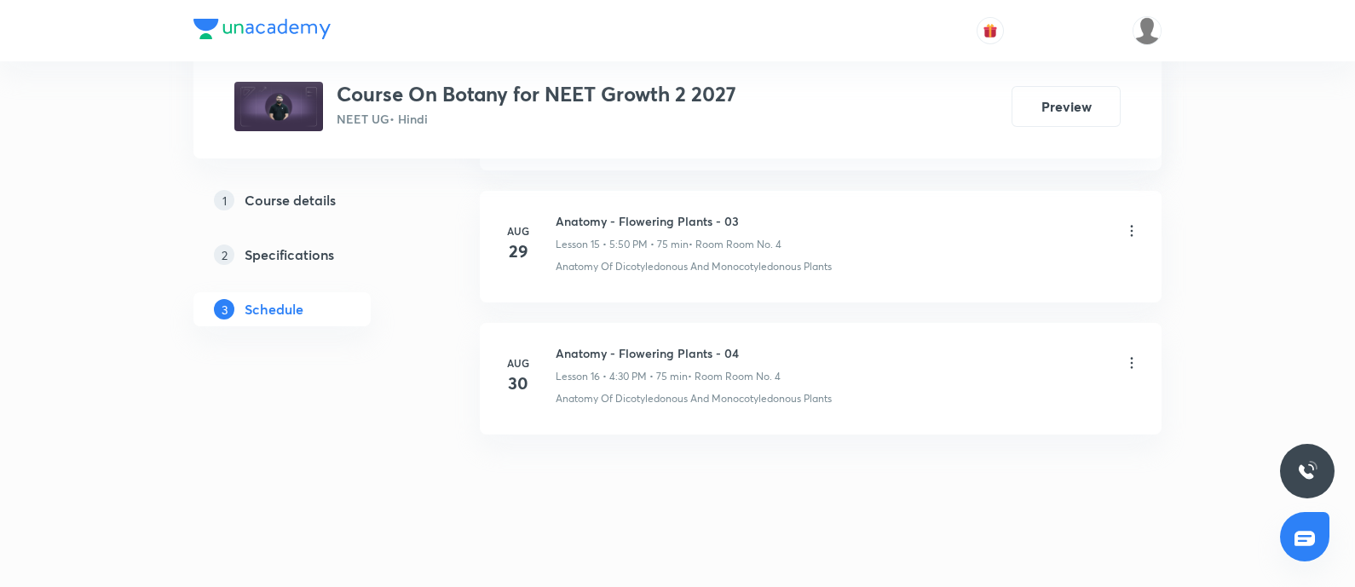
click at [558, 346] on h6 "Anatomy - Flowering Plants - 04" at bounding box center [667, 353] width 225 height 18
copy h6 "Anatomy - Flowering Plants - 04"
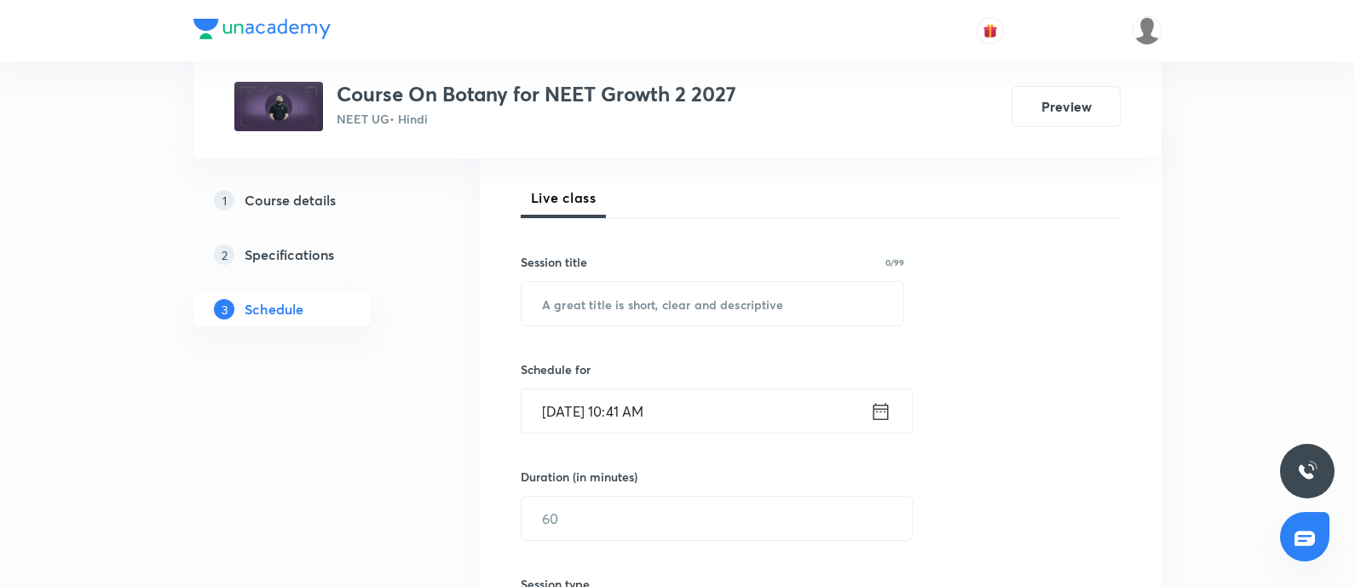
scroll to position [239, 0]
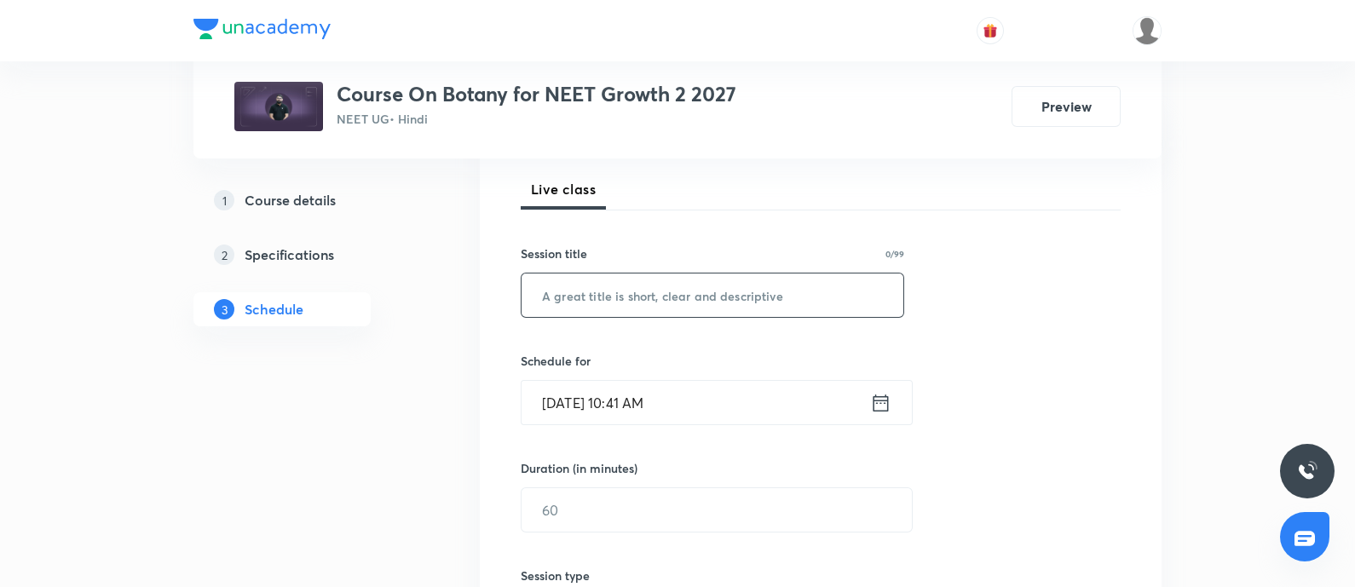
click at [609, 302] on input "text" at bounding box center [712, 294] width 382 height 43
paste input "Anatomy - Flowering Plants - 04"
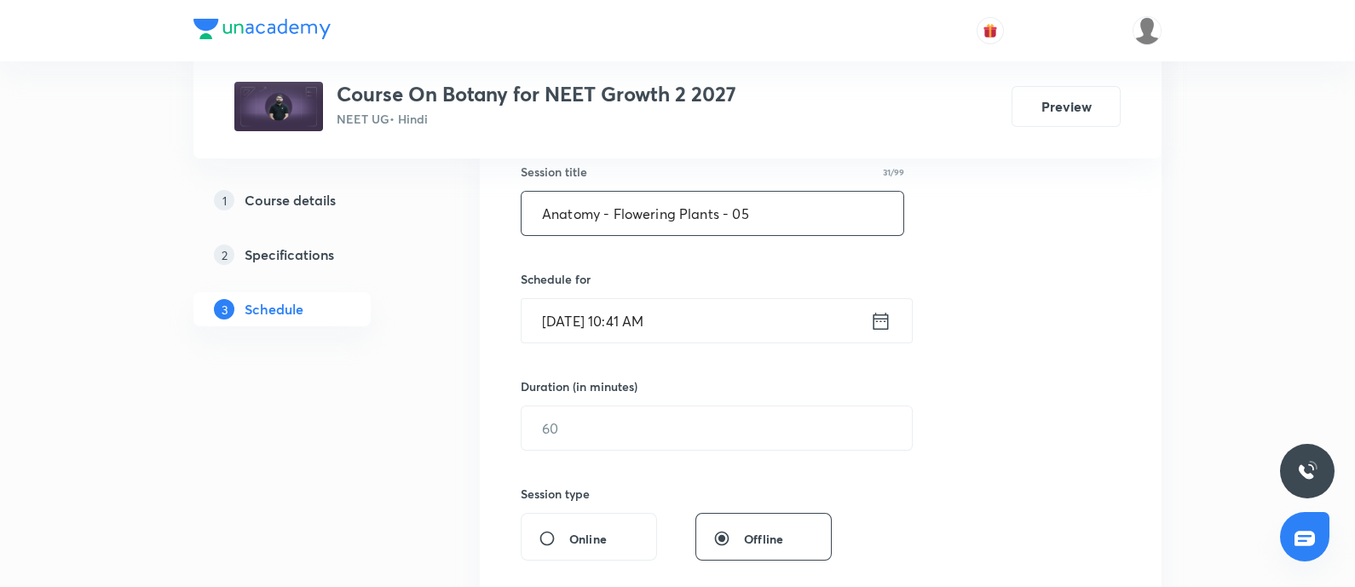
scroll to position [331, 0]
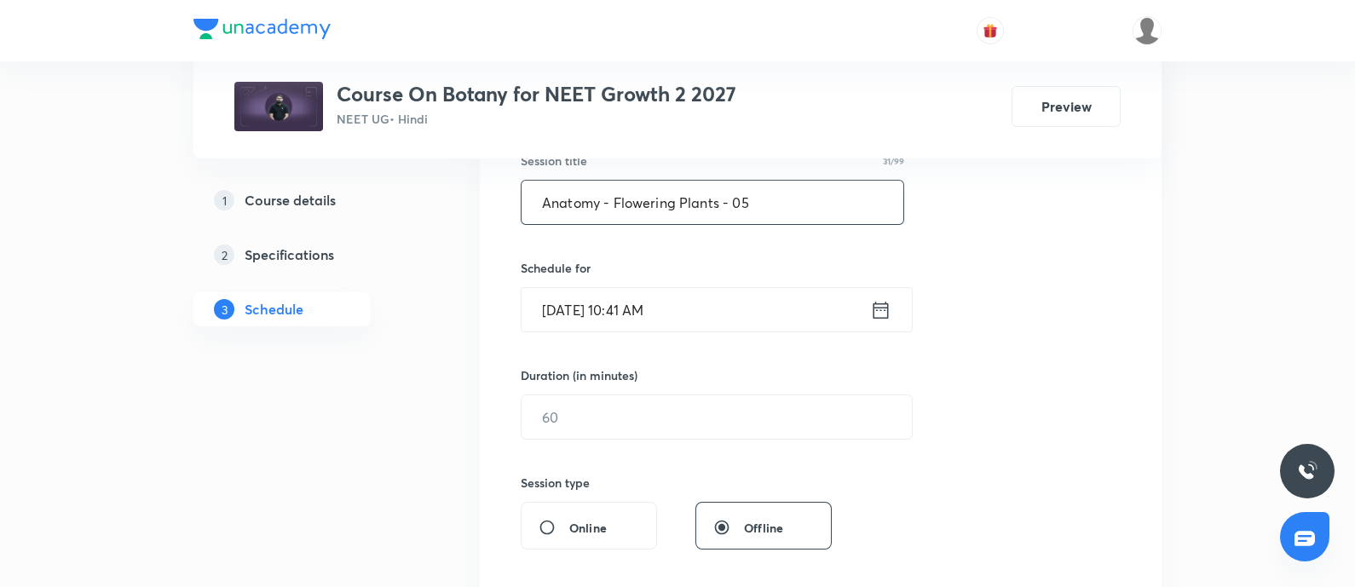
type input "Anatomy - Flowering Plants - 05"
click at [711, 314] on input "[DATE] 10:41 AM" at bounding box center [695, 309] width 348 height 43
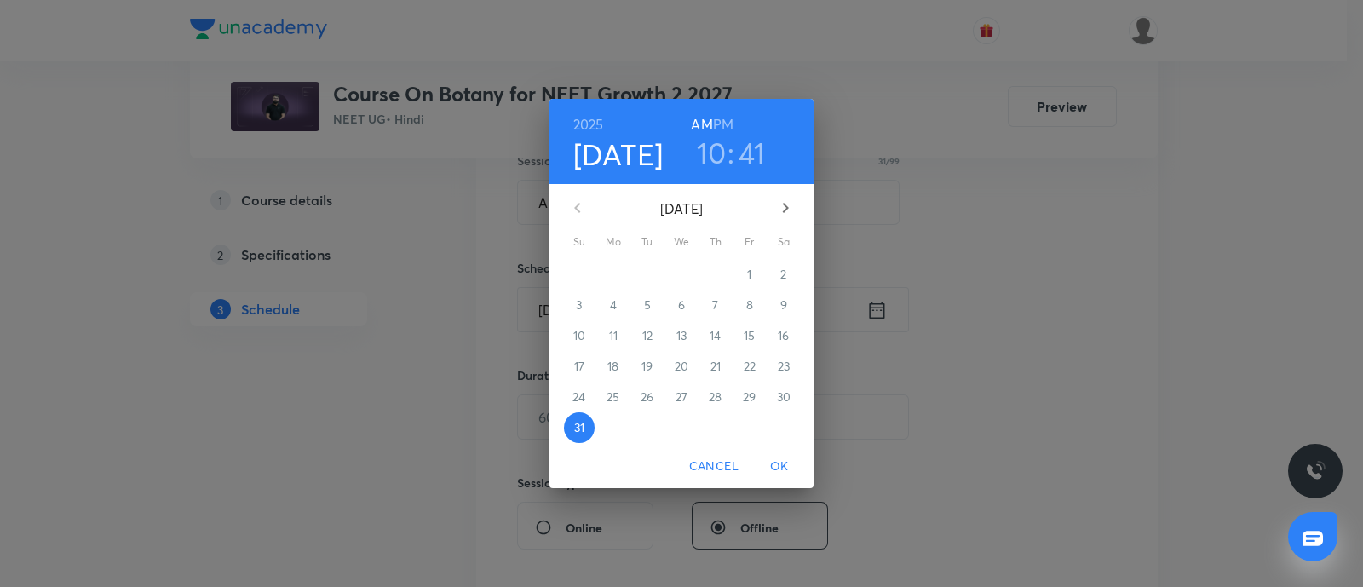
click at [795, 208] on icon "button" at bounding box center [785, 208] width 20 height 20
click at [615, 274] on p "1" at bounding box center [613, 274] width 4 height 17
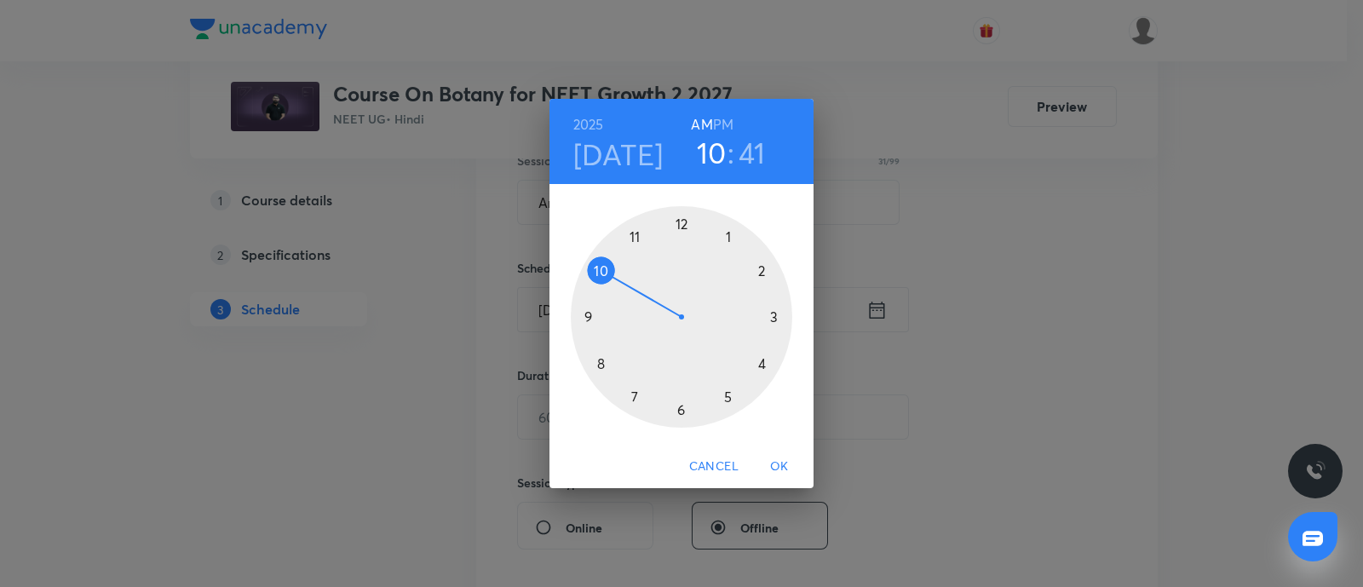
click at [763, 368] on div at bounding box center [681, 316] width 221 height 221
click at [680, 410] on div at bounding box center [681, 316] width 221 height 221
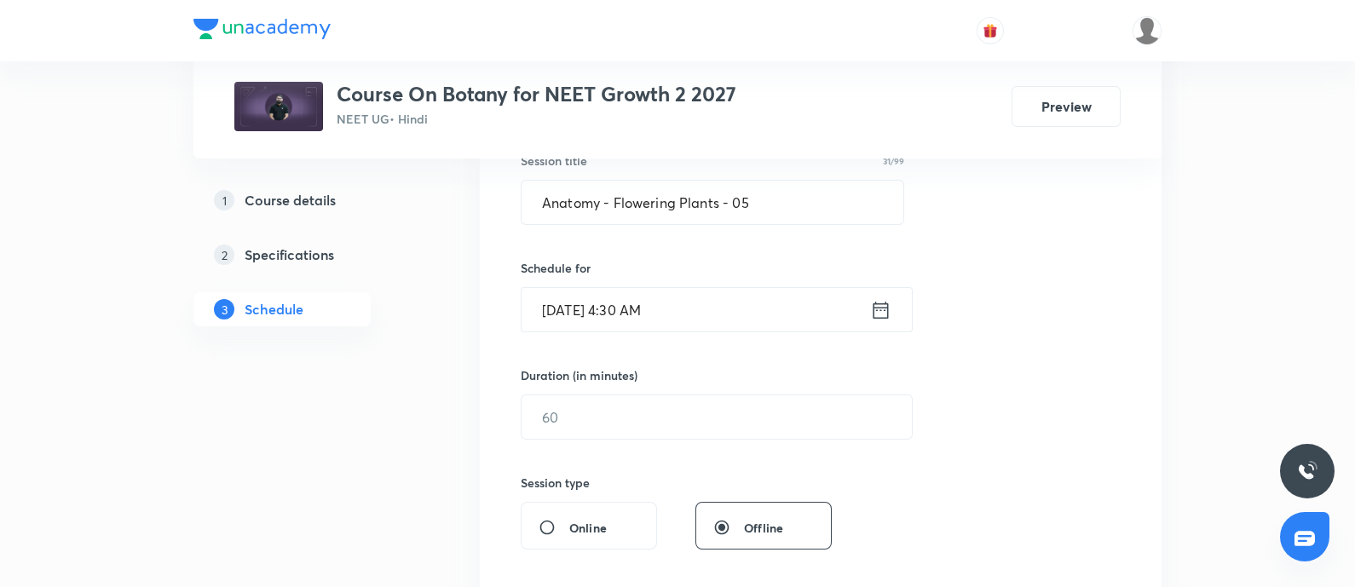
click at [703, 308] on input "[DATE] 4:30 AM" at bounding box center [695, 309] width 348 height 43
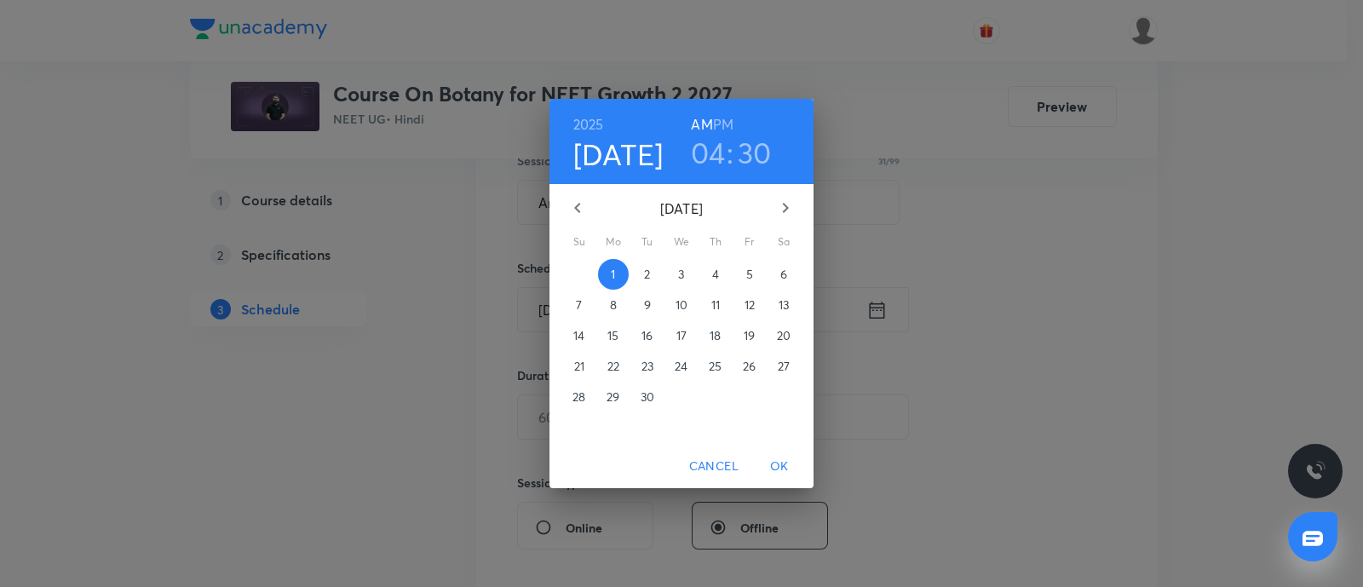
click at [723, 124] on h6 "PM" at bounding box center [723, 124] width 20 height 24
click at [780, 465] on span "OK" at bounding box center [779, 466] width 41 height 21
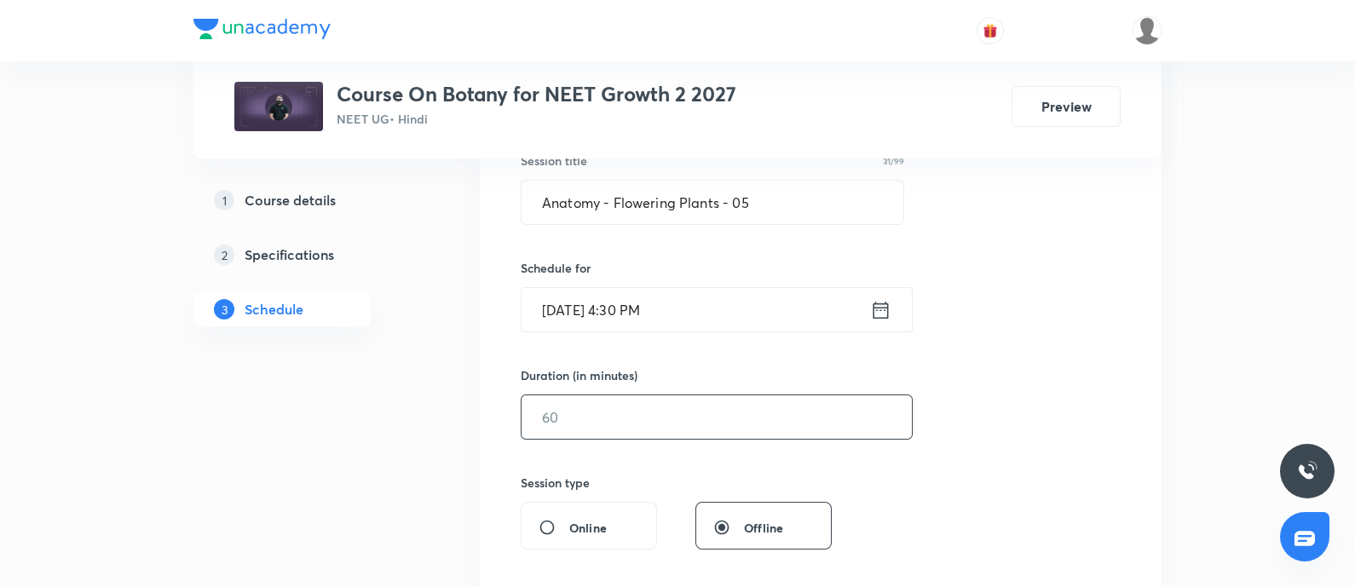
click at [613, 417] on input "text" at bounding box center [716, 416] width 390 height 43
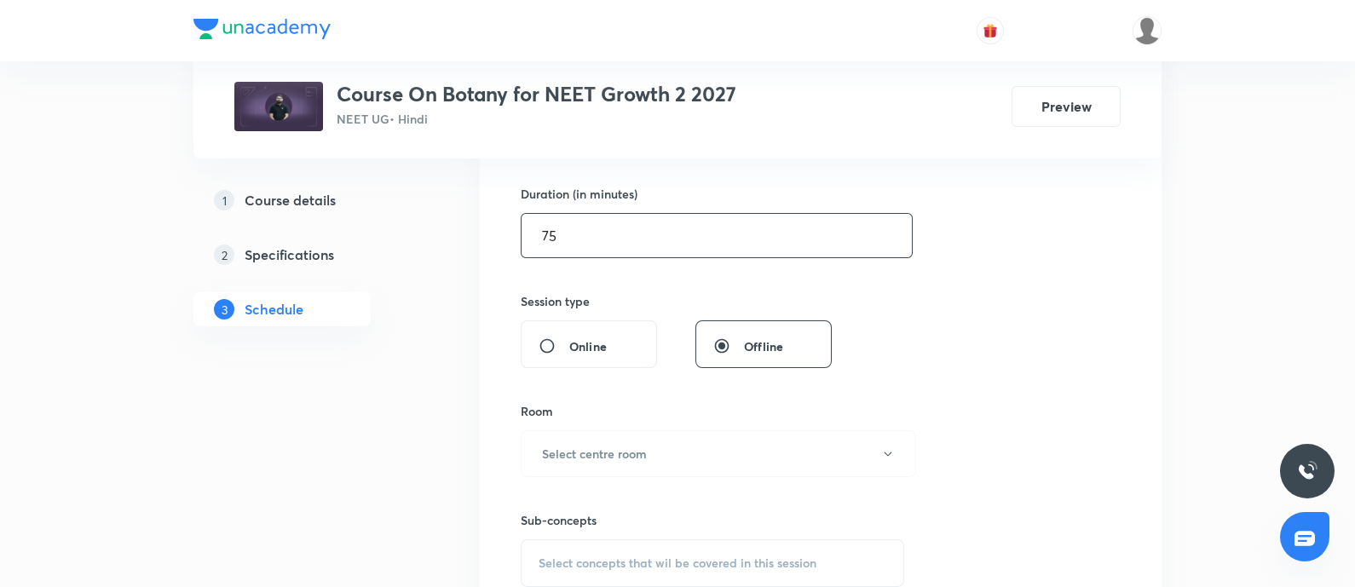
scroll to position [567, 0]
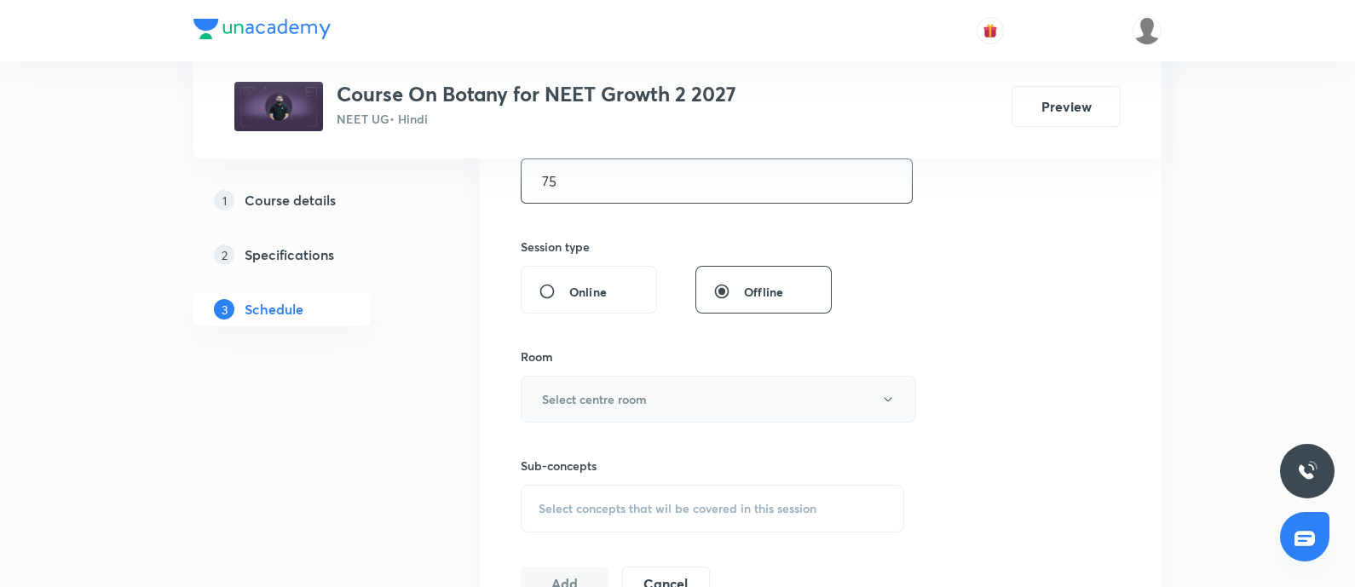
type input "75"
click at [618, 398] on h6 "Select centre room" at bounding box center [594, 399] width 105 height 18
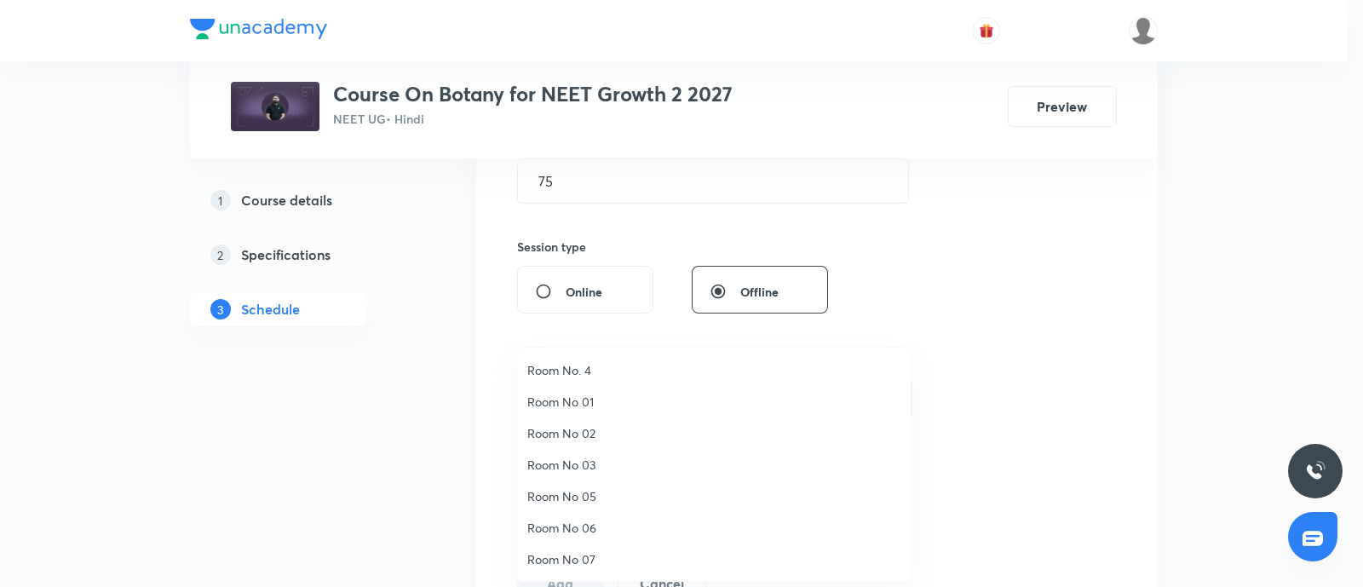
click at [575, 363] on span "Room No. 4" at bounding box center [713, 370] width 373 height 18
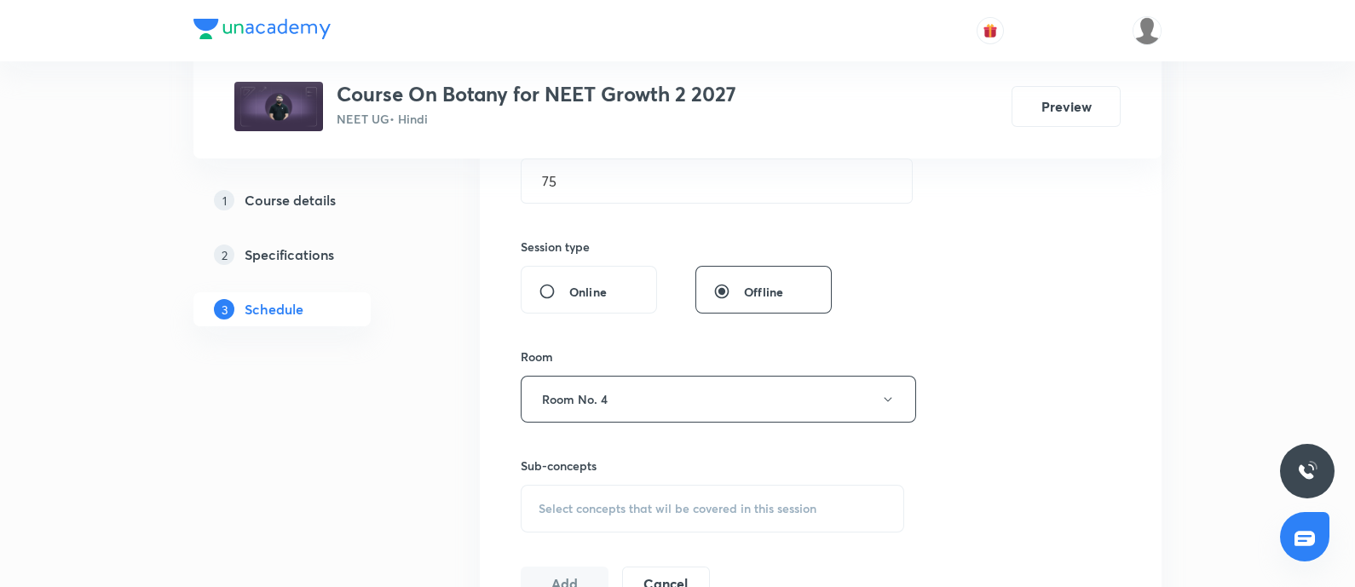
click at [578, 515] on div "Select concepts that wil be covered in this session" at bounding box center [712, 509] width 383 height 48
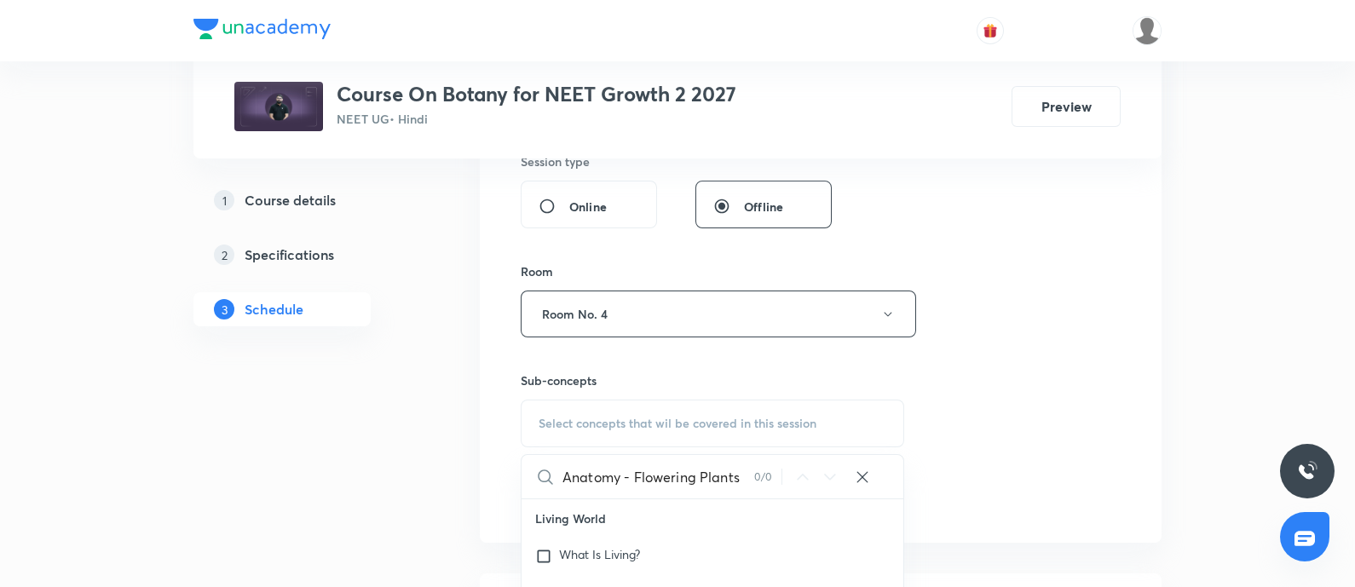
scroll to position [655, 0]
click at [632, 470] on input "Anatomy - Flowering Plants" at bounding box center [658, 473] width 192 height 43
click at [735, 482] on input "AnatomyFlowering Plants" at bounding box center [658, 473] width 192 height 43
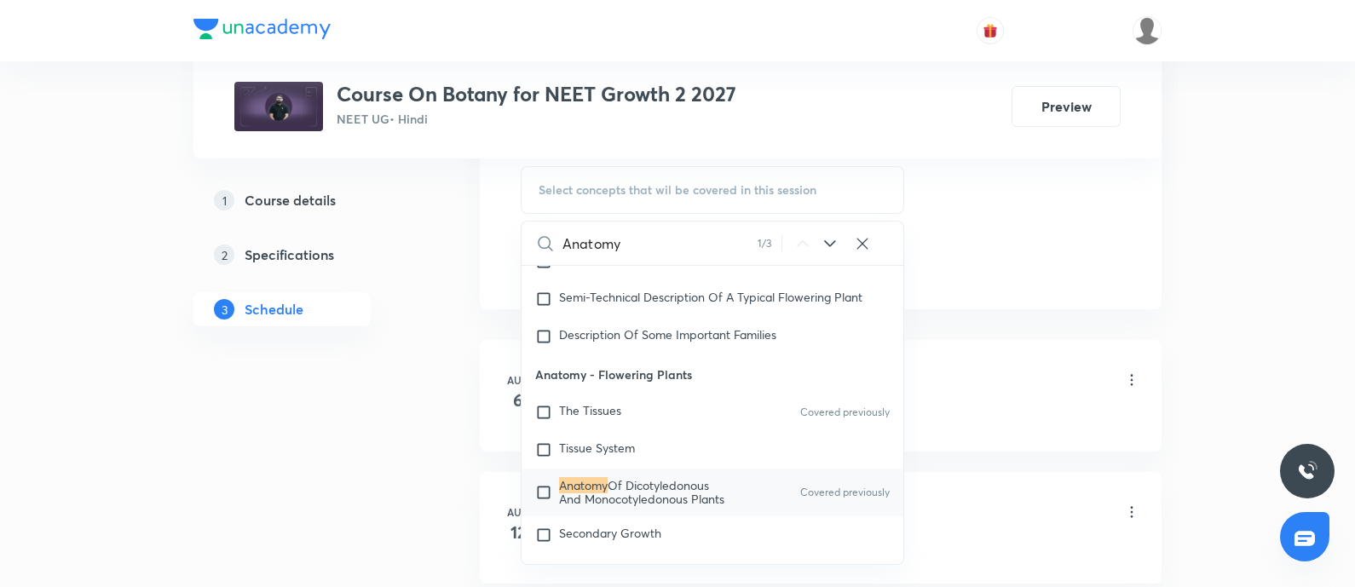
scroll to position [887, 0]
type input "Anatomy"
click at [531, 479] on div "Anatomy Of Dicotyledonous And Monocotyledonous Plants Covered previously" at bounding box center [712, 492] width 382 height 48
checkbox input "true"
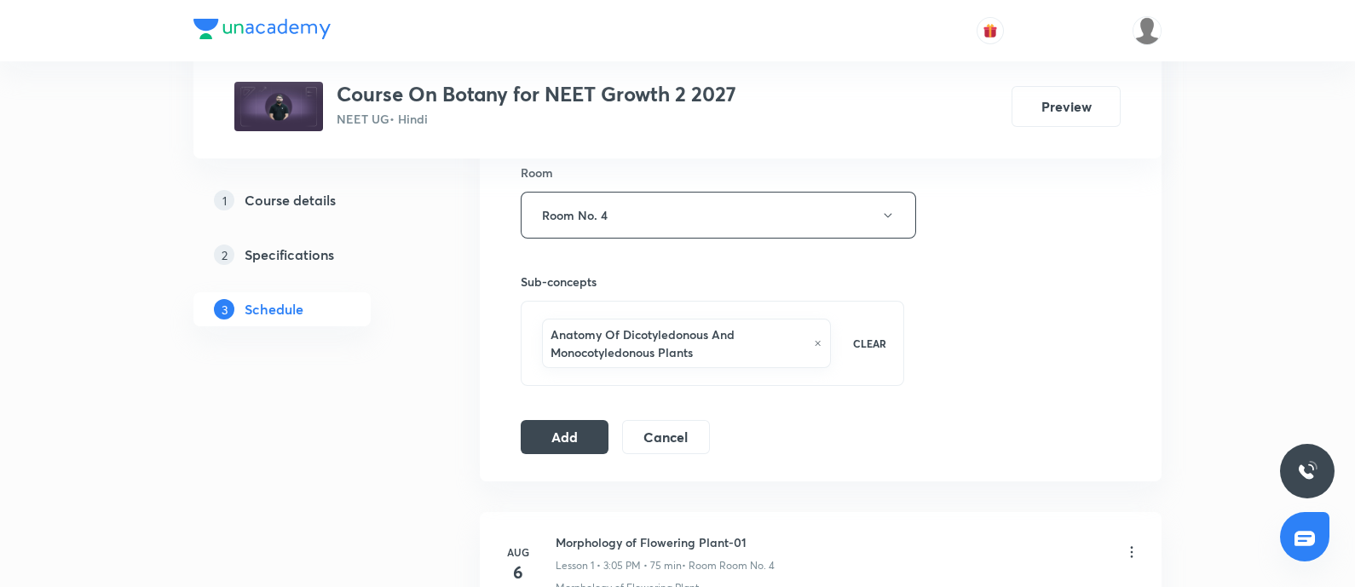
scroll to position [751, 0]
click at [578, 428] on button "Add" at bounding box center [565, 436] width 88 height 34
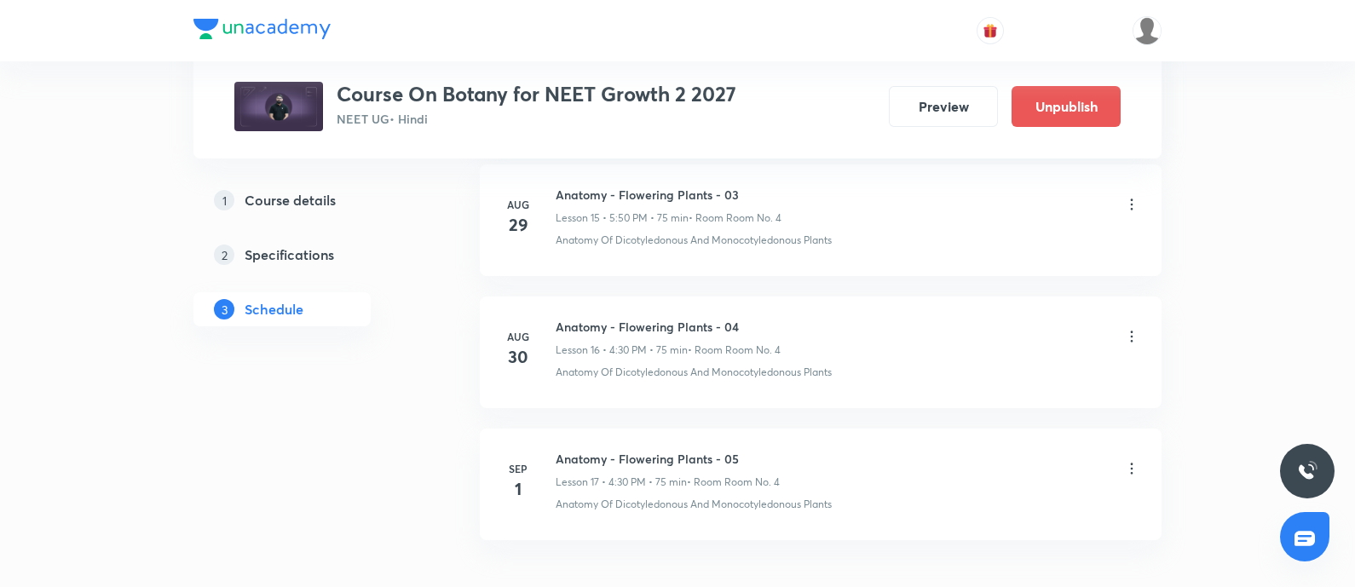
scroll to position [2235, 0]
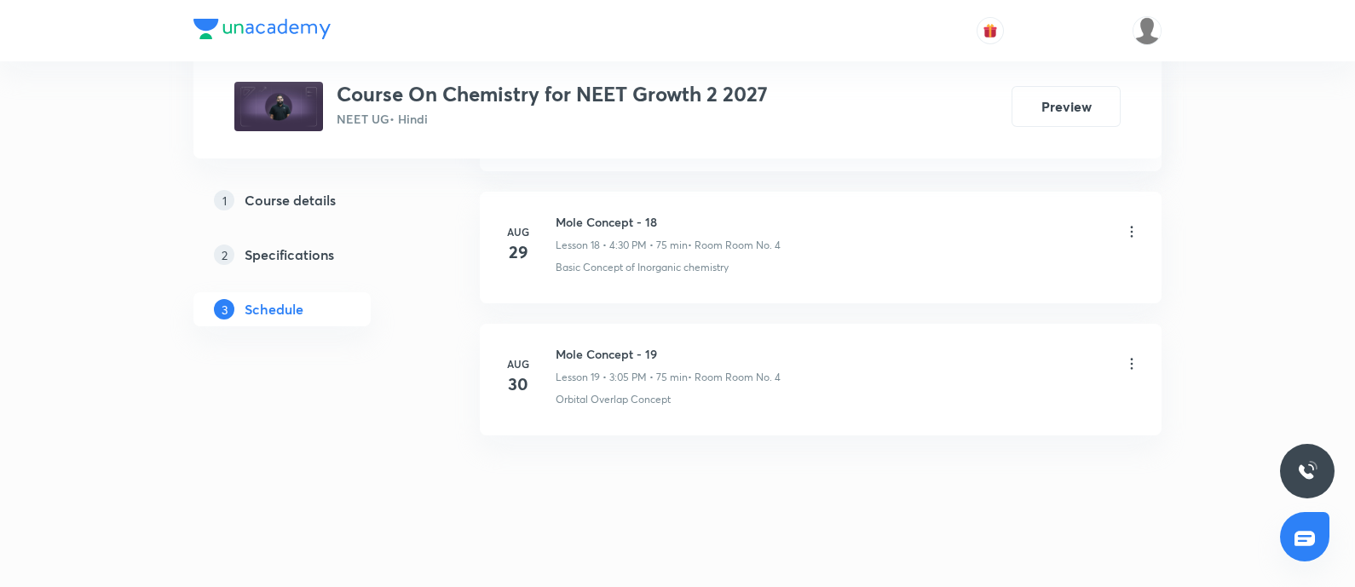
scroll to position [3279, 0]
click at [556, 347] on h6 "Mole Concept - 19" at bounding box center [667, 354] width 225 height 18
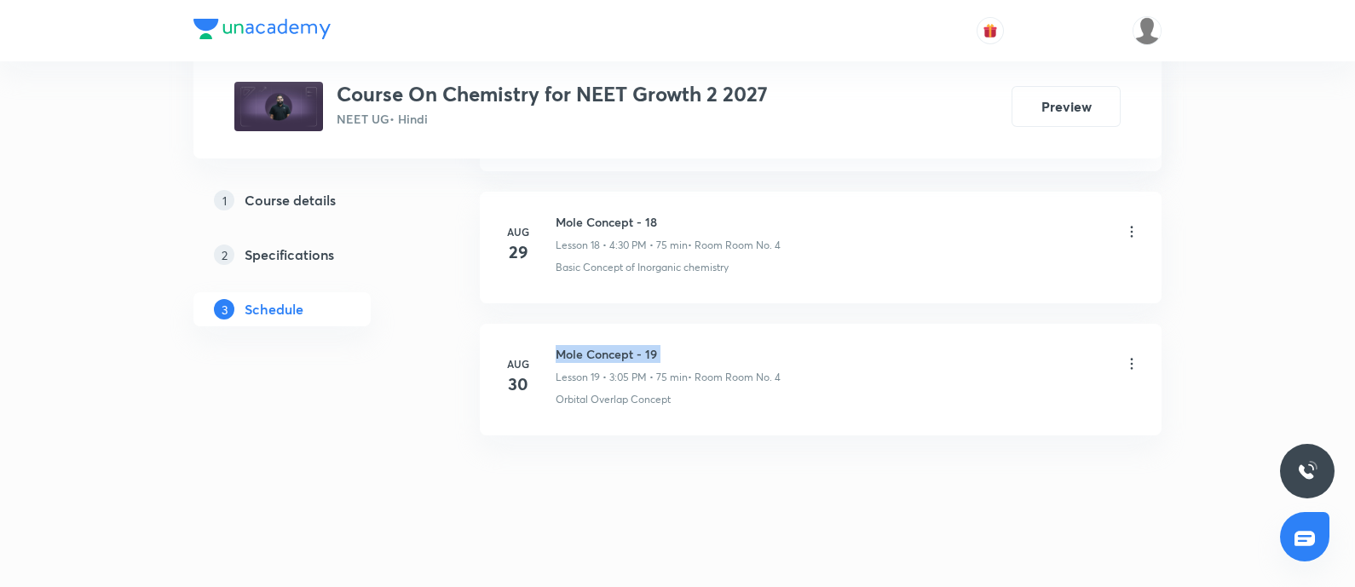
copy h6 "Mole Concept - 19"
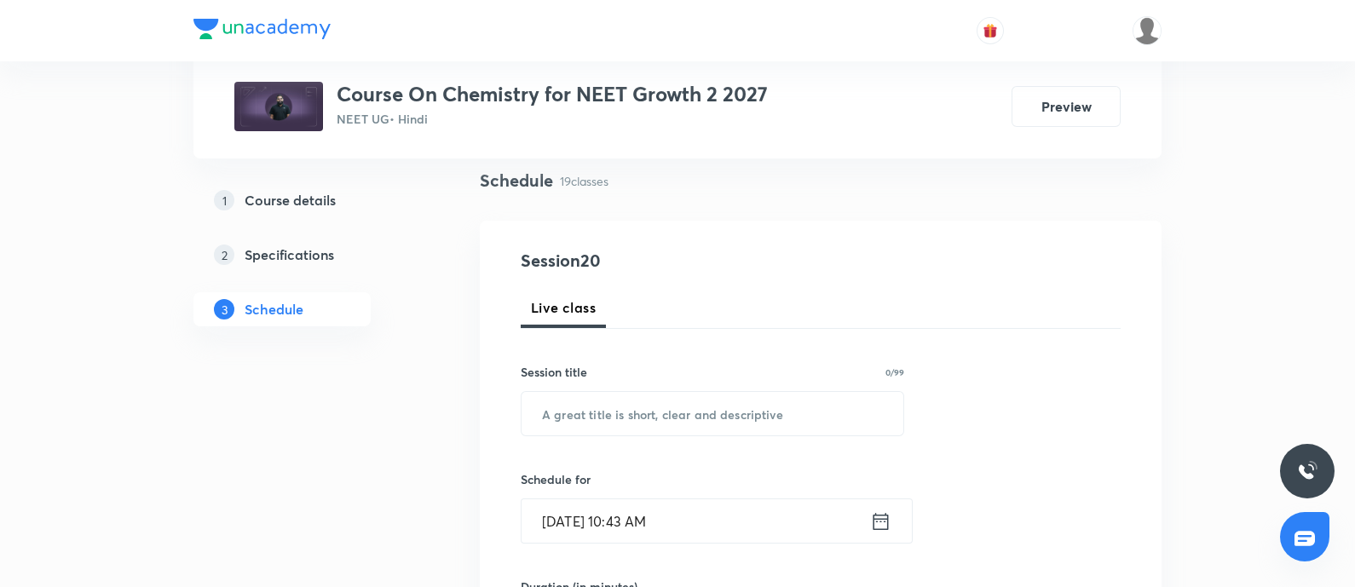
scroll to position [132, 0]
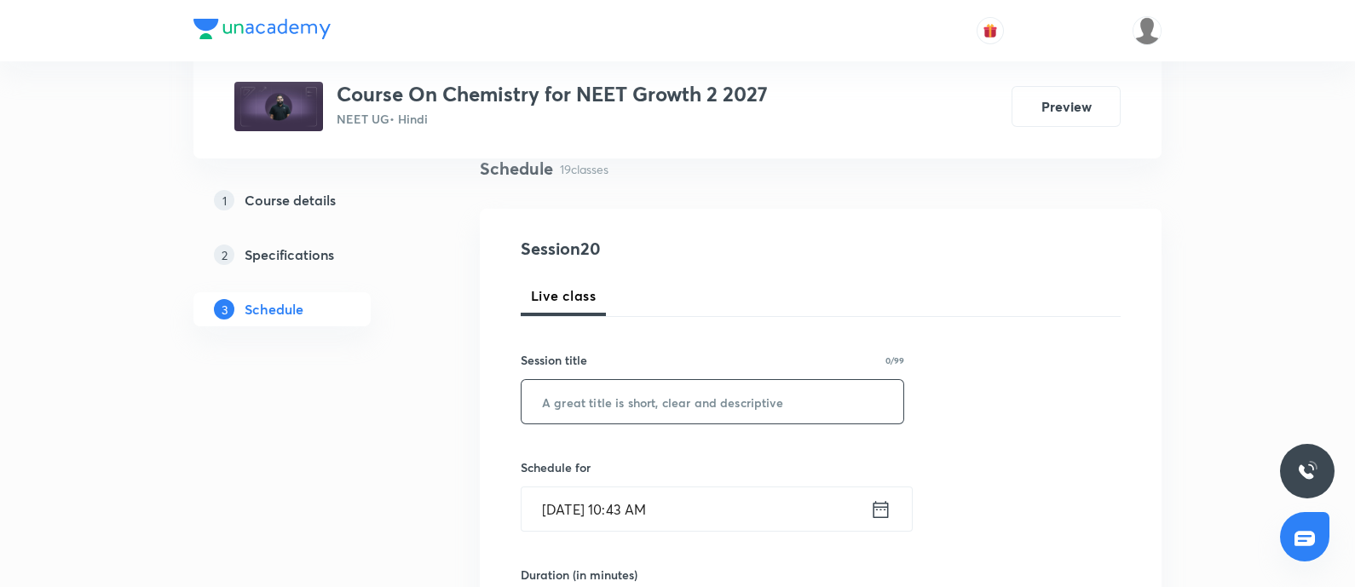
click at [623, 402] on input "text" at bounding box center [712, 401] width 382 height 43
paste input "Mole Concept - 19"
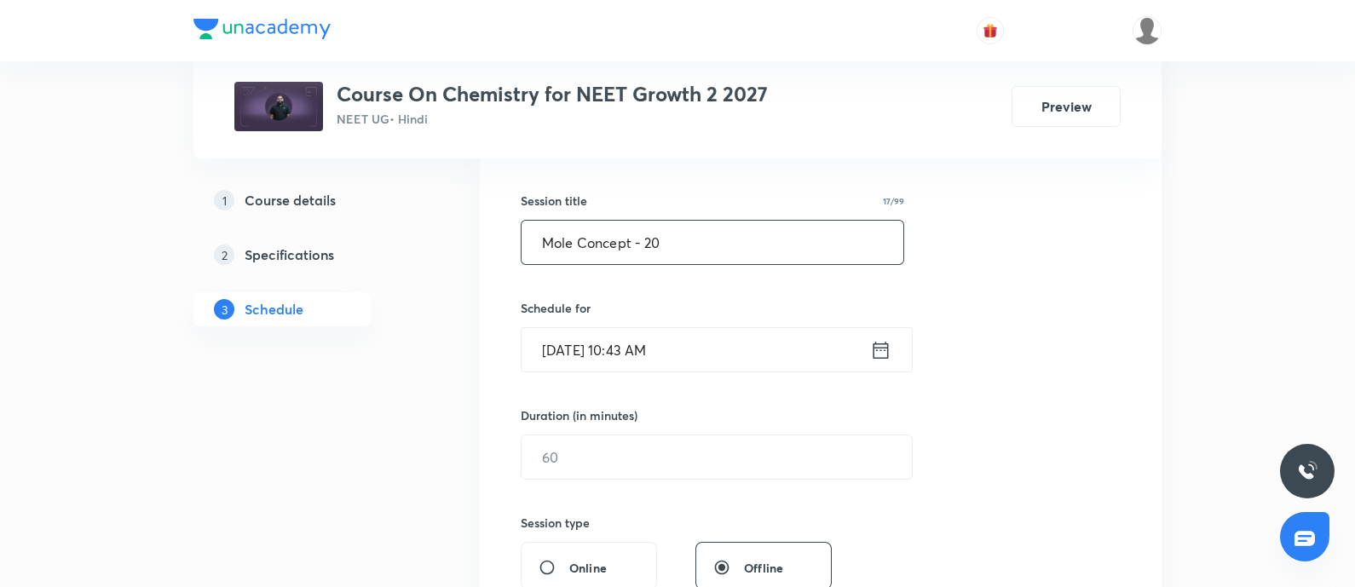
scroll to position [297, 0]
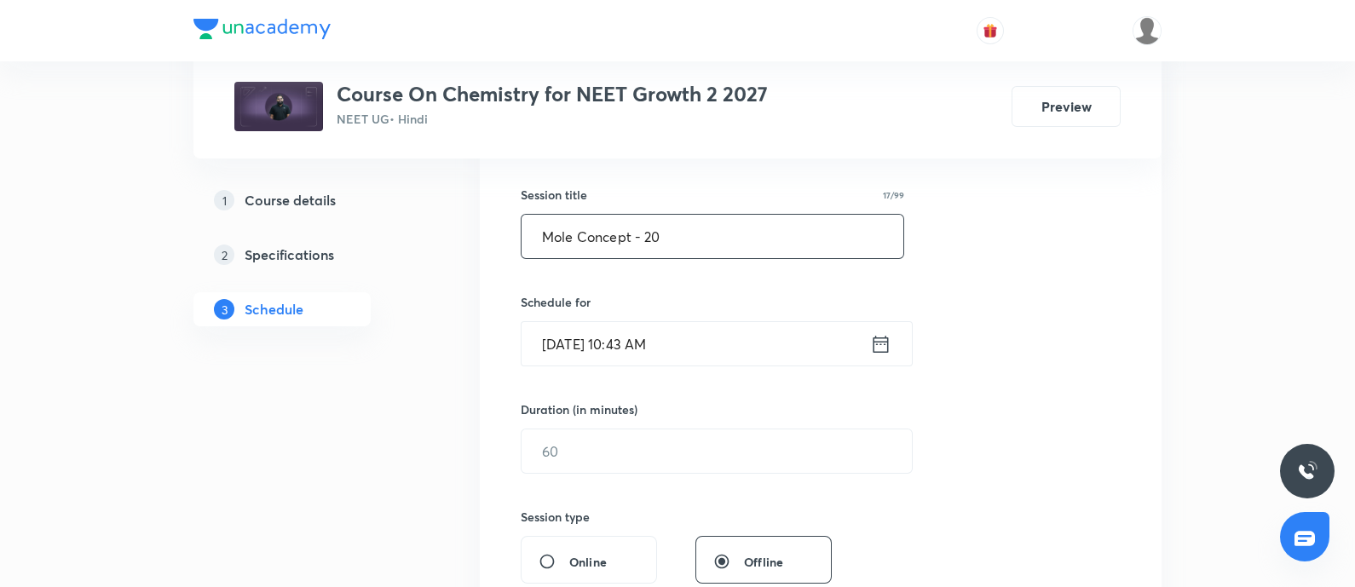
type input "Mole Concept - 20"
click at [760, 340] on input "Aug 31, 2025, 10:43 AM" at bounding box center [695, 343] width 348 height 43
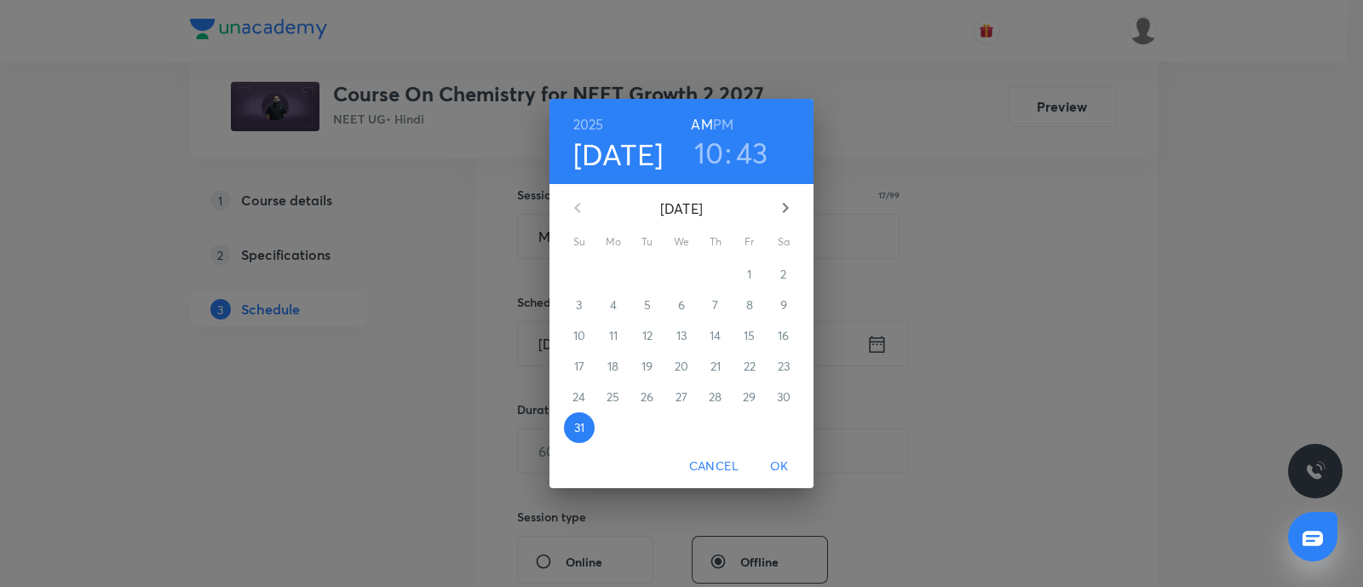
click at [784, 205] on icon "button" at bounding box center [786, 208] width 6 height 10
click at [615, 270] on p "1" at bounding box center [613, 274] width 4 height 17
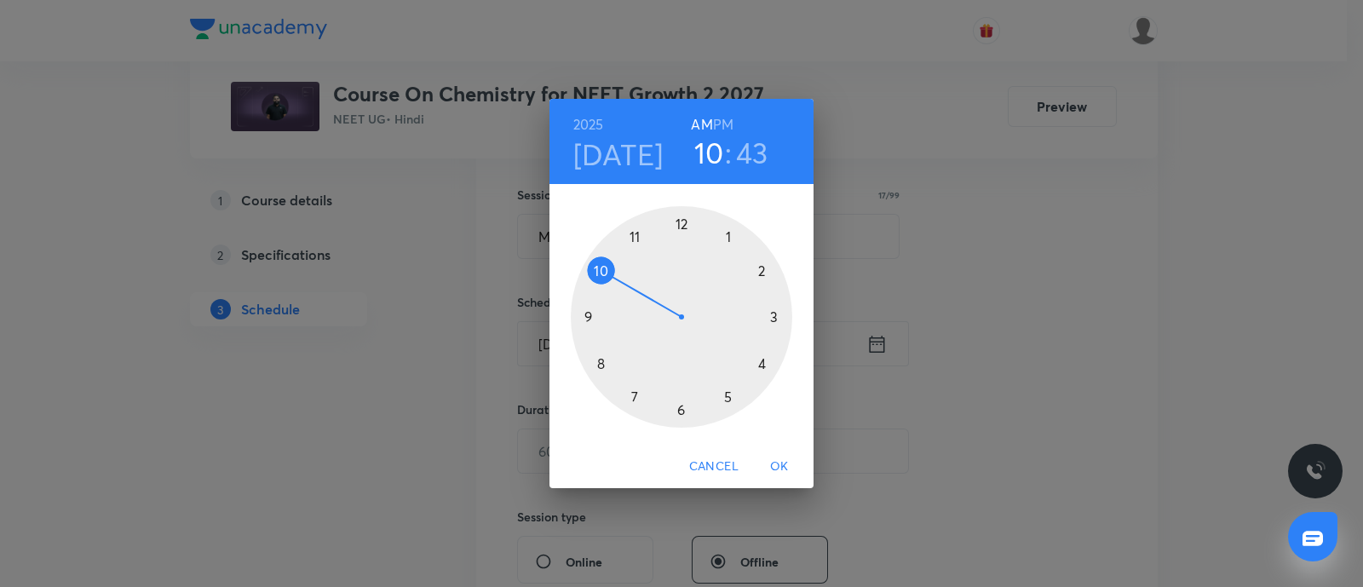
click at [727, 394] on div at bounding box center [681, 316] width 221 height 221
click at [600, 269] on div at bounding box center [681, 316] width 221 height 221
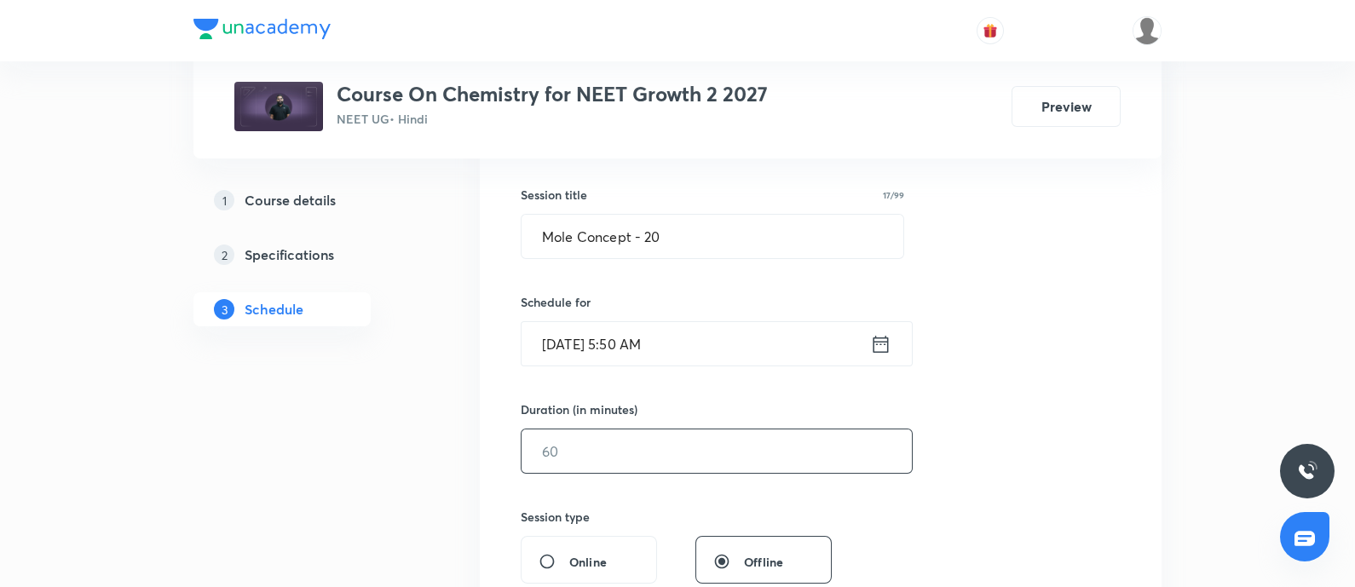
click at [584, 458] on input "text" at bounding box center [716, 450] width 390 height 43
click at [716, 347] on input "Sep 1, 2025, 5:50 AM" at bounding box center [695, 343] width 348 height 43
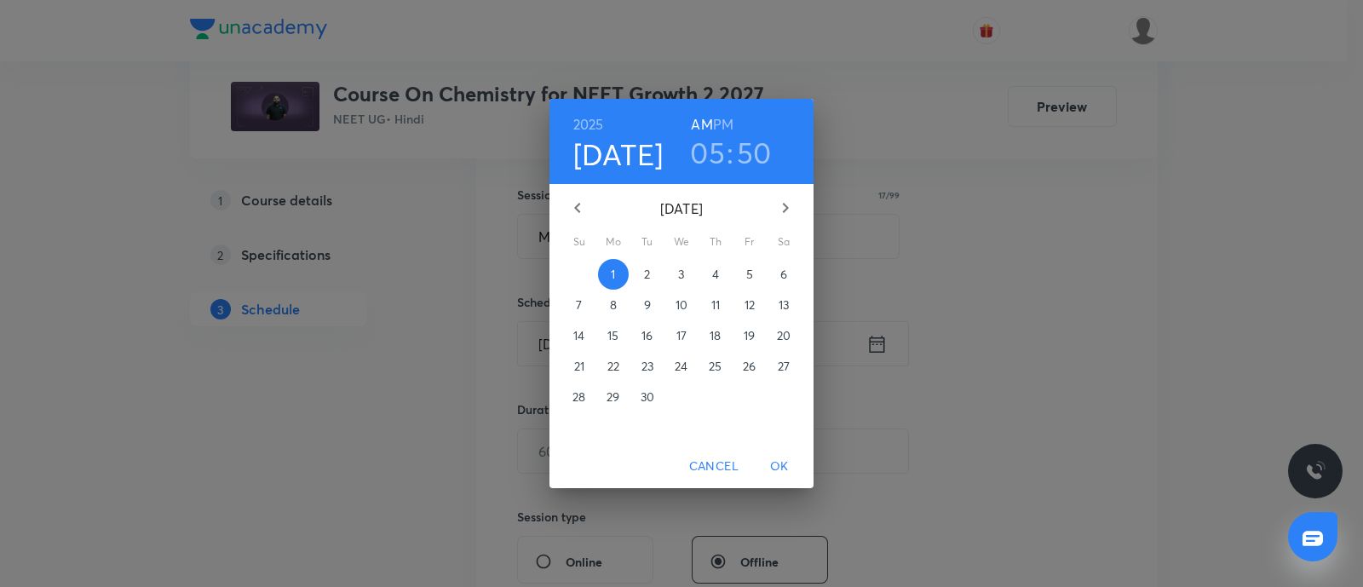
click at [726, 120] on h6 "PM" at bounding box center [723, 124] width 20 height 24
click at [782, 463] on span "OK" at bounding box center [779, 466] width 41 height 21
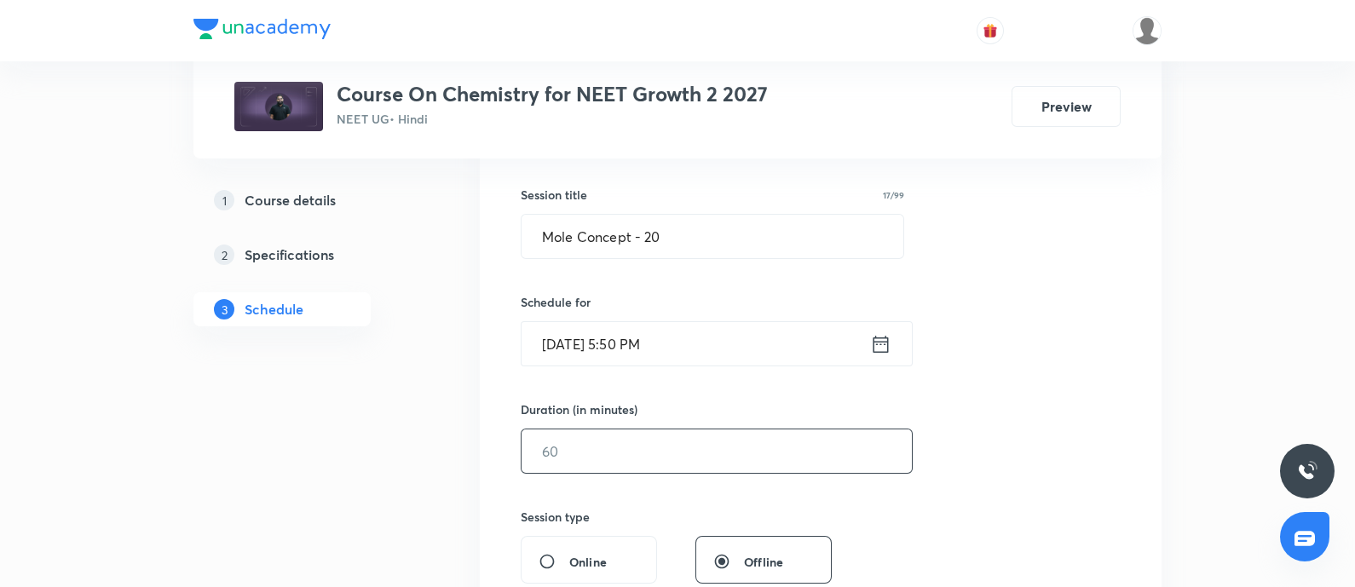
click at [624, 449] on input "text" at bounding box center [716, 450] width 390 height 43
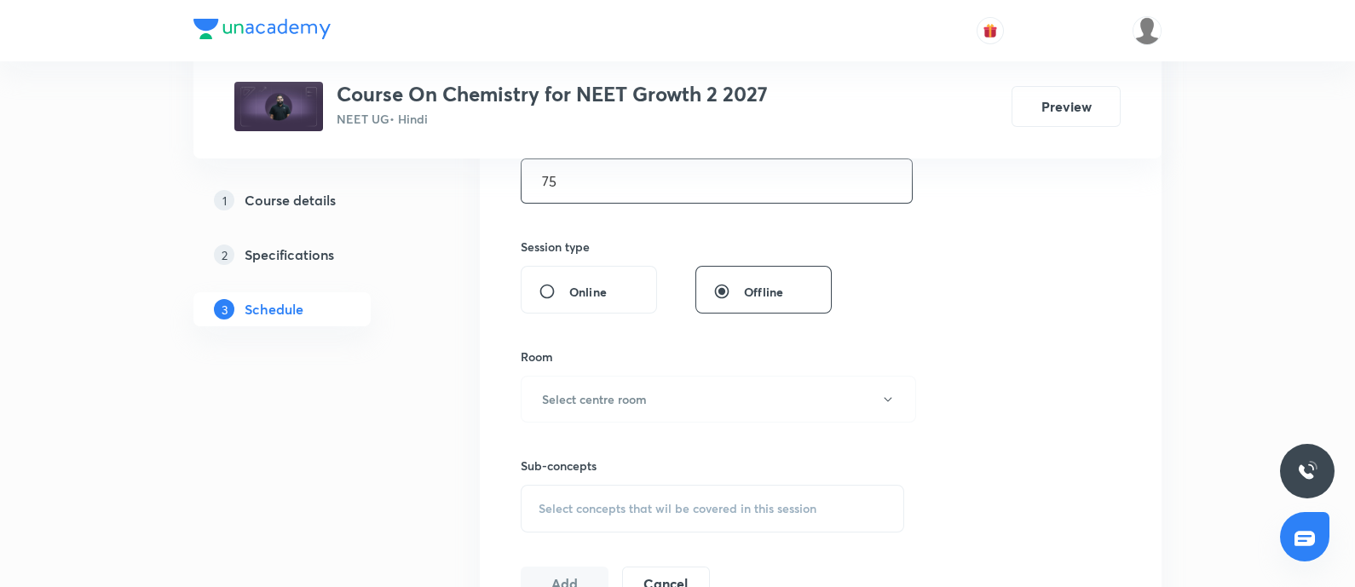
scroll to position [568, 0]
type input "75"
click at [630, 402] on h6 "Select centre room" at bounding box center [594, 398] width 105 height 18
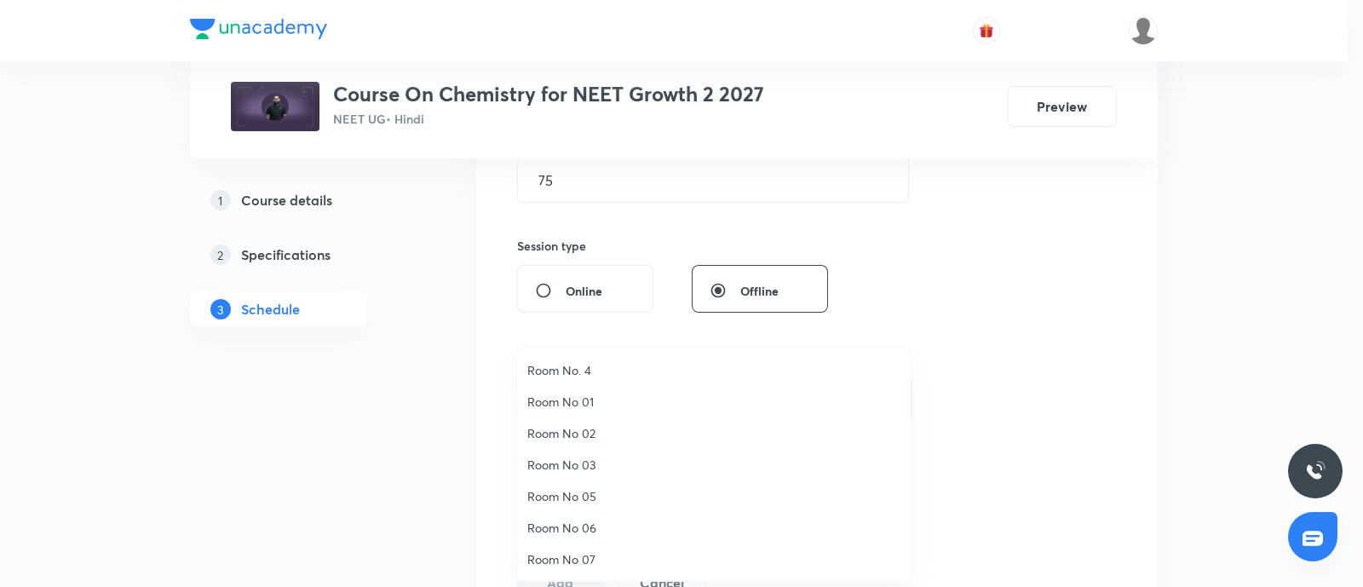
click at [581, 361] on span "Room No. 4" at bounding box center [713, 370] width 373 height 18
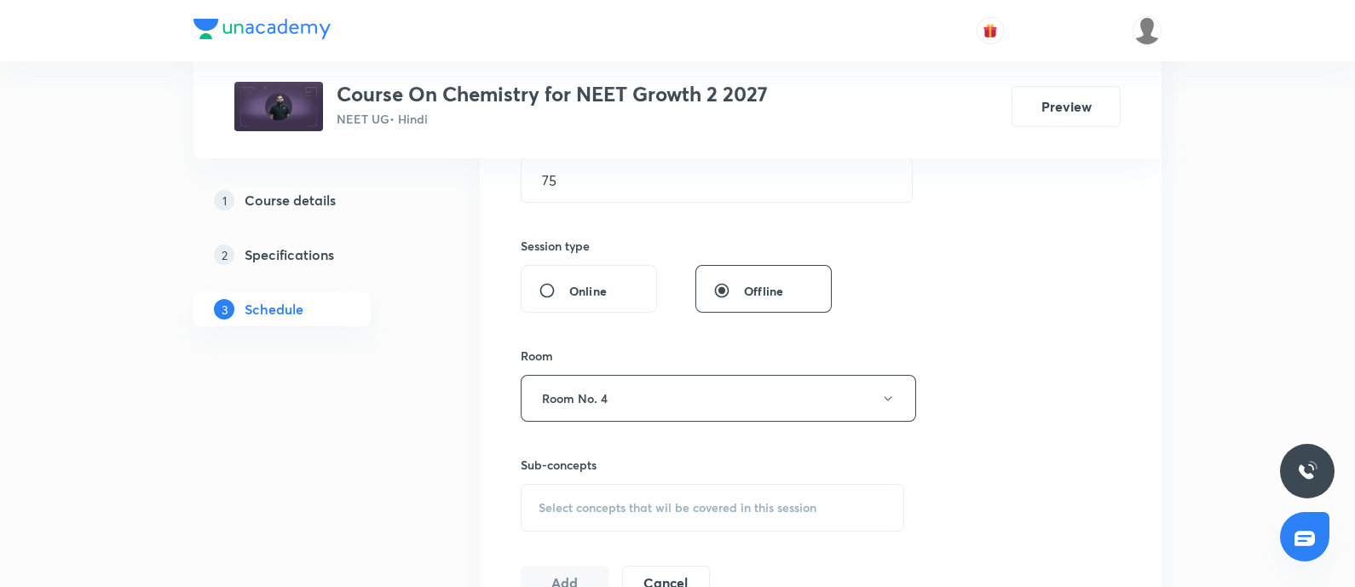
click at [596, 508] on span "Select concepts that wil be covered in this session" at bounding box center [677, 508] width 278 height 14
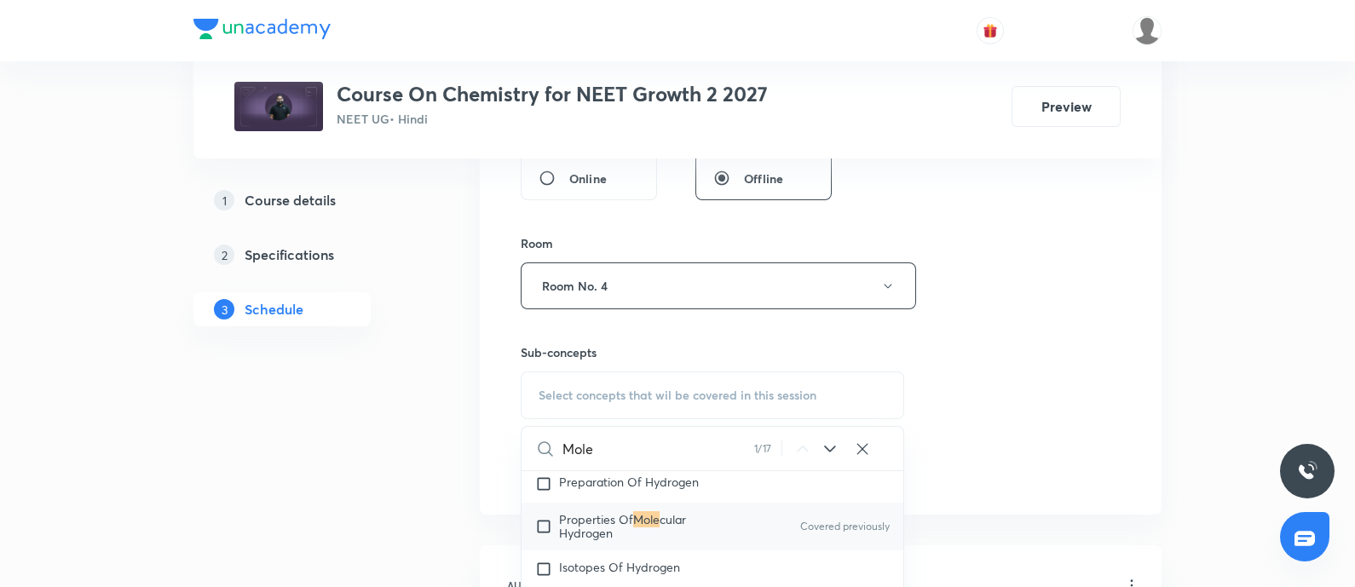
scroll to position [1738, 0]
type input "M"
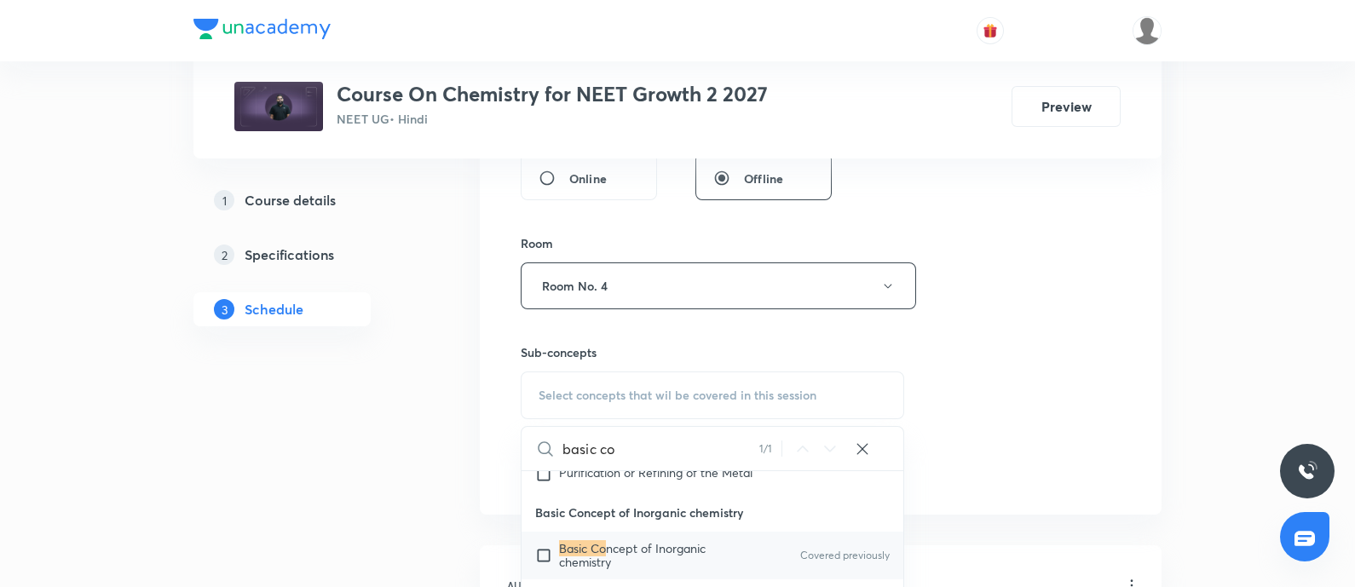
scroll to position [12012, 0]
type input "basic co"
click at [543, 541] on input "checkbox" at bounding box center [547, 554] width 24 height 27
checkbox input "true"
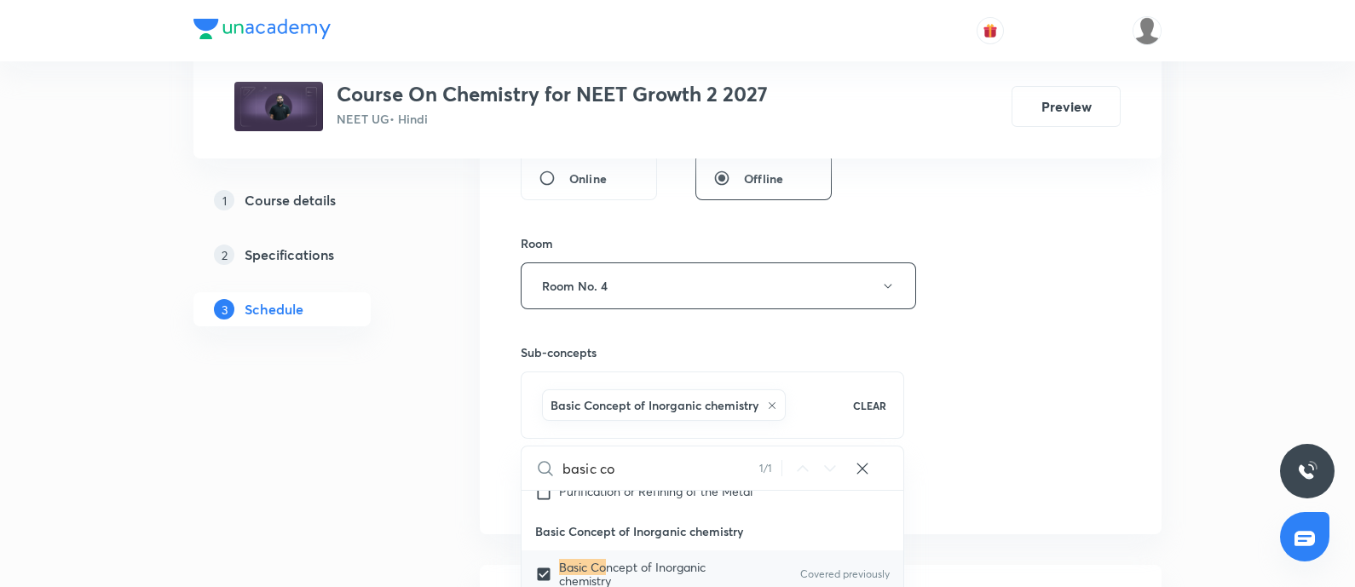
click at [992, 432] on div "Session 20 Live class Session title 17/99 Mole Concept - 20 ​ Schedule for Sep …" at bounding box center [821, 97] width 600 height 820
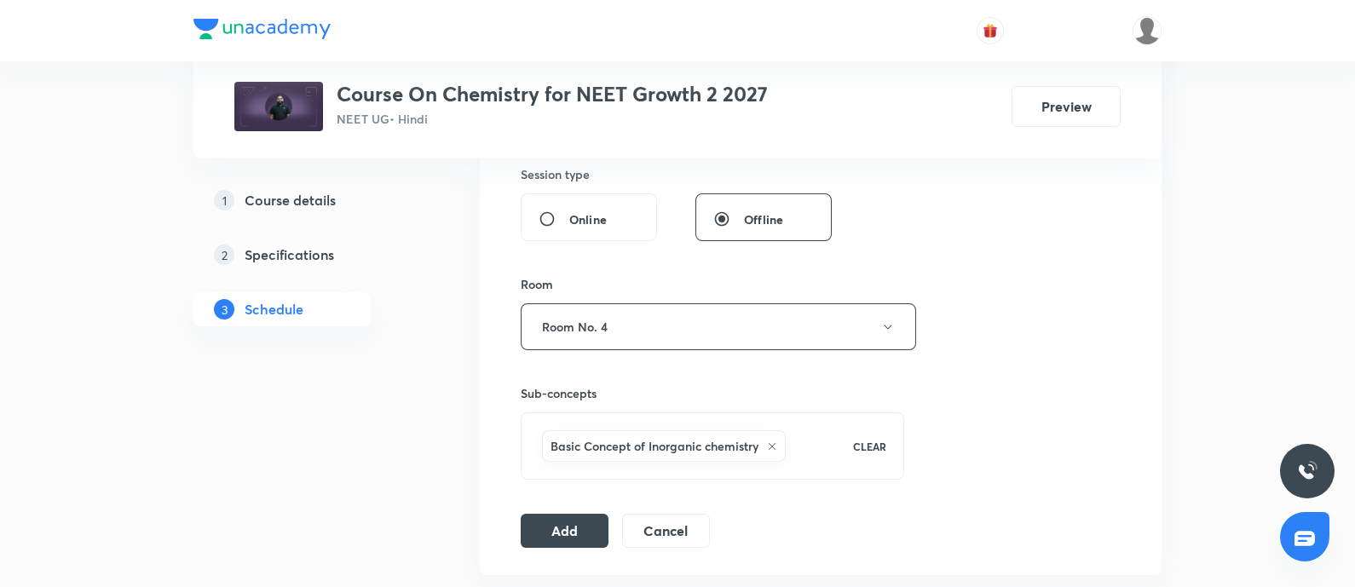
scroll to position [716, 0]
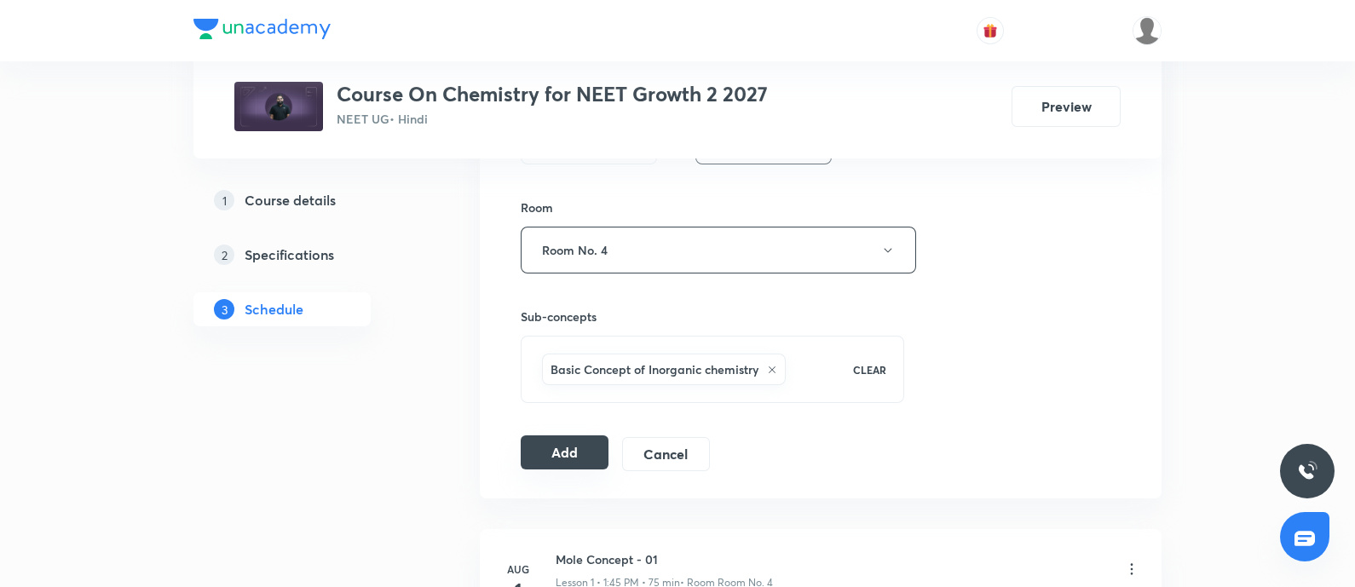
click at [558, 452] on button "Add" at bounding box center [565, 452] width 88 height 34
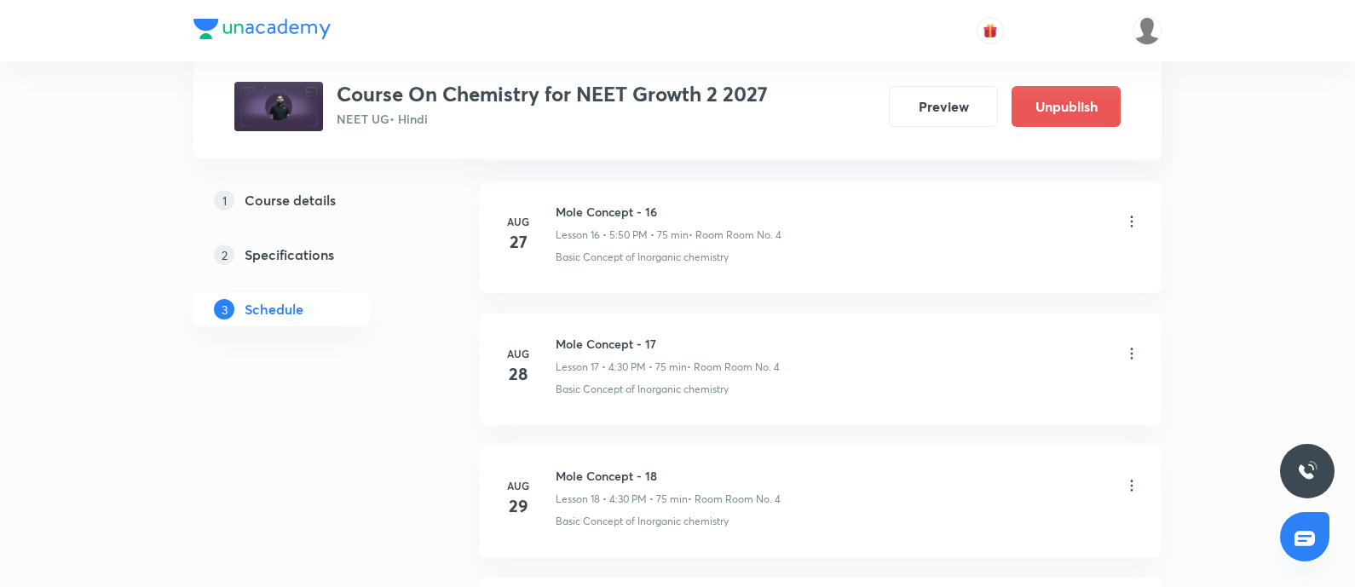
scroll to position [2630, 0]
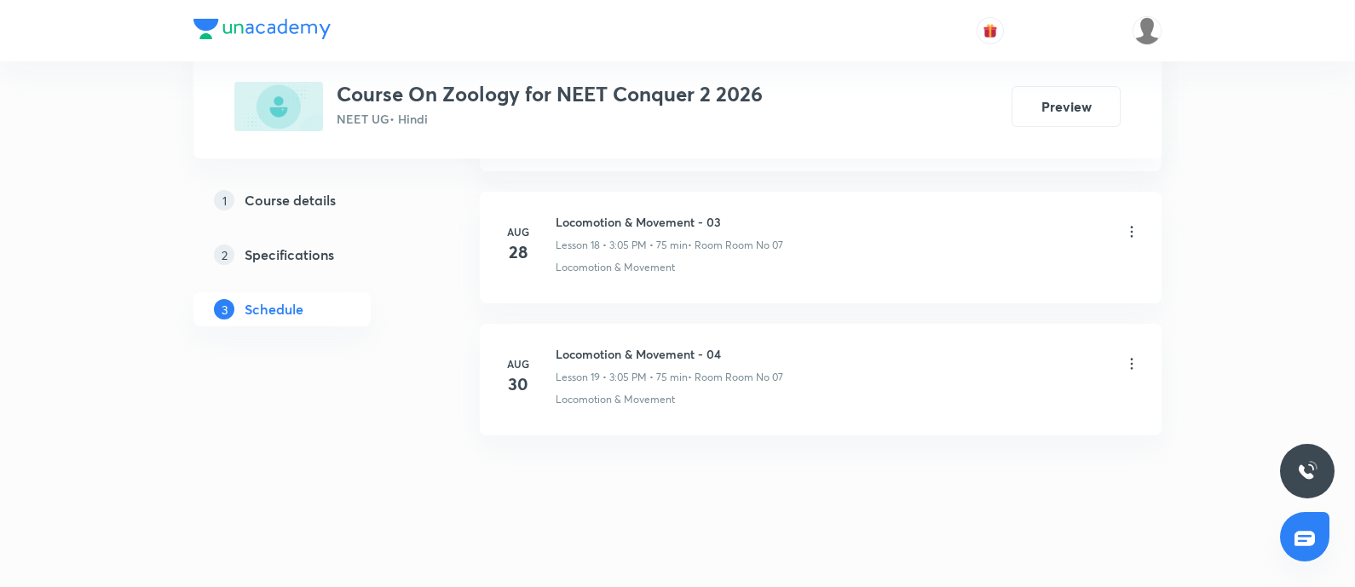
click at [558, 349] on h6 "Locomotion & Movement - 04" at bounding box center [668, 354] width 227 height 18
copy h6 "Locomotion & Movement - 04"
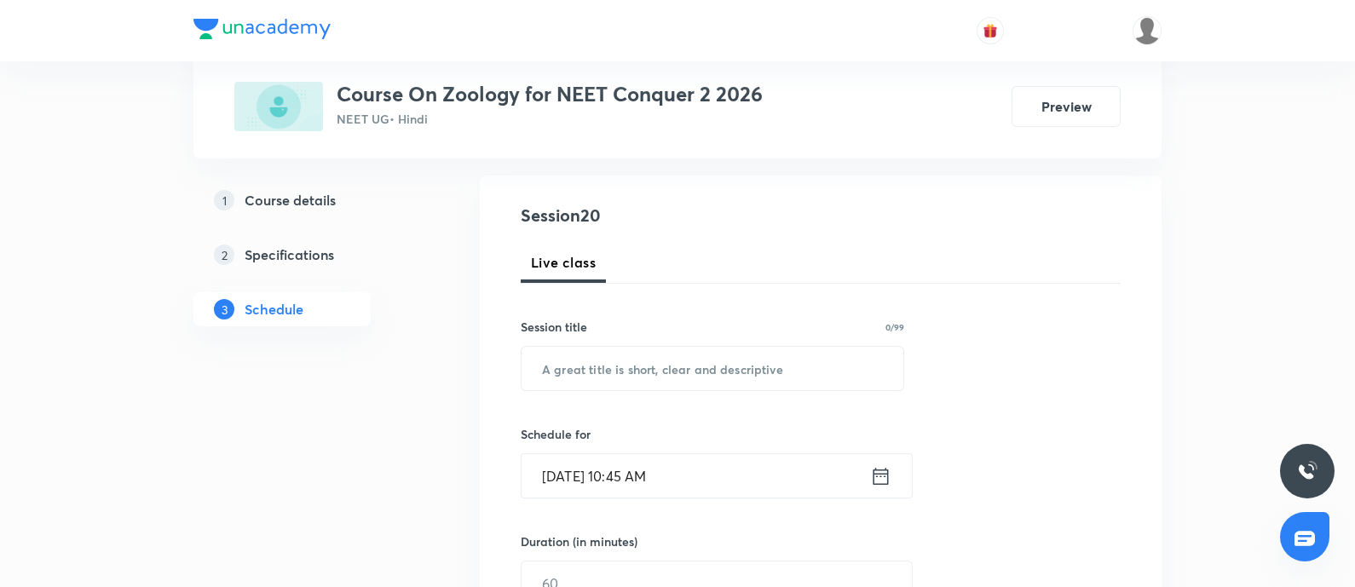
scroll to position [170, 0]
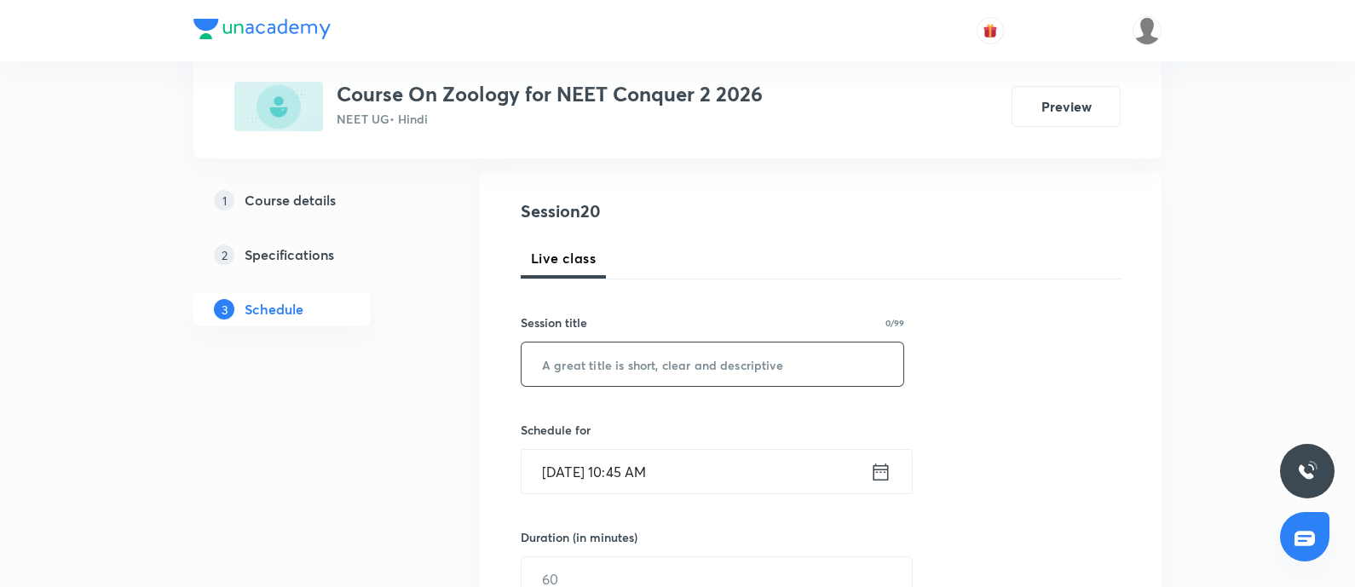
click at [591, 365] on input "text" at bounding box center [712, 363] width 382 height 43
paste input "Locomotion & Movement - 04"
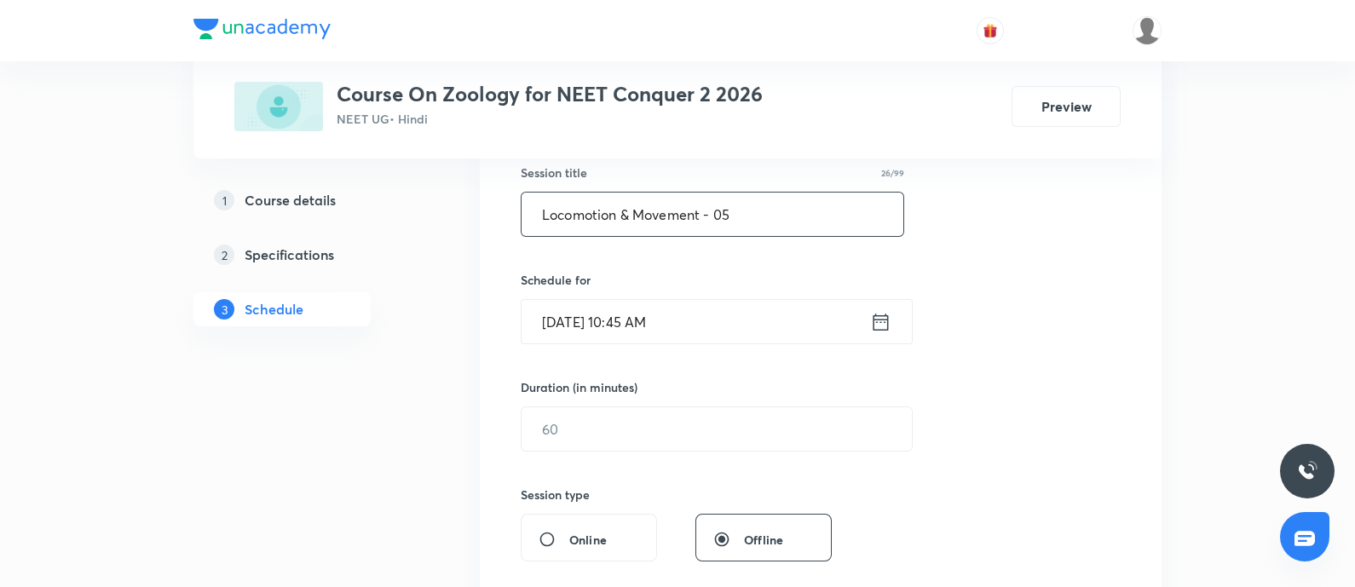
scroll to position [323, 0]
type input "Locomotion & Movement - 05"
click at [707, 313] on input "[DATE] 10:45 AM" at bounding box center [695, 317] width 348 height 43
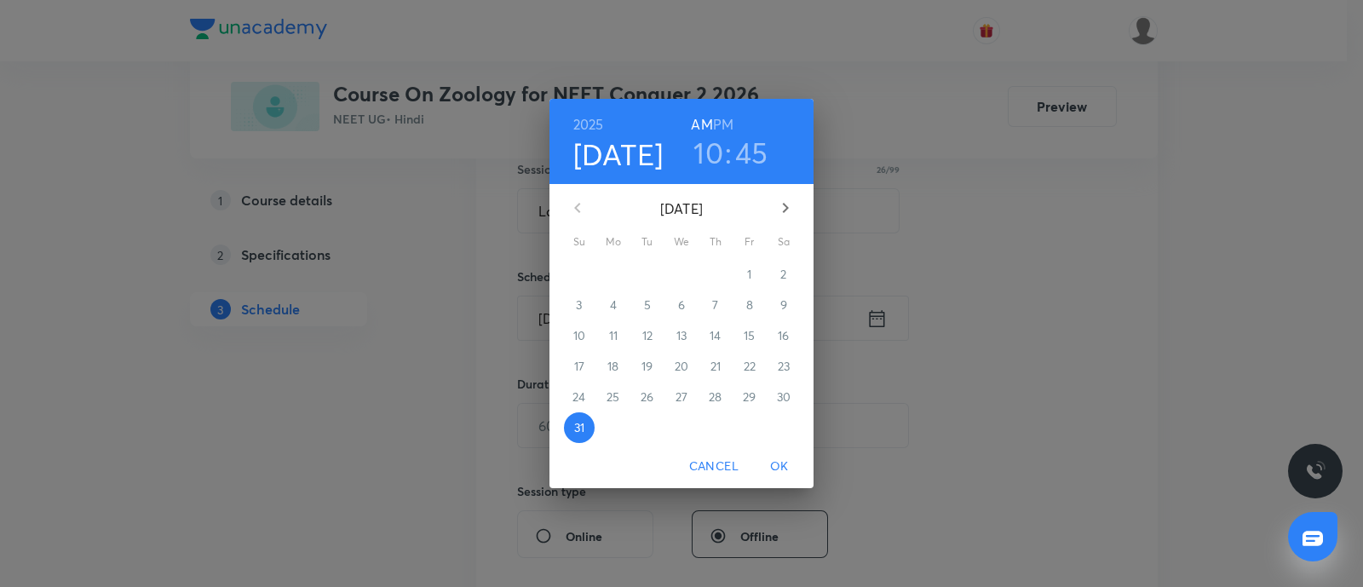
click at [775, 198] on icon "button" at bounding box center [785, 208] width 20 height 20
click at [611, 270] on p "1" at bounding box center [613, 274] width 4 height 17
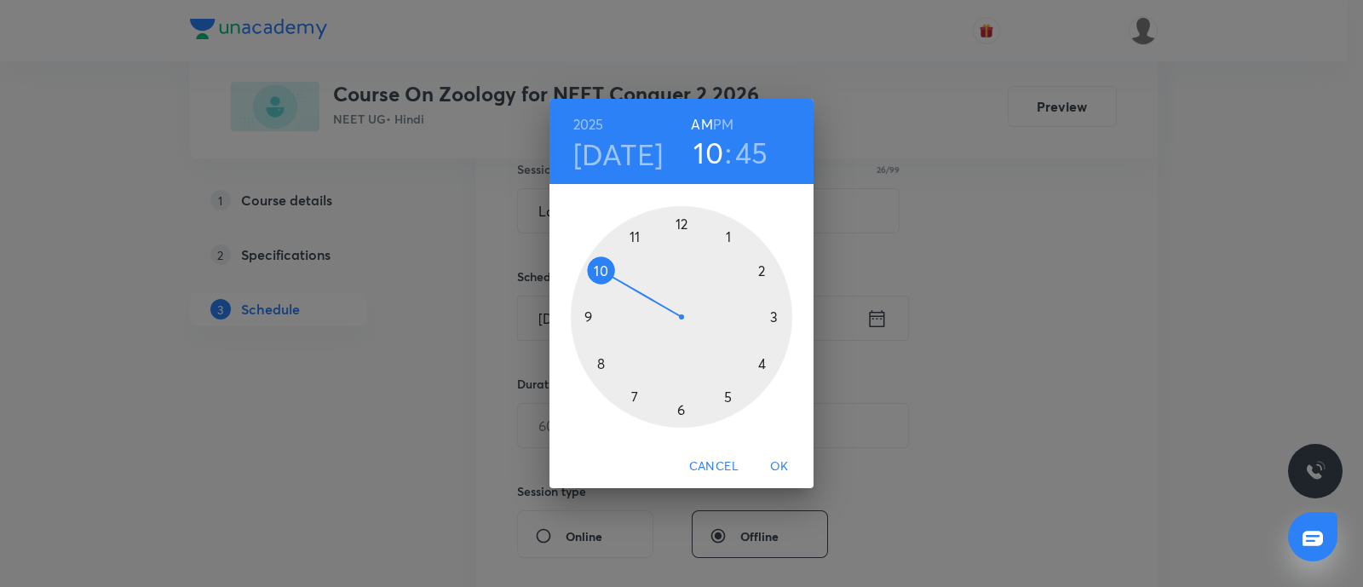
click at [722, 128] on h6 "PM" at bounding box center [723, 124] width 20 height 24
click at [728, 234] on div at bounding box center [681, 316] width 221 height 221
click at [595, 317] on div at bounding box center [681, 316] width 221 height 221
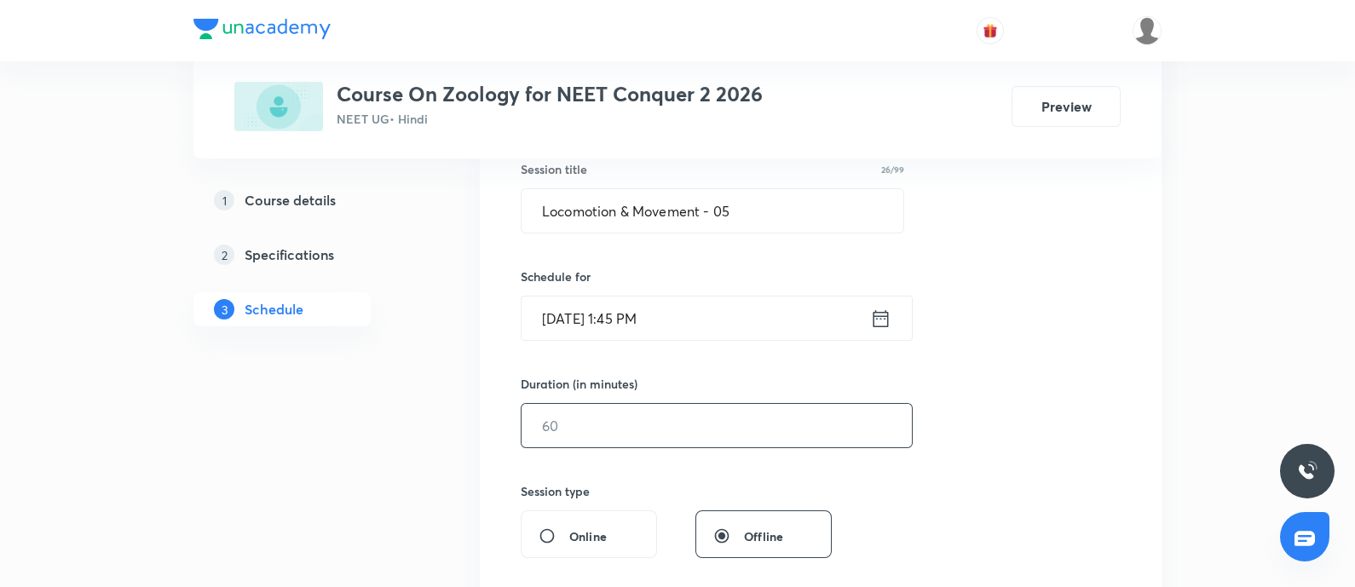
click at [590, 423] on input "text" at bounding box center [716, 425] width 390 height 43
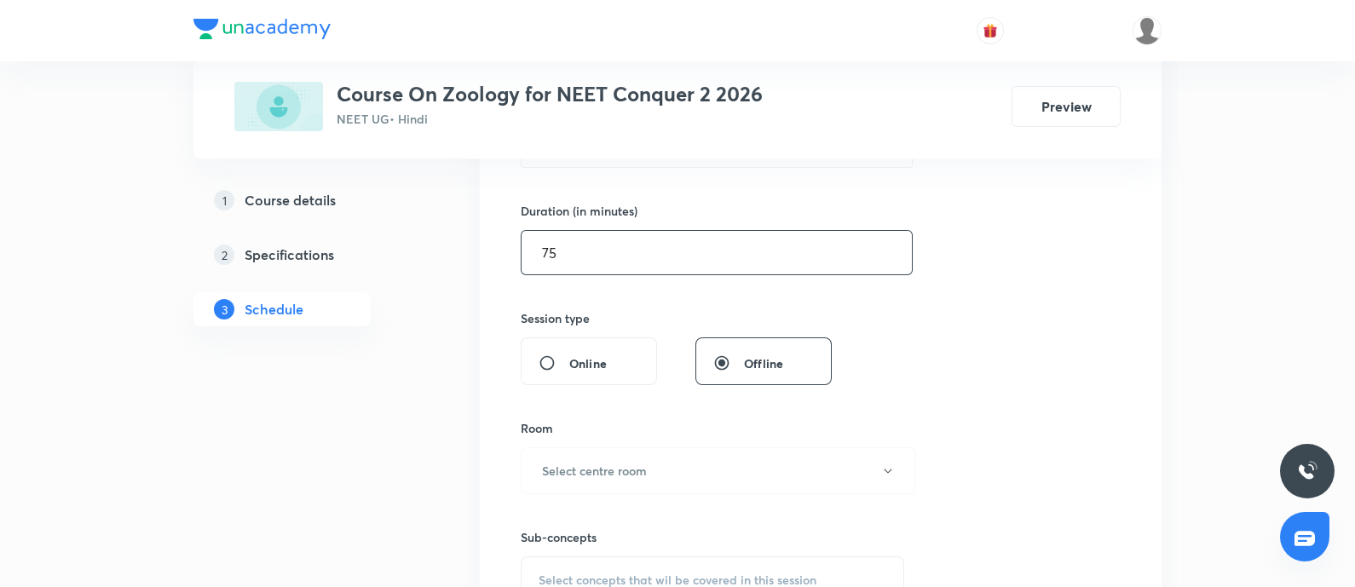
scroll to position [500, 0]
type input "75"
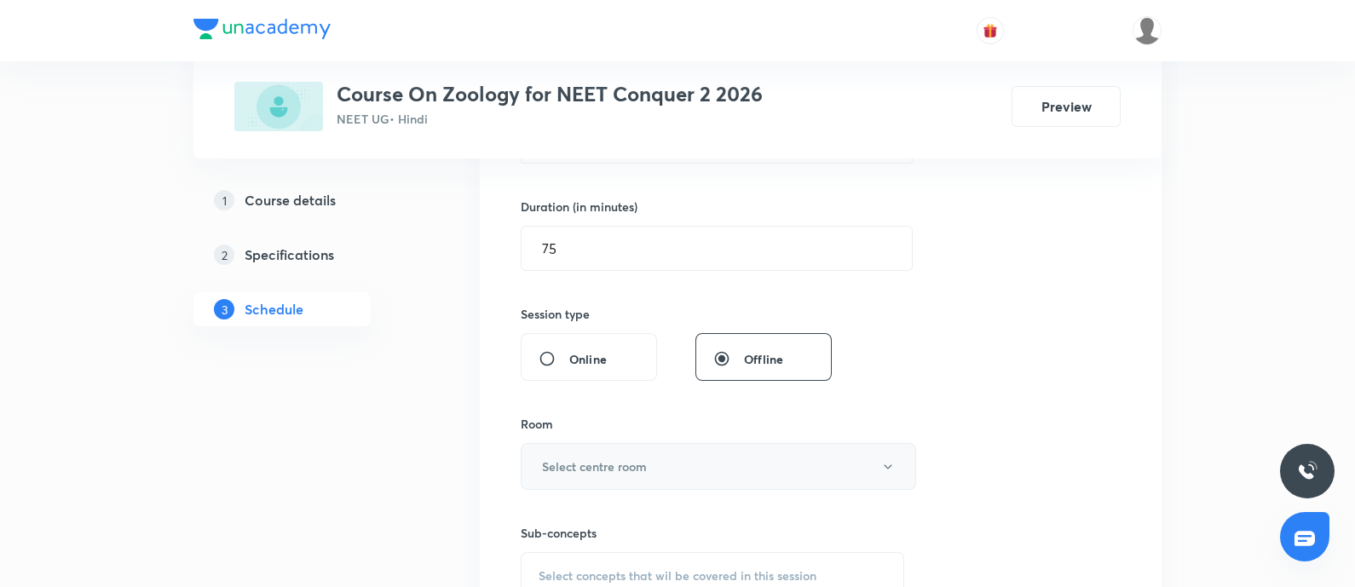
click at [578, 474] on button "Select centre room" at bounding box center [718, 466] width 395 height 47
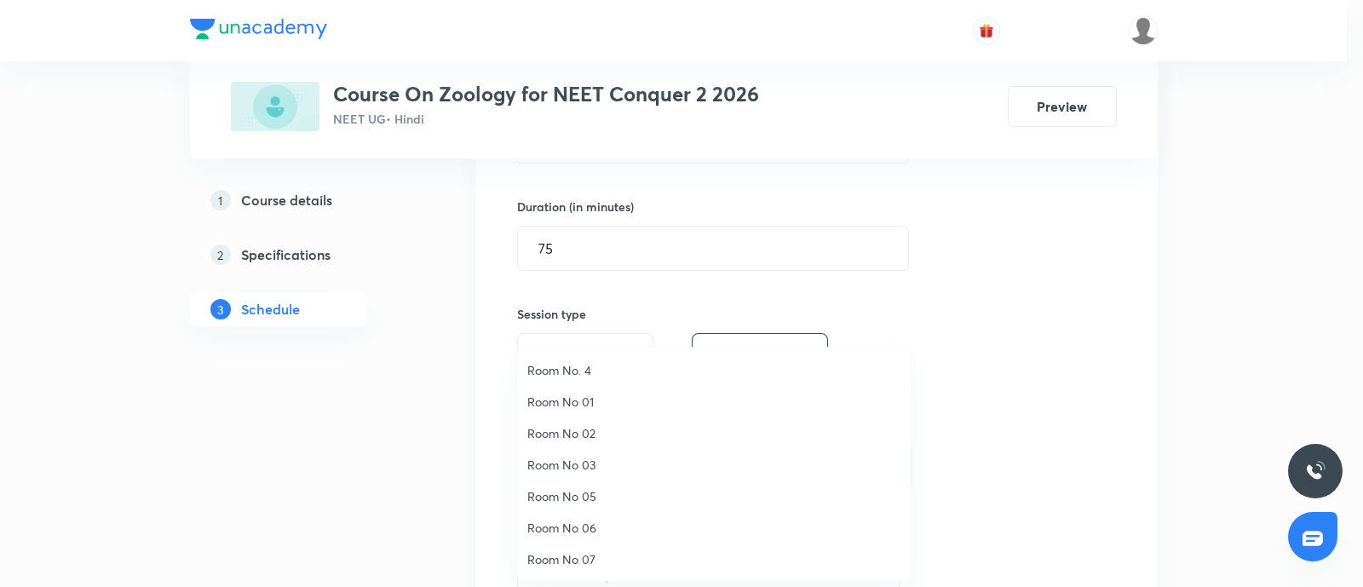
click at [555, 555] on span "Room No 07" at bounding box center [713, 559] width 373 height 18
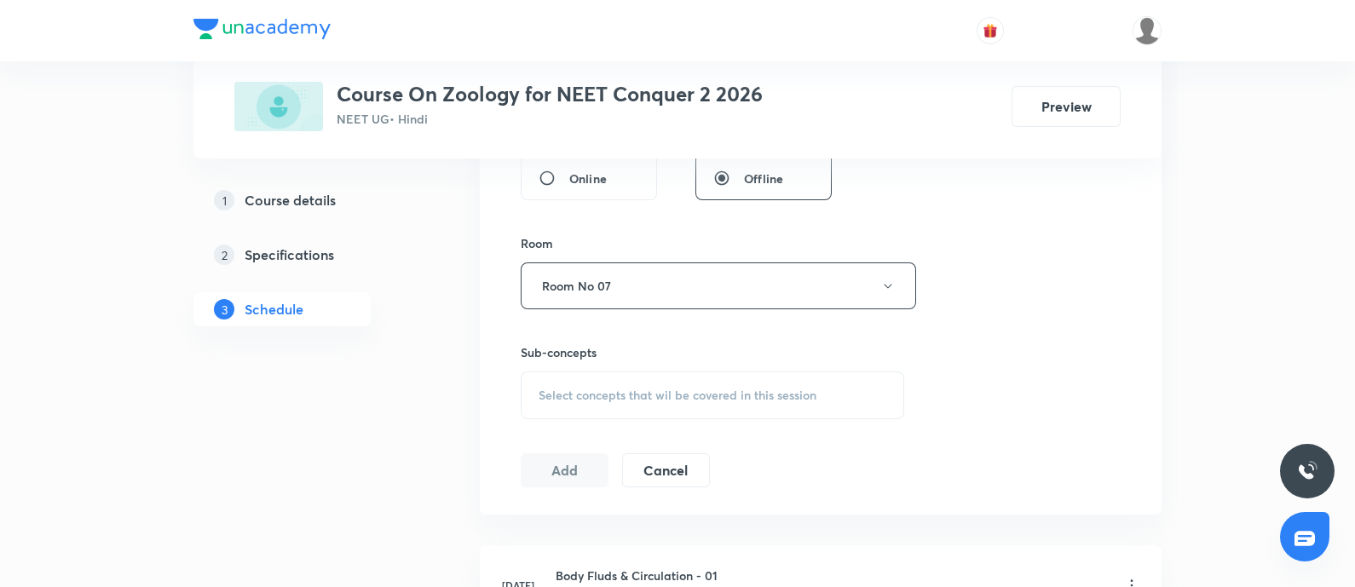
scroll to position [692, 0]
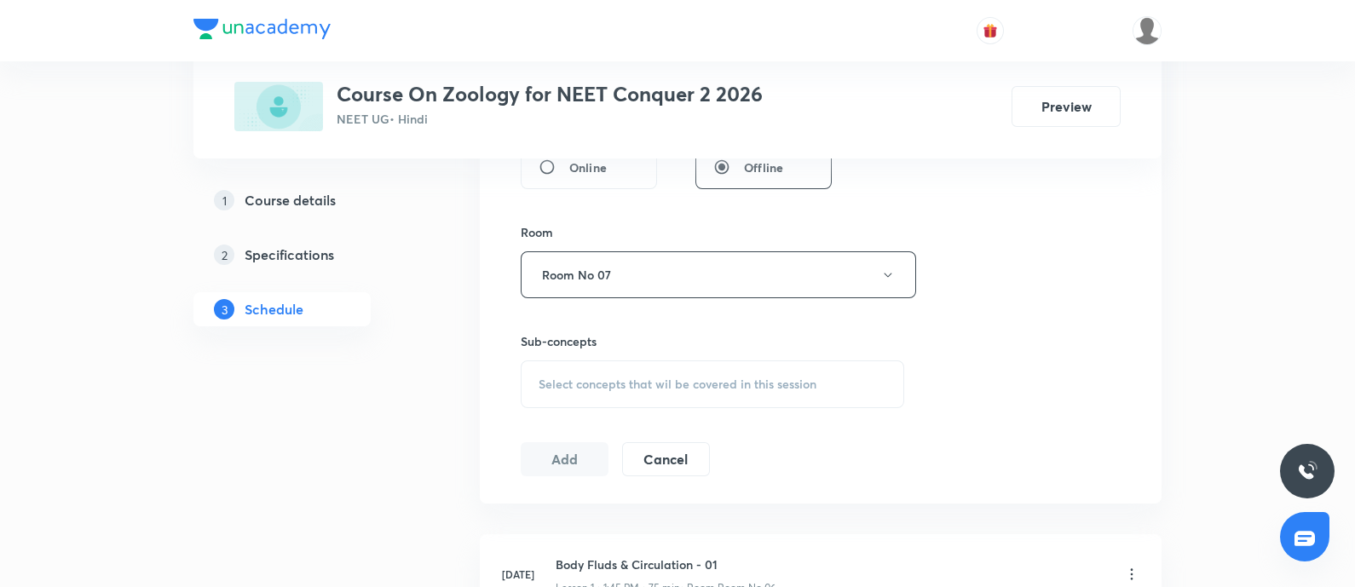
click at [604, 381] on span "Select concepts that wil be covered in this session" at bounding box center [677, 384] width 278 height 14
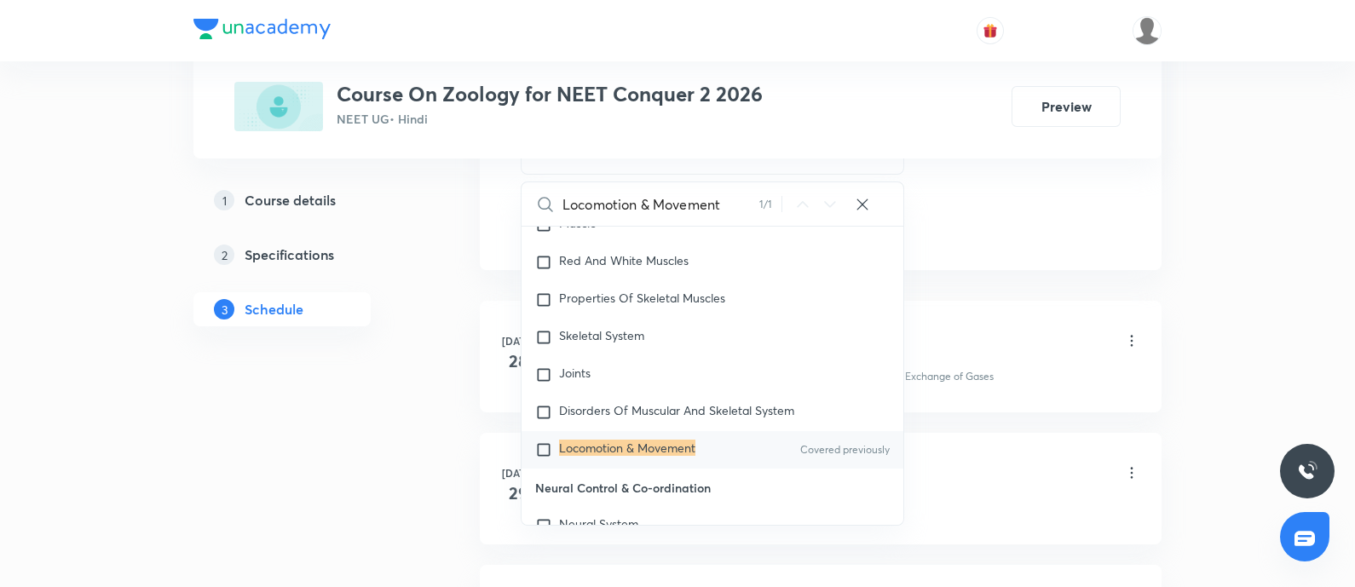
scroll to position [930, 0]
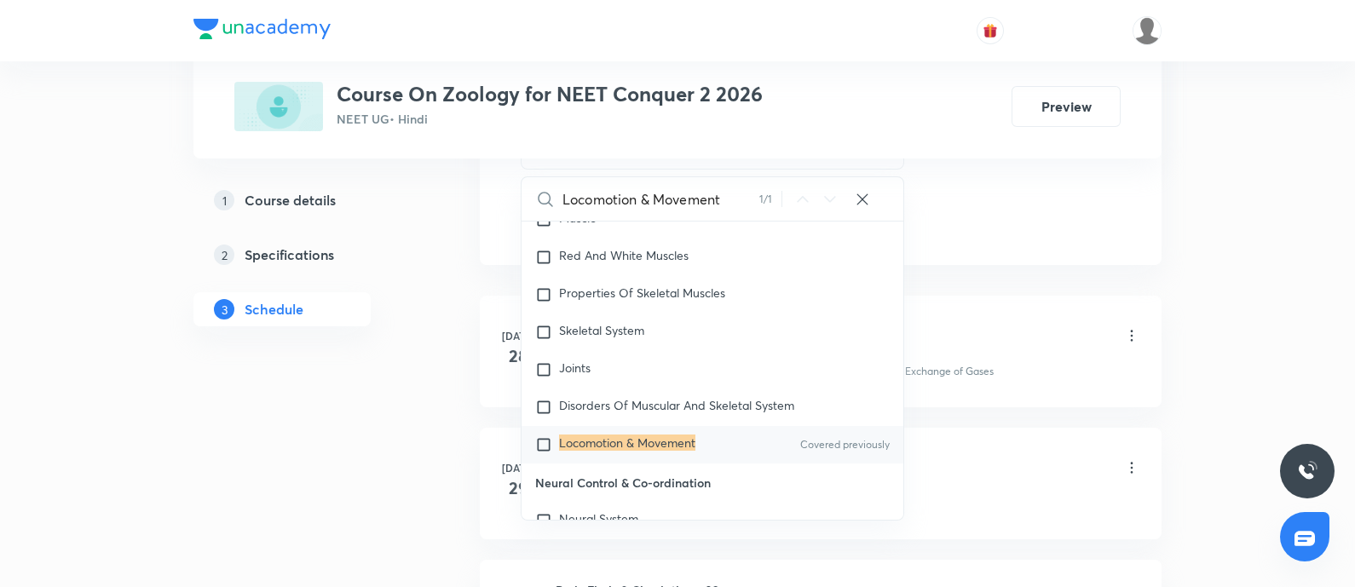
type input "Locomotion & Movement"
click at [546, 443] on input "checkbox" at bounding box center [547, 444] width 24 height 17
checkbox input "true"
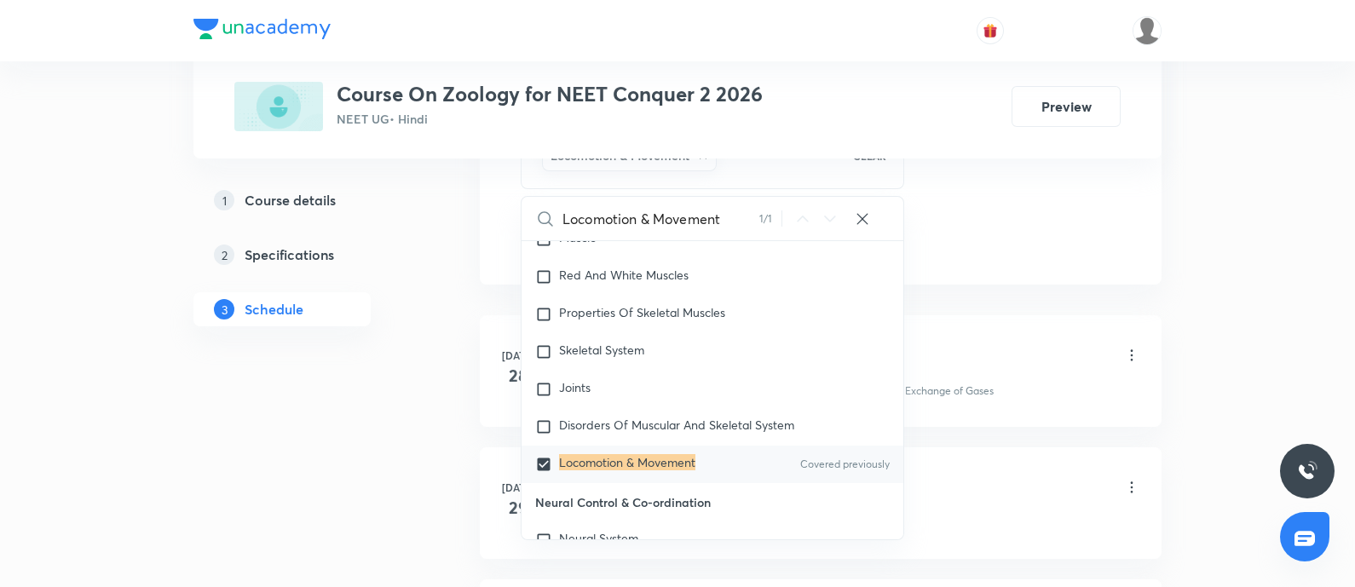
click at [1025, 342] on div "Body Fluds & Circulation - 01 Lesson 1 • 1:45 PM • 75 min • Room Room No 06" at bounding box center [847, 357] width 584 height 40
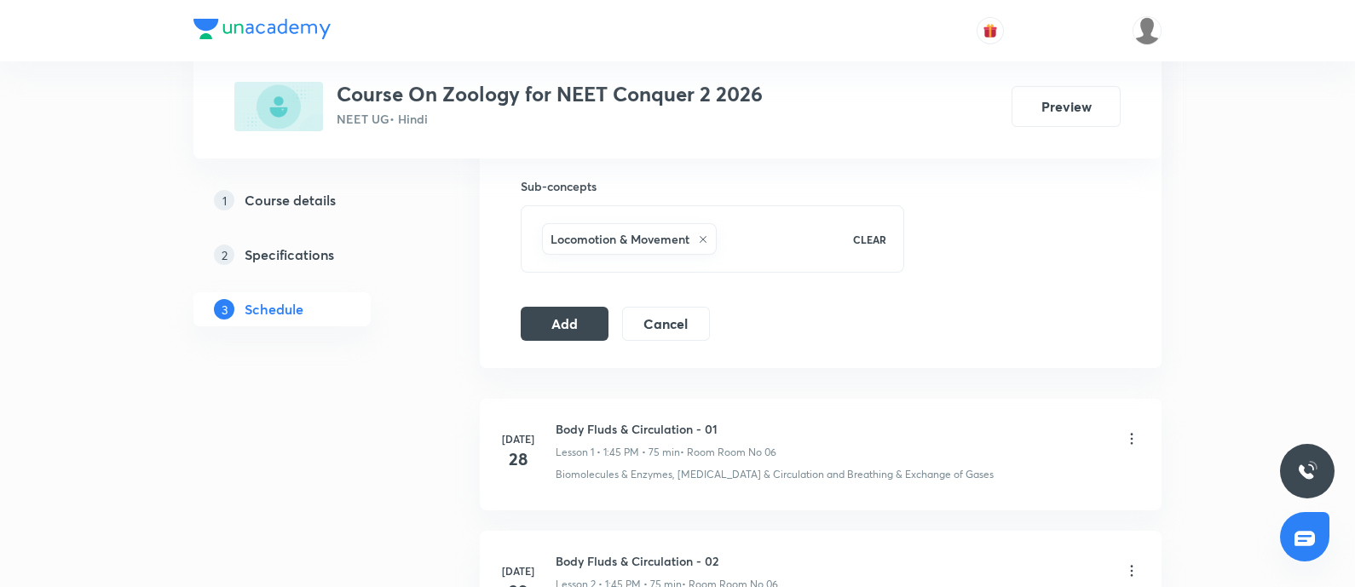
scroll to position [819, 0]
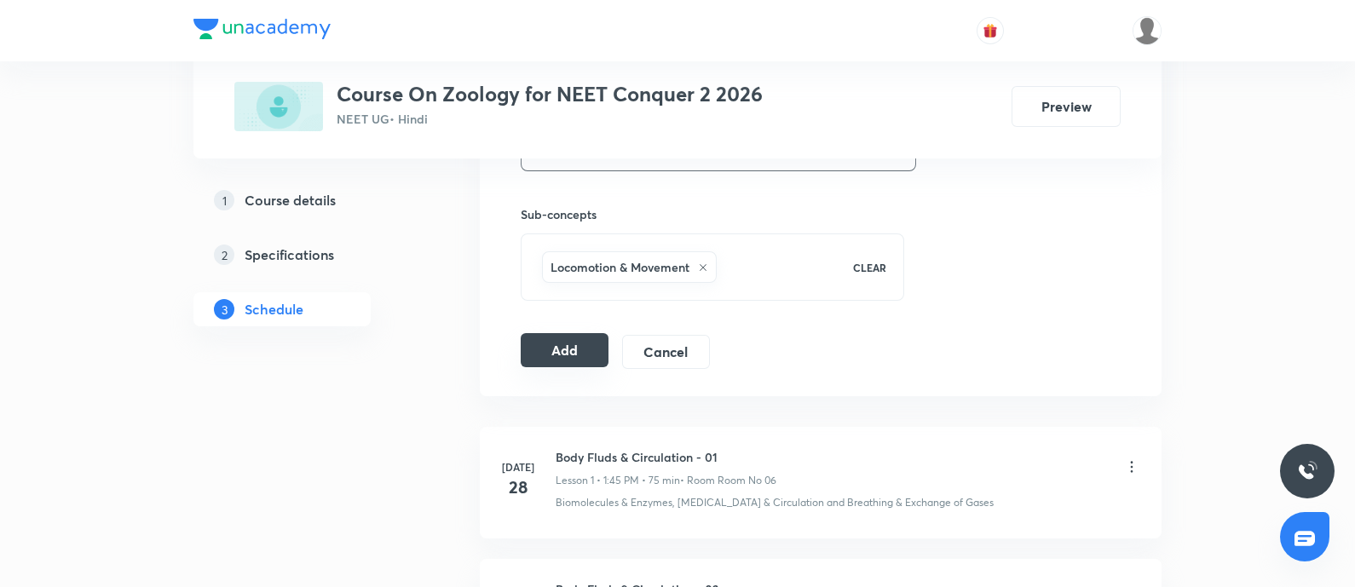
click at [557, 341] on button "Add" at bounding box center [565, 350] width 88 height 34
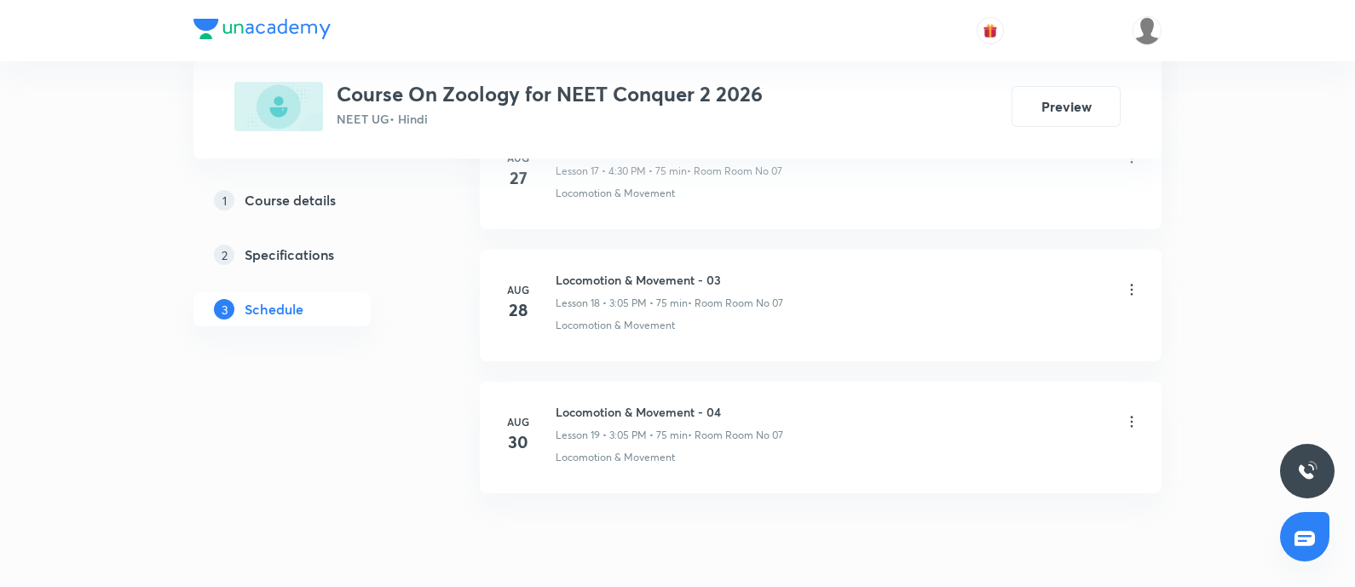
scroll to position [3299, 0]
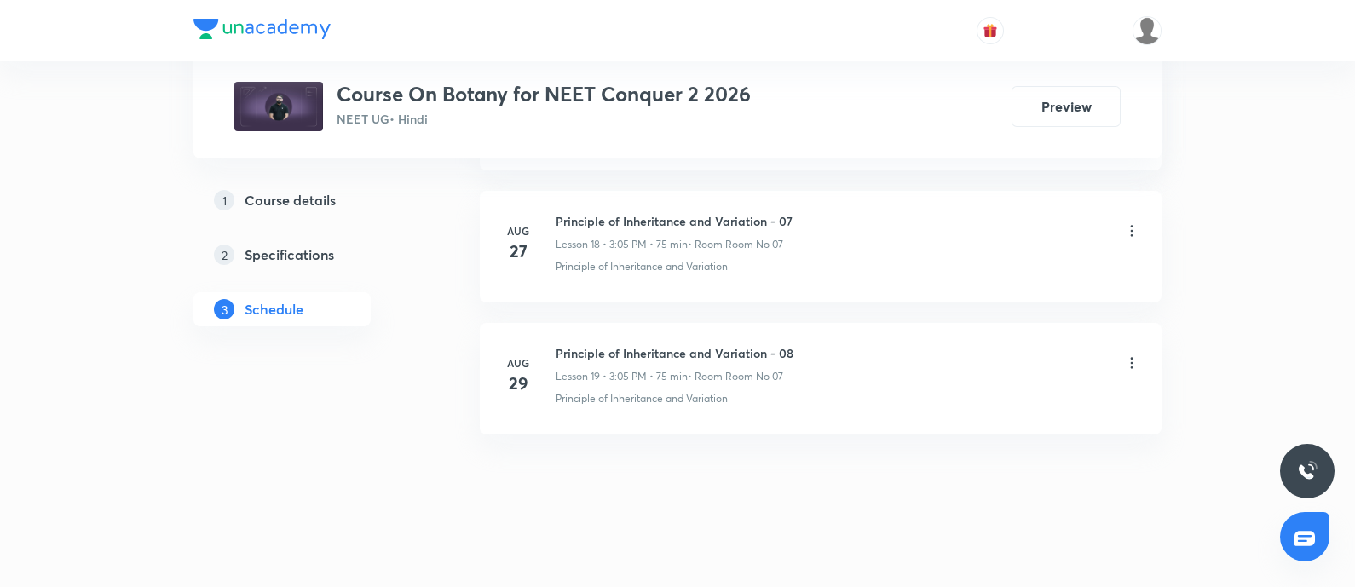
click at [557, 348] on h6 "Principle of Inheritance and Variation - 08" at bounding box center [674, 353] width 238 height 18
copy h6 "Principle of Inheritance and Variation - 08"
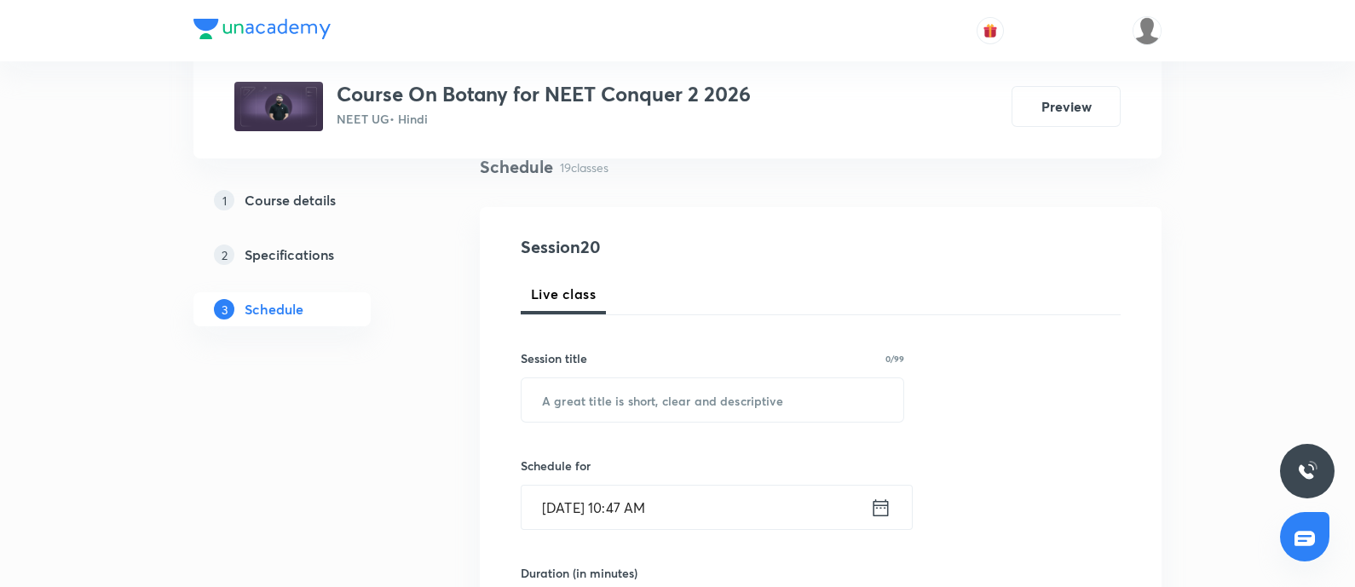
scroll to position [135, 0]
click at [609, 411] on input "text" at bounding box center [712, 398] width 382 height 43
paste input "Principle of Inheritance and Variation - 08"
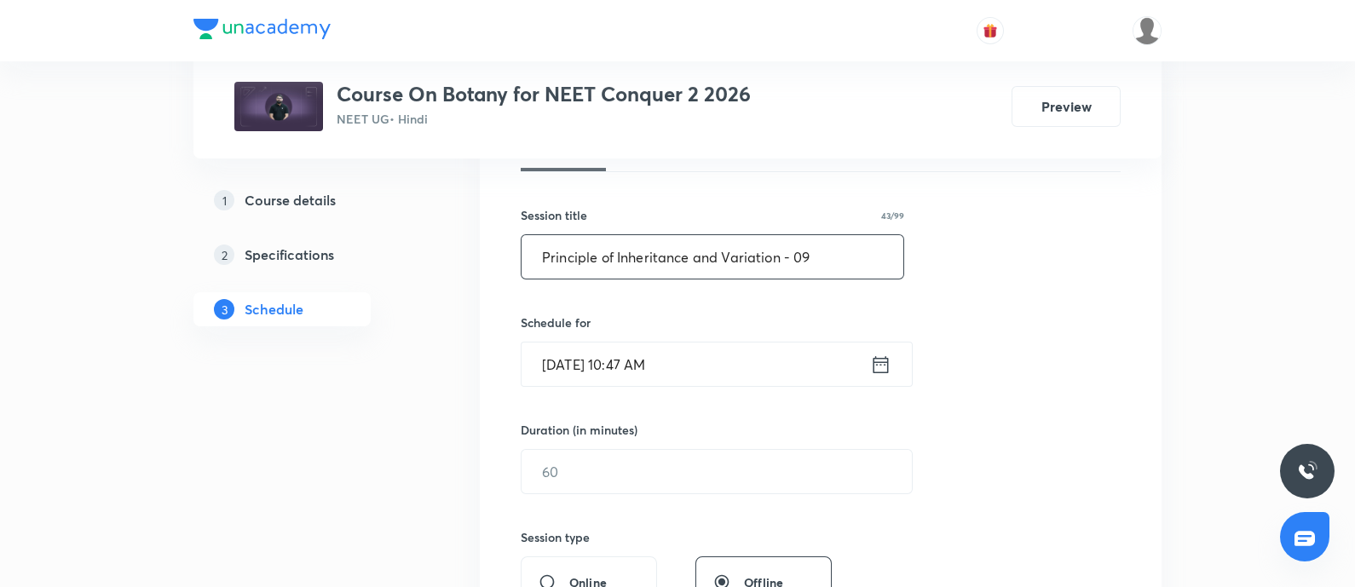
scroll to position [279, 0]
type input "Principle of Inheritance and Variation - 09"
click at [716, 360] on input "[DATE] 10:47 AM" at bounding box center [695, 362] width 348 height 43
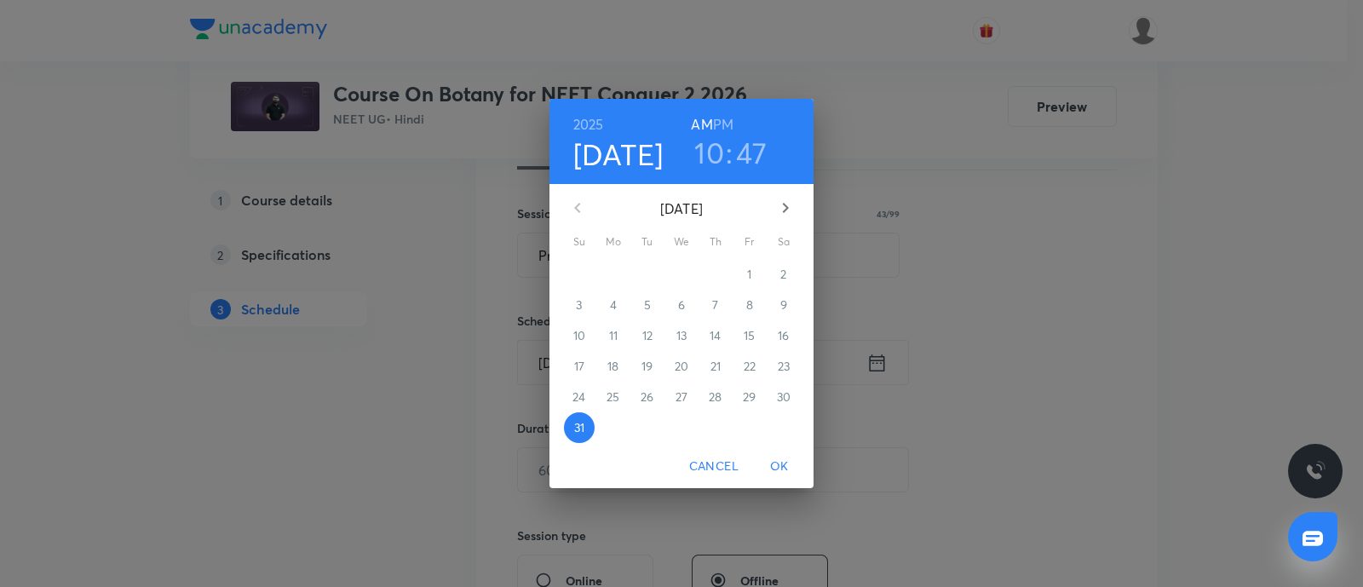
click at [788, 205] on icon "button" at bounding box center [785, 208] width 20 height 20
click at [613, 276] on p "1" at bounding box center [613, 274] width 4 height 17
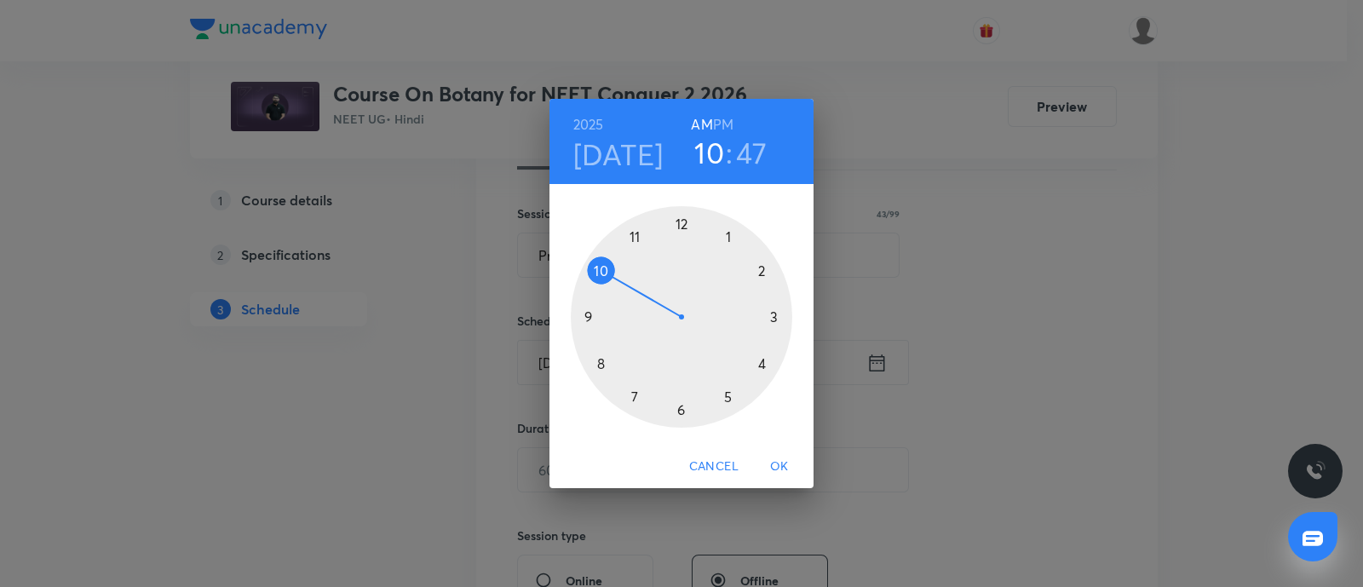
click at [775, 317] on div at bounding box center [681, 316] width 221 height 221
click at [728, 236] on div at bounding box center [681, 316] width 221 height 221
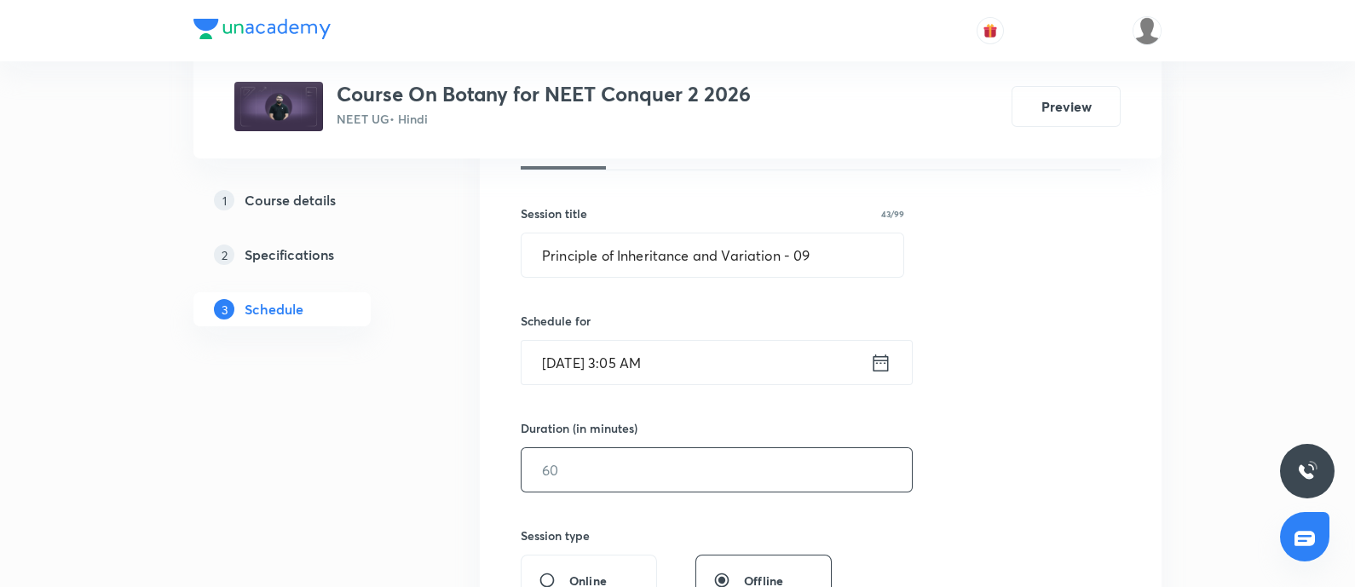
click at [607, 469] on input "text" at bounding box center [716, 469] width 390 height 43
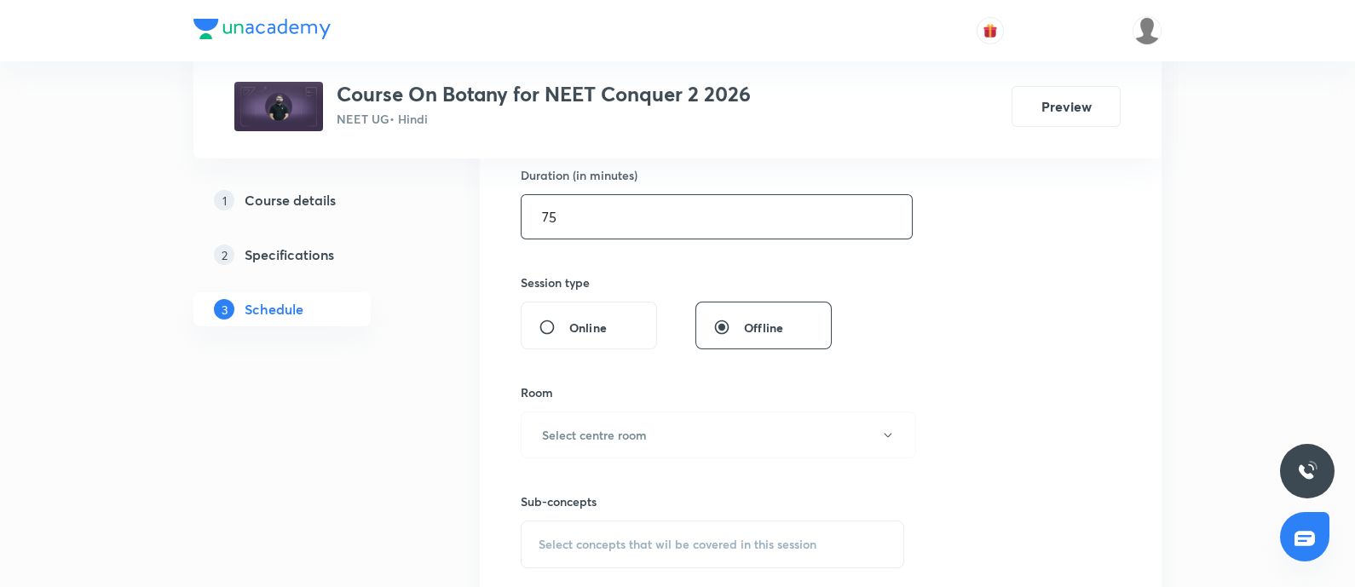
scroll to position [533, 0]
type input "75"
click at [645, 443] on button "Select centre room" at bounding box center [718, 433] width 395 height 47
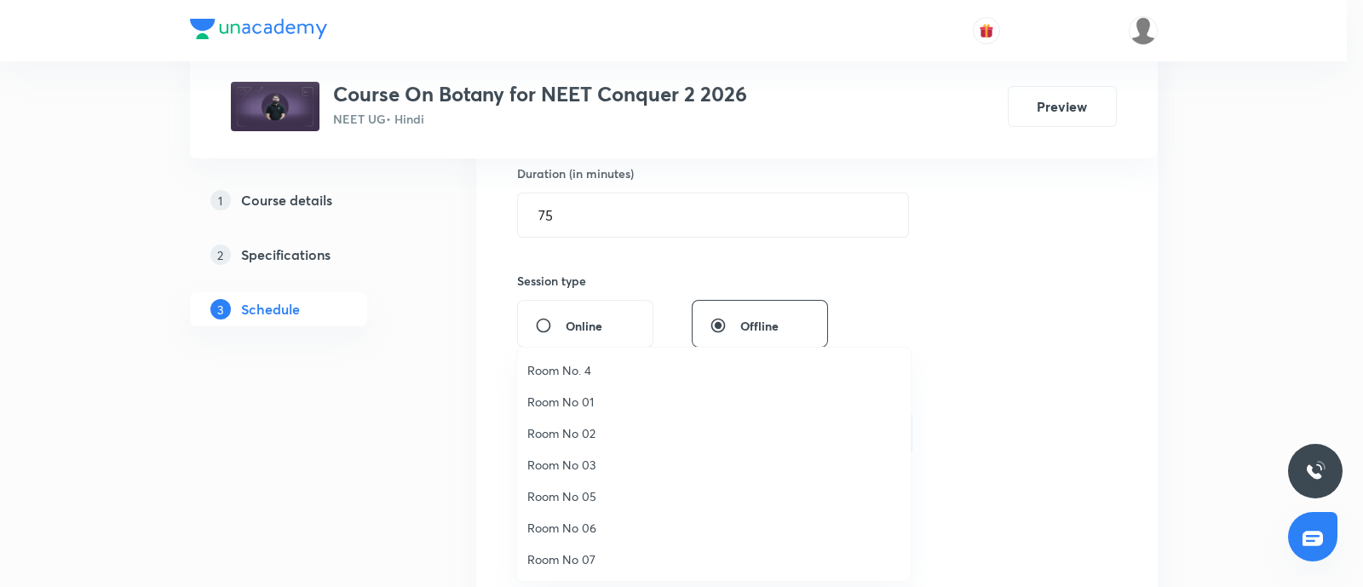
click at [575, 559] on span "Room No 07" at bounding box center [713, 559] width 373 height 18
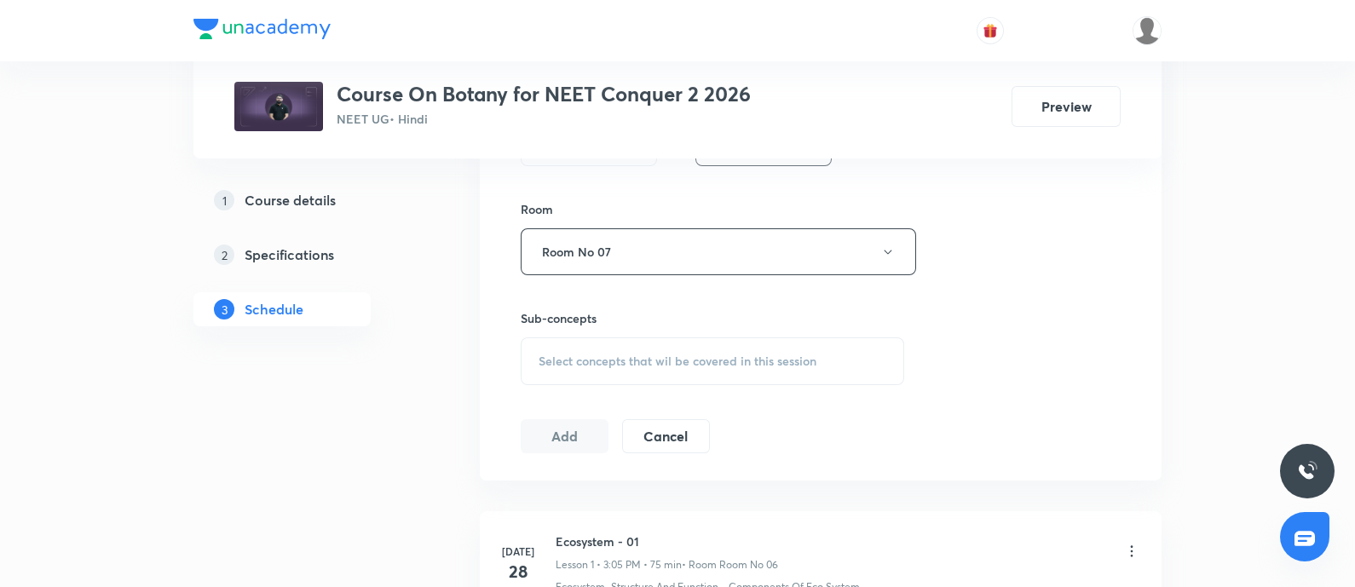
scroll to position [740, 0]
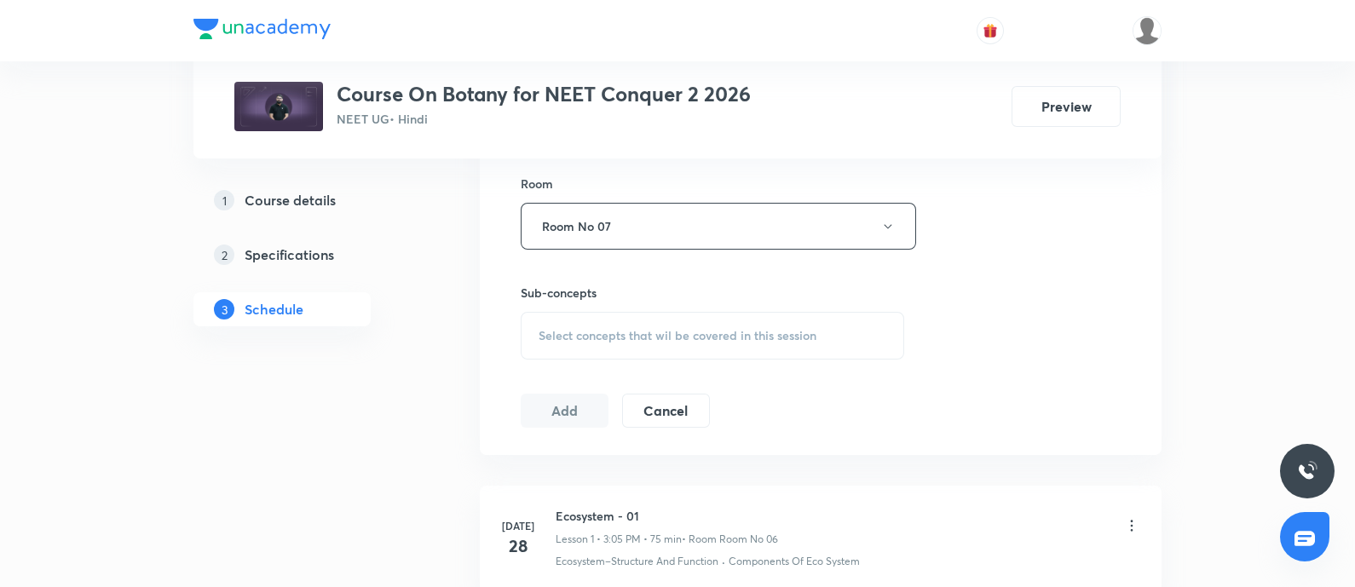
click at [592, 343] on div "Select concepts that wil be covered in this session" at bounding box center [712, 336] width 383 height 48
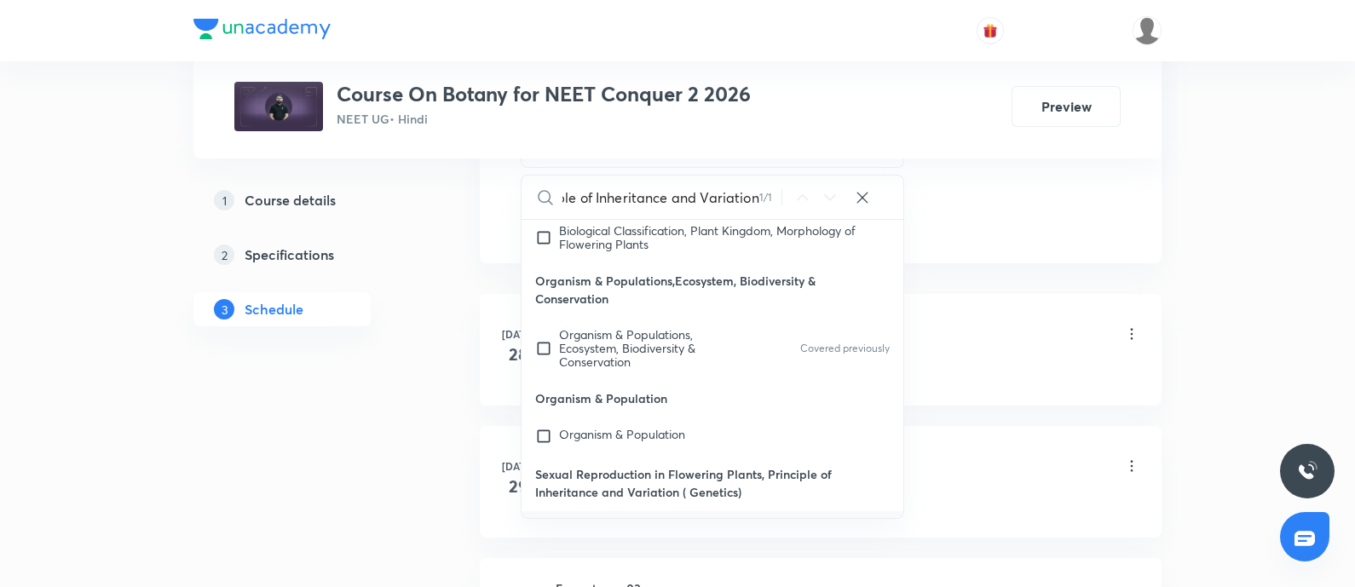
scroll to position [941, 0]
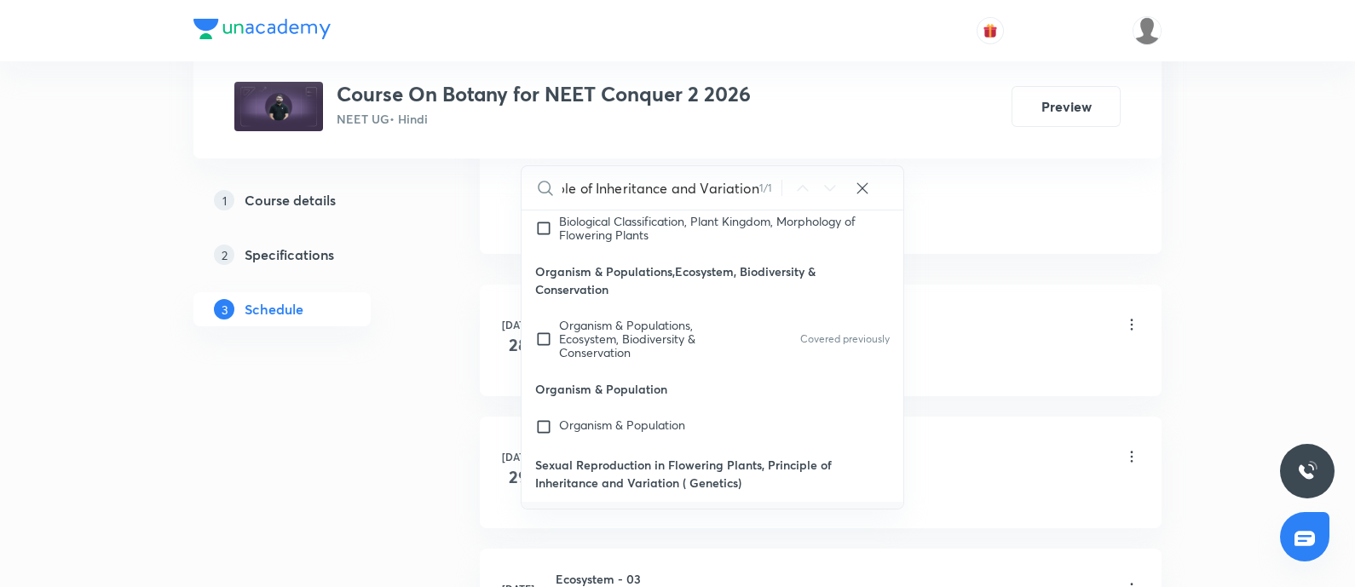
type input "Principle of Inheritance and Variation"
click at [540, 512] on input "checkbox" at bounding box center [547, 539] width 24 height 55
checkbox input "true"
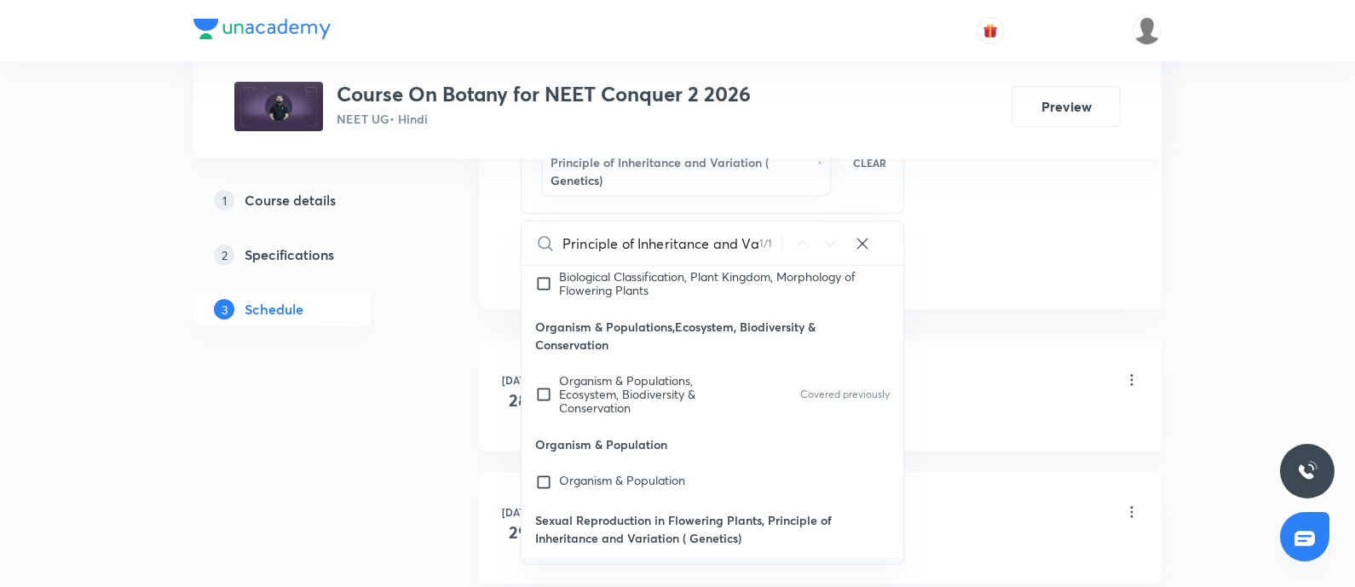
click at [976, 383] on div "Ecosystem - 01 Lesson 1 • 3:05 PM • 75 min • Room Room No 06" at bounding box center [847, 381] width 584 height 40
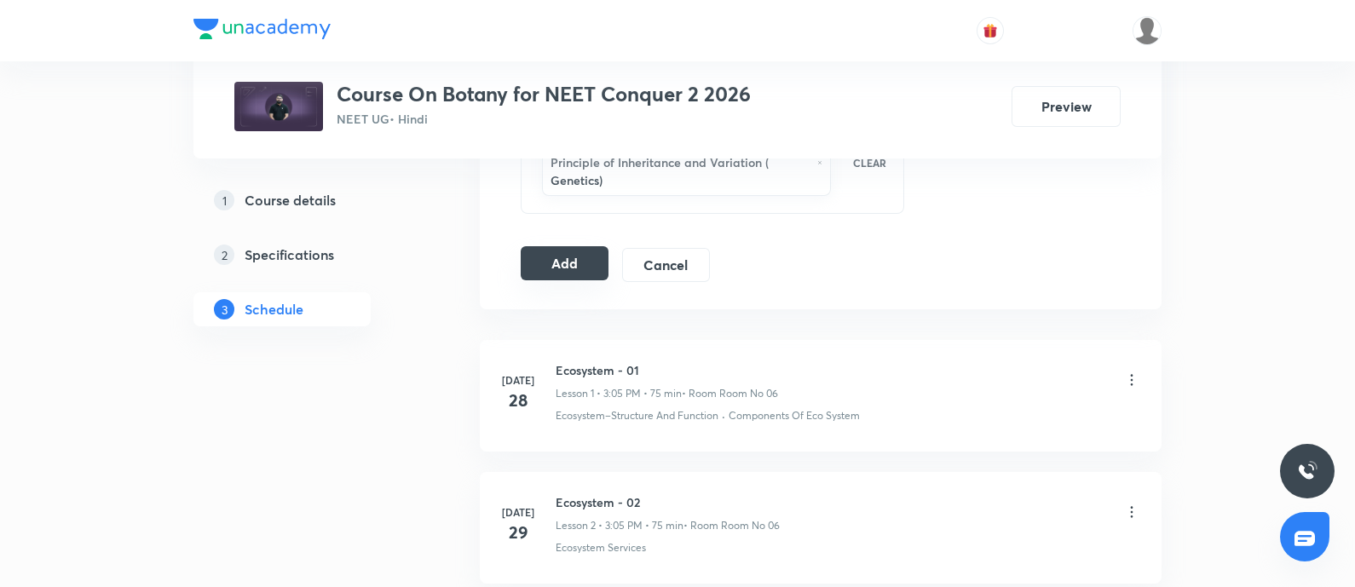
click at [568, 263] on button "Add" at bounding box center [565, 263] width 88 height 34
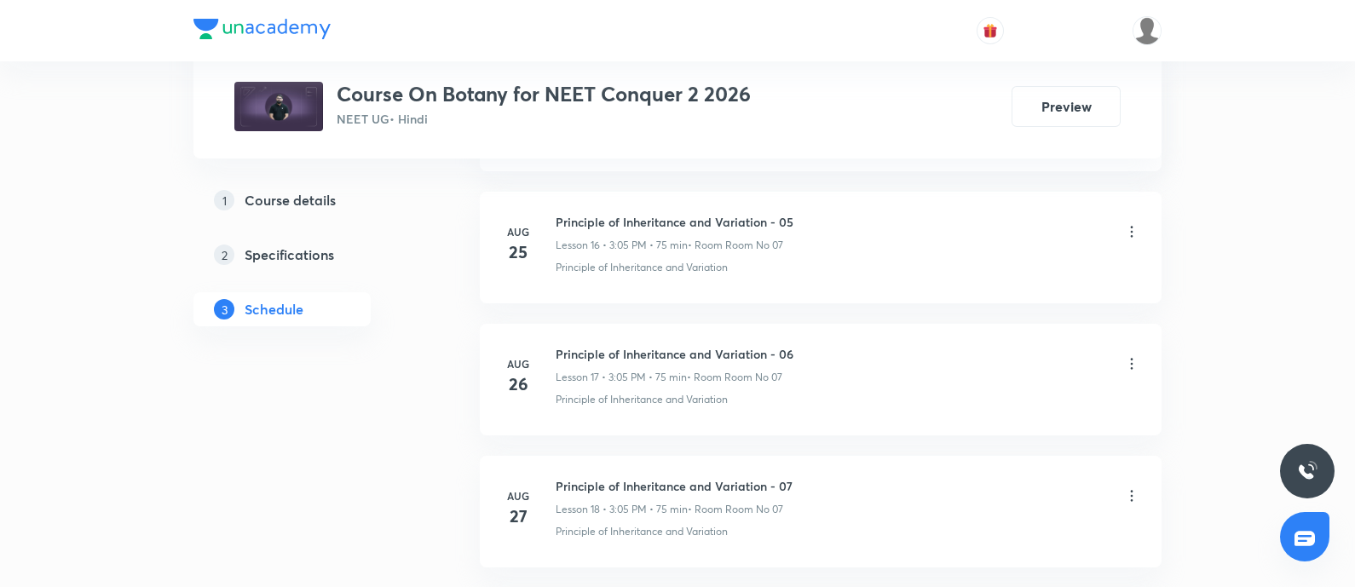
scroll to position [3334, 0]
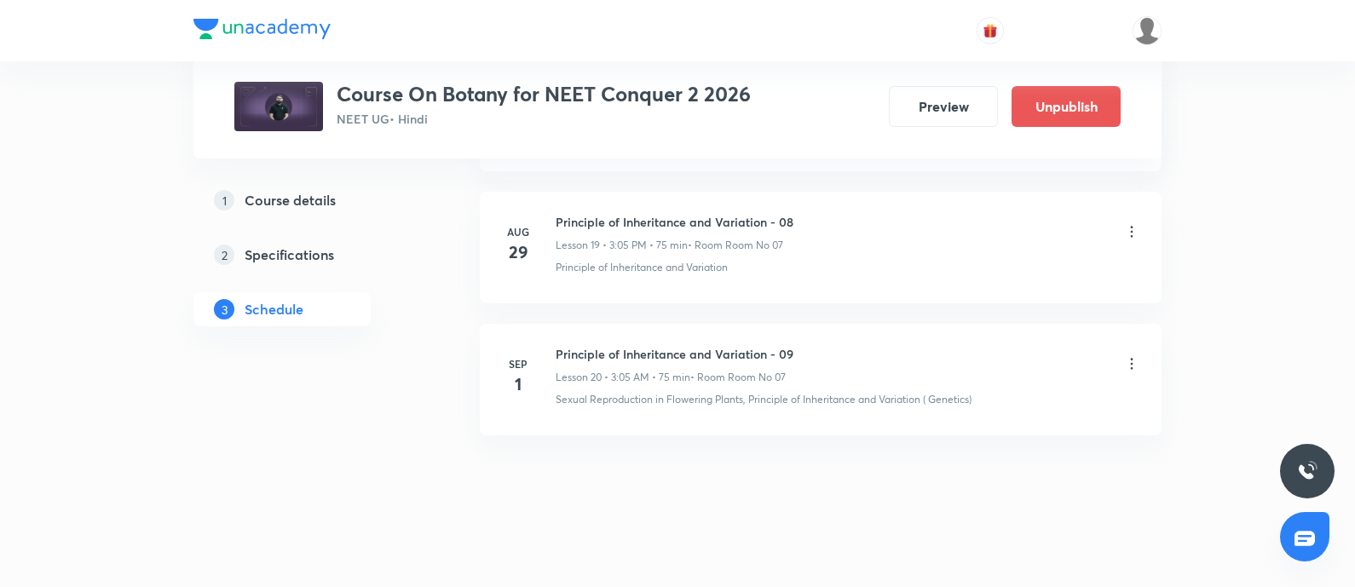
click at [1131, 359] on icon at bounding box center [1132, 364] width 3 height 11
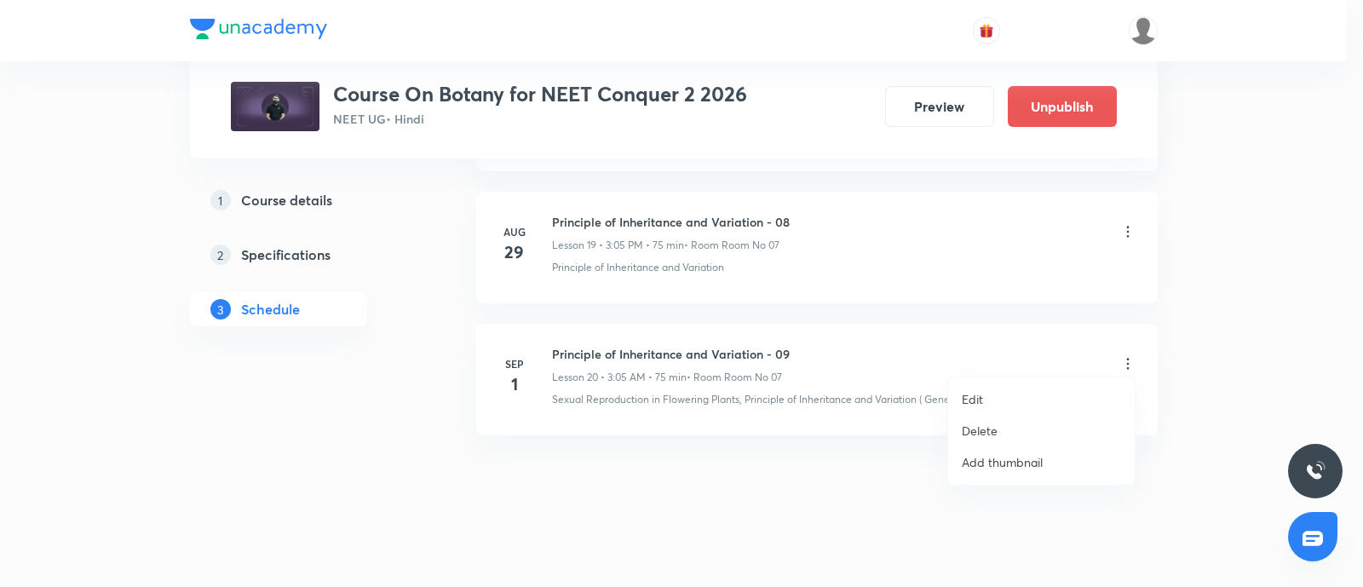
click at [983, 399] on li "Edit" at bounding box center [1041, 399] width 187 height 32
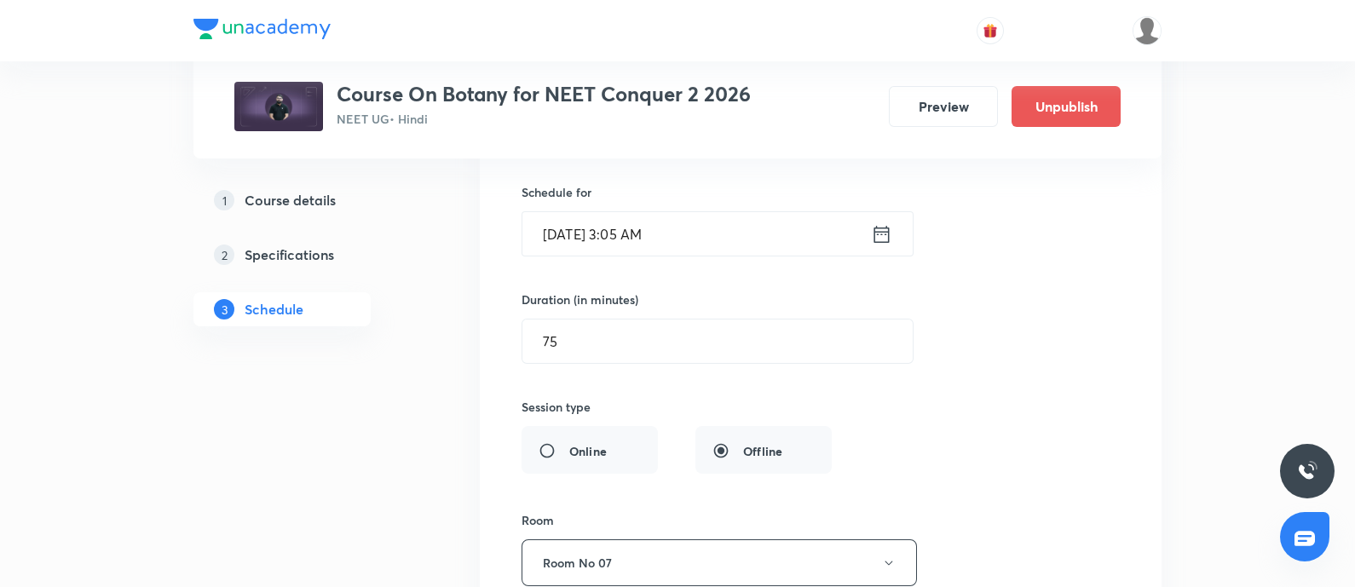
scroll to position [2888, 0]
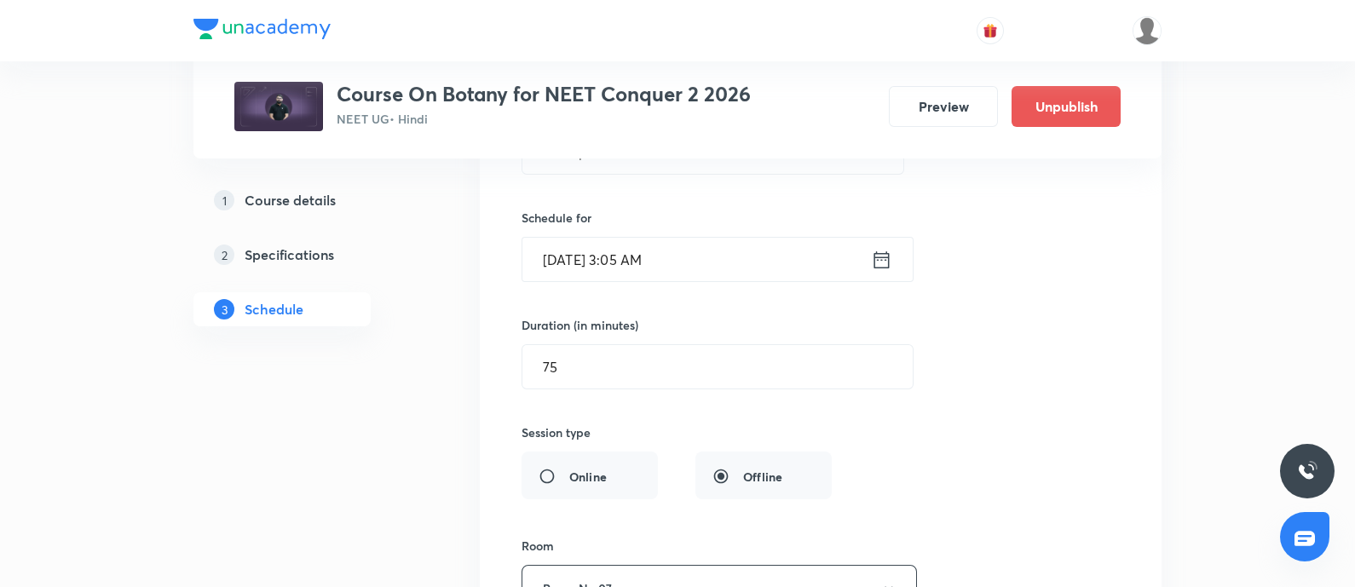
click at [715, 266] on input "[DATE] 3:05 AM" at bounding box center [696, 259] width 348 height 43
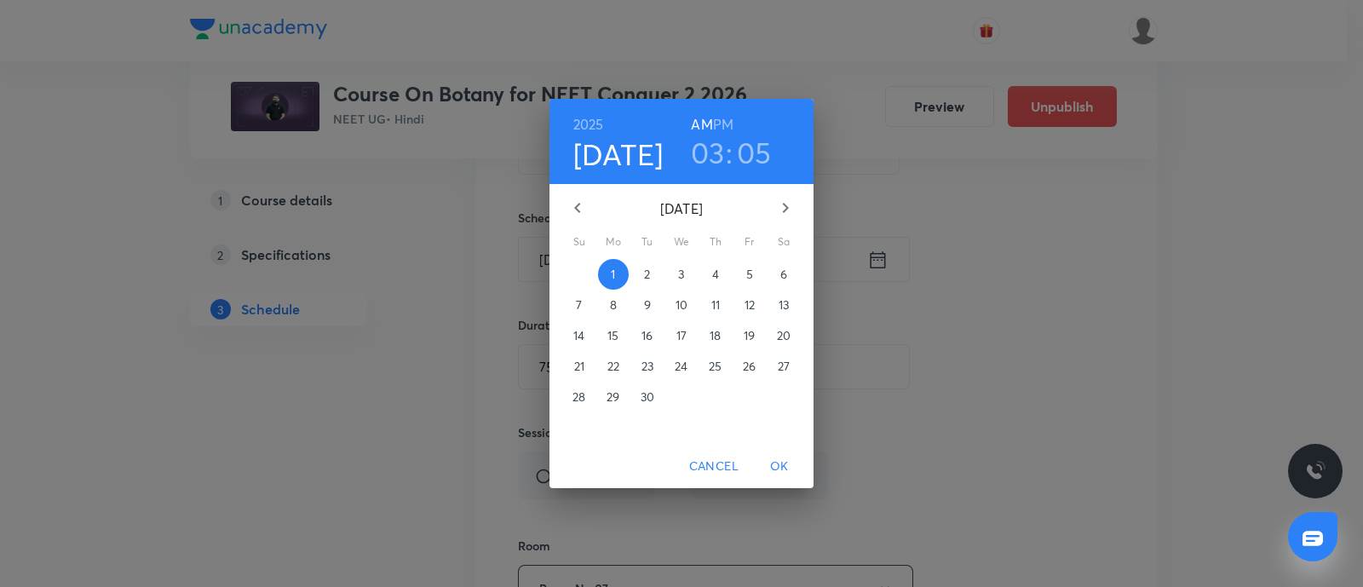
click at [731, 123] on h6 "PM" at bounding box center [723, 124] width 20 height 24
click at [777, 463] on span "OK" at bounding box center [779, 466] width 41 height 21
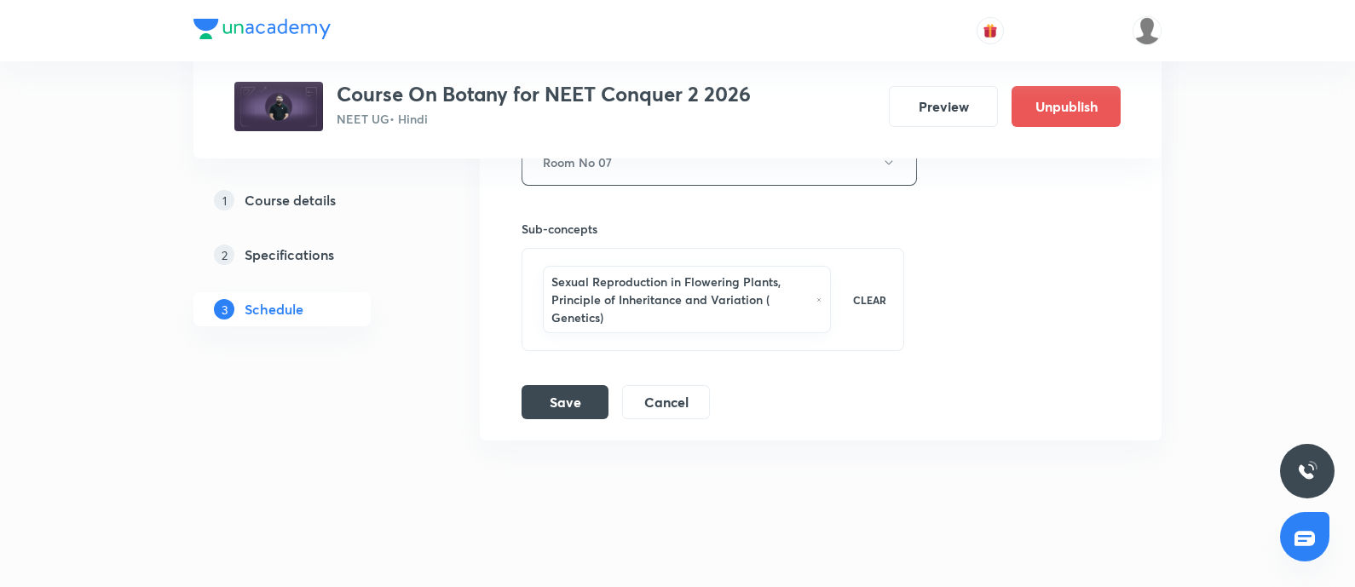
scroll to position [3319, 0]
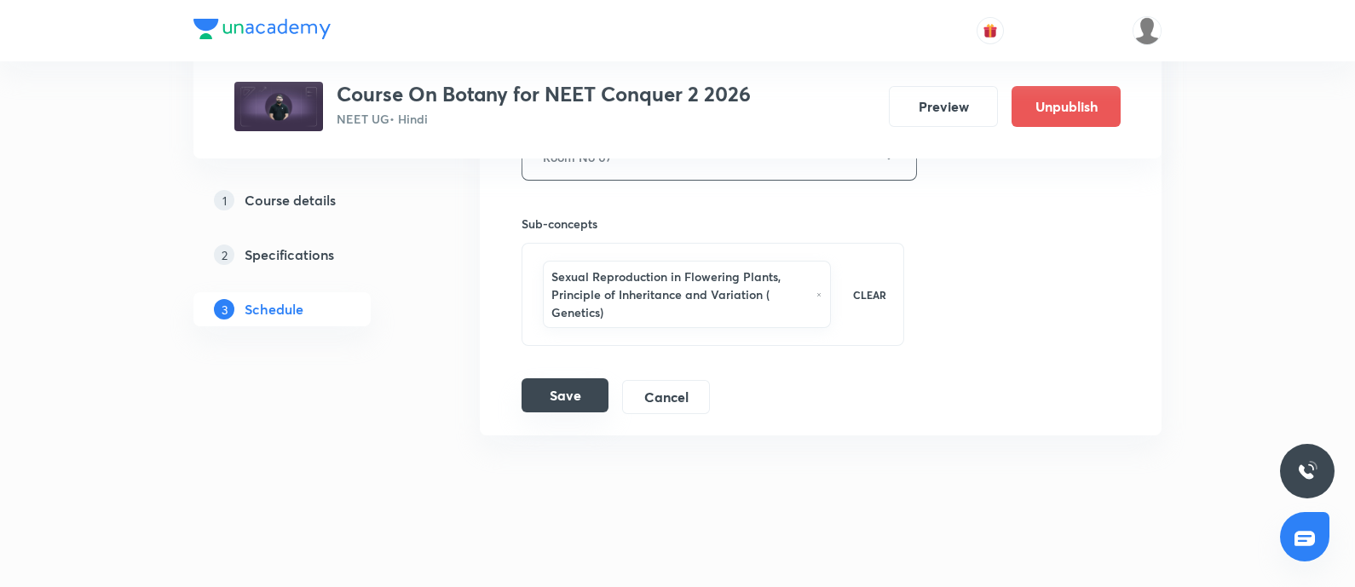
click at [569, 391] on button "Save" at bounding box center [564, 395] width 87 height 34
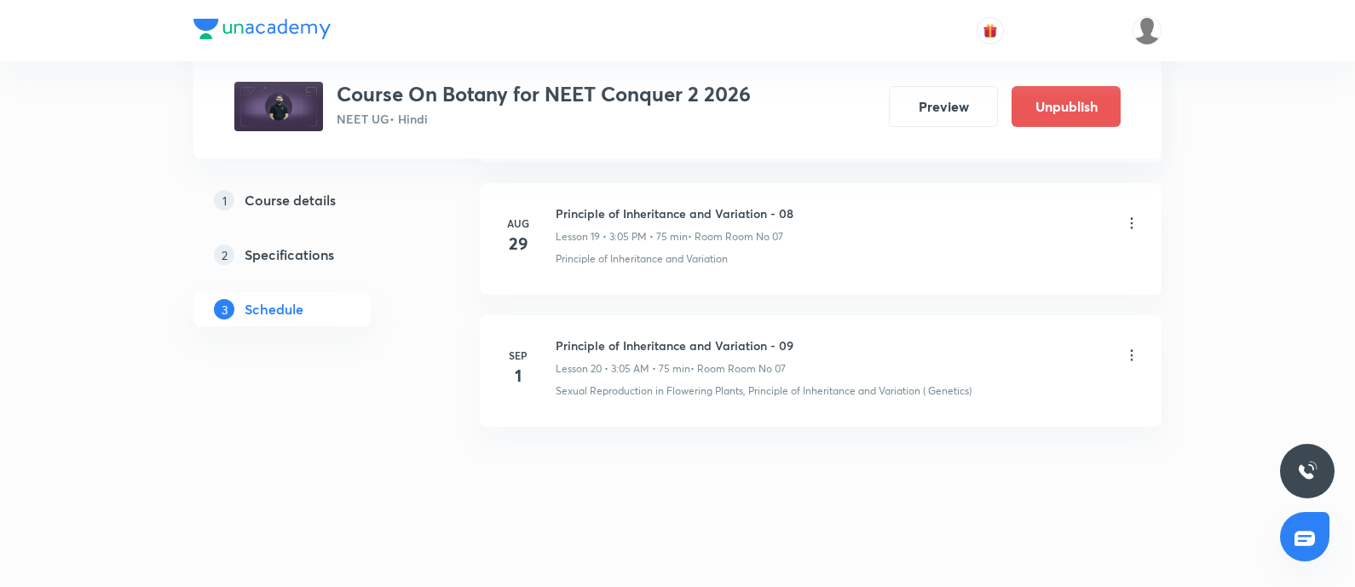
scroll to position [2630, 0]
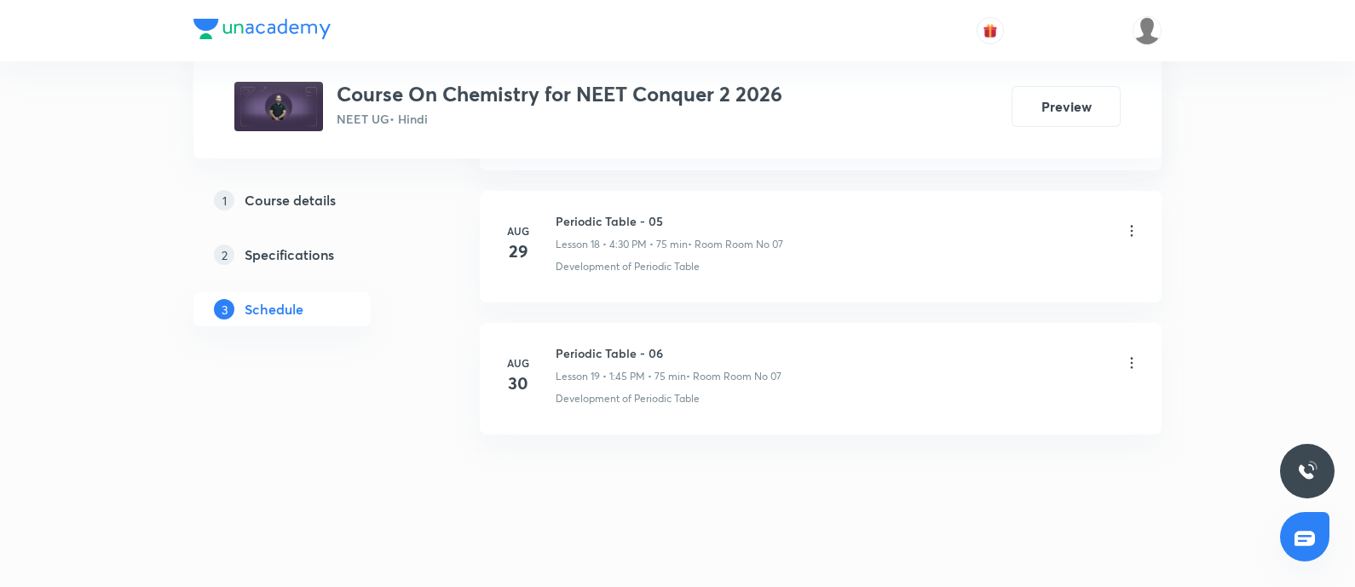
click at [556, 345] on h6 "Periodic Table - 06" at bounding box center [668, 353] width 226 height 18
copy h6 "Periodic Table - 06"
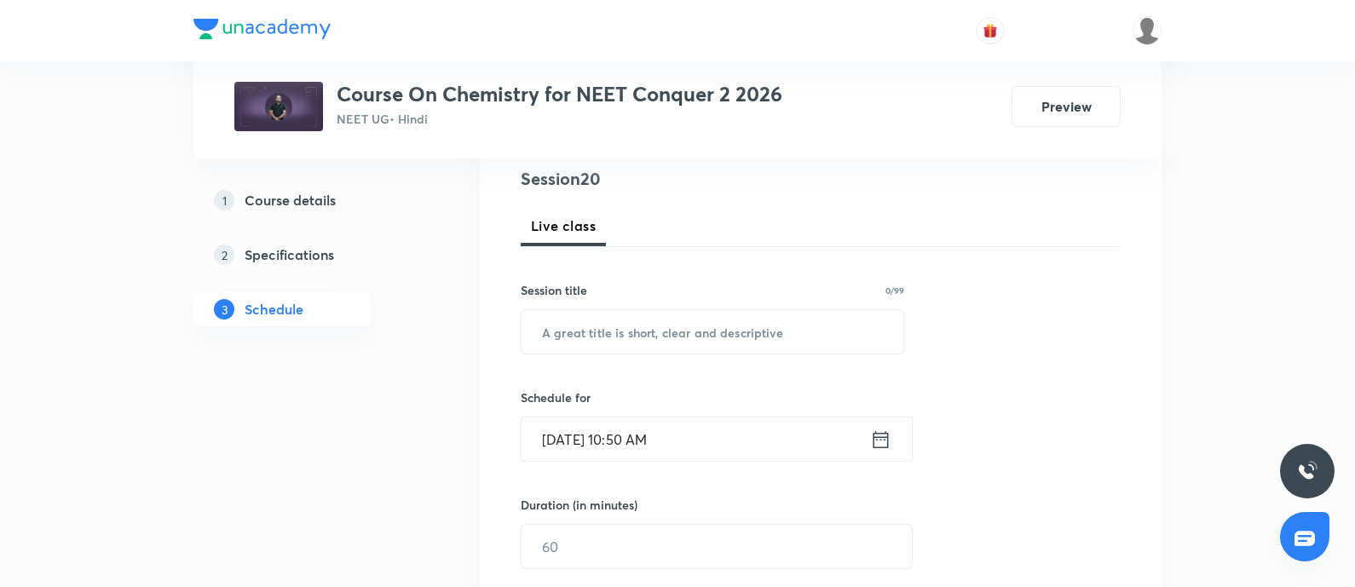
scroll to position [204, 0]
click at [590, 331] on input "text" at bounding box center [712, 329] width 382 height 43
paste input "Periodic Table - 06"
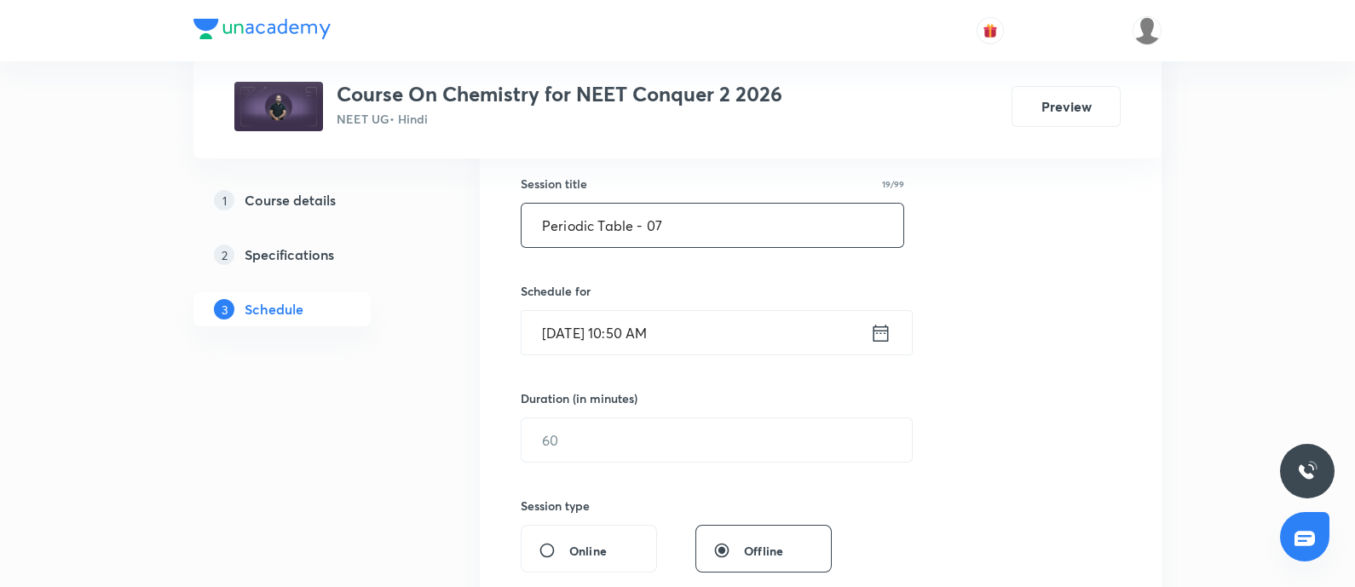
scroll to position [310, 0]
type input "Periodic Table - 07"
click at [722, 334] on input "Aug 31, 2025, 10:50 AM" at bounding box center [695, 330] width 348 height 43
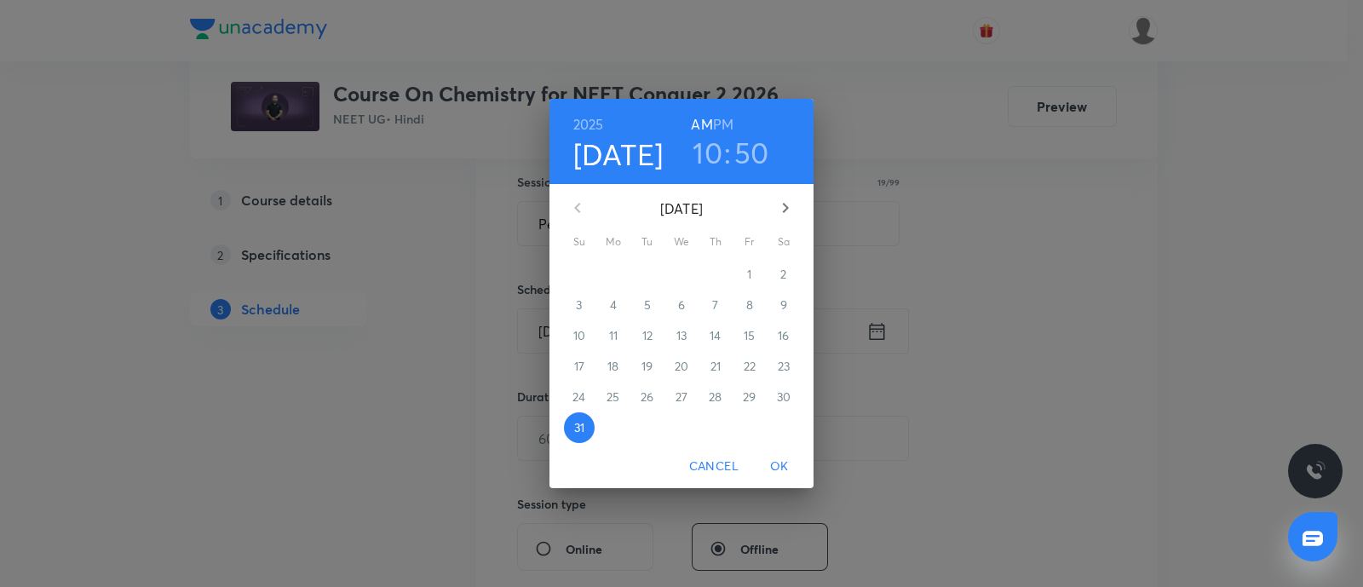
click at [776, 199] on icon "button" at bounding box center [785, 208] width 20 height 20
click at [613, 278] on p "1" at bounding box center [613, 274] width 4 height 17
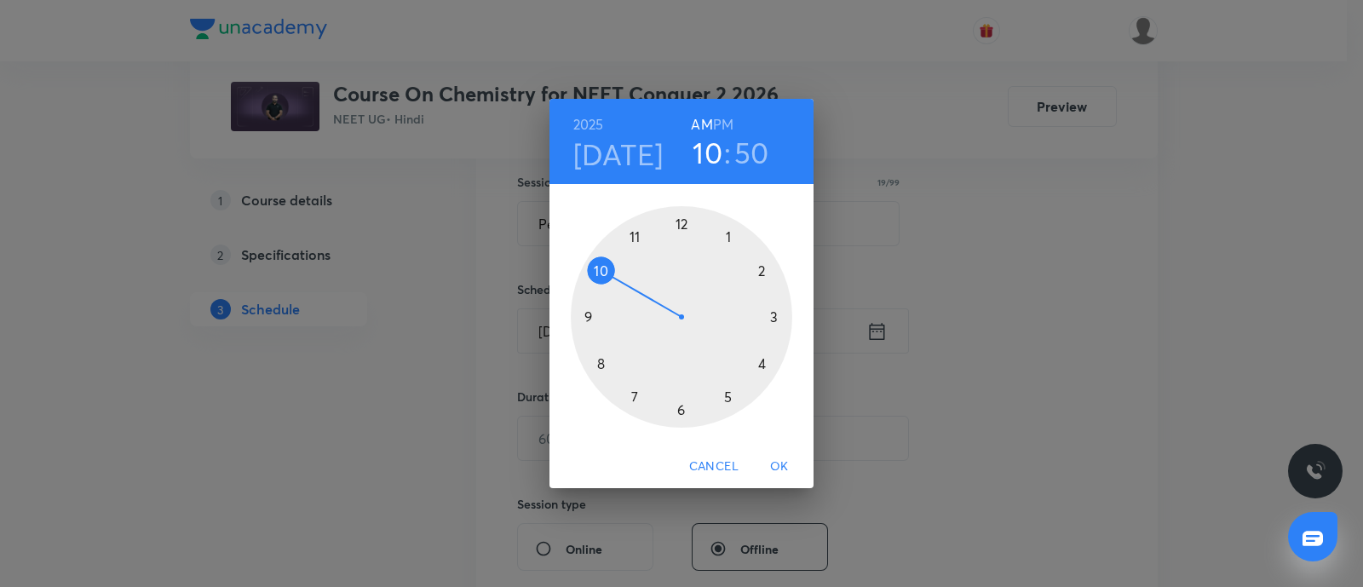
click at [733, 121] on h6 "PM" at bounding box center [723, 124] width 20 height 24
click at [762, 364] on div at bounding box center [681, 316] width 221 height 221
click at [682, 414] on div at bounding box center [681, 316] width 221 height 221
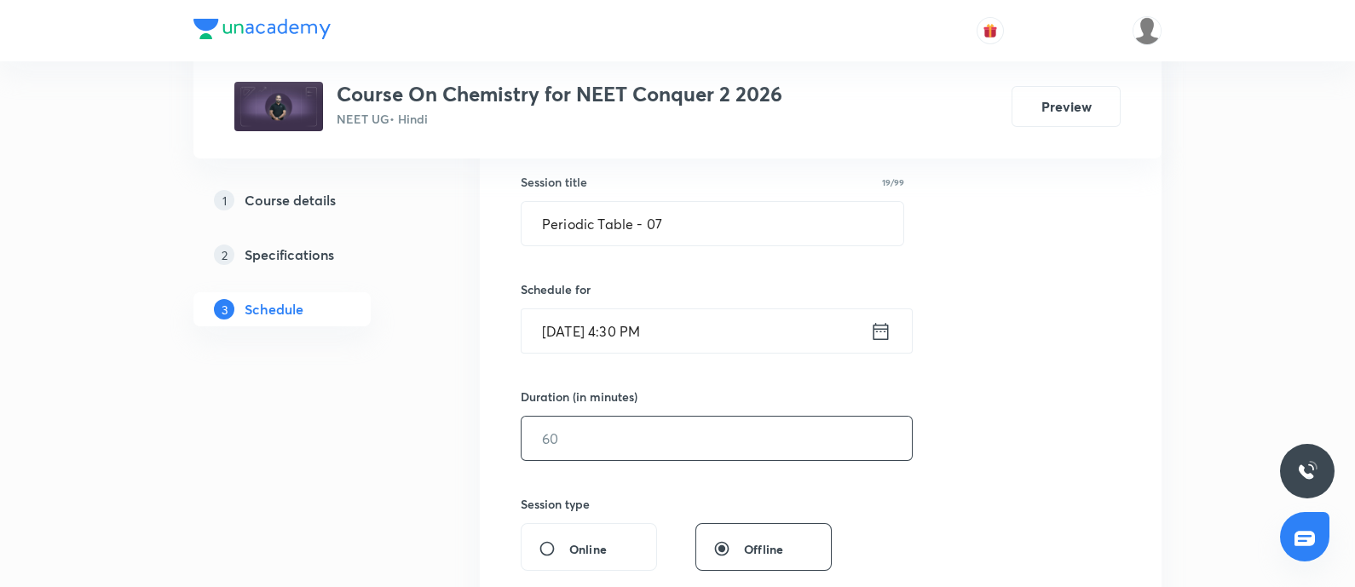
click at [641, 423] on input "text" at bounding box center [716, 438] width 390 height 43
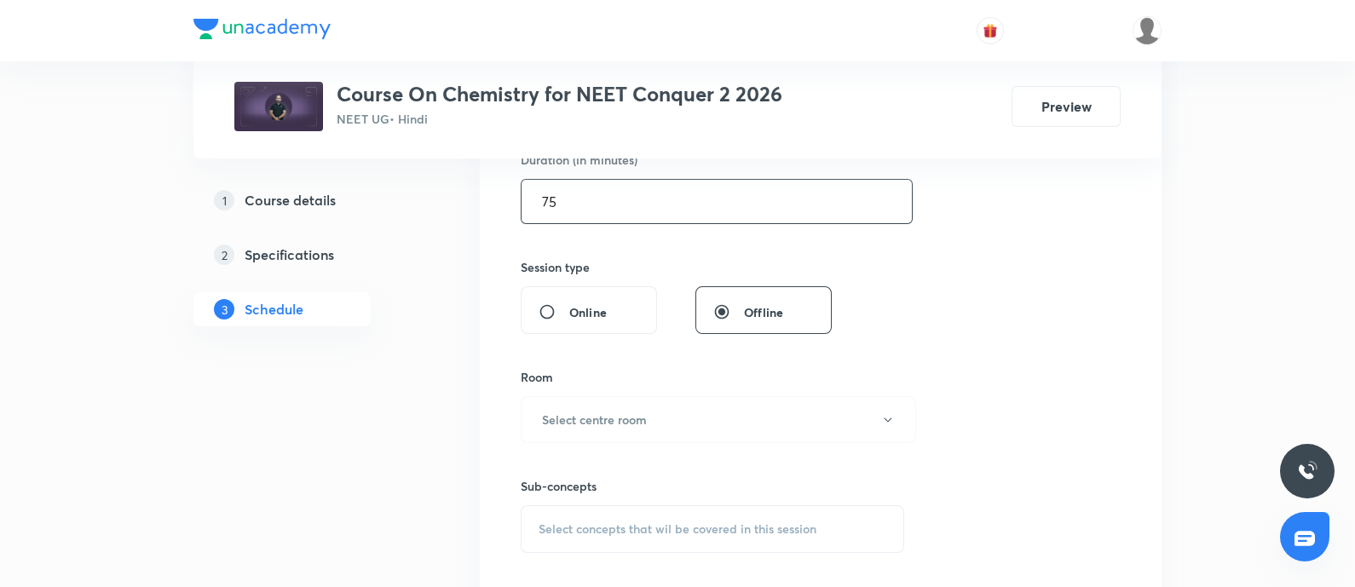
scroll to position [549, 0]
type input "75"
click at [602, 410] on h6 "Select centre room" at bounding box center [594, 418] width 105 height 18
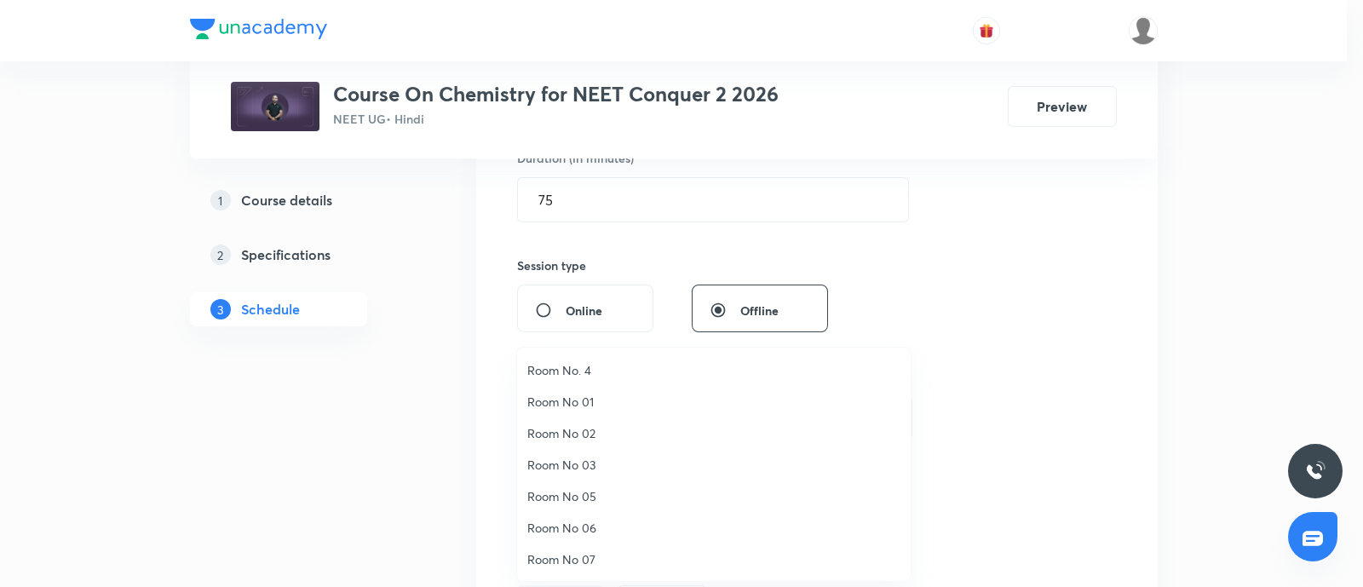
click at [574, 561] on span "Room No 07" at bounding box center [713, 559] width 373 height 18
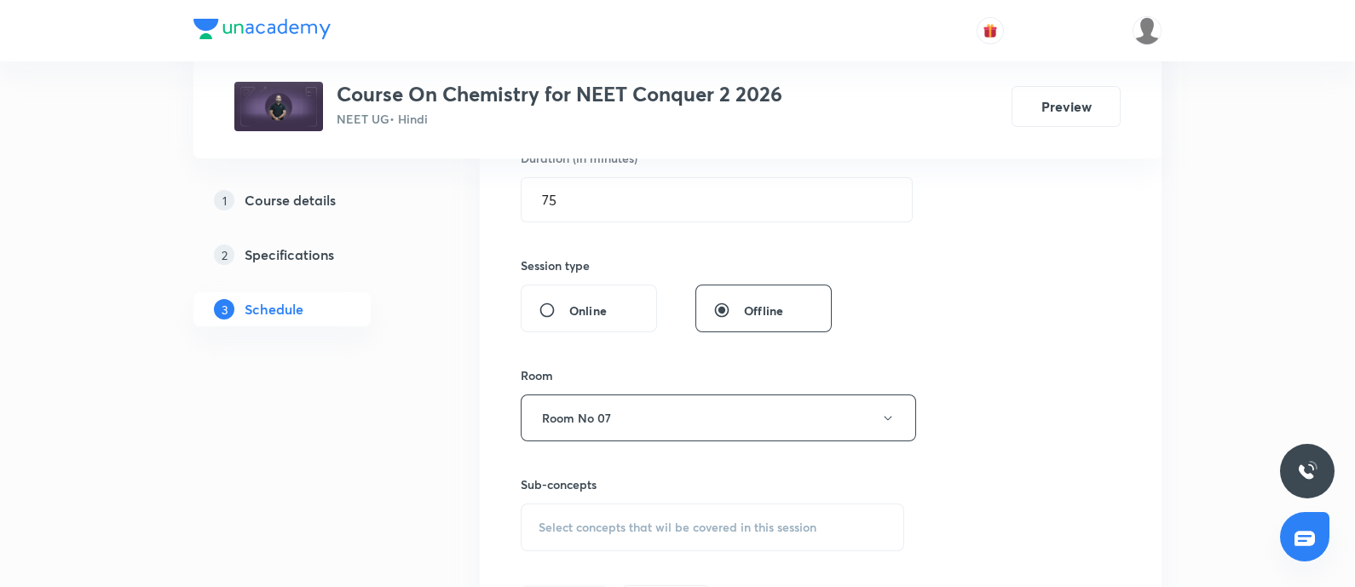
click at [588, 533] on span "Select concepts that wil be covered in this session" at bounding box center [677, 528] width 278 height 14
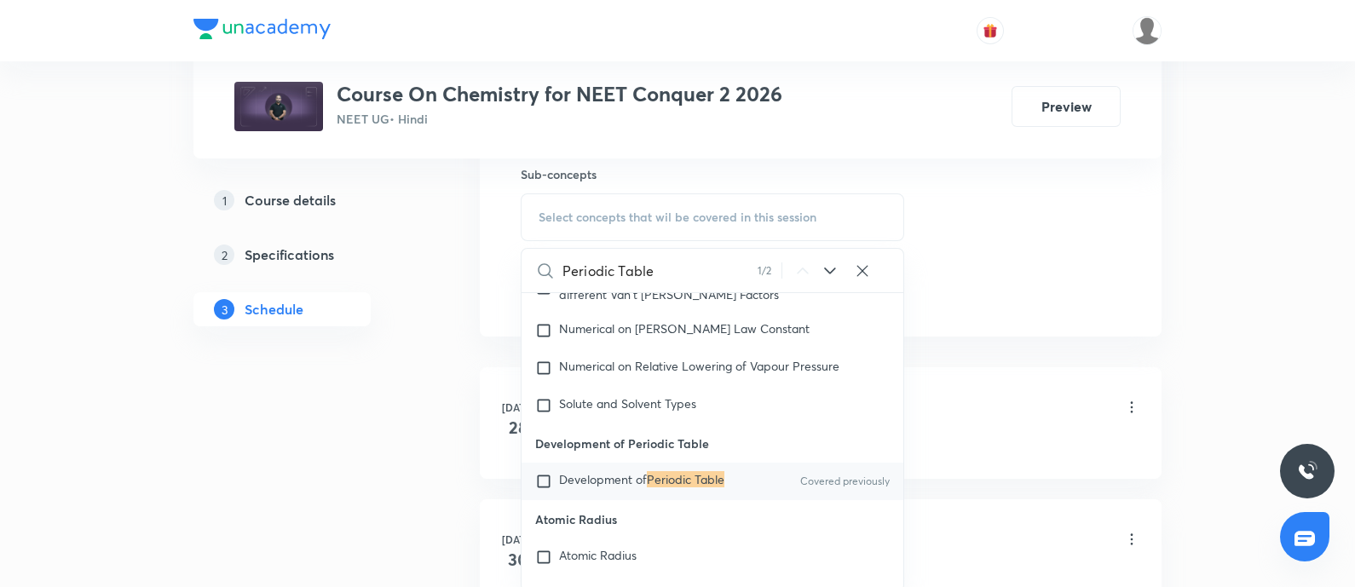
scroll to position [0, 0]
type input "Periodic Table"
click at [570, 485] on span "Development of" at bounding box center [603, 477] width 88 height 16
checkbox input "true"
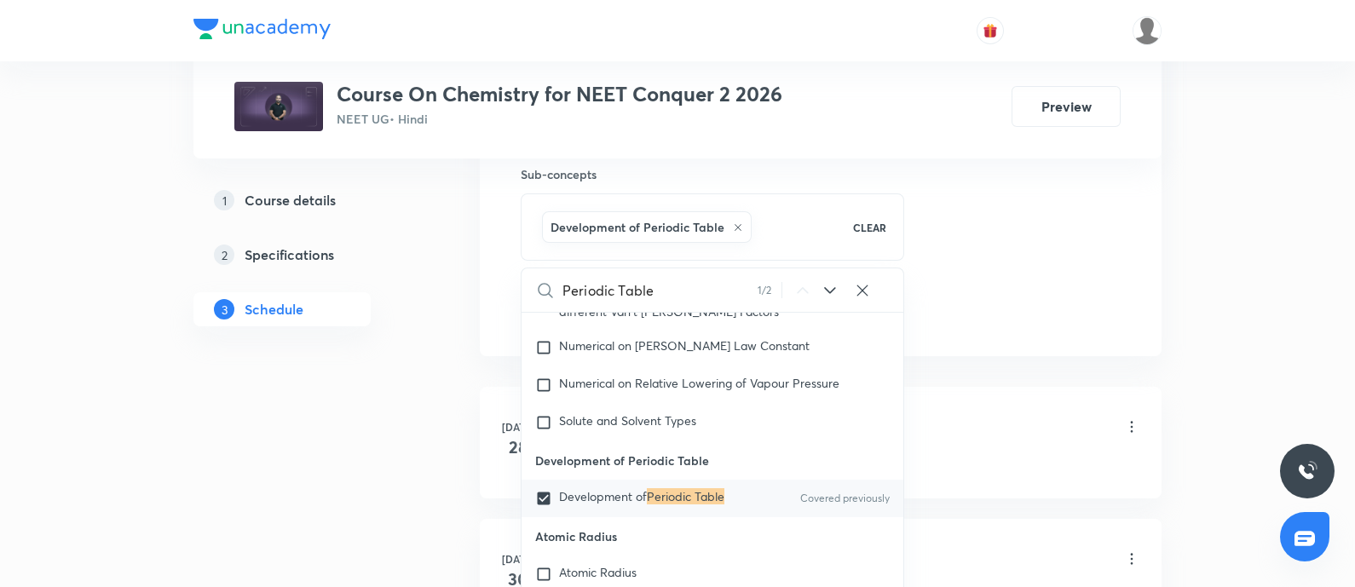
click at [974, 423] on div "Atomic Structure - 01 Lesson 1 • 4:30 PM • 75 min • Room Room No 06" at bounding box center [847, 428] width 584 height 40
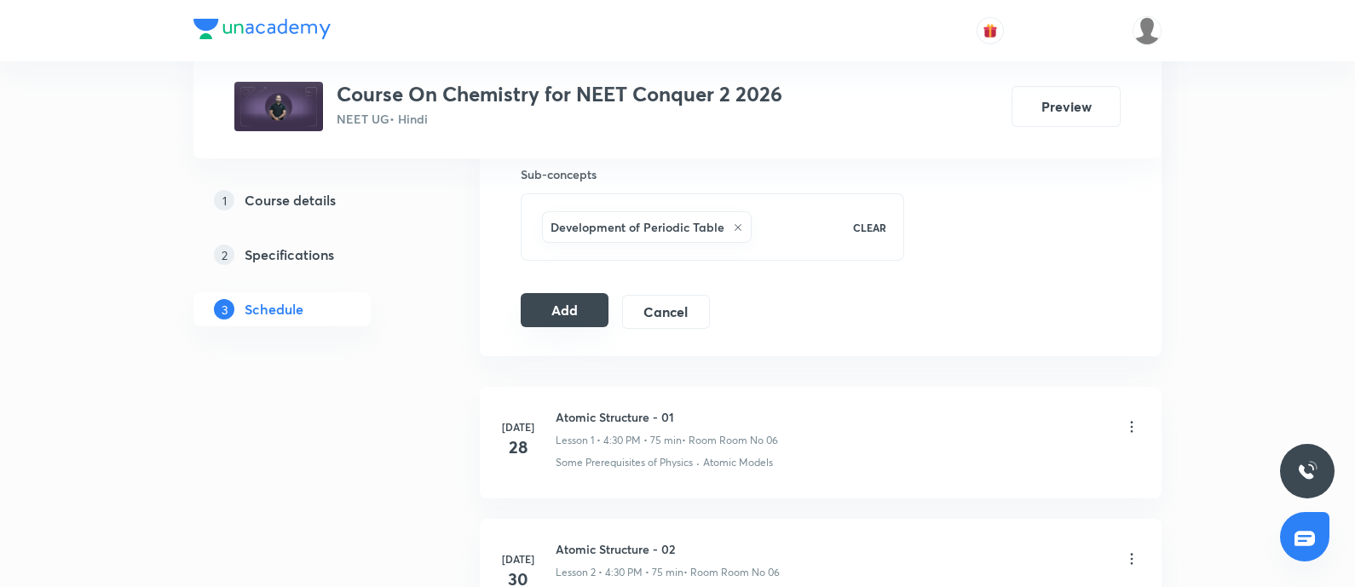
click at [571, 308] on button "Add" at bounding box center [565, 310] width 88 height 34
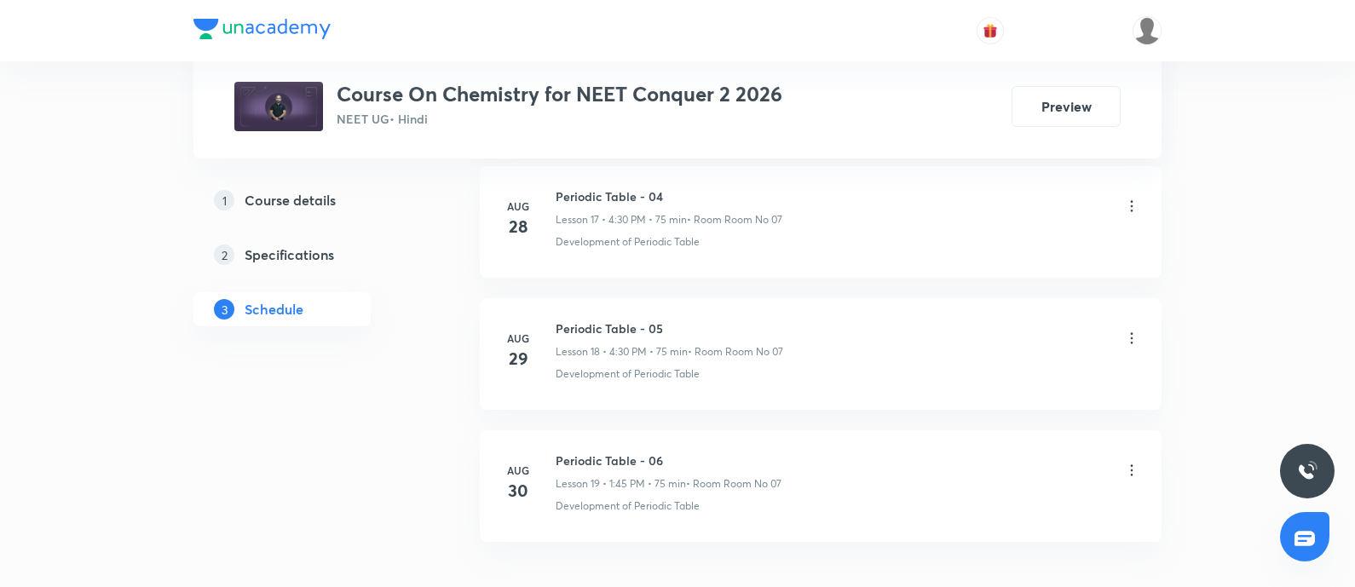
scroll to position [3299, 0]
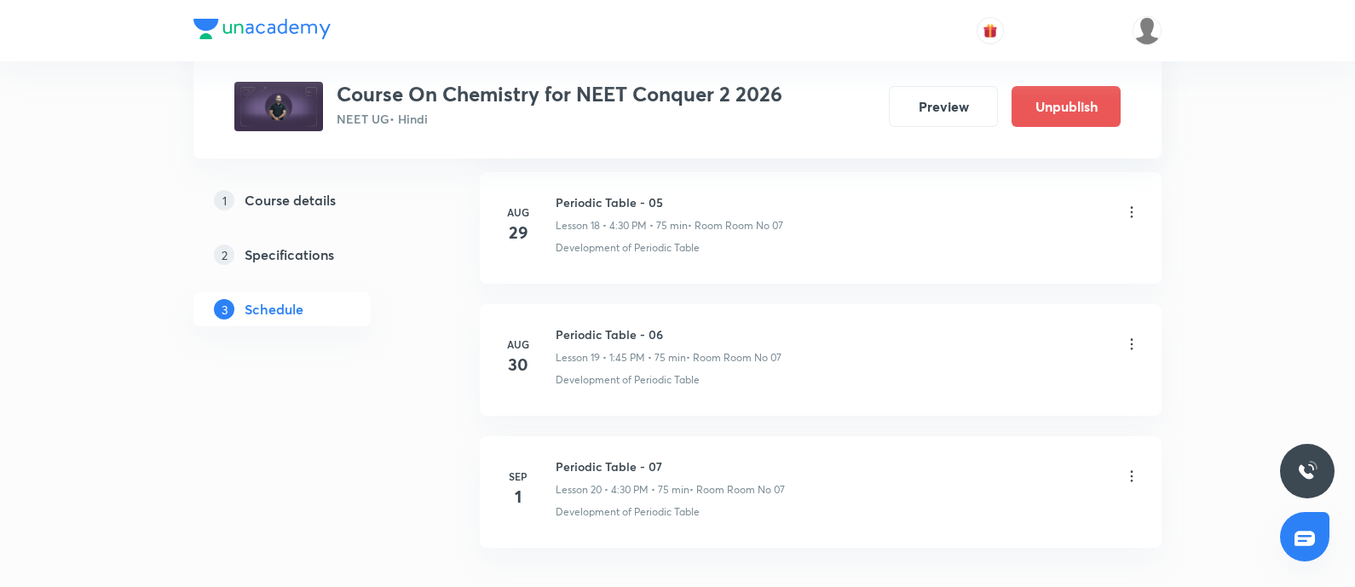
scroll to position [3411, 0]
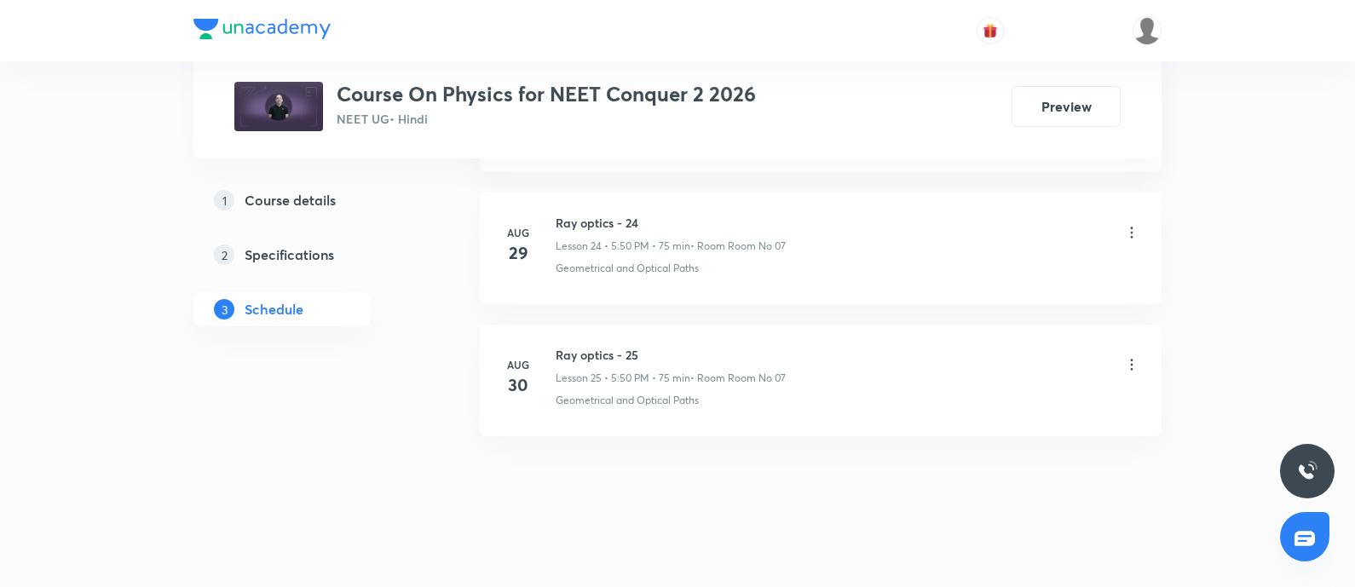
click at [565, 351] on h6 "Ray optics - 25" at bounding box center [670, 355] width 230 height 18
copy h6 "Ray optics - 25"
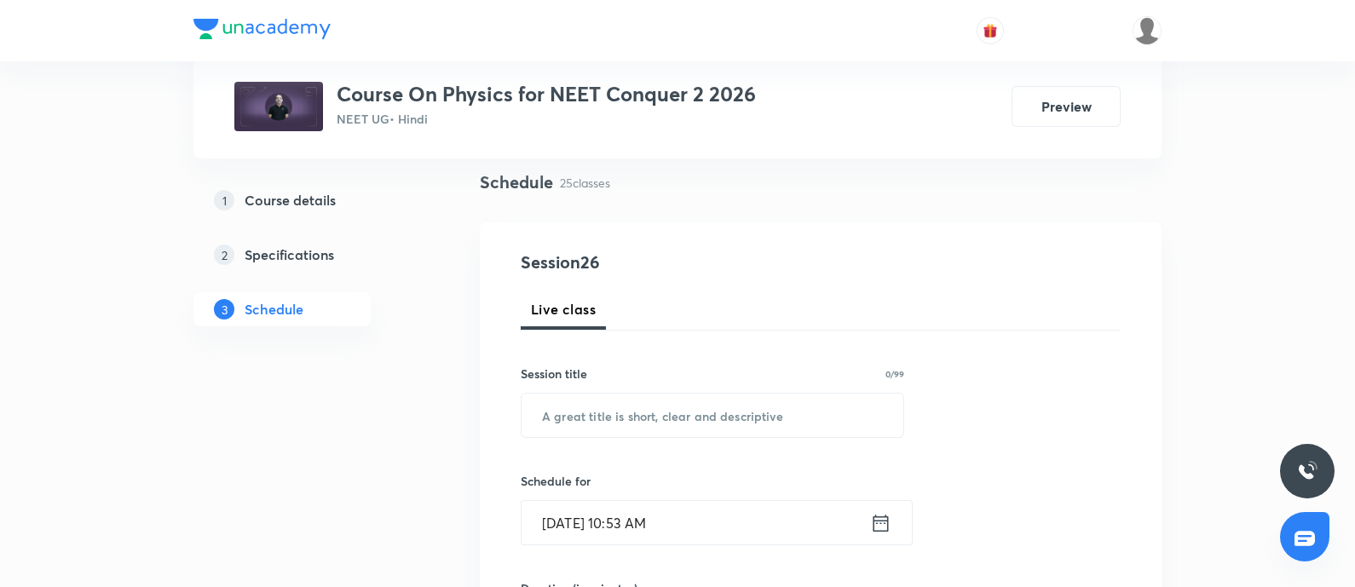
scroll to position [170, 0]
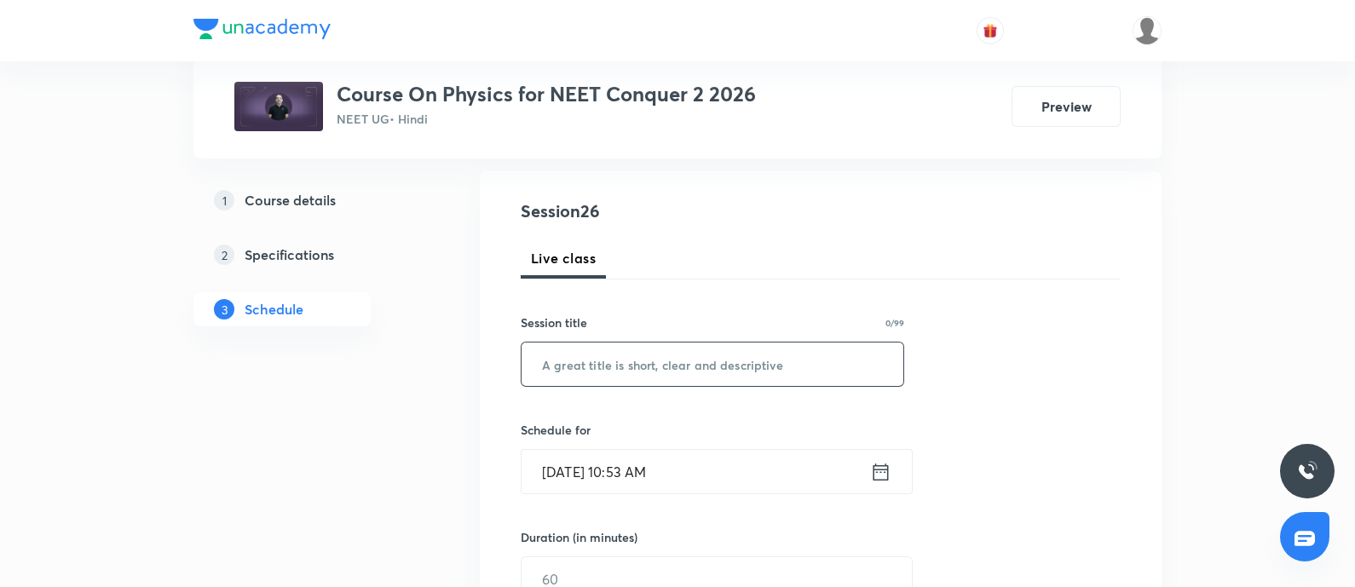
click at [588, 379] on input "text" at bounding box center [712, 363] width 382 height 43
paste input "Ray optics - 25"
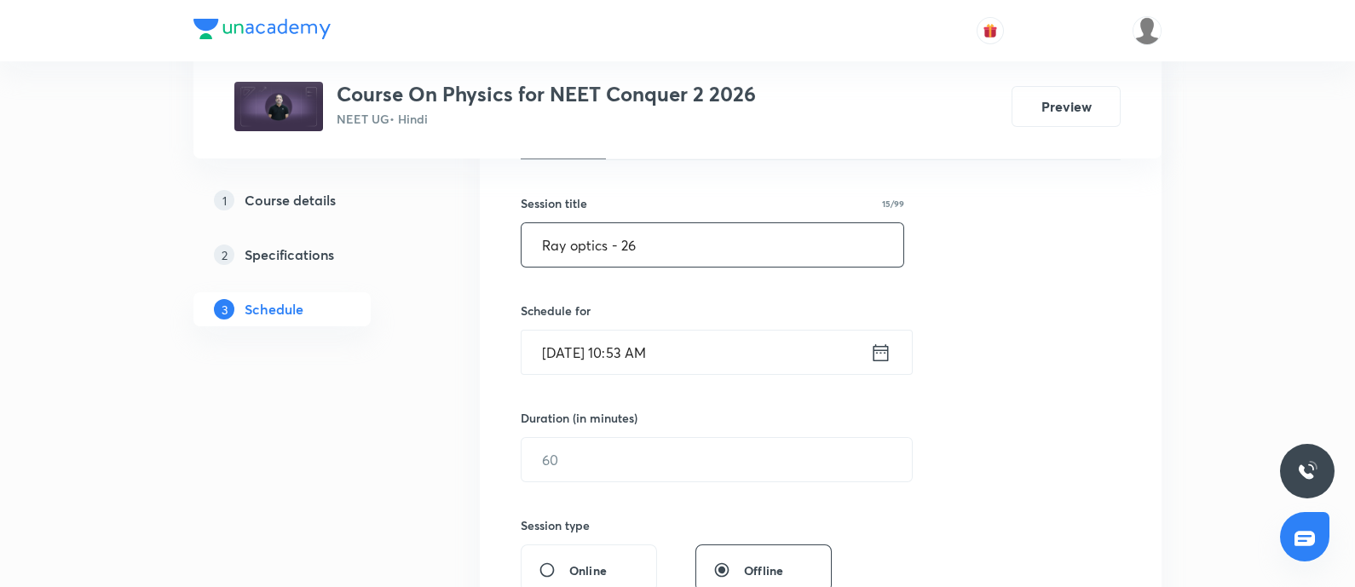
scroll to position [291, 0]
type input "Ray optics - 26"
click at [714, 350] on input "Aug 31, 2025, 10:53 AM" at bounding box center [695, 349] width 348 height 43
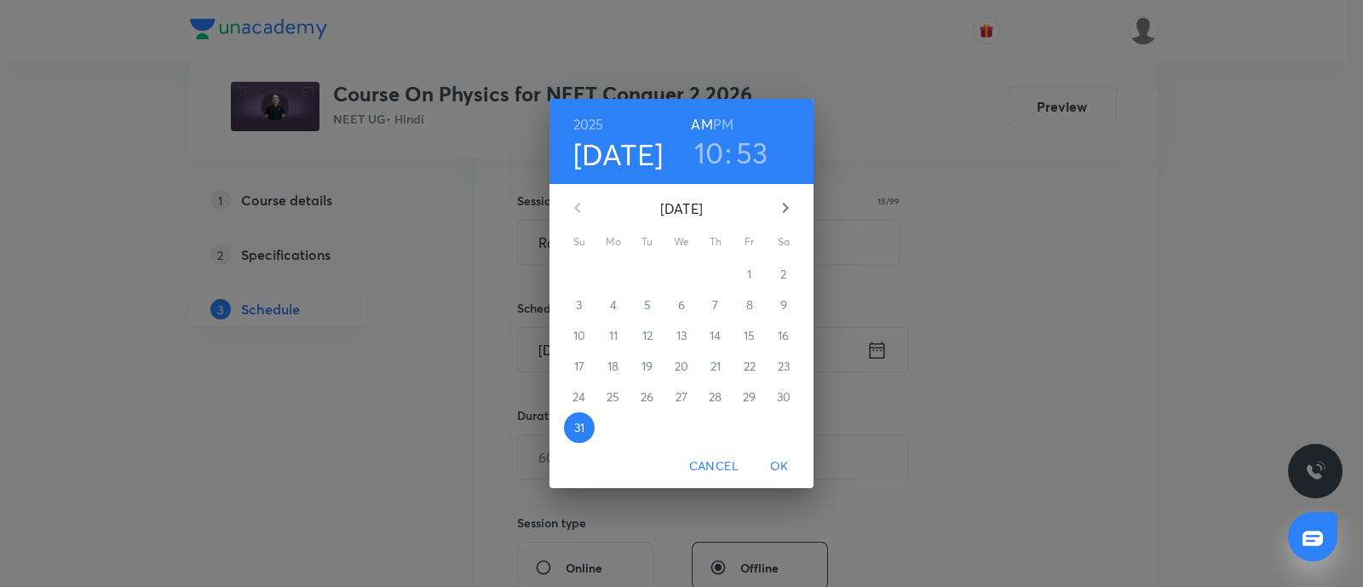
click at [777, 198] on icon "button" at bounding box center [785, 208] width 20 height 20
click at [728, 124] on h6 "PM" at bounding box center [723, 124] width 20 height 24
click at [584, 204] on div "[DATE]" at bounding box center [681, 207] width 249 height 41
click at [787, 207] on icon "button" at bounding box center [786, 208] width 6 height 10
click at [610, 265] on button "1" at bounding box center [613, 274] width 31 height 31
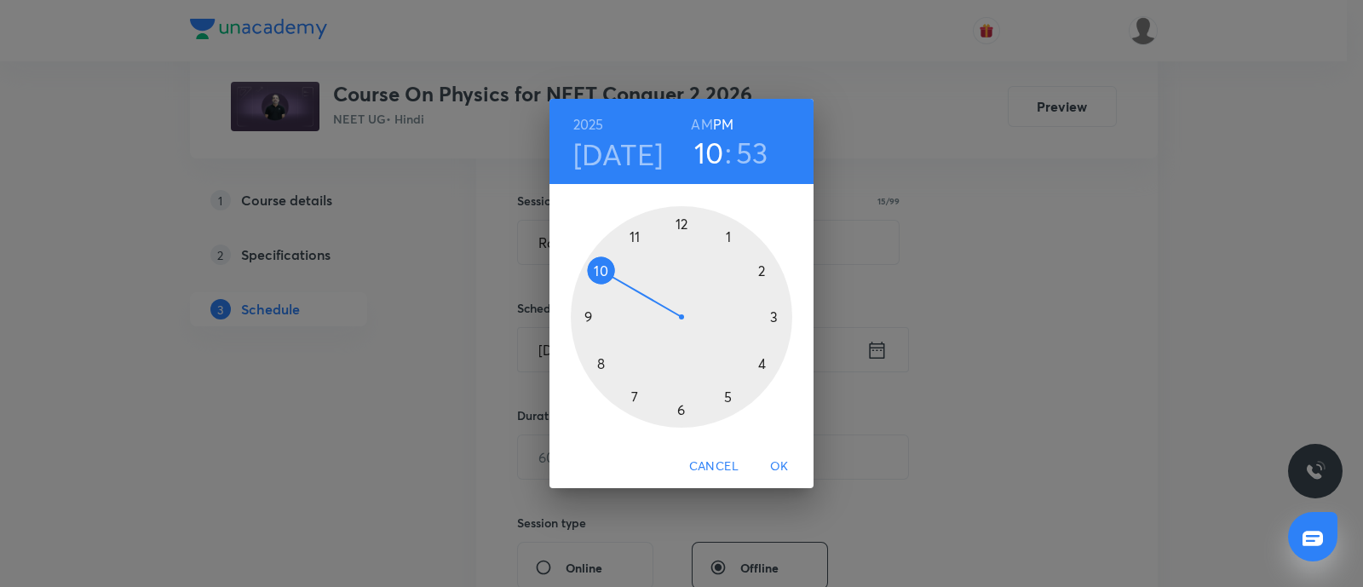
click at [727, 400] on div at bounding box center [681, 316] width 221 height 221
click at [600, 271] on div at bounding box center [681, 316] width 221 height 221
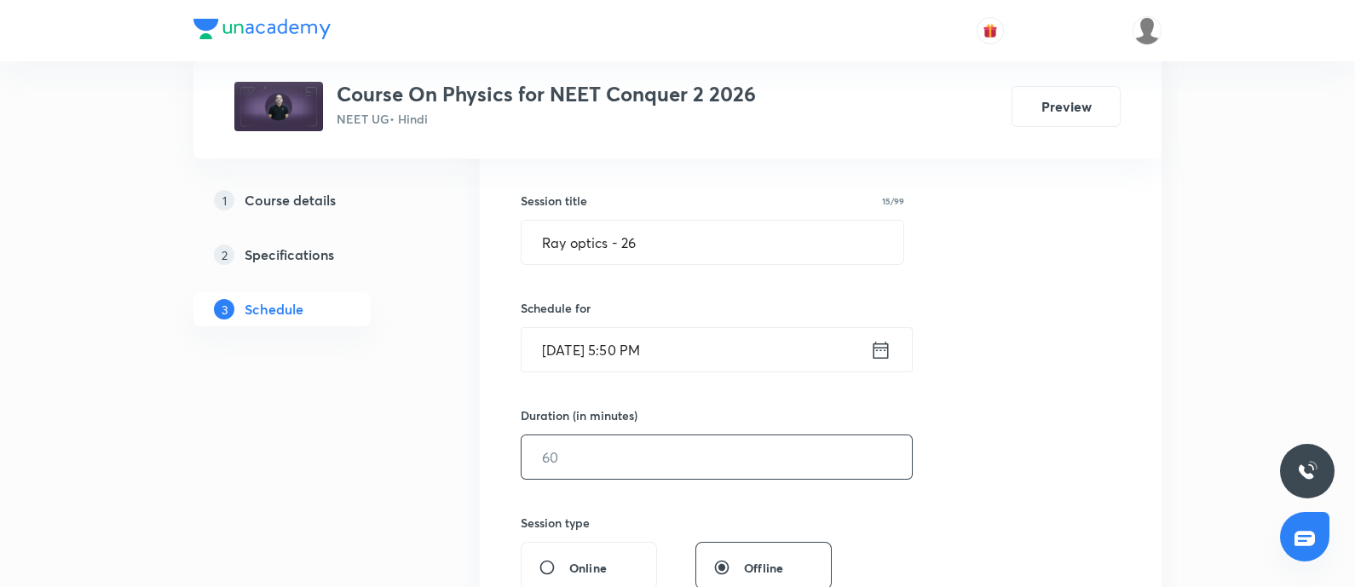
click at [618, 449] on input "text" at bounding box center [716, 456] width 390 height 43
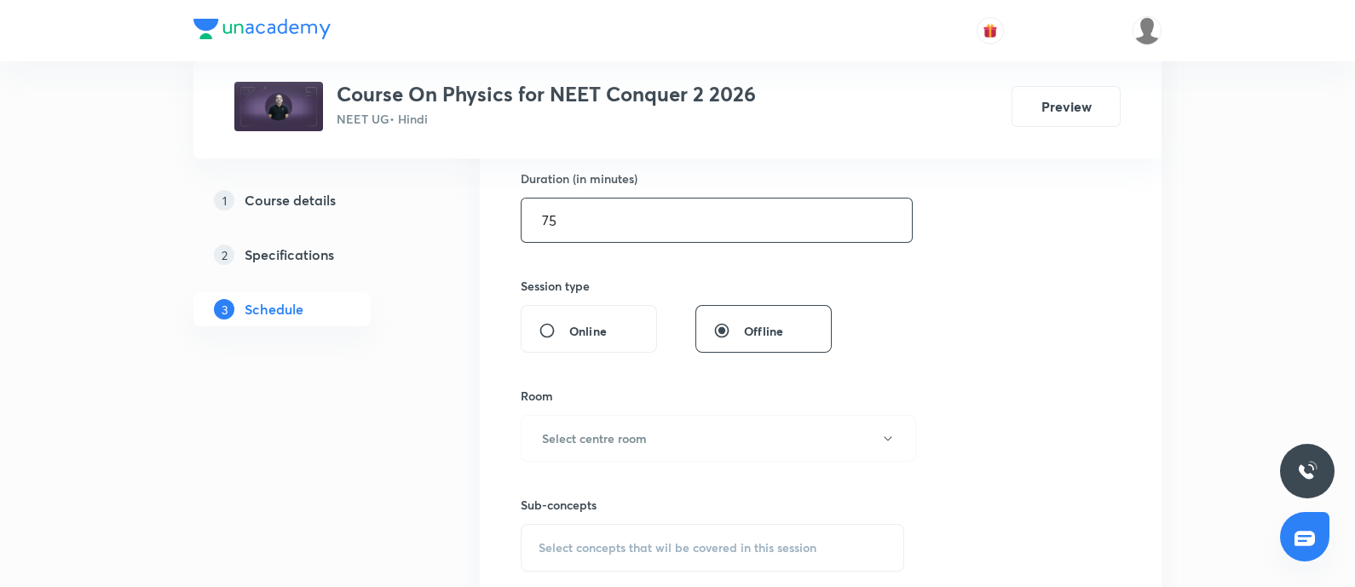
scroll to position [529, 0]
type input "75"
click at [602, 435] on h6 "Select centre room" at bounding box center [594, 438] width 105 height 18
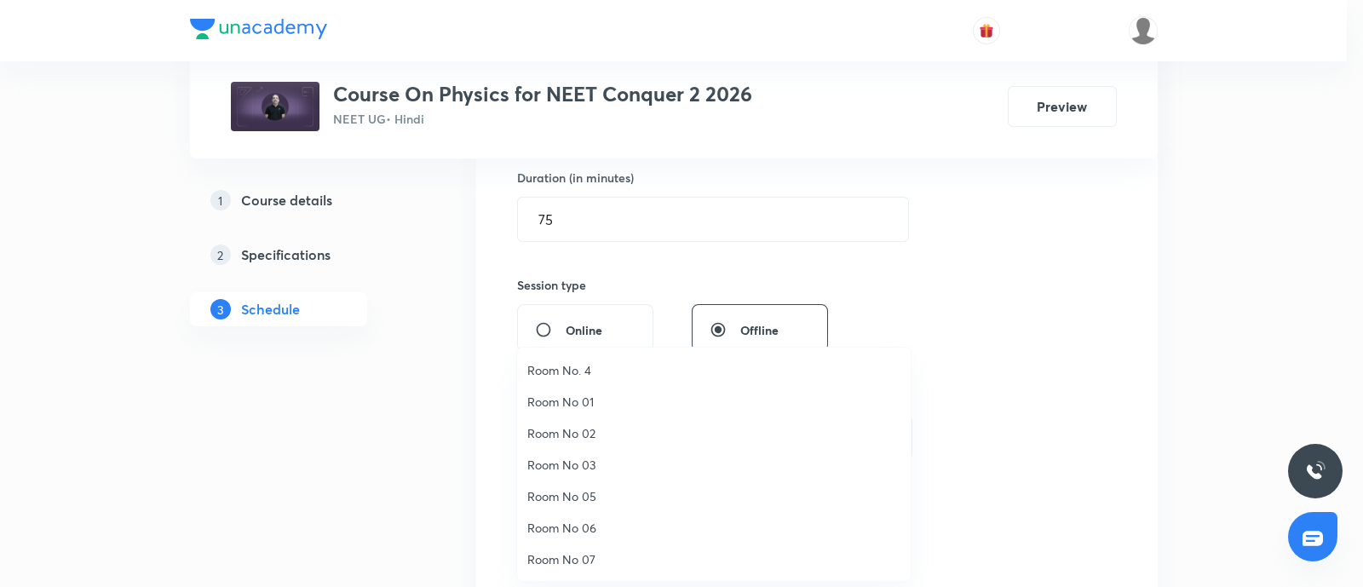
click at [571, 555] on span "Room No 07" at bounding box center [713, 559] width 373 height 18
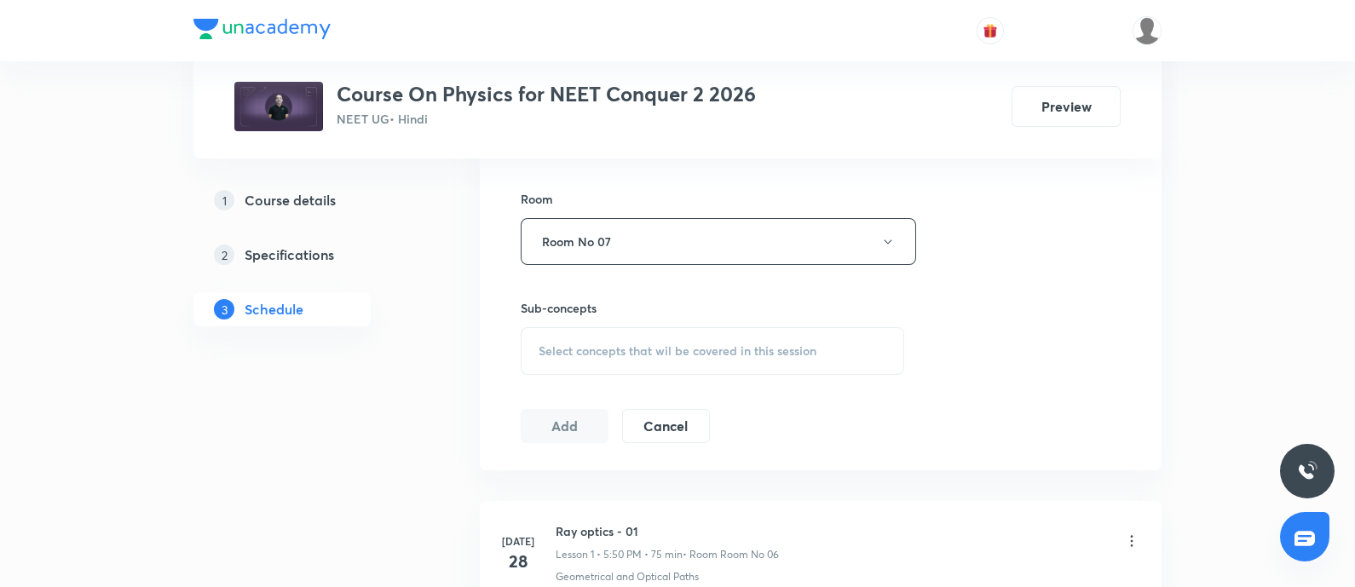
scroll to position [742, 0]
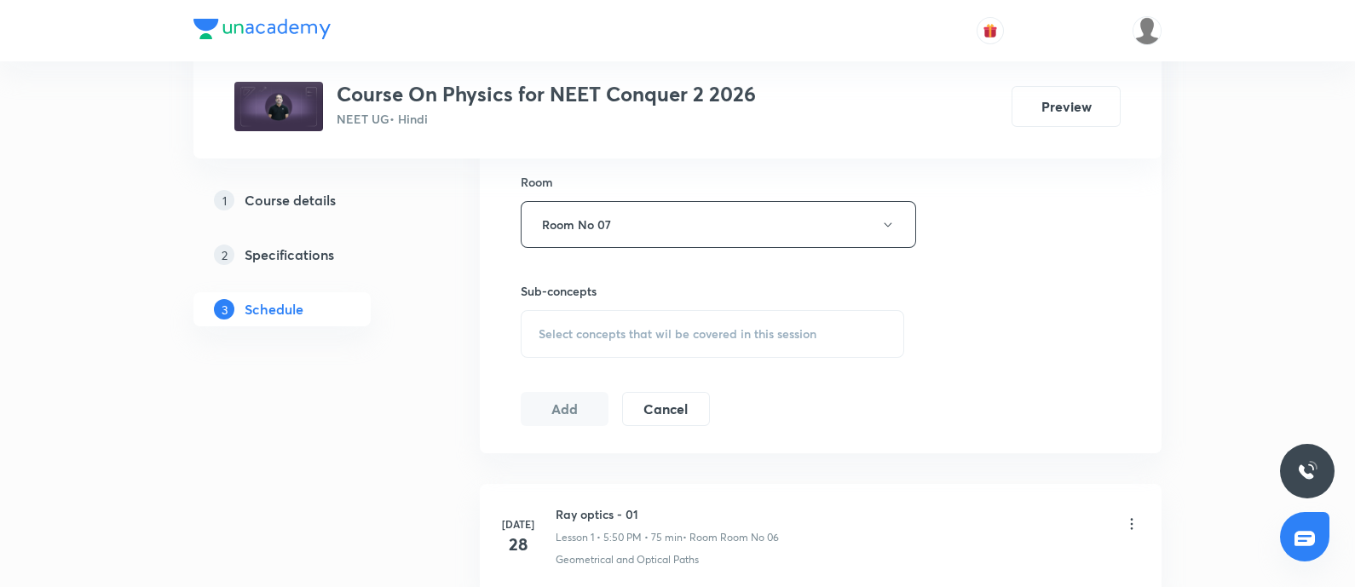
click at [661, 327] on span "Select concepts that wil be covered in this session" at bounding box center [677, 334] width 278 height 14
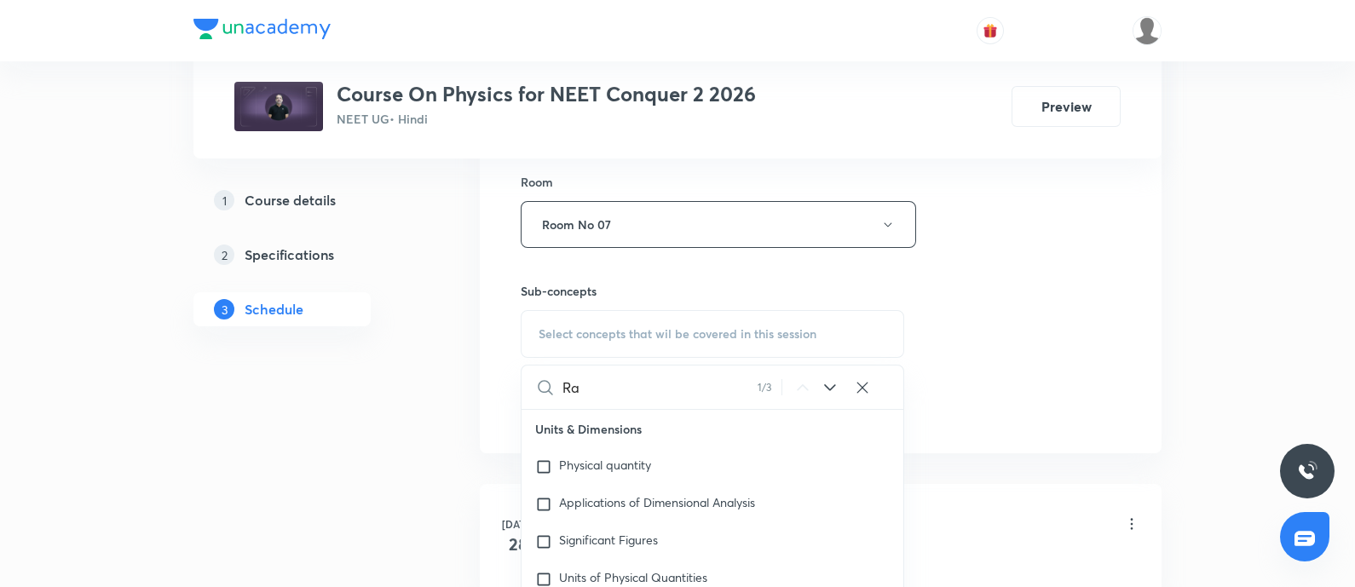
type input "R"
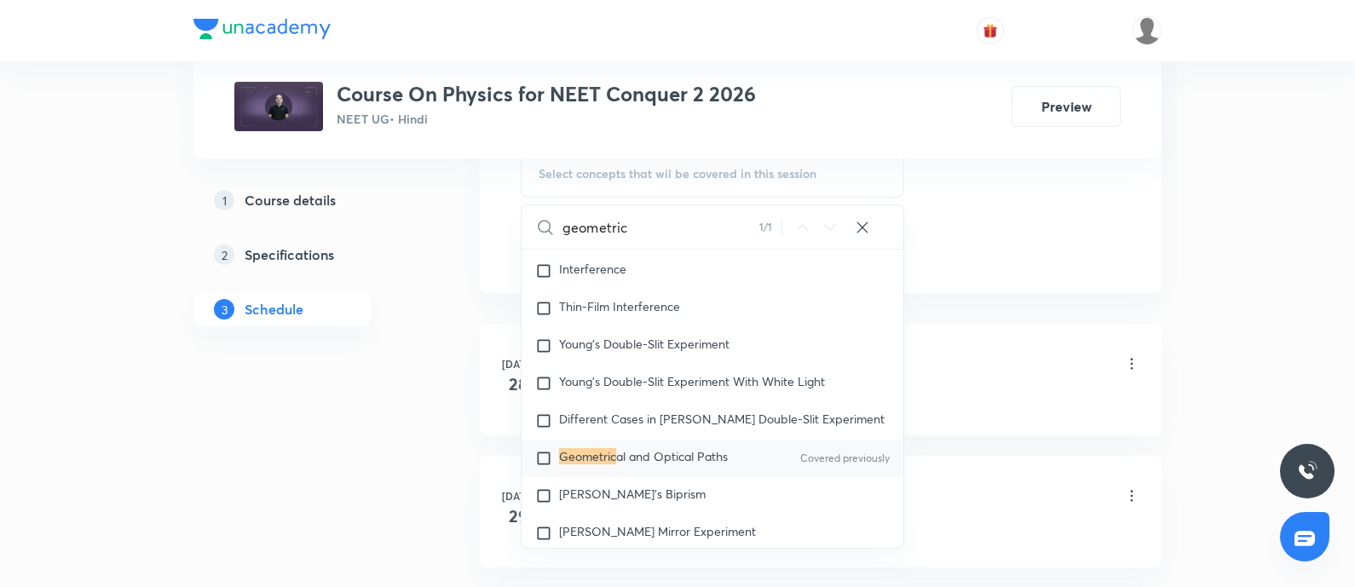
scroll to position [911, 0]
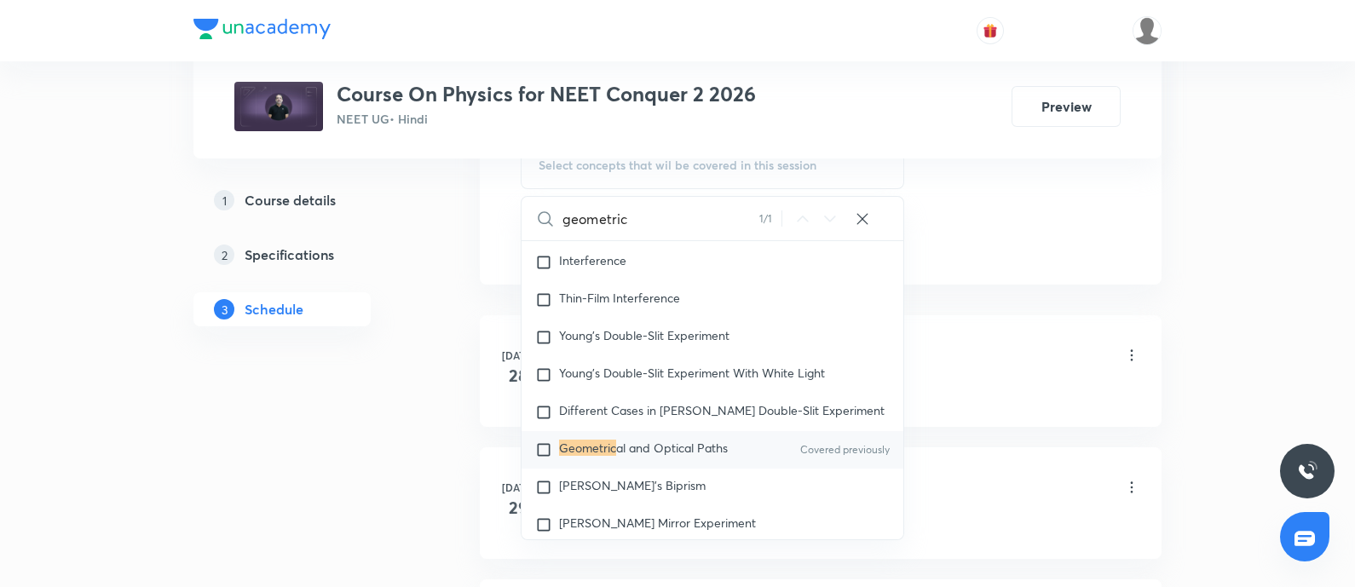
type input "geometric"
click at [585, 447] on div "Geometric al and Optical Paths Covered previously" at bounding box center [712, 449] width 382 height 37
checkbox input "true"
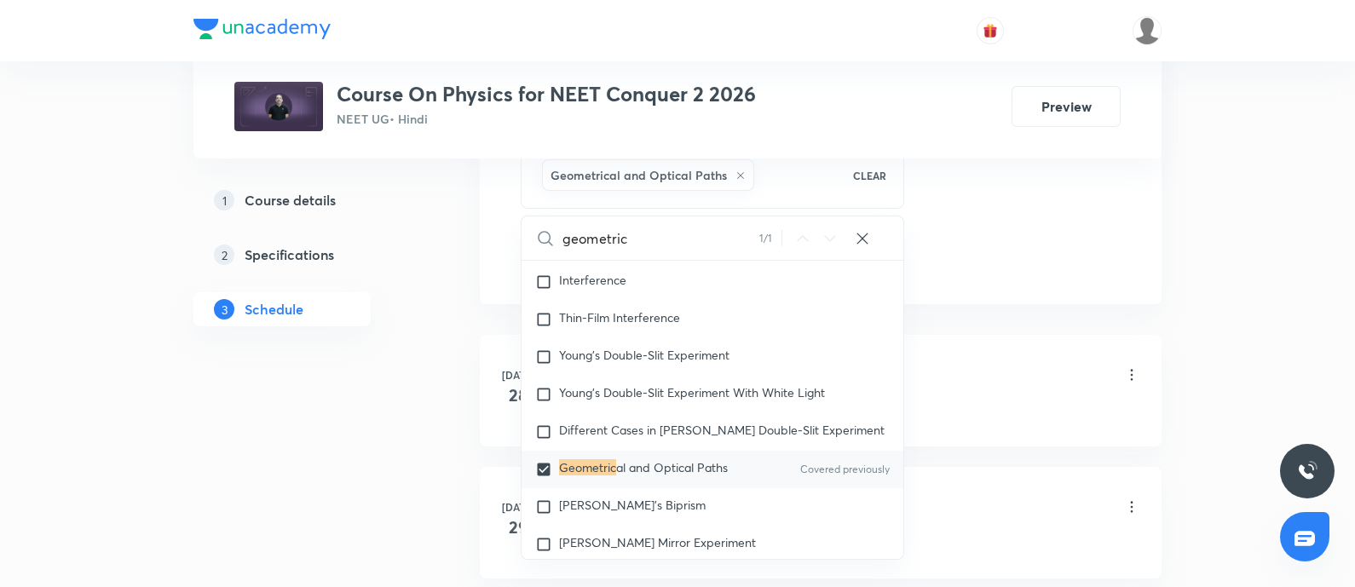
click at [969, 370] on div "Ray optics - 01 Lesson 1 • 5:50 PM • 75 min • Room Room No 06" at bounding box center [847, 376] width 584 height 40
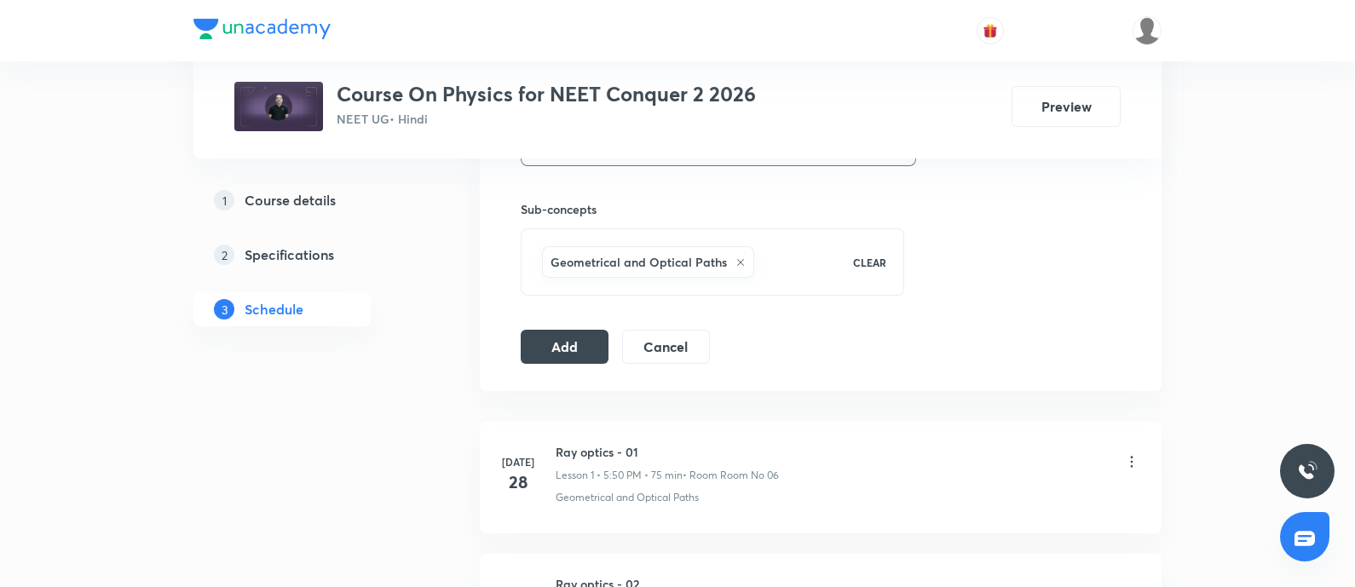
scroll to position [821, 0]
click at [549, 340] on button "Add" at bounding box center [565, 348] width 88 height 34
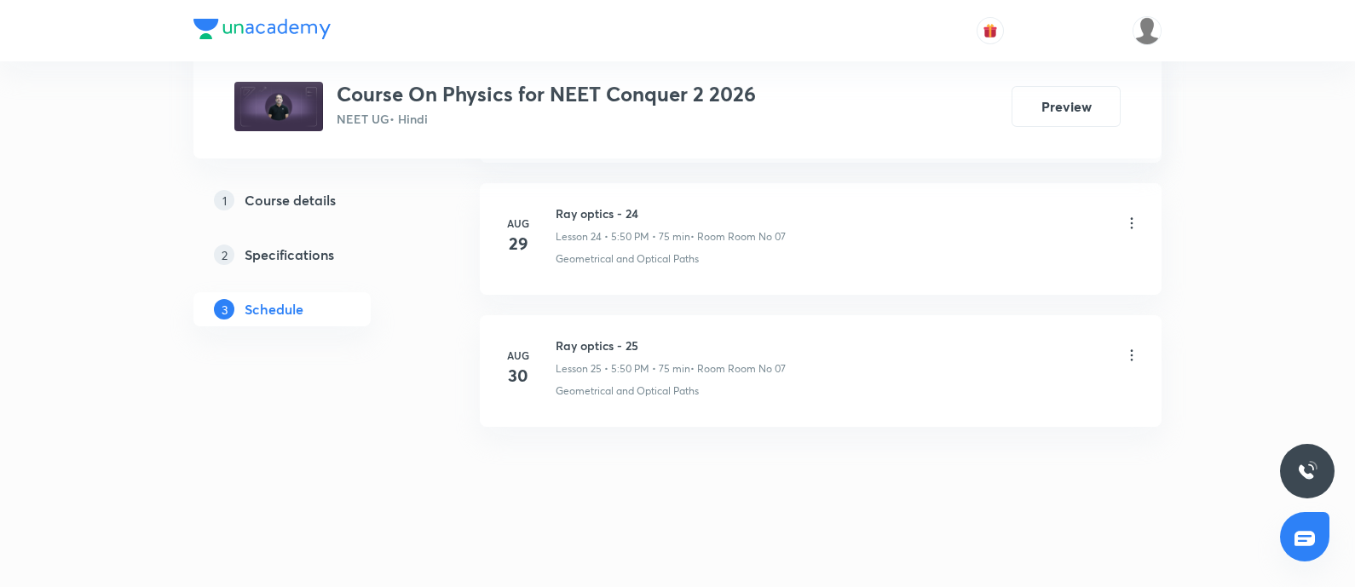
scroll to position [3288, 0]
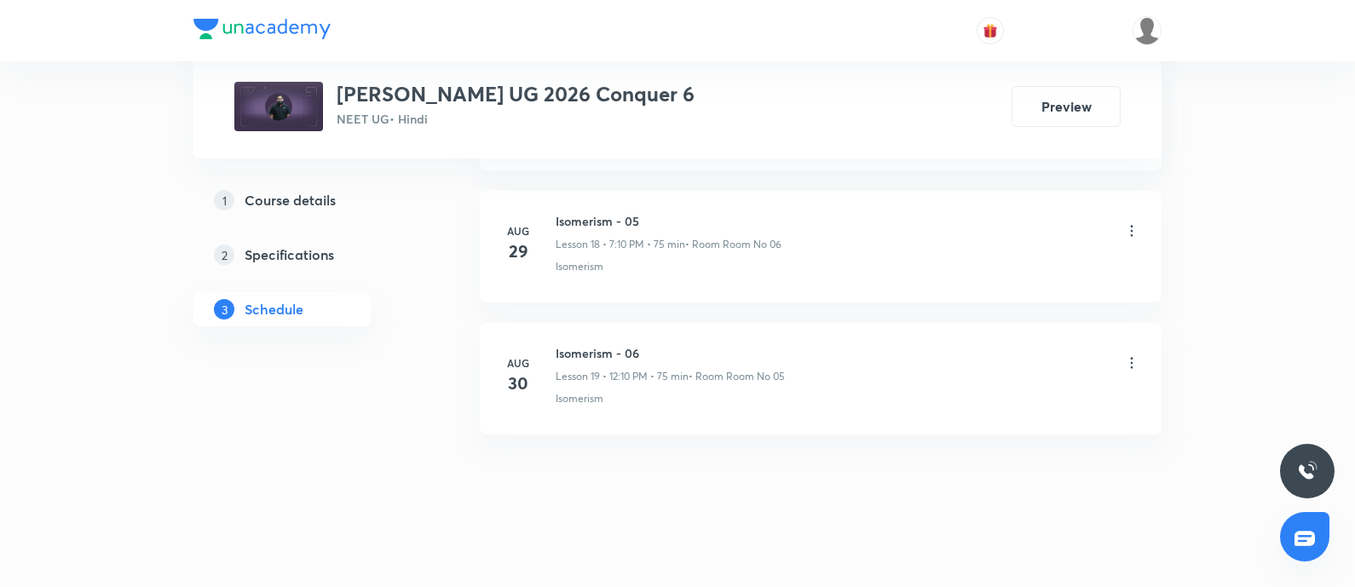
click at [563, 350] on h6 "Isomerism - 06" at bounding box center [669, 353] width 229 height 18
copy h6 "Isomerism - 06"
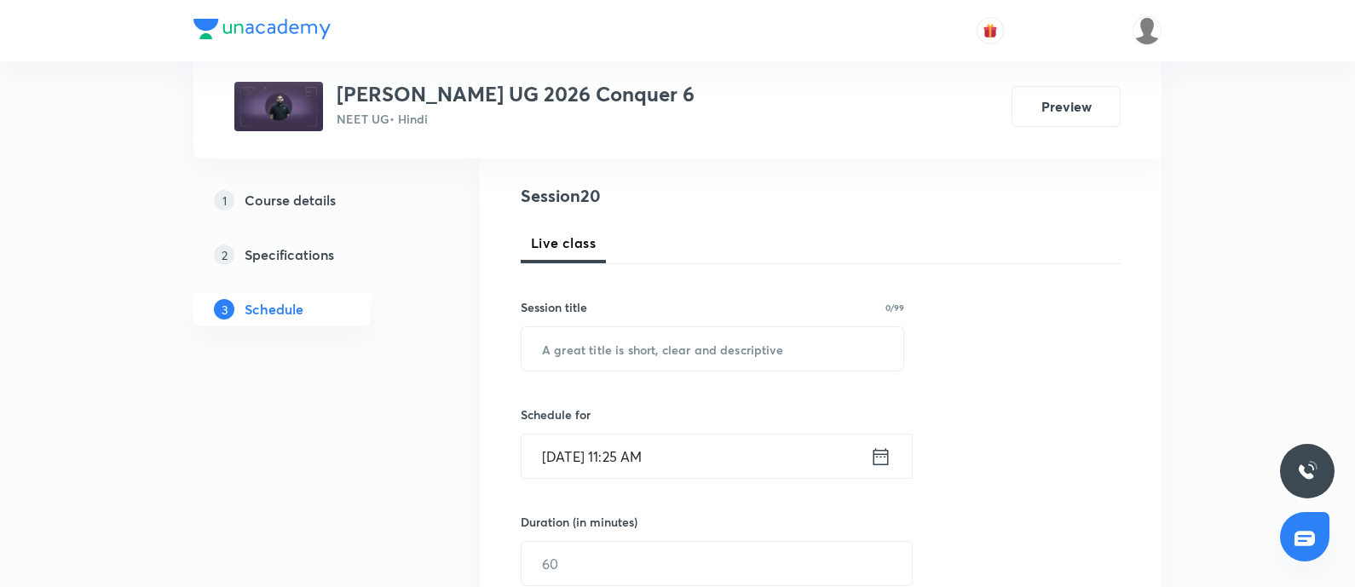
scroll to position [219, 0]
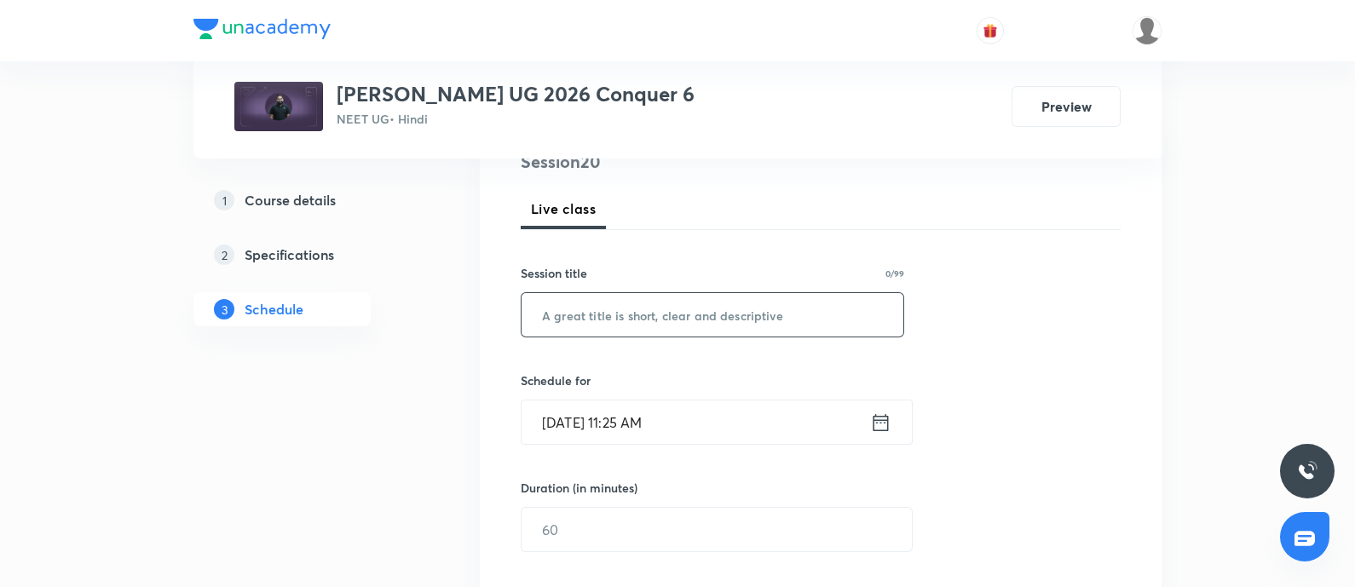
click at [631, 316] on input "text" at bounding box center [712, 314] width 382 height 43
paste input "Isomerism - 06"
type input "Isomerism - 07"
click at [718, 423] on input "[DATE] 11:25 AM" at bounding box center [695, 421] width 348 height 43
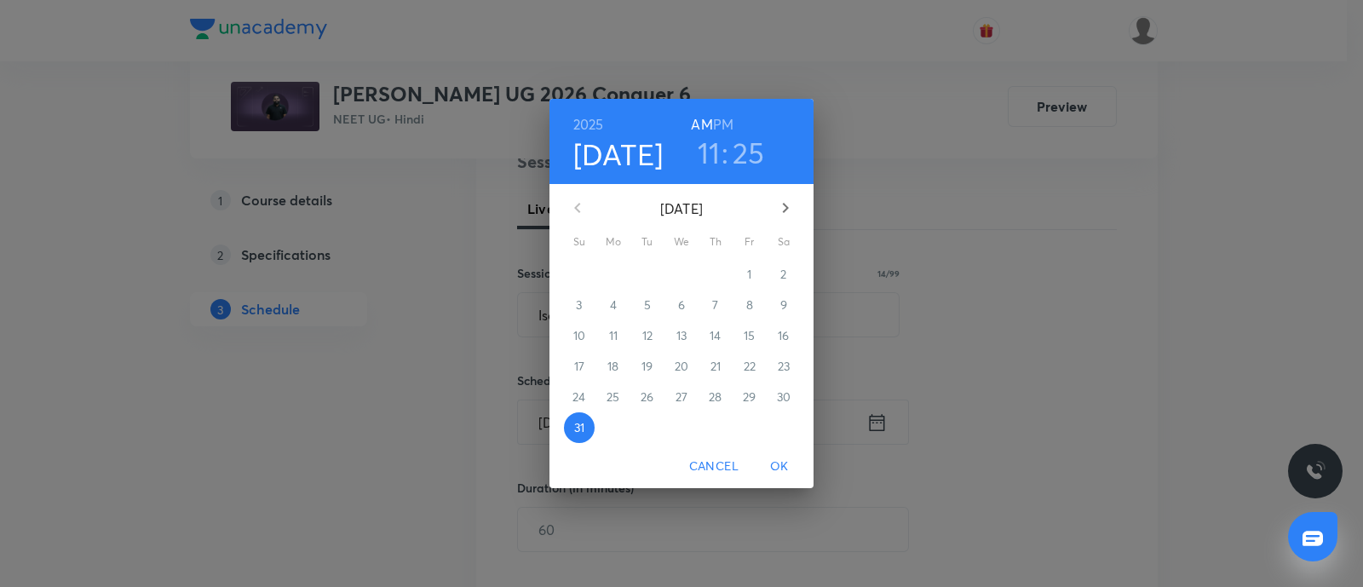
click at [797, 213] on button "button" at bounding box center [785, 207] width 41 height 41
click at [611, 274] on p "1" at bounding box center [613, 274] width 4 height 17
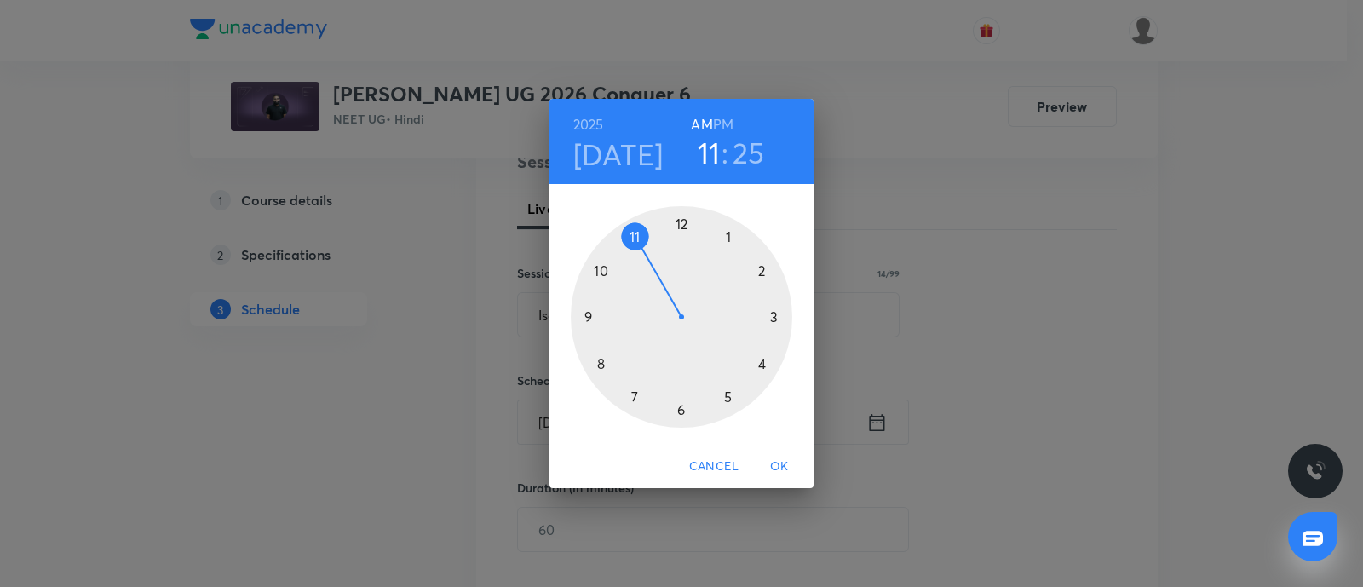
click at [720, 125] on h6 "PM" at bounding box center [723, 124] width 20 height 24
click at [634, 396] on div at bounding box center [681, 316] width 221 height 221
click at [759, 270] on div at bounding box center [681, 316] width 221 height 221
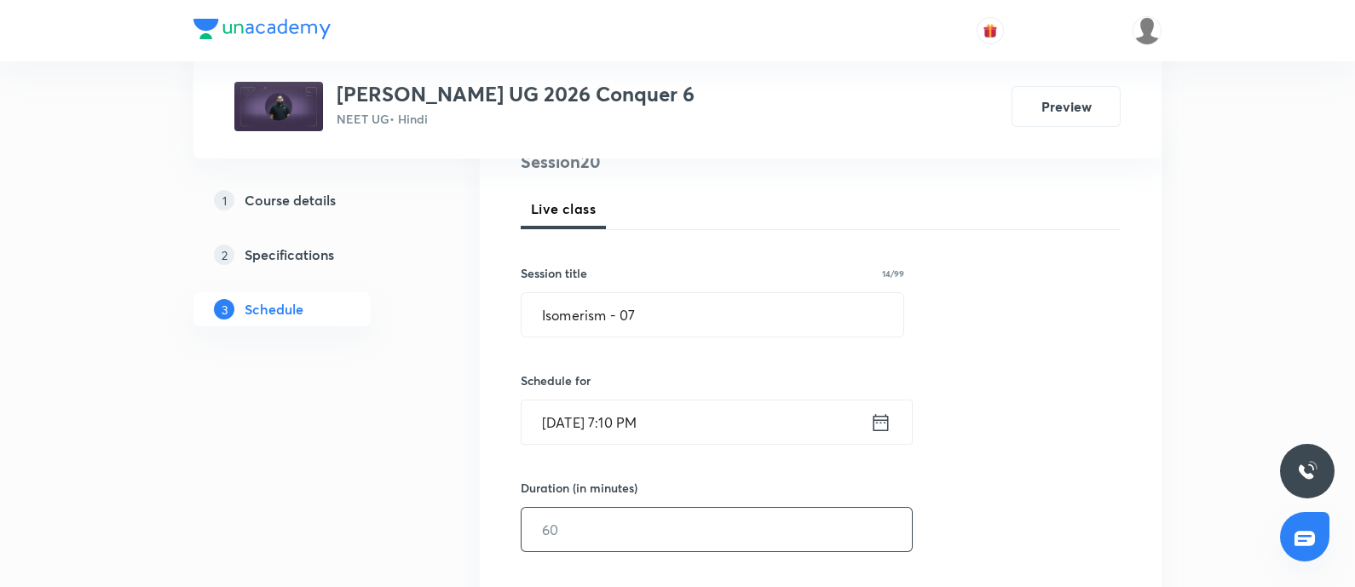
click at [578, 537] on input "text" at bounding box center [716, 529] width 390 height 43
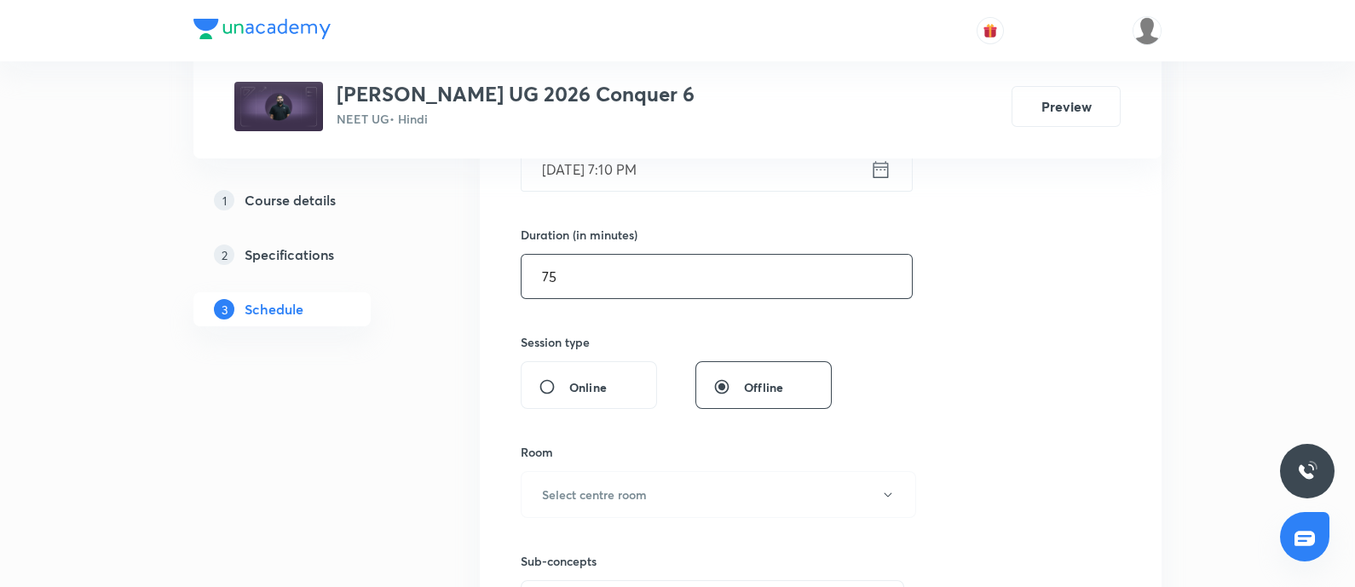
scroll to position [476, 0]
type input "75"
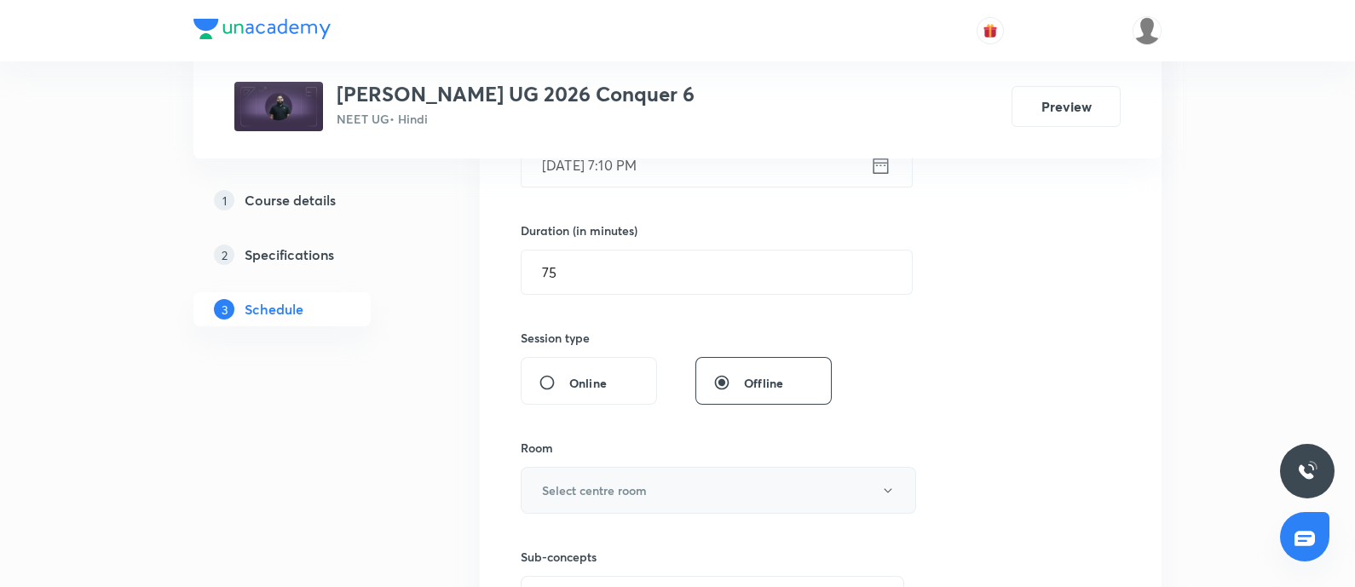
click at [602, 498] on button "Select centre room" at bounding box center [718, 490] width 395 height 47
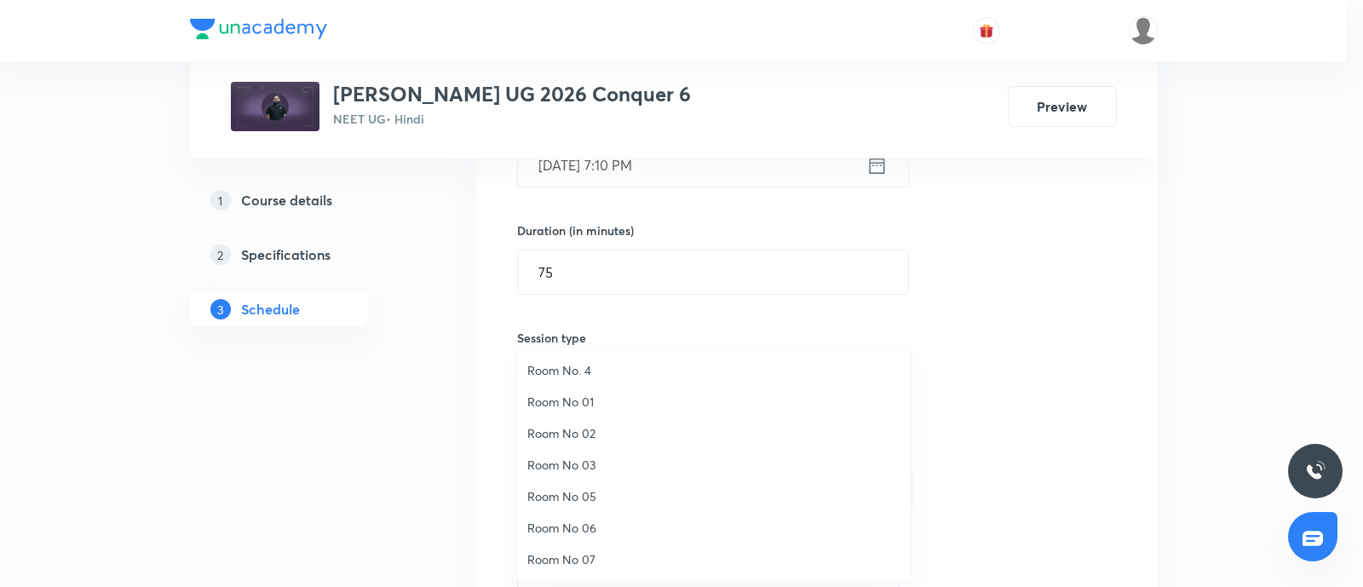
click at [575, 395] on span "Room No 01" at bounding box center [713, 402] width 373 height 18
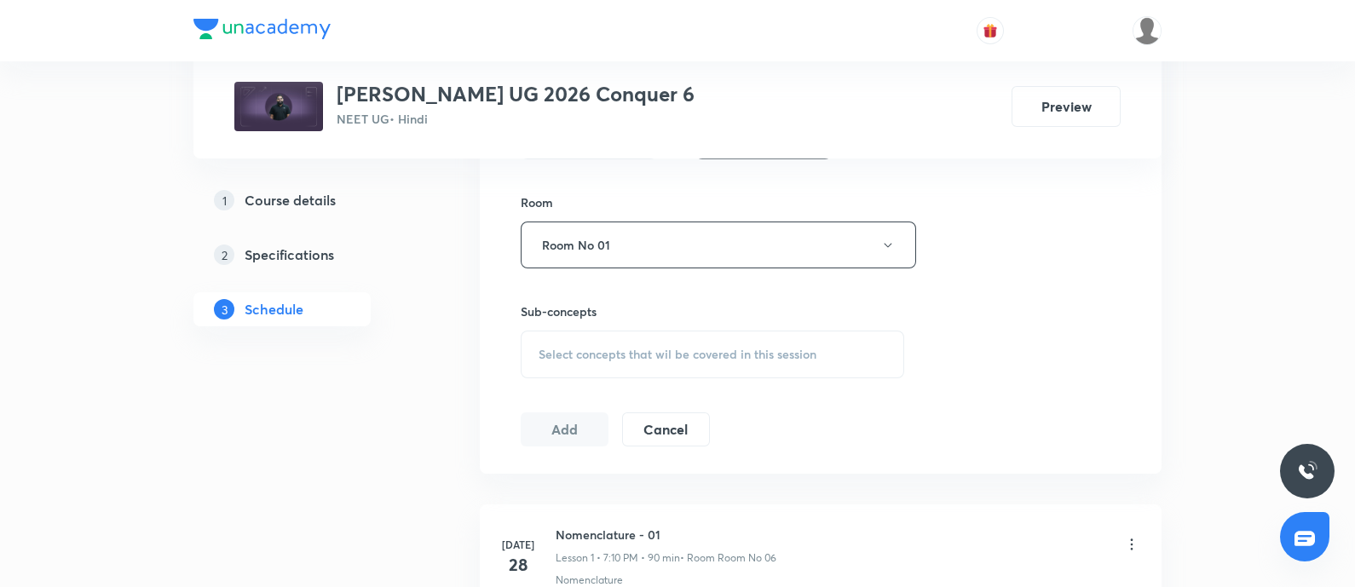
scroll to position [723, 0]
click at [610, 360] on div "Select concepts that wil be covered in this session" at bounding box center [712, 353] width 383 height 48
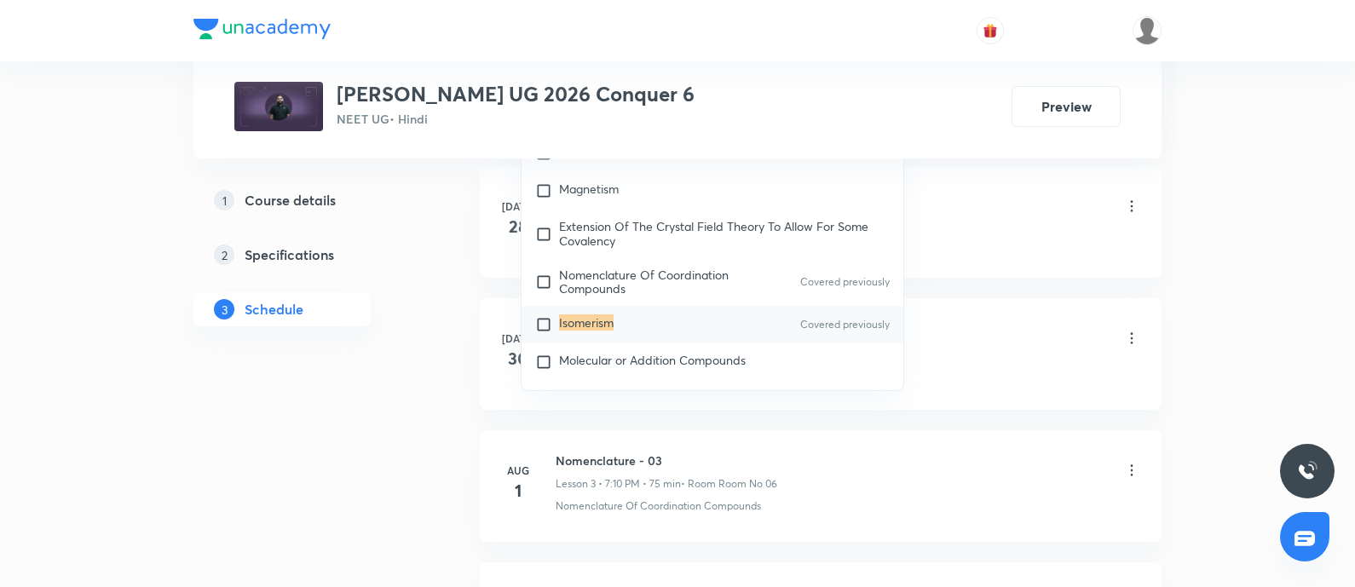
scroll to position [9132, 0]
type input "Isomerism"
click at [609, 315] on mark "Isomerism" at bounding box center [586, 323] width 55 height 16
checkbox input "true"
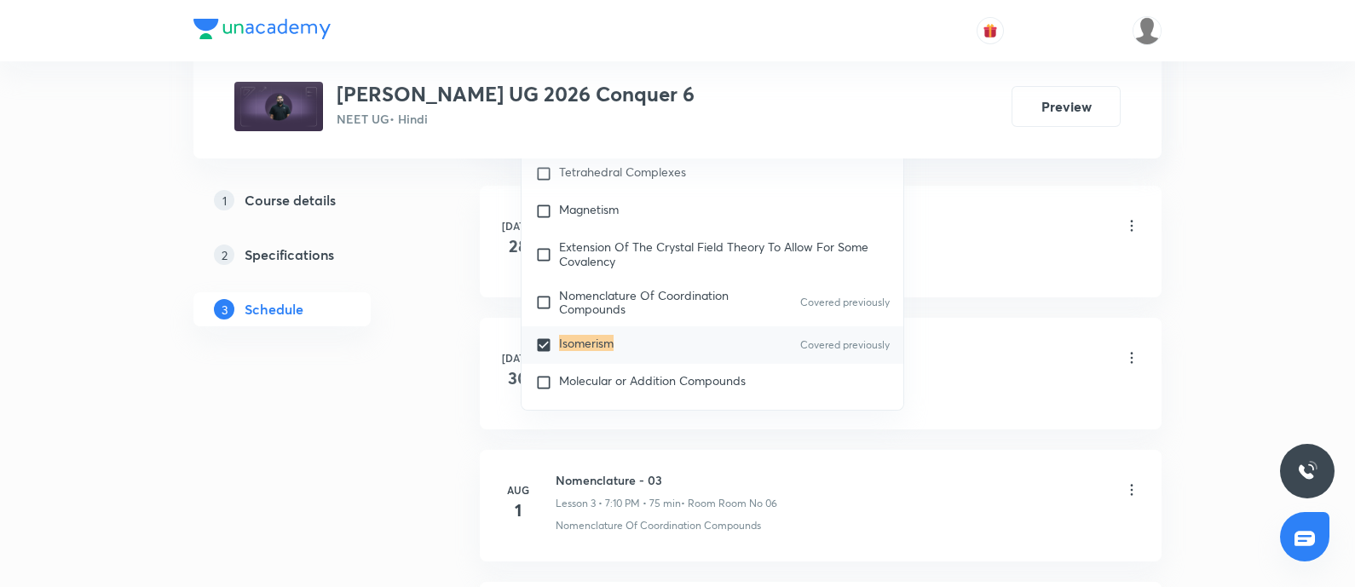
click at [985, 239] on div "Nomenclature - 01 Lesson 1 • 7:10 PM • 90 min • Room Room No 06" at bounding box center [847, 227] width 584 height 40
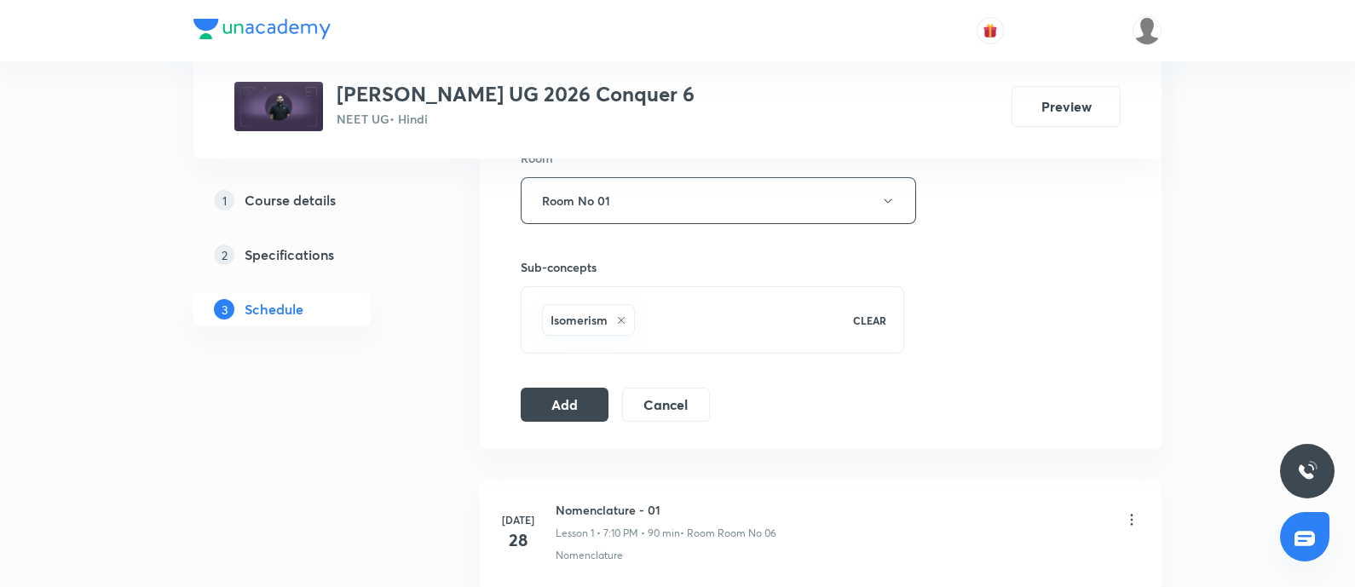
scroll to position [763, 0]
click at [570, 401] on button "Add" at bounding box center [565, 405] width 88 height 34
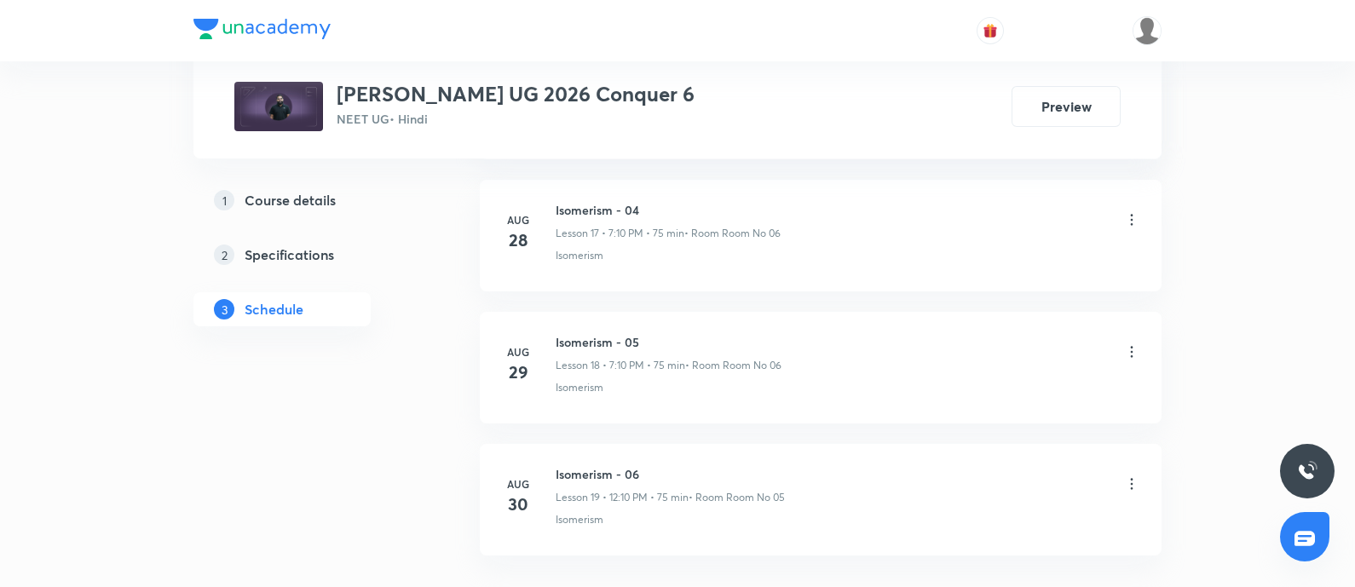
scroll to position [3299, 0]
